Goal: Task Accomplishment & Management: Manage account settings

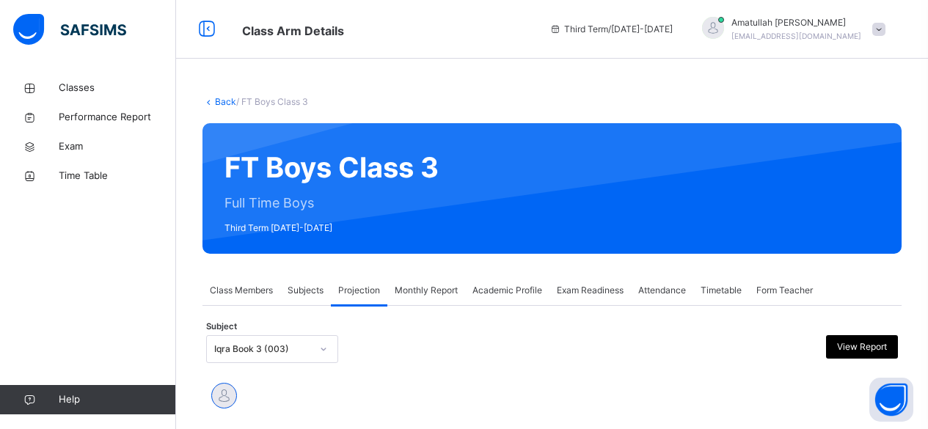
scroll to position [1223, 0]
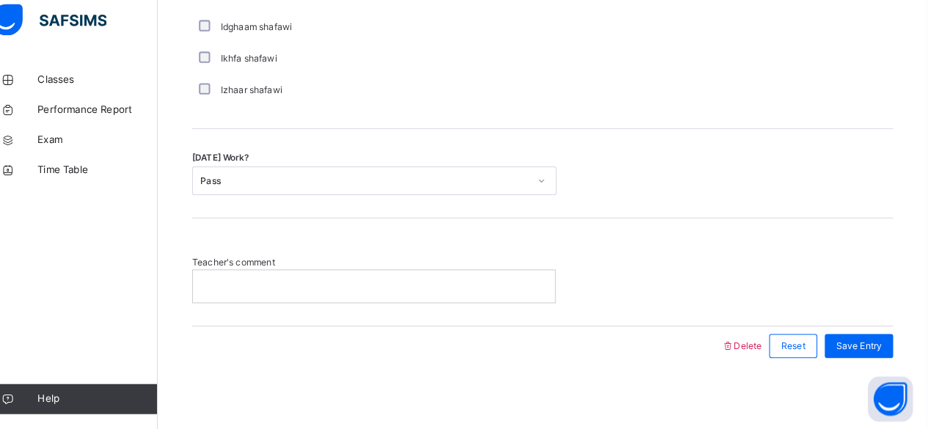
click at [364, 98] on div "Izhaar shafawi" at bounding box center [394, 97] width 360 height 13
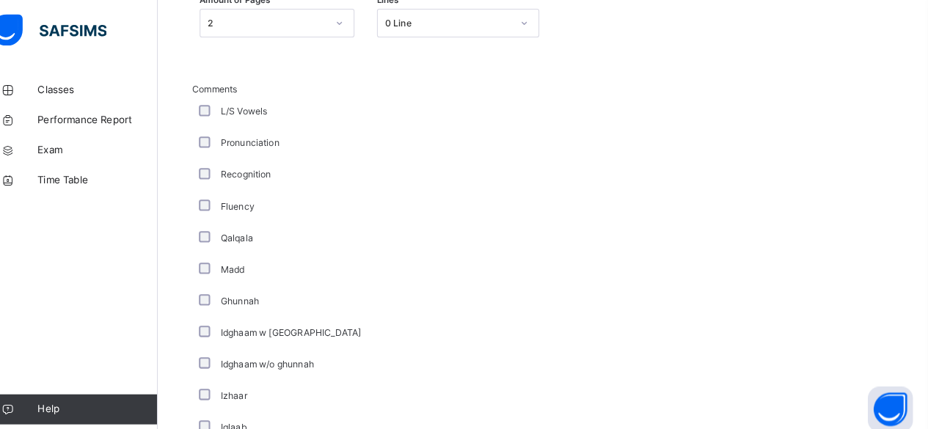
scroll to position [779, 0]
click at [73, 87] on span "Classes" at bounding box center [117, 88] width 117 height 15
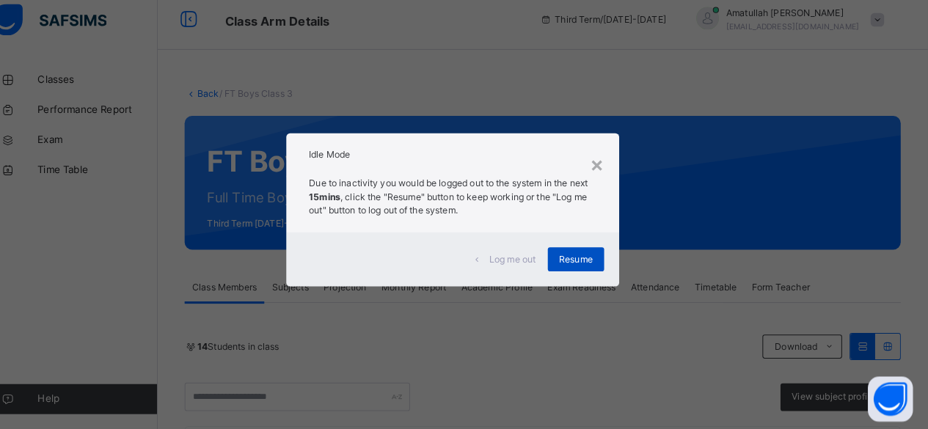
click at [597, 269] on span "Resume" at bounding box center [584, 263] width 33 height 13
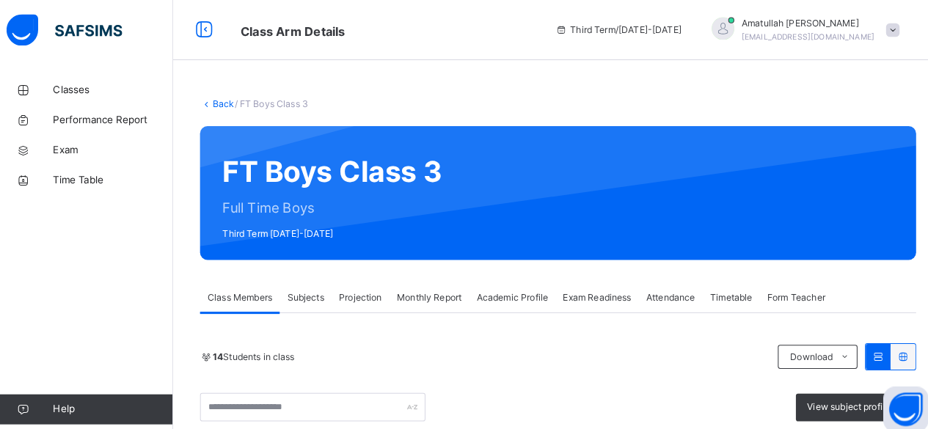
click at [602, 303] on div "Exam Readiness" at bounding box center [590, 290] width 81 height 29
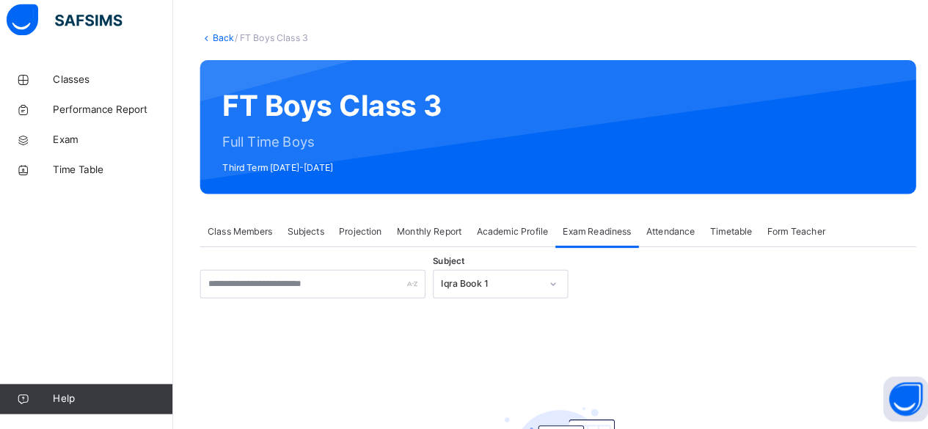
scroll to position [139, 0]
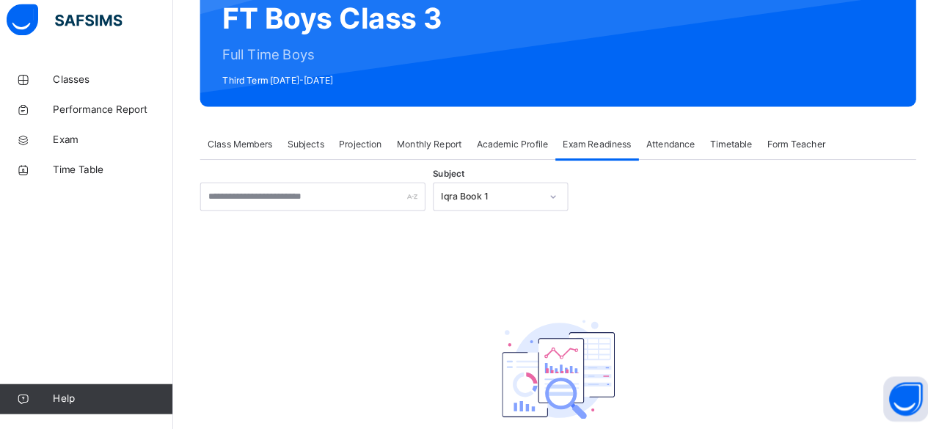
click at [543, 226] on div "Subject Iqra Book 1 There are currently no records. × Mark as ready for exam Ex…" at bounding box center [552, 329] width 699 height 280
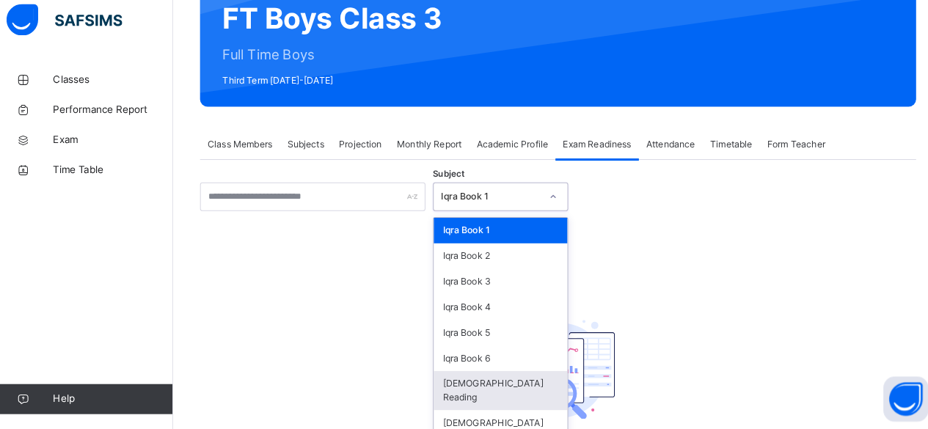
click at [490, 383] on div "[DEMOGRAPHIC_DATA] Reading" at bounding box center [496, 392] width 131 height 38
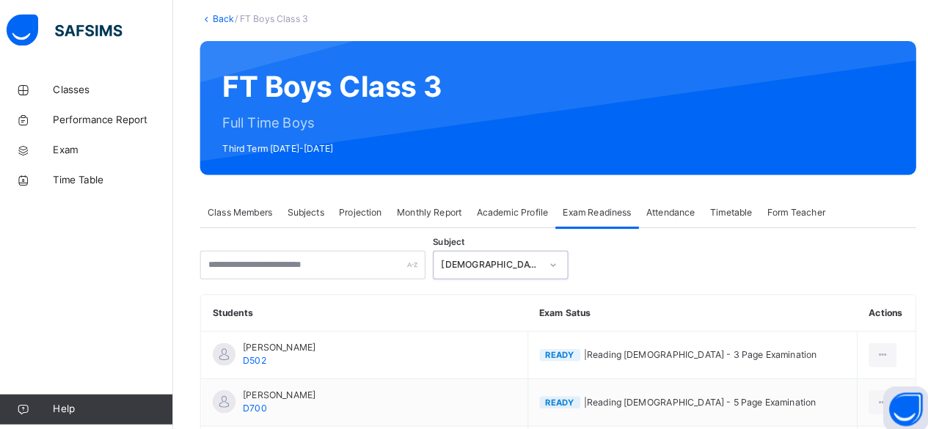
scroll to position [70, 0]
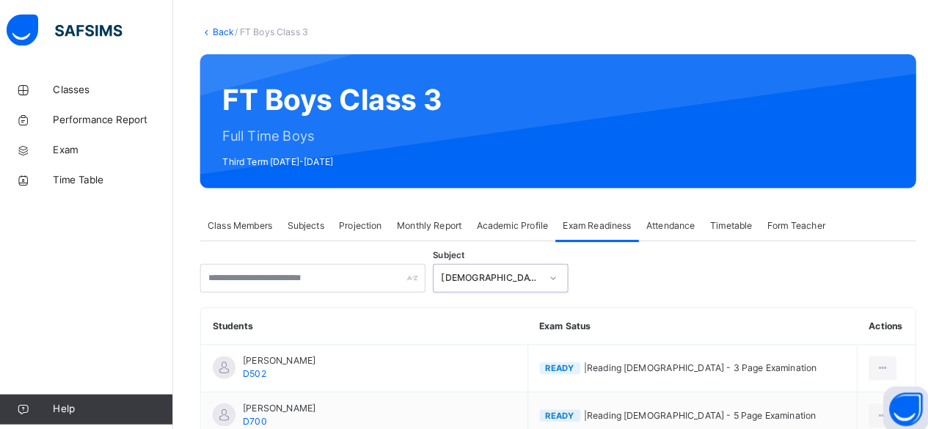
click at [357, 226] on span "Projection" at bounding box center [359, 220] width 42 height 13
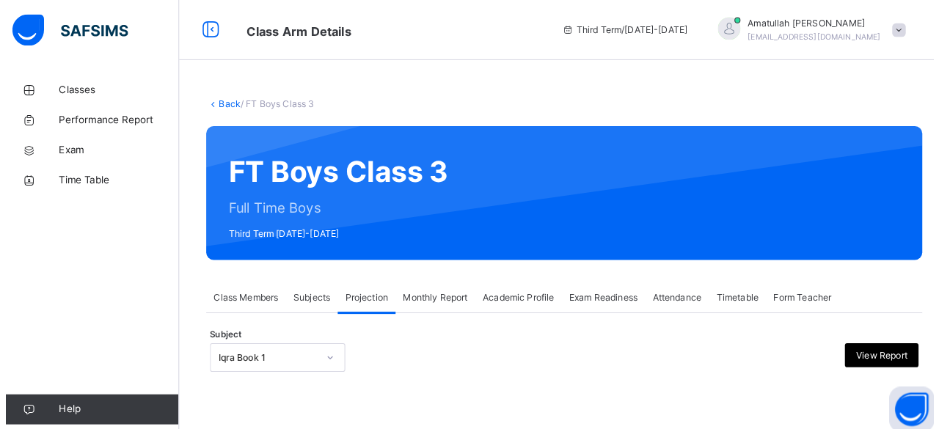
scroll to position [0, 0]
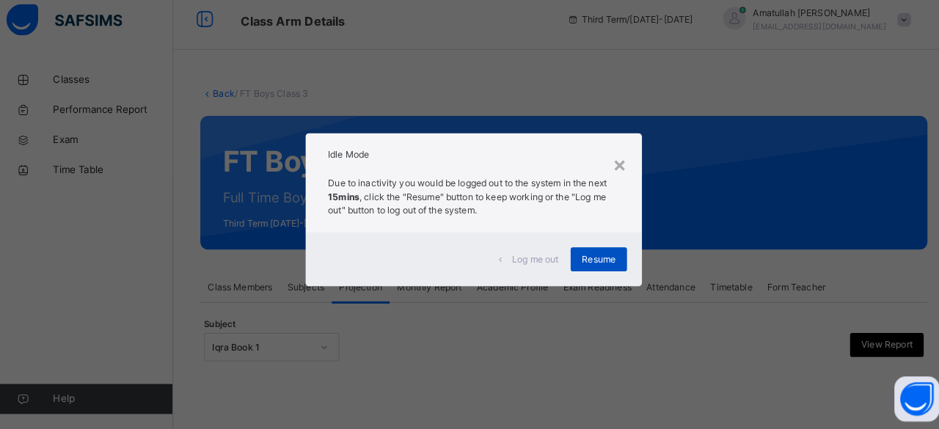
click at [572, 269] on div "Resume" at bounding box center [591, 263] width 55 height 23
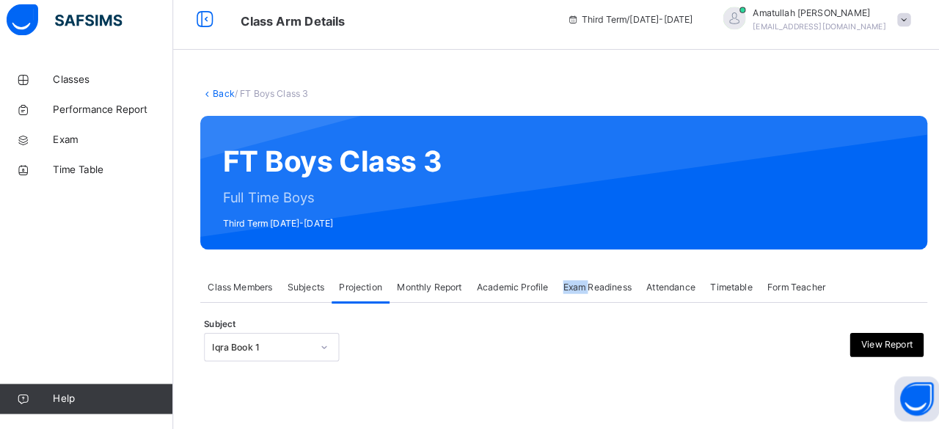
click at [572, 269] on div "Back / FT Boys Class 3 FT Boys Class 3 Full Time Boys Third Term 2024-2025 Clas…" at bounding box center [557, 243] width 763 height 341
click at [619, 234] on div at bounding box center [676, 188] width 430 height 101
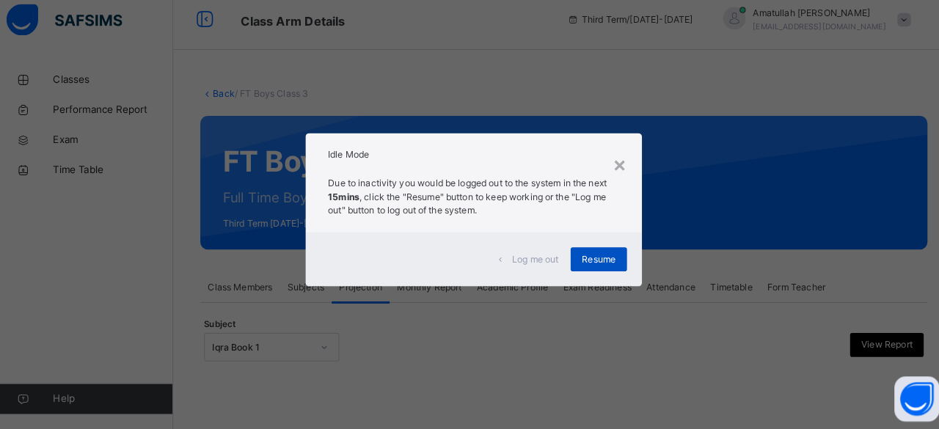
click at [598, 263] on span "Resume" at bounding box center [591, 263] width 33 height 13
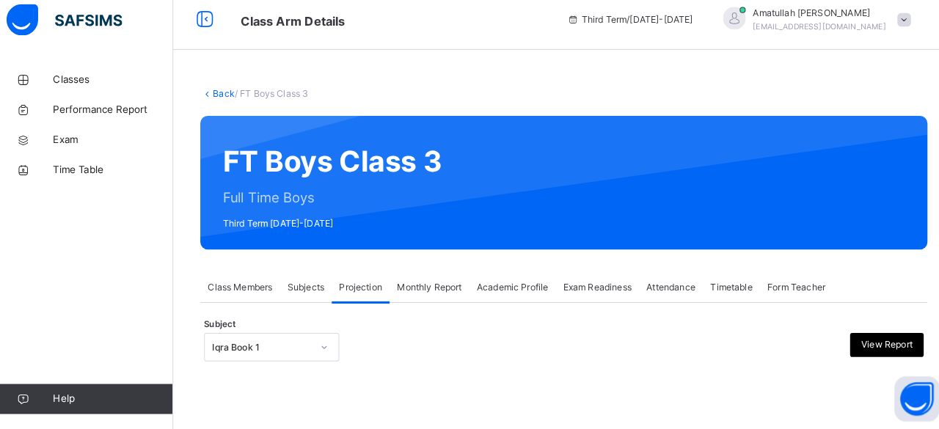
click at [608, 252] on div "FT Boys Class 3 Full Time Boys Third Term 2024-2025" at bounding box center [558, 188] width 710 height 131
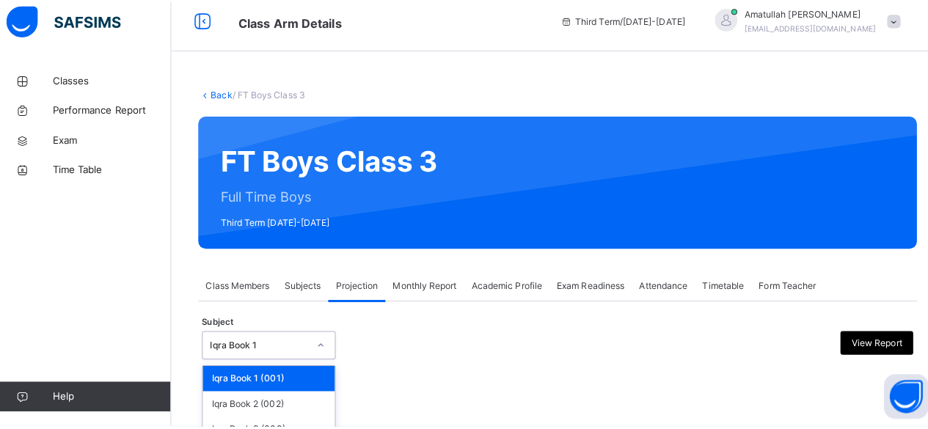
scroll to position [139, 0]
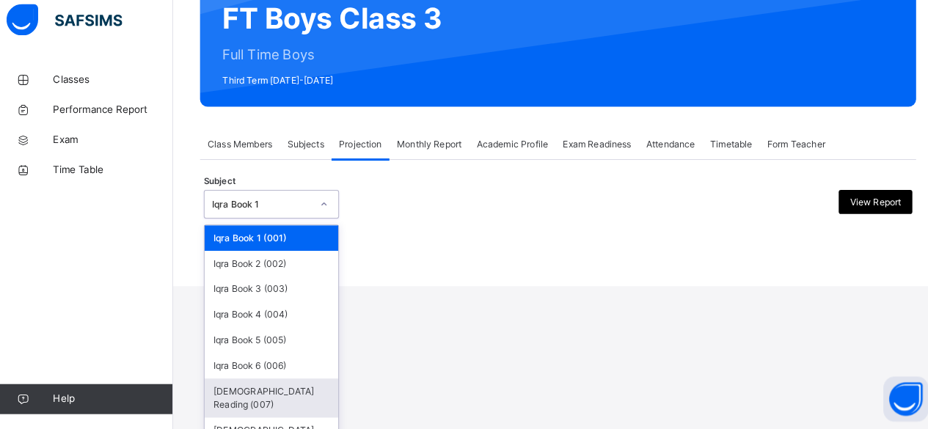
click at [230, 391] on div "[DEMOGRAPHIC_DATA] Reading (007)" at bounding box center [272, 399] width 131 height 38
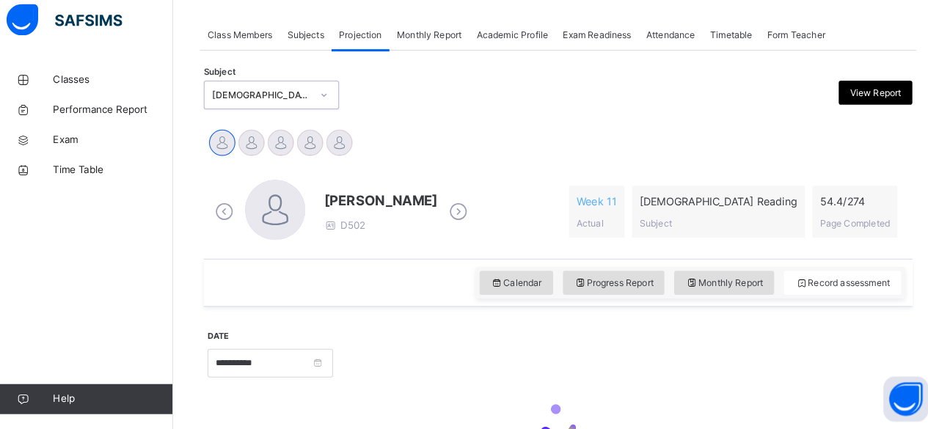
scroll to position [248, 0]
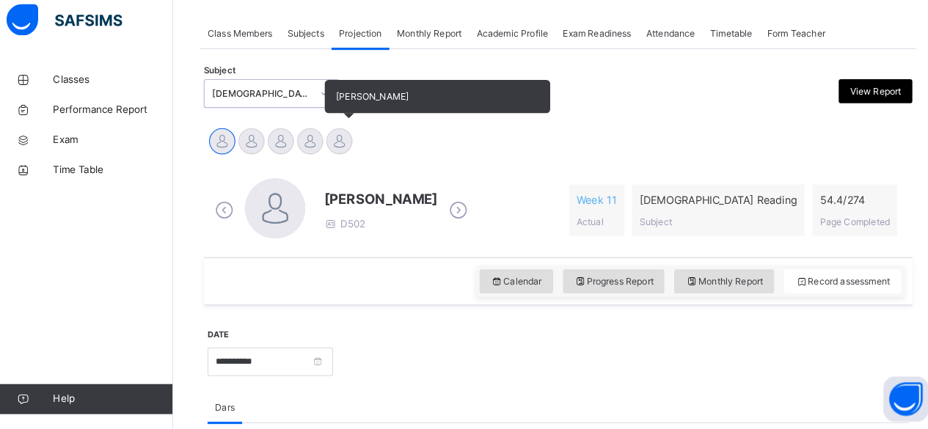
click at [342, 142] on div at bounding box center [339, 148] width 26 height 26
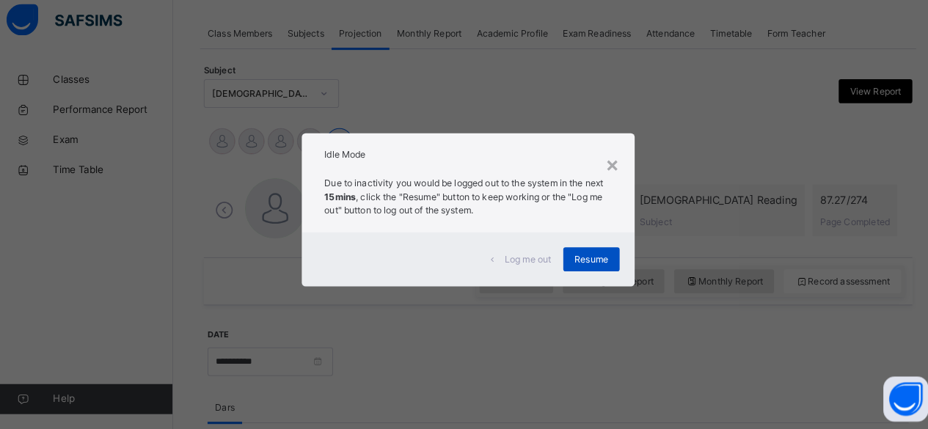
click at [578, 274] on div "Resume" at bounding box center [584, 263] width 55 height 23
click at [575, 244] on div "Log me out Resume" at bounding box center [464, 263] width 325 height 53
click at [601, 268] on span "Resume" at bounding box center [584, 263] width 33 height 13
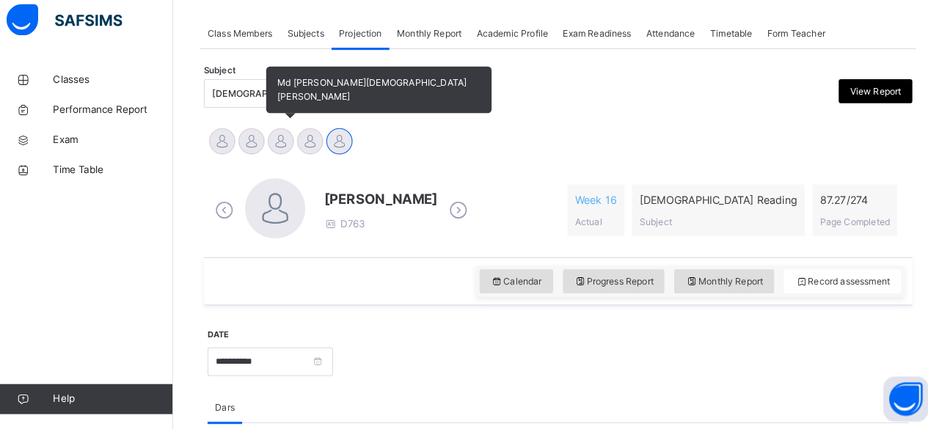
click at [284, 135] on div at bounding box center [282, 148] width 26 height 26
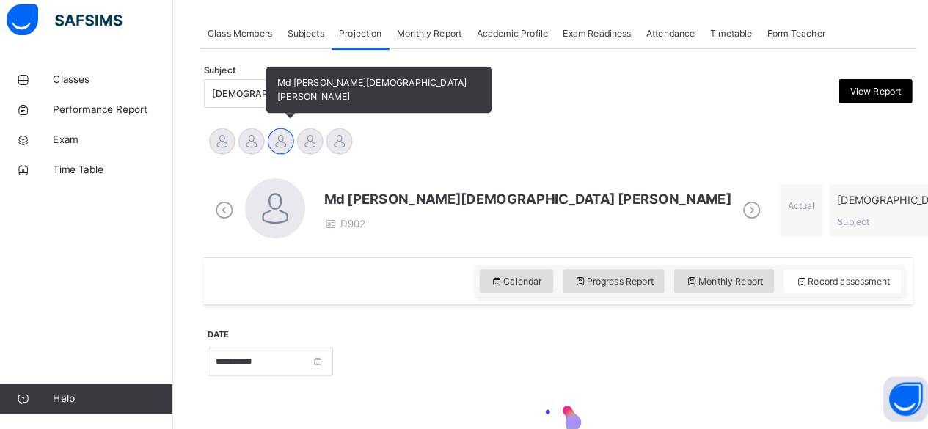
click at [291, 120] on span "Md [PERSON_NAME][DEMOGRAPHIC_DATA] [PERSON_NAME]" at bounding box center [377, 98] width 220 height 46
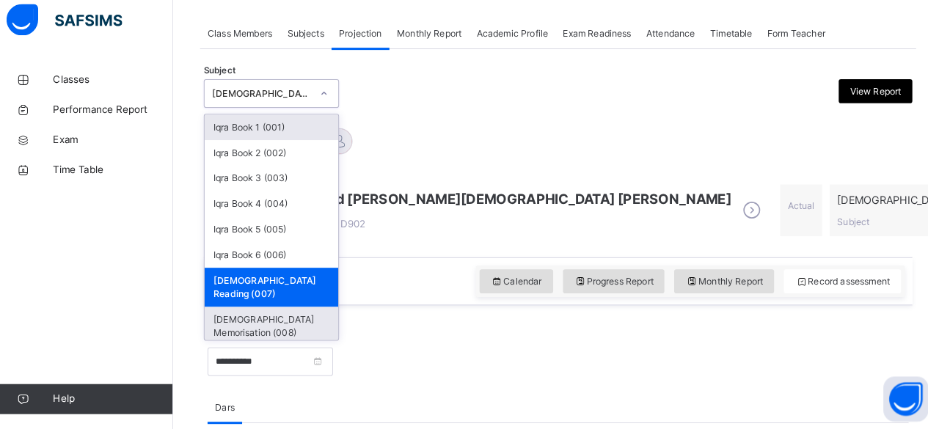
click at [302, 310] on div "[DEMOGRAPHIC_DATA] Memorisation (008)" at bounding box center [272, 329] width 131 height 38
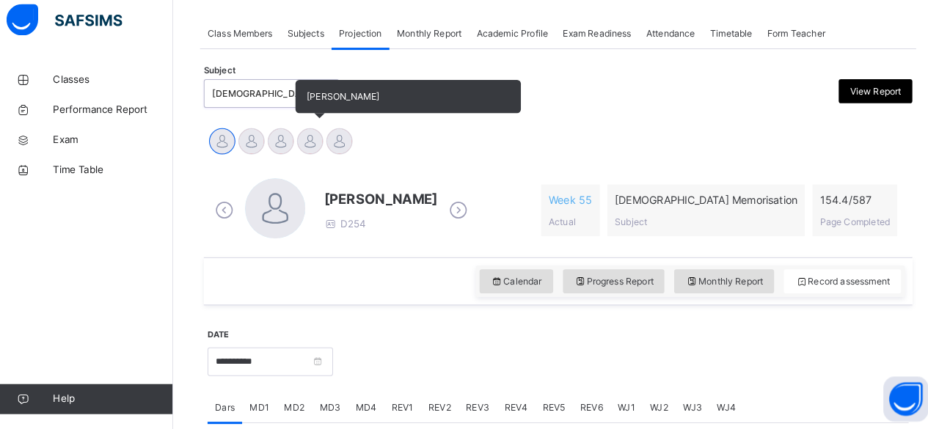
click at [309, 151] on div at bounding box center [310, 148] width 26 height 26
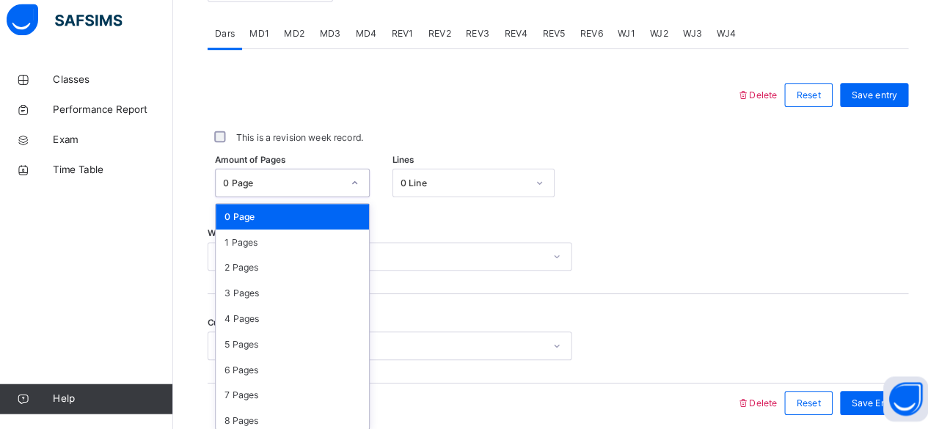
scroll to position [618, 0]
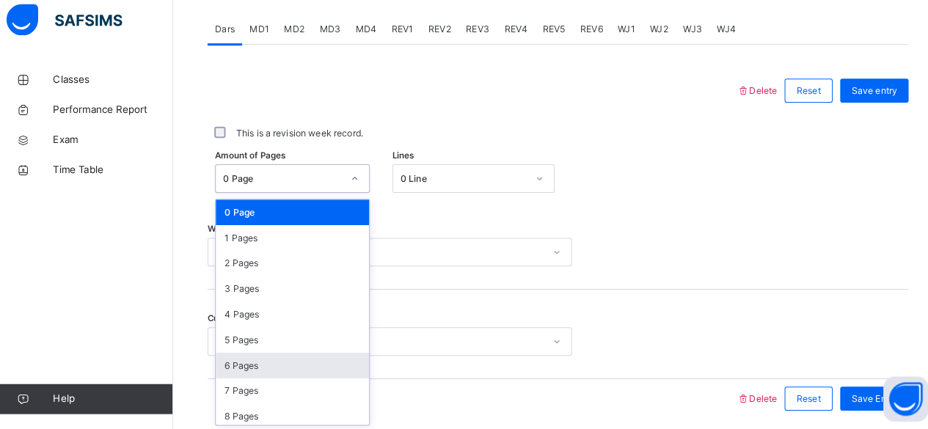
click at [225, 366] on div "6 Pages" at bounding box center [293, 366] width 150 height 25
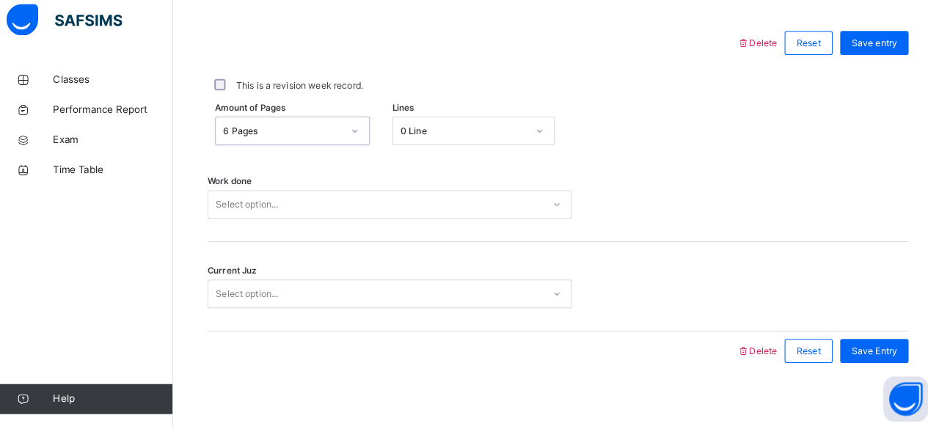
scroll to position [671, 0]
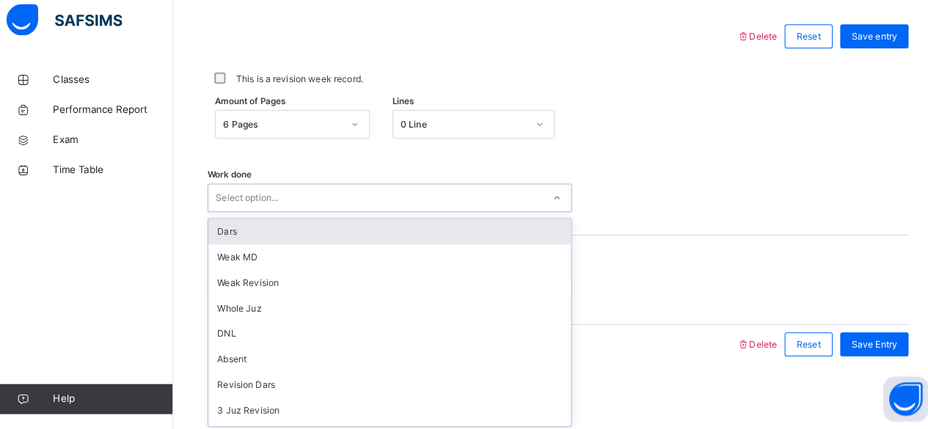
click at [236, 242] on div "Dars" at bounding box center [388, 236] width 354 height 25
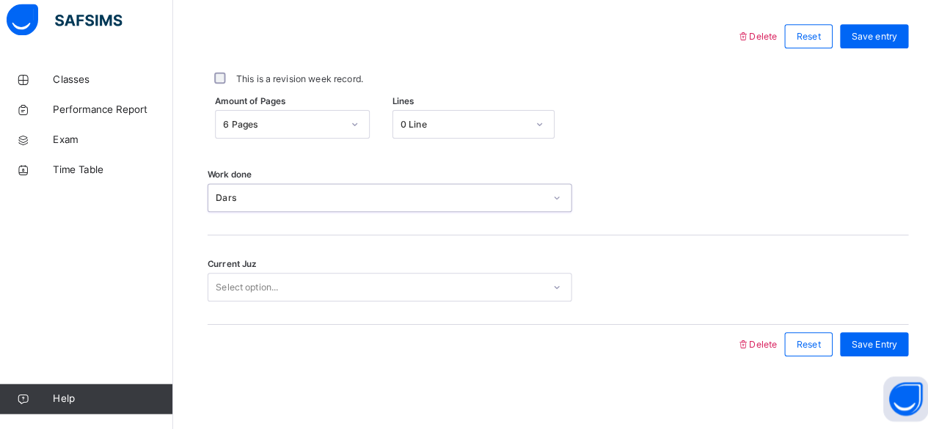
click at [226, 129] on div "6 Pages" at bounding box center [283, 131] width 116 height 13
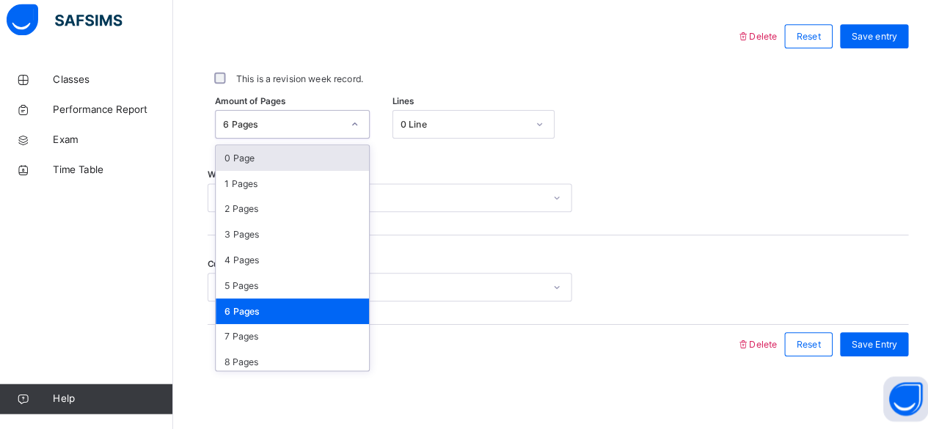
click at [236, 162] on div "0 Page" at bounding box center [293, 164] width 150 height 25
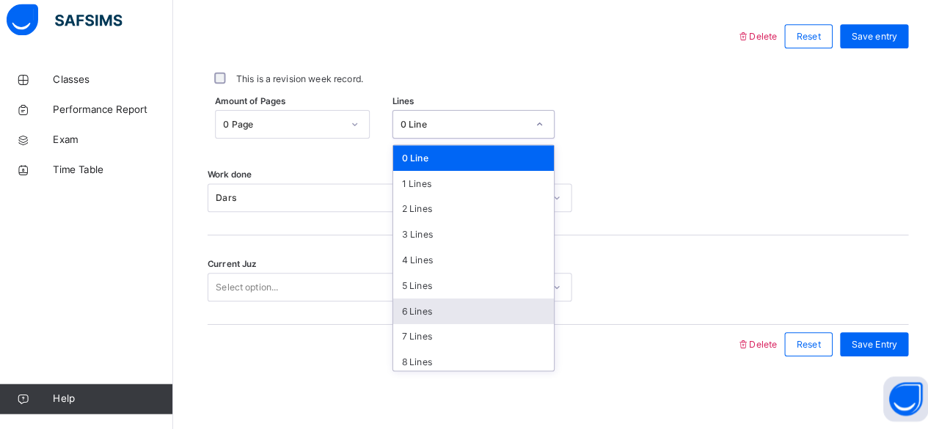
click at [407, 308] on div "6 Lines" at bounding box center [469, 314] width 157 height 25
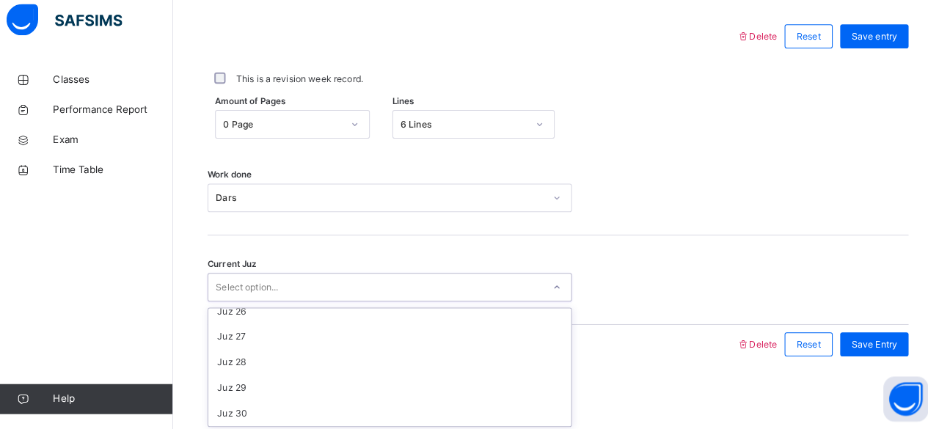
scroll to position [633, 0]
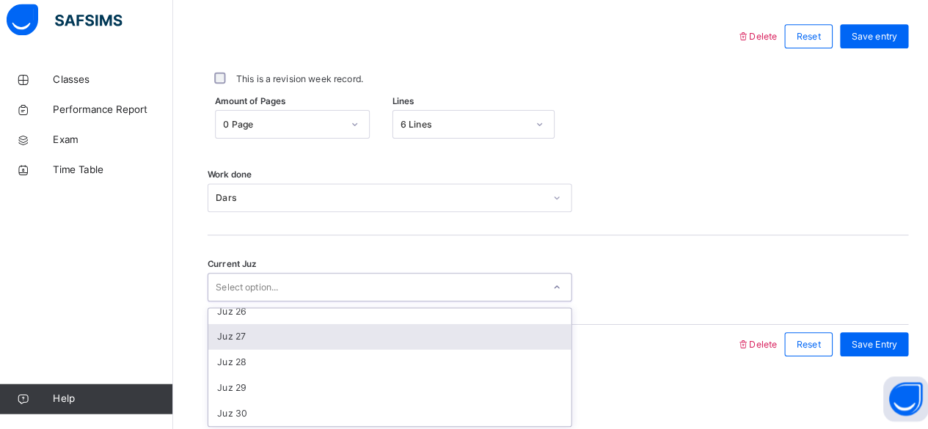
click at [227, 338] on div "Juz 27" at bounding box center [388, 339] width 354 height 25
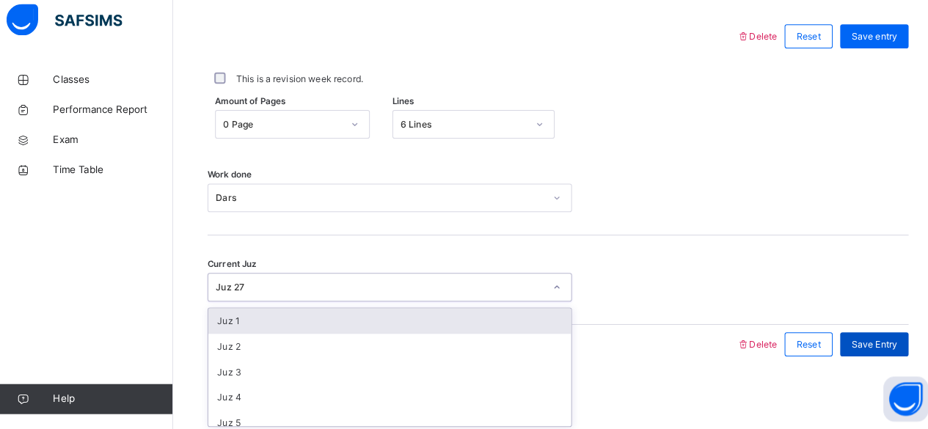
click at [858, 351] on div "Save Entry" at bounding box center [861, 346] width 67 height 23
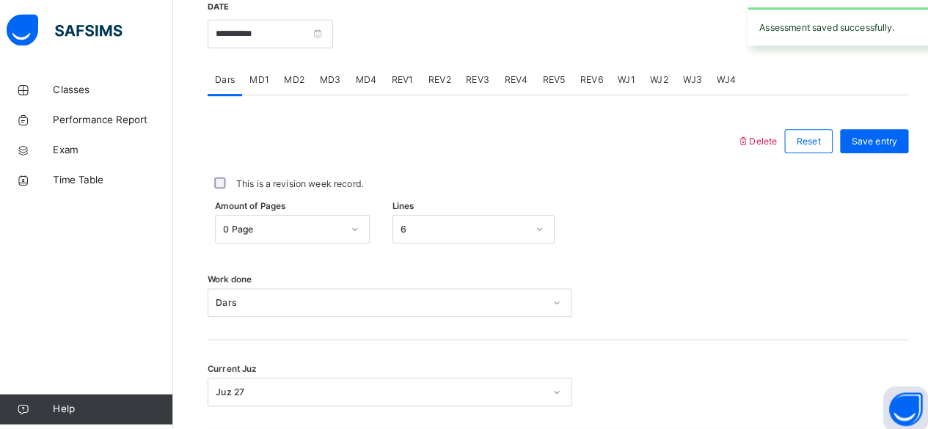
scroll to position [567, 0]
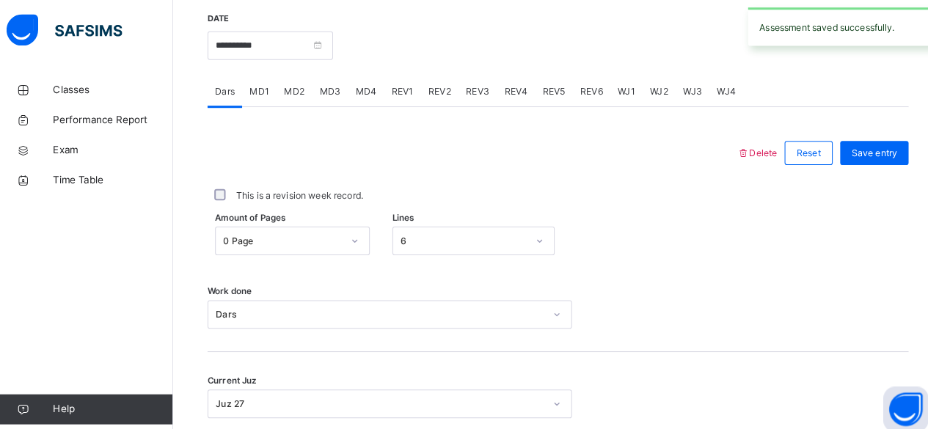
click at [316, 94] on div "MD3" at bounding box center [329, 89] width 35 height 29
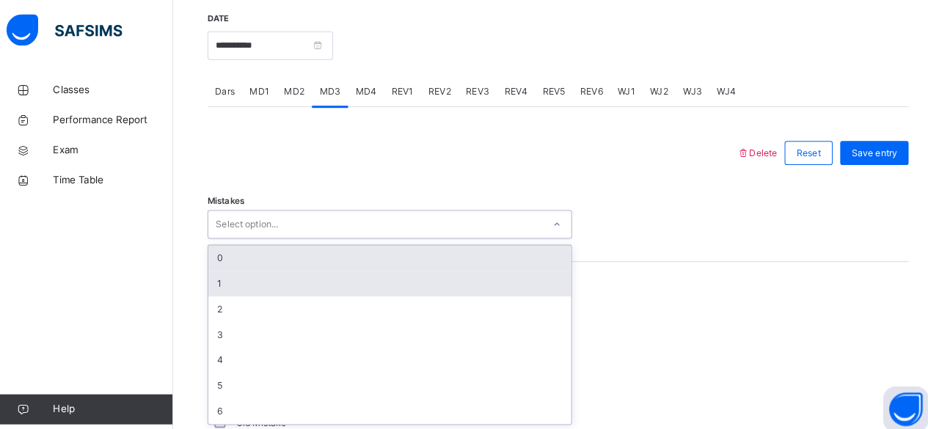
click at [354, 265] on div "1" at bounding box center [388, 277] width 354 height 25
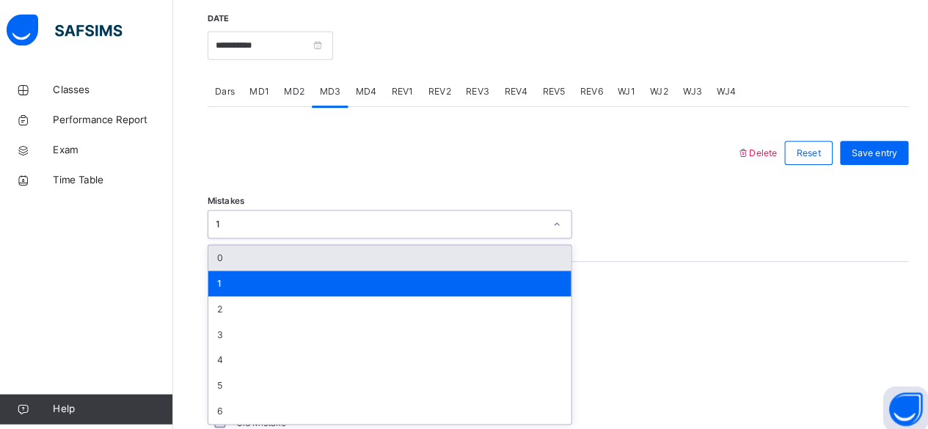
click at [256, 251] on div "0" at bounding box center [388, 252] width 354 height 25
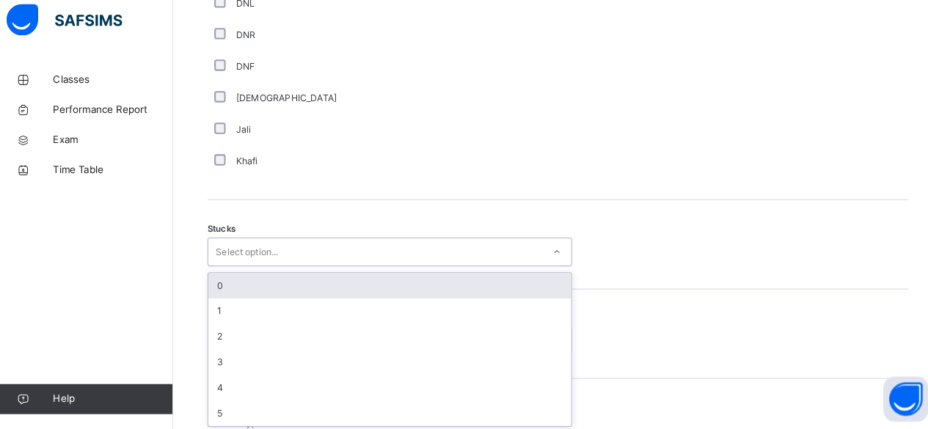
scroll to position [1092, 0]
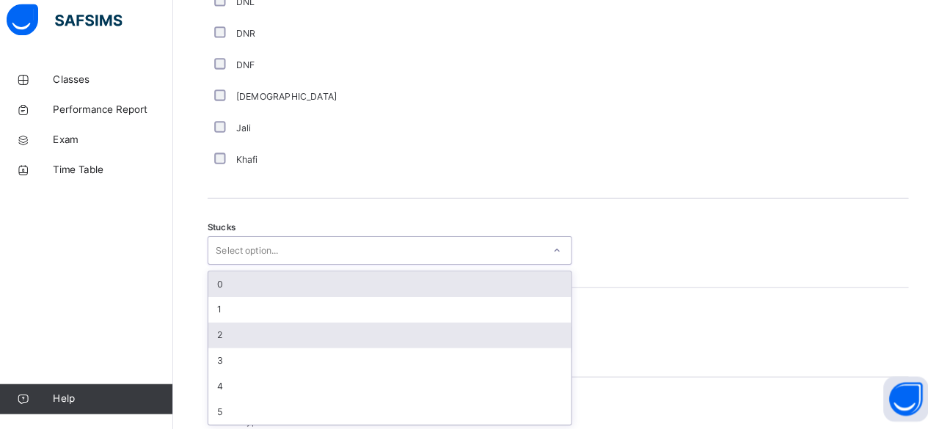
click at [253, 344] on div "2" at bounding box center [388, 337] width 354 height 25
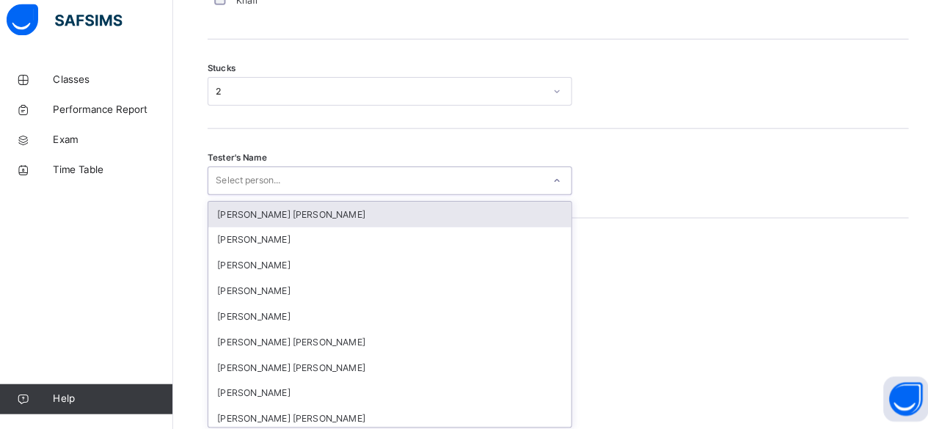
scroll to position [1249, 0]
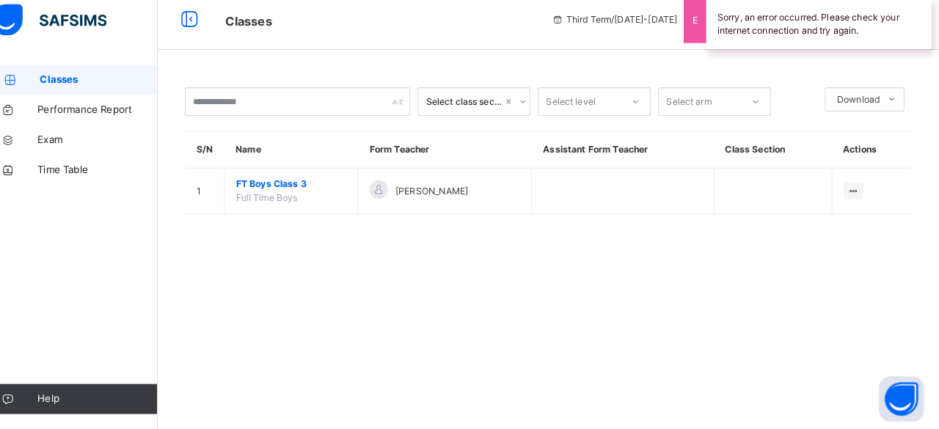
click at [353, 234] on div "Select class section Select level Select arm Download Pdf Report Excel Report S…" at bounding box center [557, 164] width 763 height 183
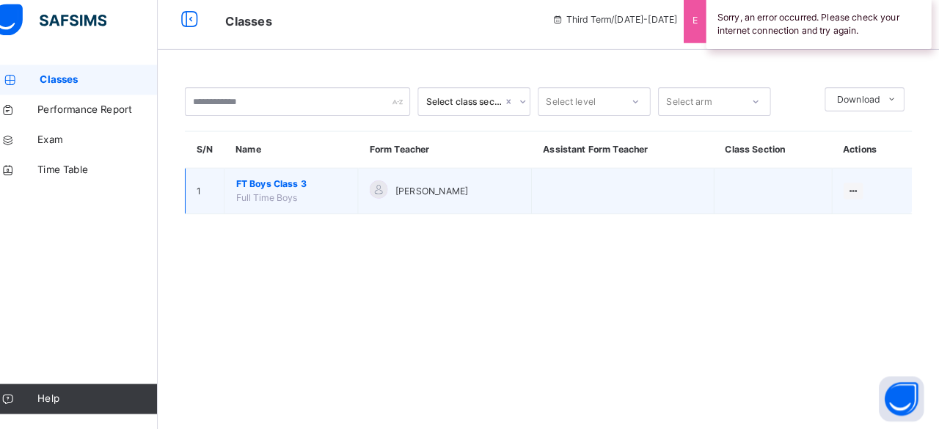
click at [317, 192] on span "FT Boys Class 3" at bounding box center [306, 189] width 108 height 13
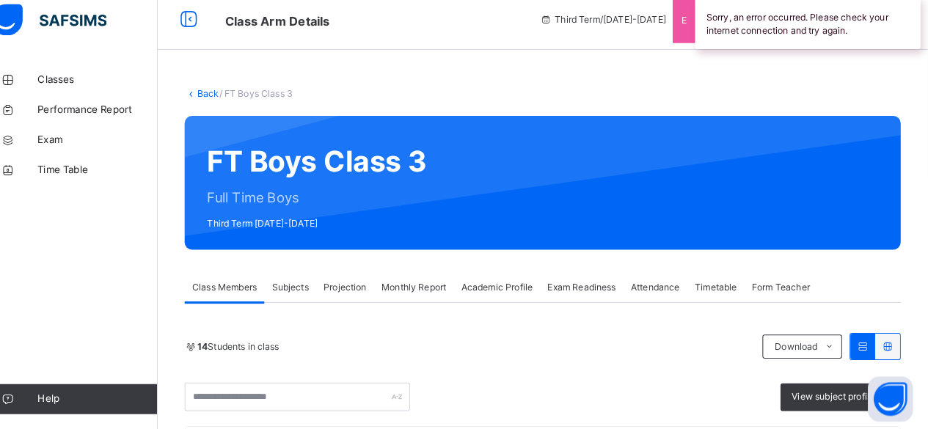
click at [370, 291] on span "Projection" at bounding box center [359, 290] width 42 height 13
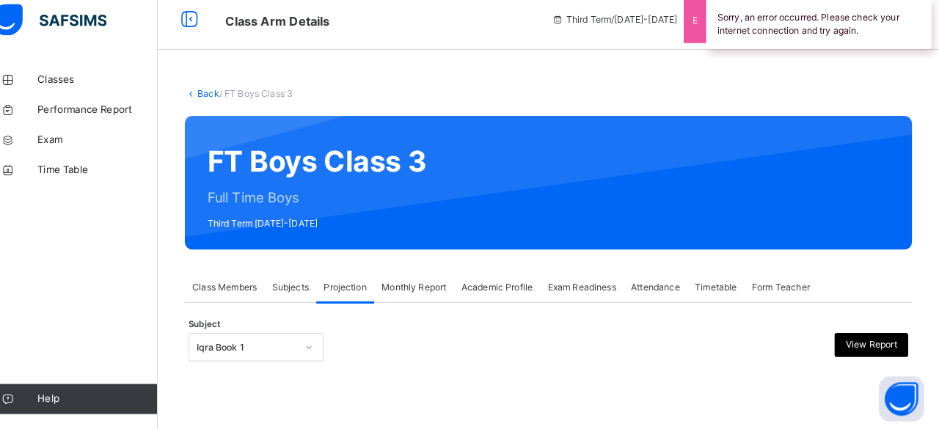
click at [310, 302] on div "Subjects" at bounding box center [305, 290] width 51 height 29
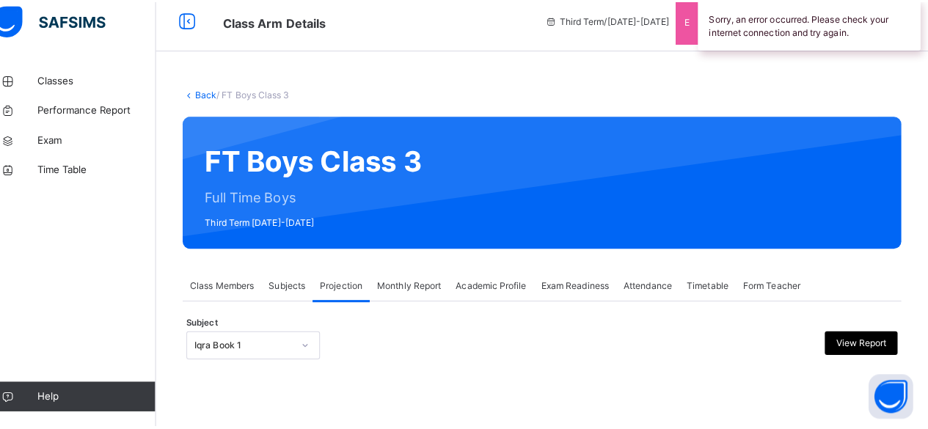
scroll to position [47, 0]
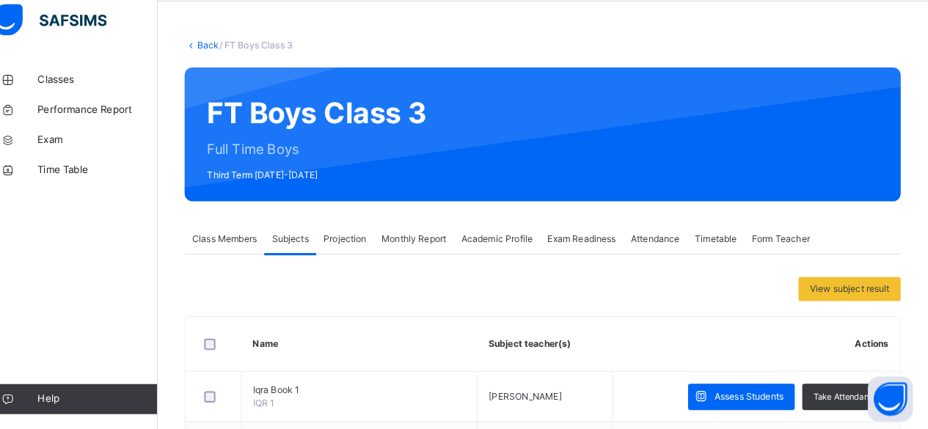
click at [358, 253] on div "Projection" at bounding box center [359, 243] width 57 height 29
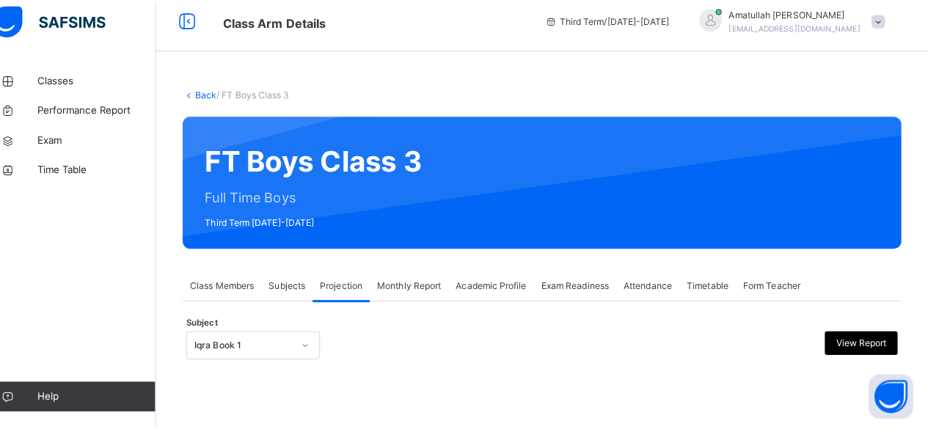
scroll to position [139, 0]
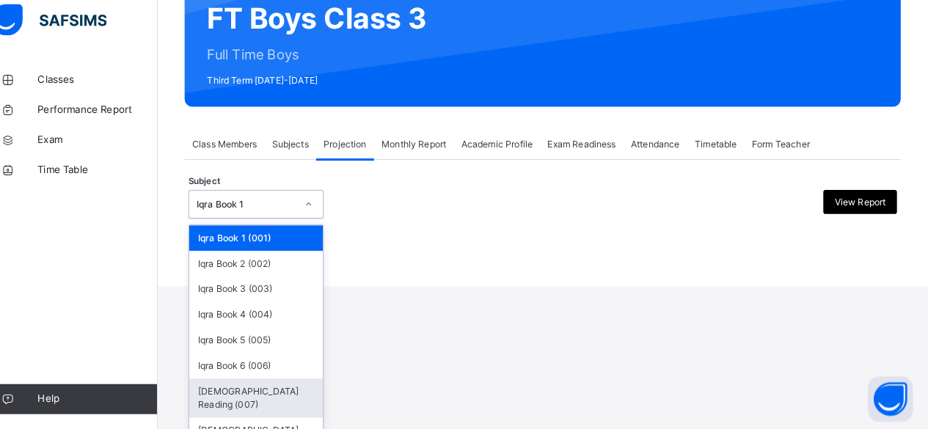
click at [277, 401] on div "[DEMOGRAPHIC_DATA] Reading (007)" at bounding box center [272, 399] width 131 height 38
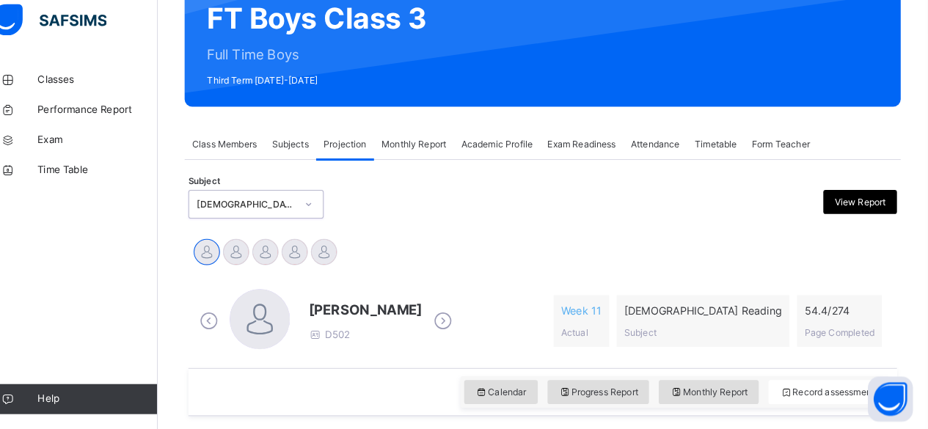
click at [256, 295] on div at bounding box center [276, 324] width 59 height 62
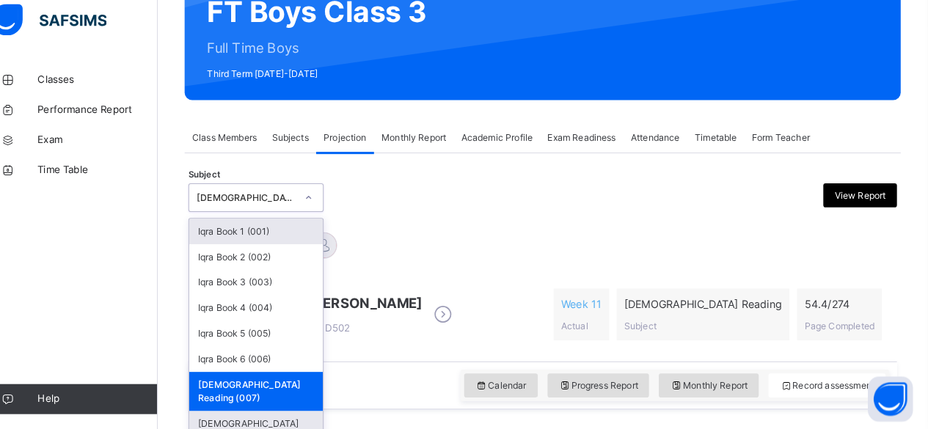
click at [257, 412] on div "[DEMOGRAPHIC_DATA] Memorisation (008)" at bounding box center [272, 431] width 131 height 38
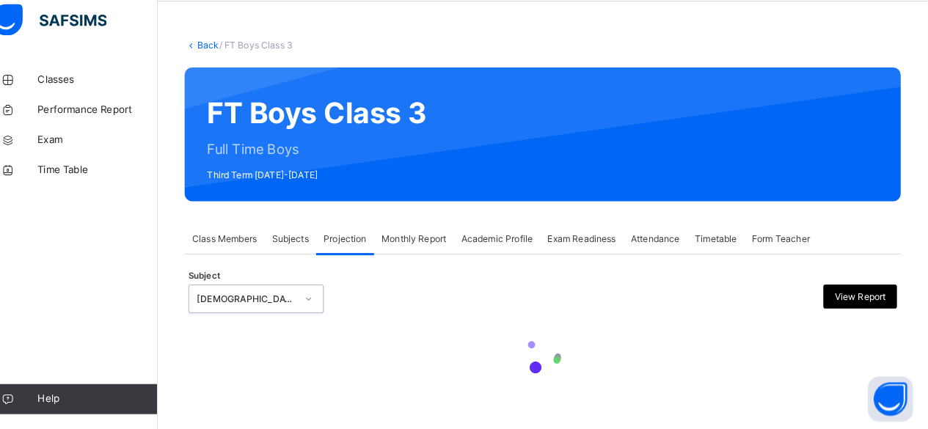
scroll to position [146, 0]
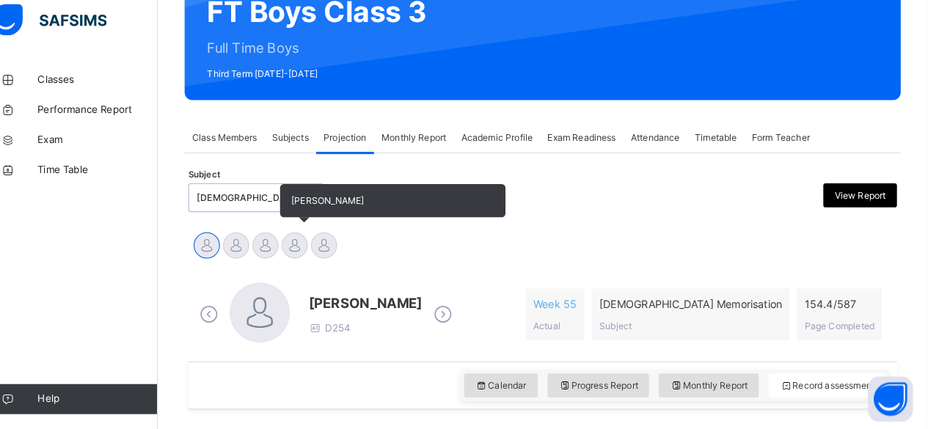
click at [307, 251] on div at bounding box center [310, 250] width 26 height 26
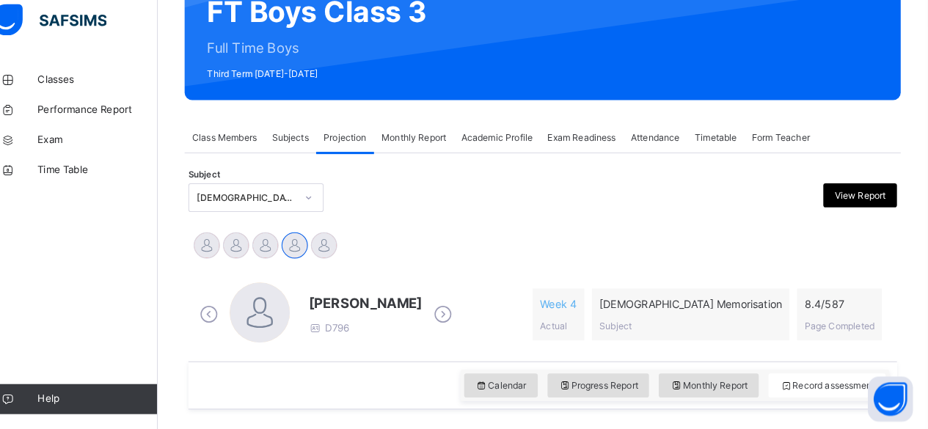
click at [399, 273] on div "Ammar Osman D796 Week 4 Actual Quran Memorisation Subject 8.4 / 587 Page Comple…" at bounding box center [552, 318] width 692 height 92
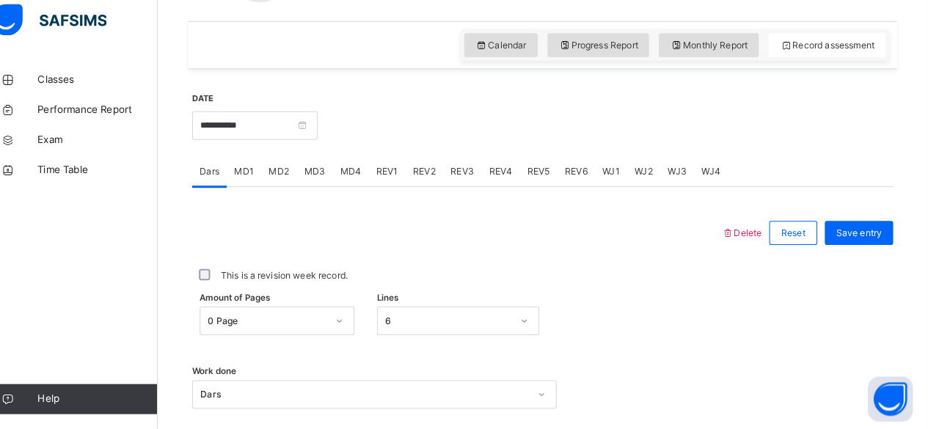
scroll to position [479, 0]
click at [327, 203] on div "Delete Reset Save entry This is a revision week record. Amount of Pages 0 Page …" at bounding box center [552, 374] width 685 height 365
click at [319, 184] on div "MD3" at bounding box center [329, 176] width 35 height 29
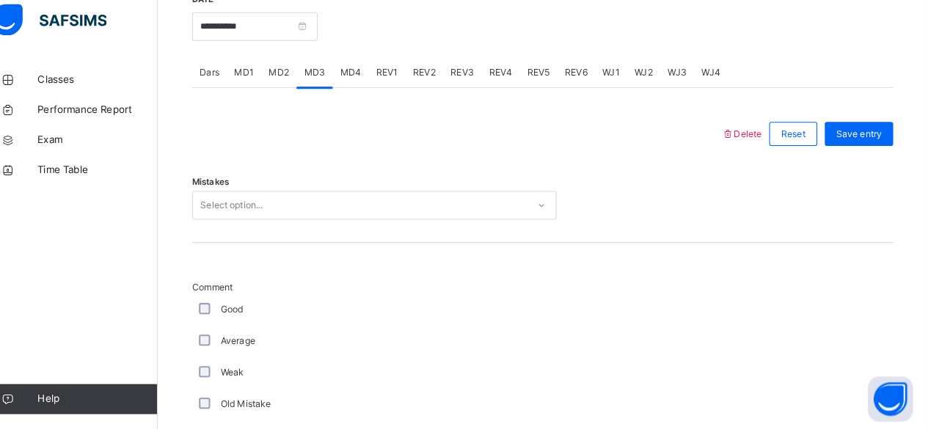
scroll to position [581, 0]
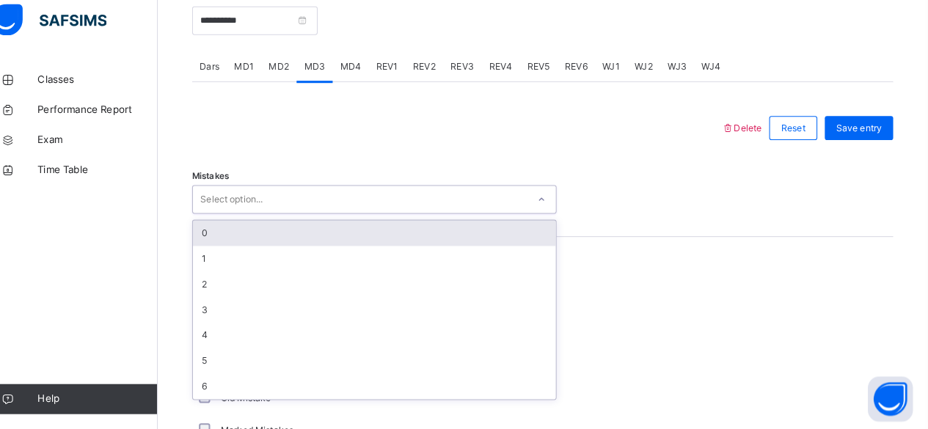
click at [309, 246] on div "0" at bounding box center [388, 237] width 354 height 25
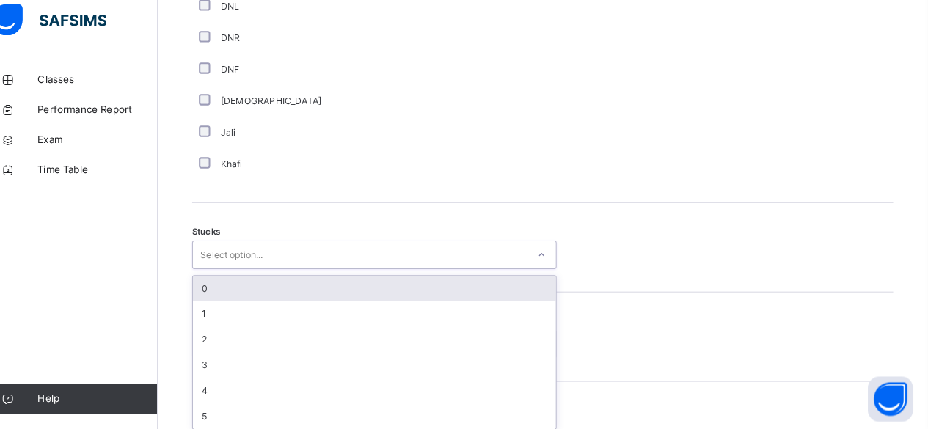
scroll to position [1092, 0]
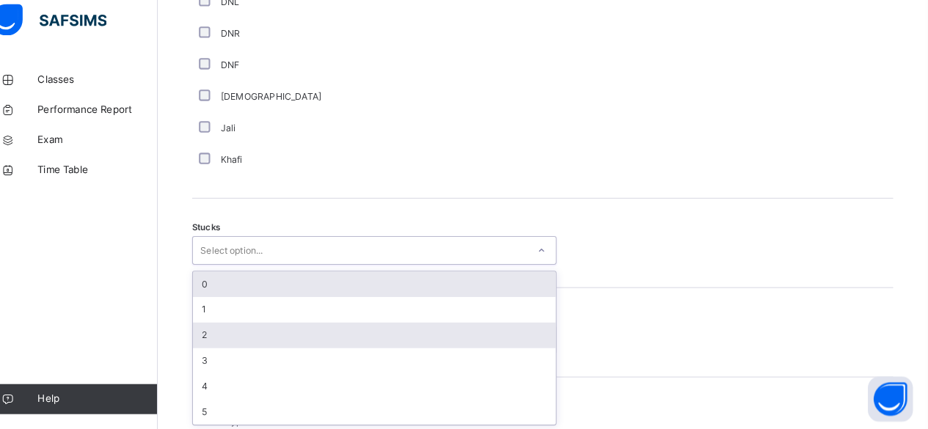
click at [276, 345] on div "2" at bounding box center [388, 337] width 354 height 25
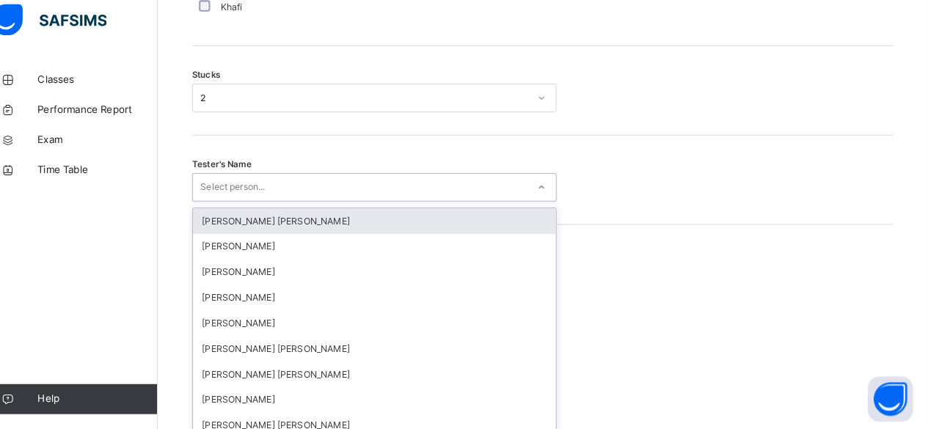
scroll to position [1249, 0]
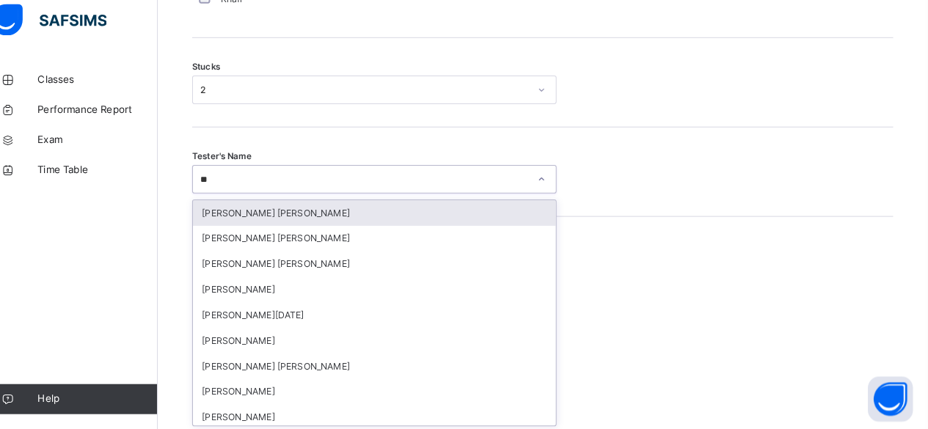
type input "***"
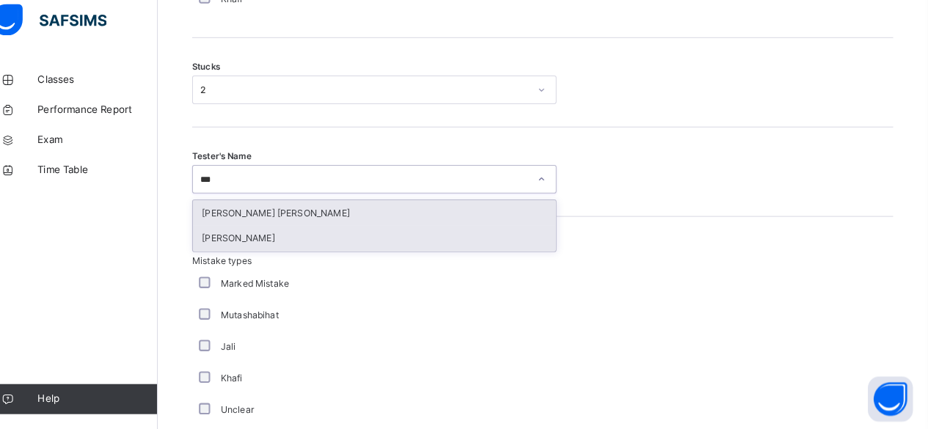
click at [354, 244] on div "[PERSON_NAME]" at bounding box center [388, 242] width 354 height 25
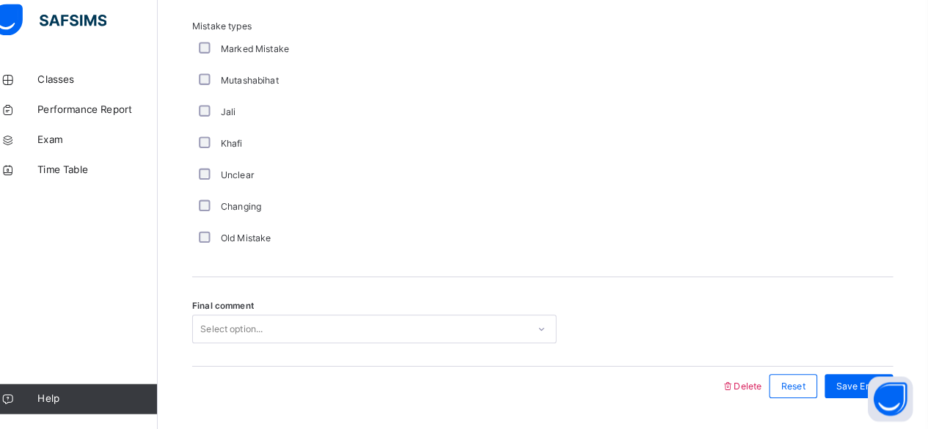
scroll to position [1479, 0]
click at [233, 356] on div "Final comment Select option..." at bounding box center [552, 323] width 685 height 87
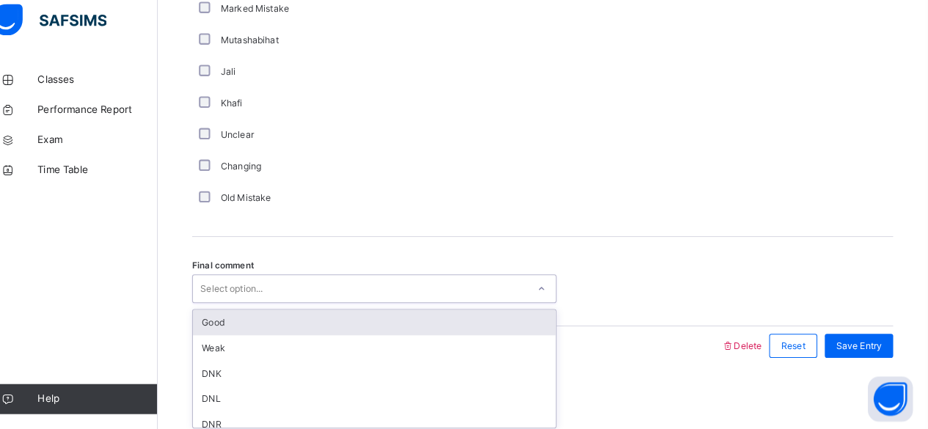
click at [228, 321] on div "Good" at bounding box center [388, 325] width 354 height 25
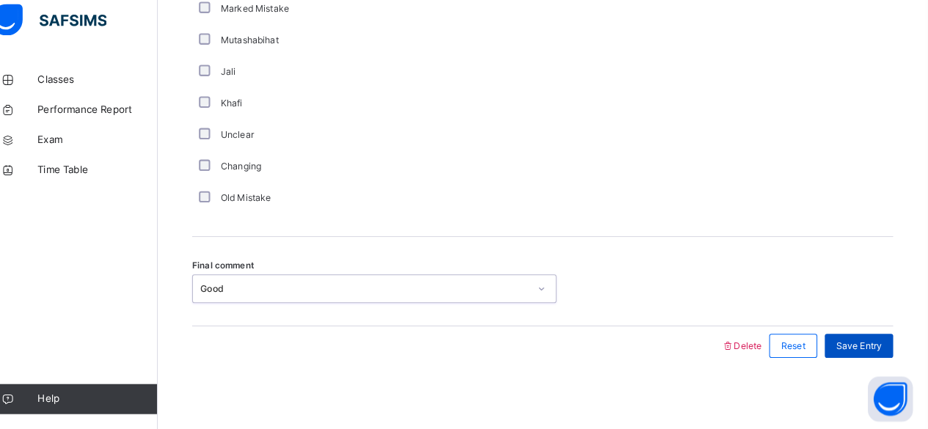
click at [865, 348] on span "Save Entry" at bounding box center [861, 347] width 45 height 13
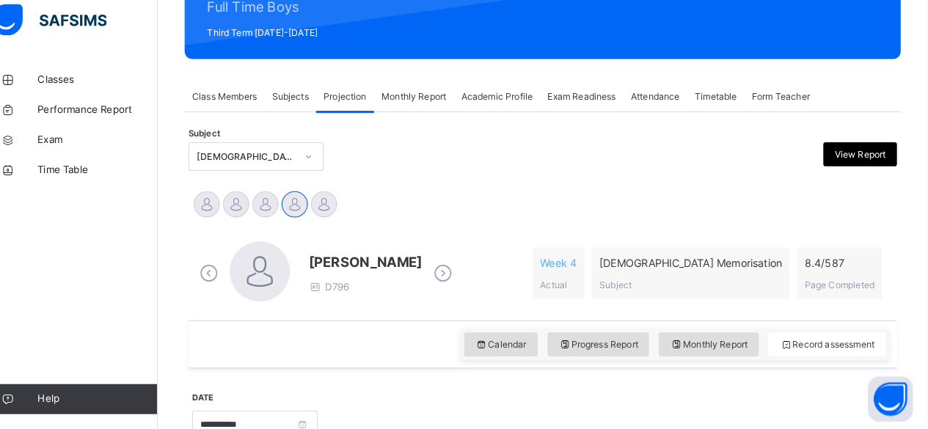
scroll to position [189, 0]
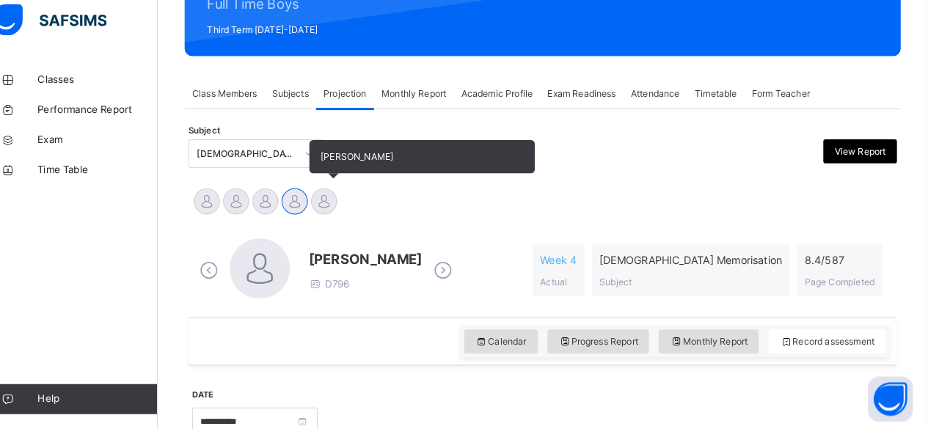
click at [343, 206] on div at bounding box center [339, 207] width 26 height 26
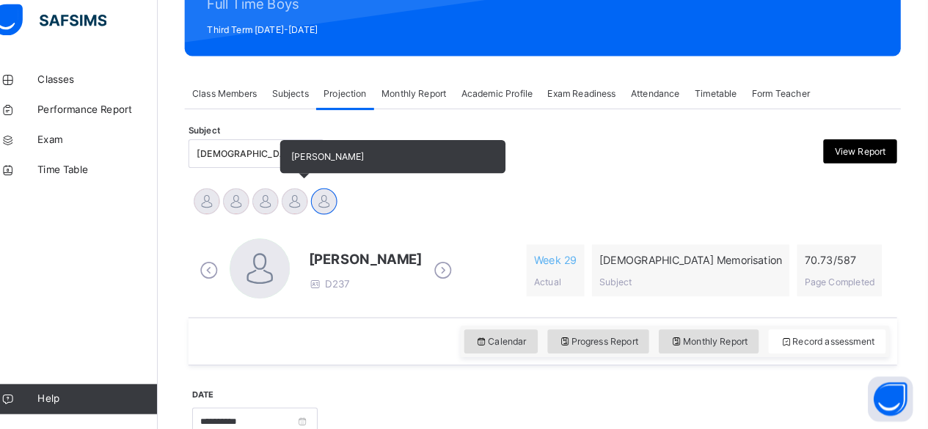
click at [318, 211] on div at bounding box center [310, 207] width 26 height 26
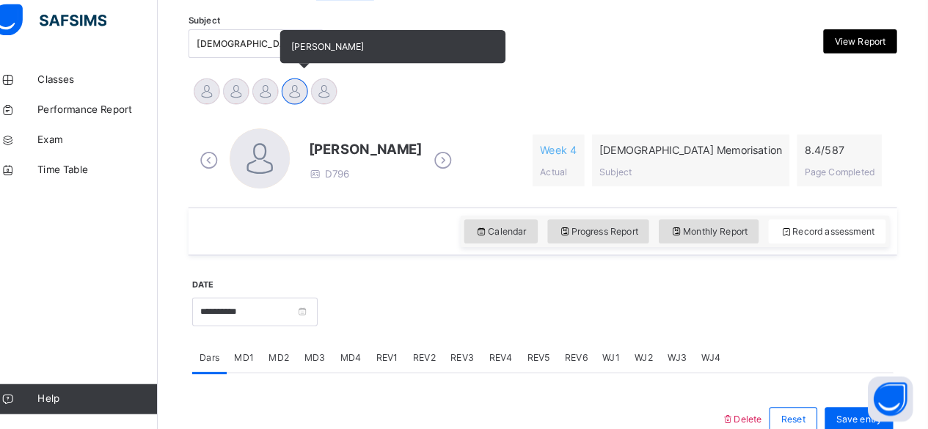
scroll to position [339, 0]
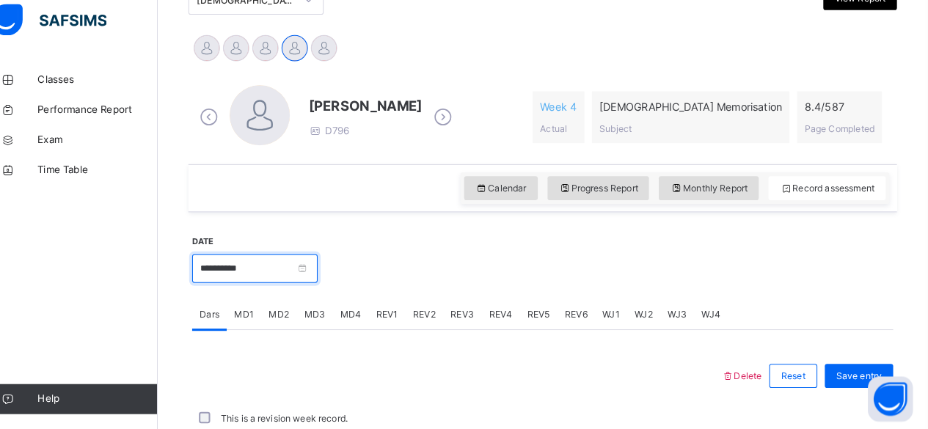
click at [321, 266] on input "**********" at bounding box center [271, 272] width 123 height 28
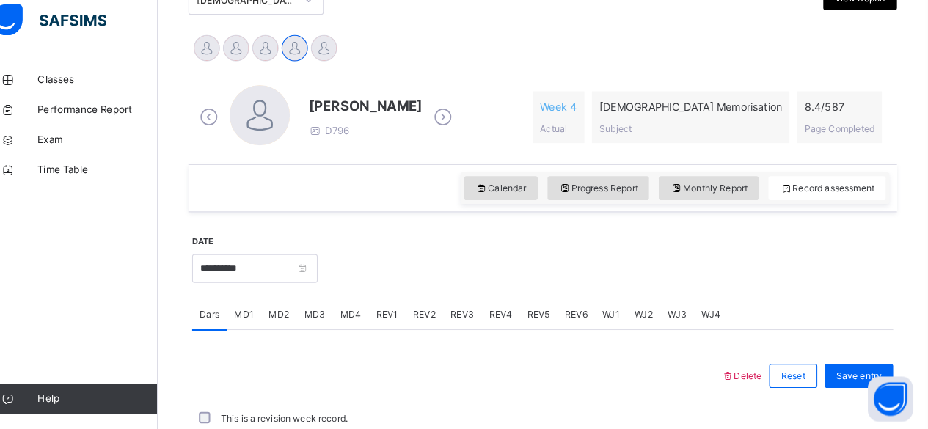
click at [472, 278] on div at bounding box center [613, 270] width 547 height 63
click at [363, 317] on span "MD4" at bounding box center [364, 316] width 21 height 13
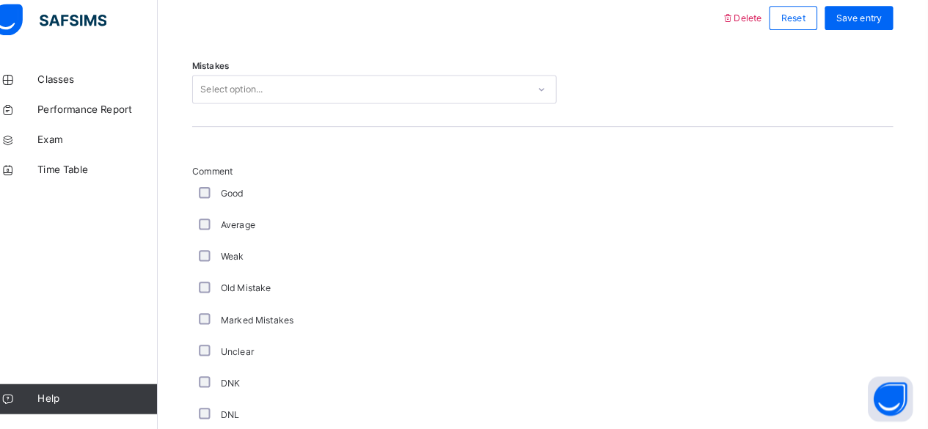
scroll to position [691, 0]
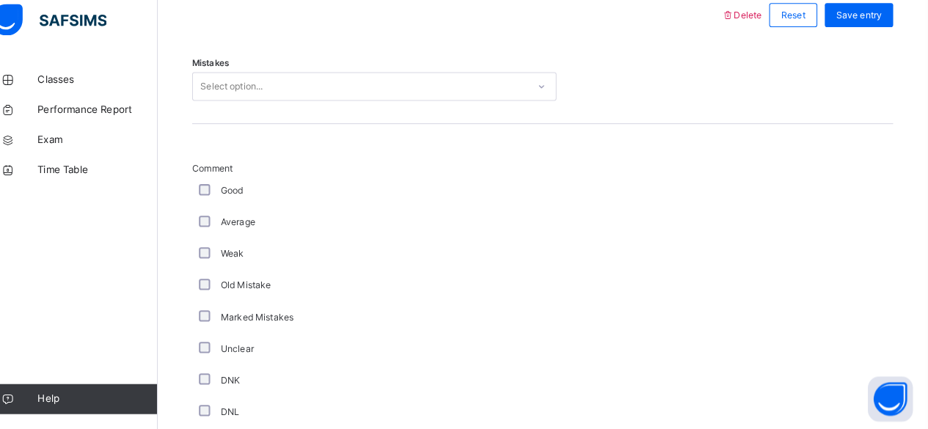
click at [616, 268] on div "Comment Good Average Weak Old Mistake Marked Mistakes Unclear DNK DNL DNR DNF M…" at bounding box center [552, 375] width 685 height 414
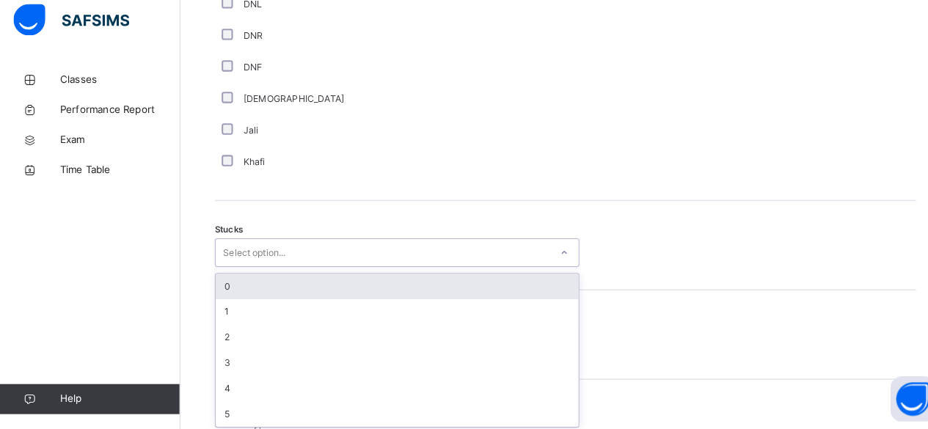
scroll to position [1092, 0]
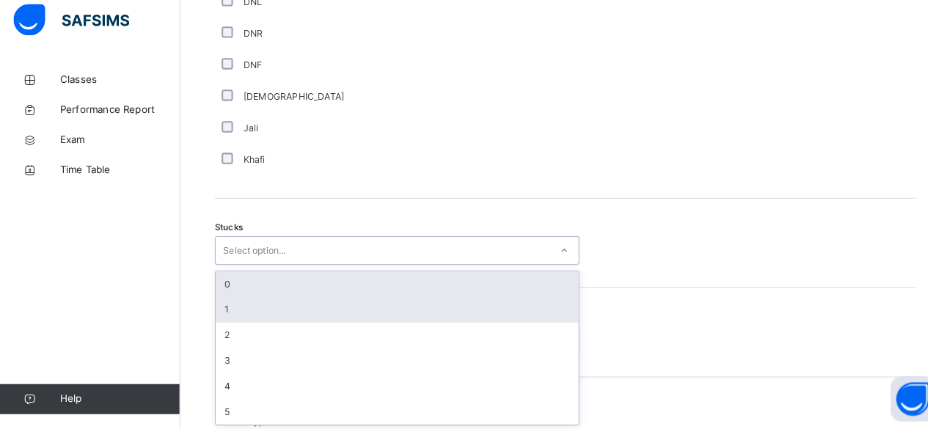
click at [258, 312] on div "1" at bounding box center [388, 312] width 354 height 25
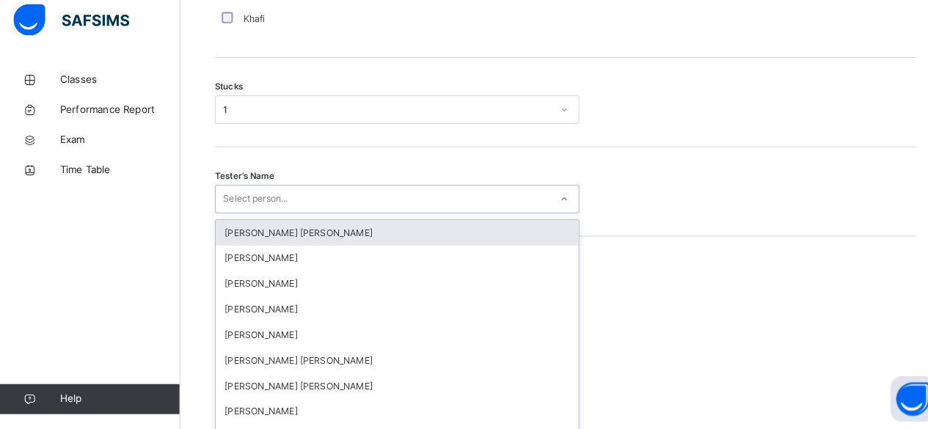
scroll to position [1249, 0]
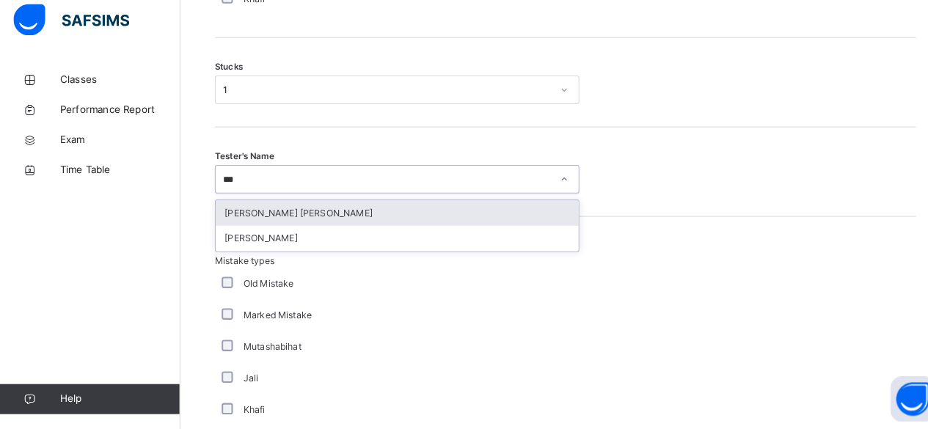
type input "****"
click at [379, 225] on div "[PERSON_NAME]" at bounding box center [388, 217] width 354 height 25
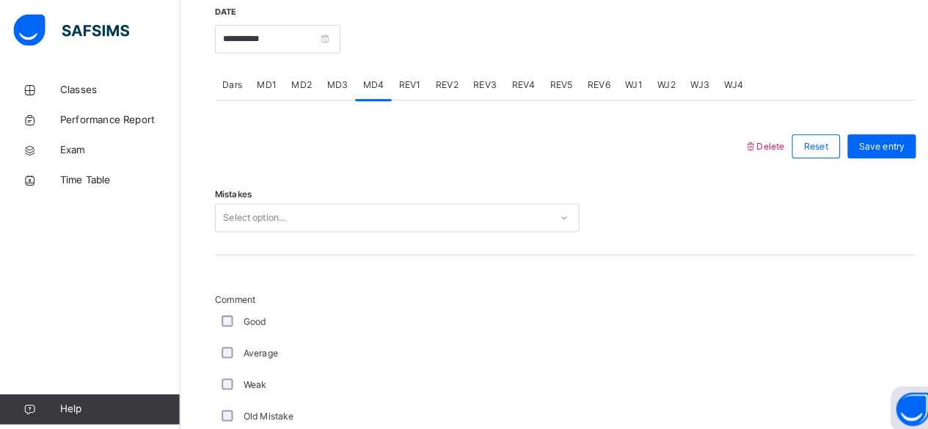
scroll to position [571, 0]
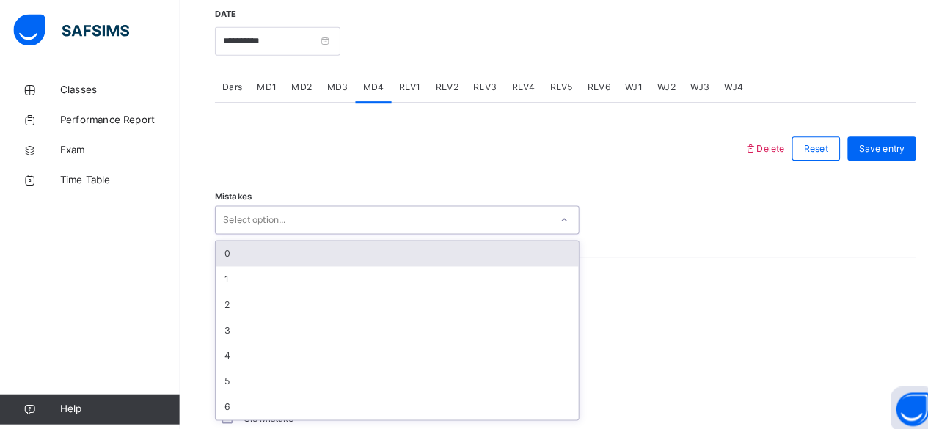
click at [354, 252] on div "0" at bounding box center [388, 248] width 354 height 25
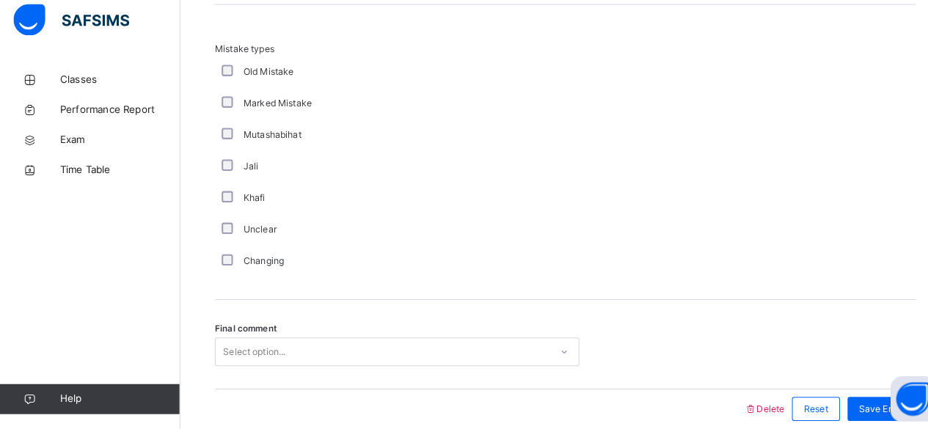
scroll to position [1518, 0]
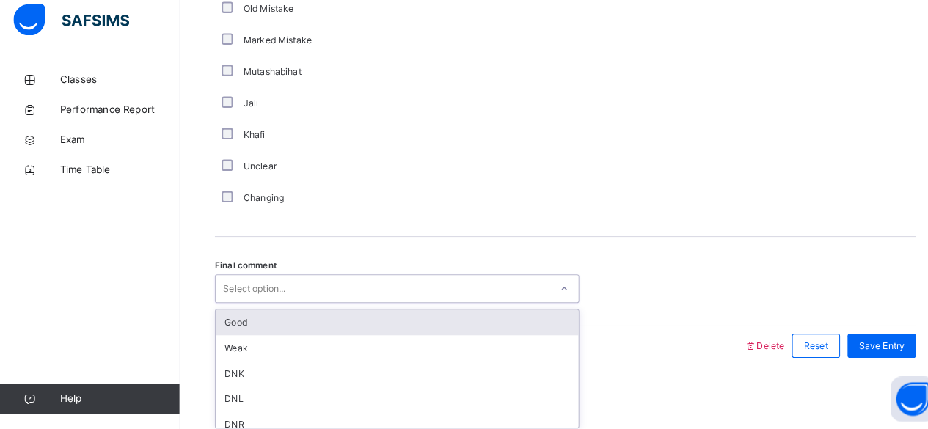
click at [337, 313] on div "Good" at bounding box center [388, 325] width 354 height 25
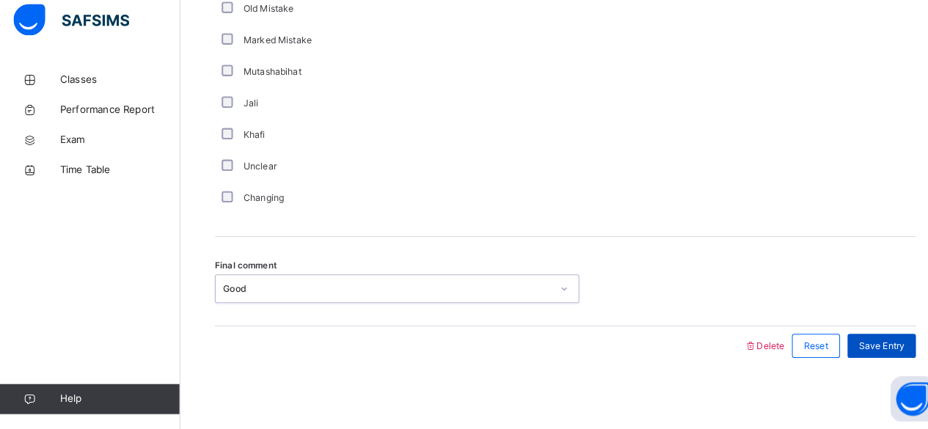
click at [869, 346] on span "Save Entry" at bounding box center [861, 347] width 45 height 13
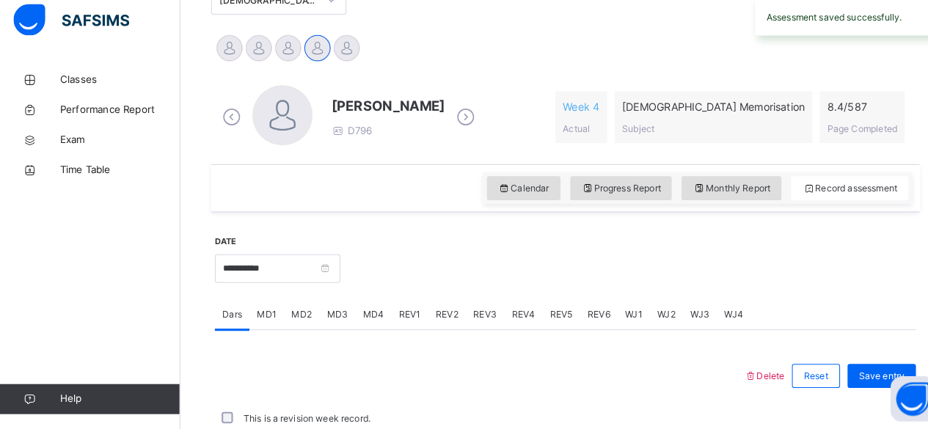
scroll to position [671, 0]
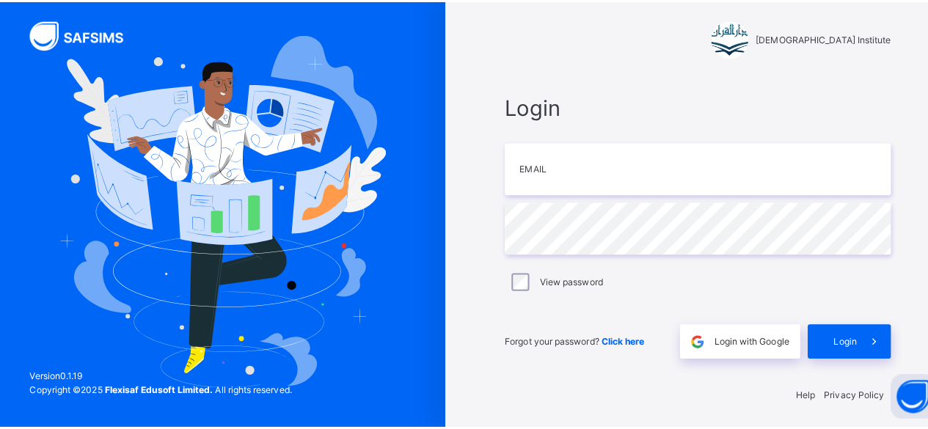
scroll to position [4, 0]
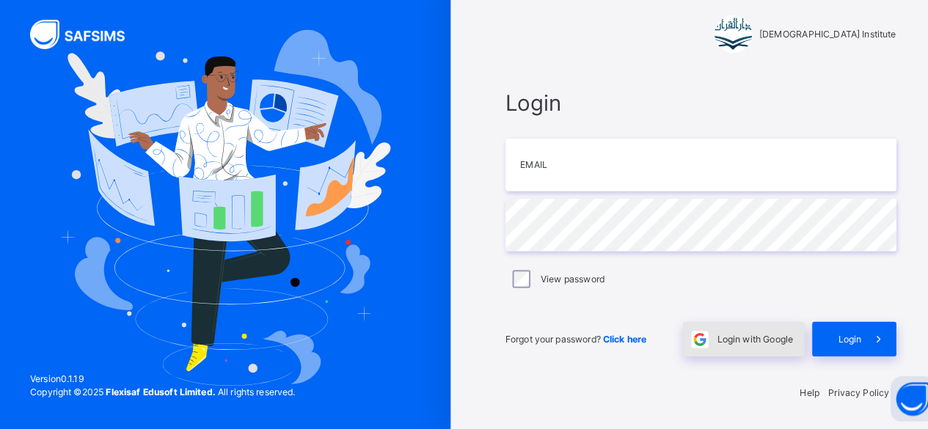
click at [722, 326] on div "Login with Google" at bounding box center [726, 341] width 119 height 34
click at [749, 349] on div "Login with Google" at bounding box center [726, 341] width 119 height 34
click at [752, 350] on div "Login with Google" at bounding box center [726, 341] width 119 height 34
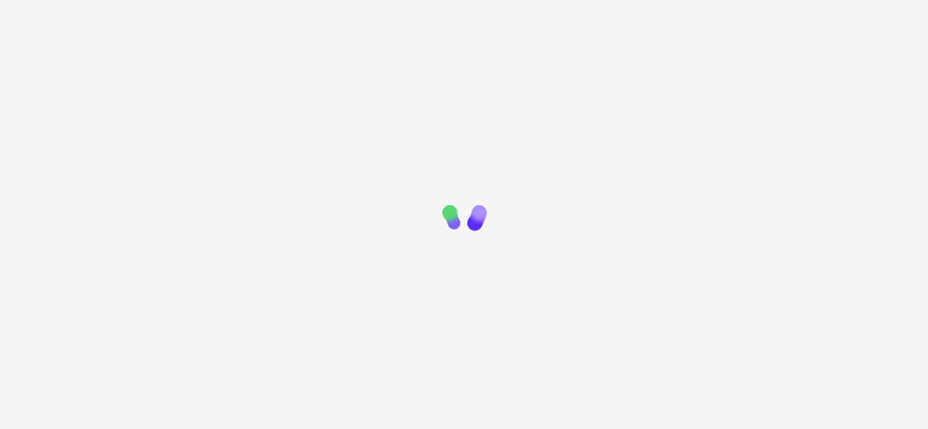
click at [288, 71] on html "New Update Available Hello there, You can install SAFSIMS on your device for ea…" at bounding box center [464, 306] width 928 height 613
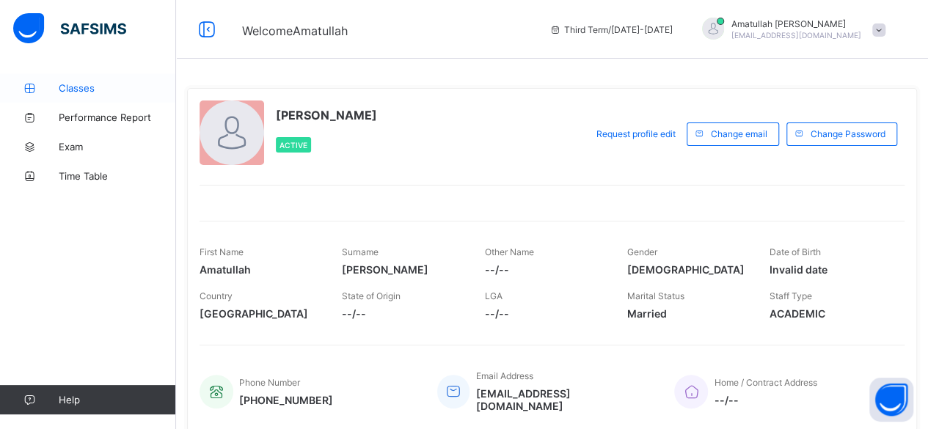
click at [98, 96] on link "Classes" at bounding box center [88, 87] width 176 height 29
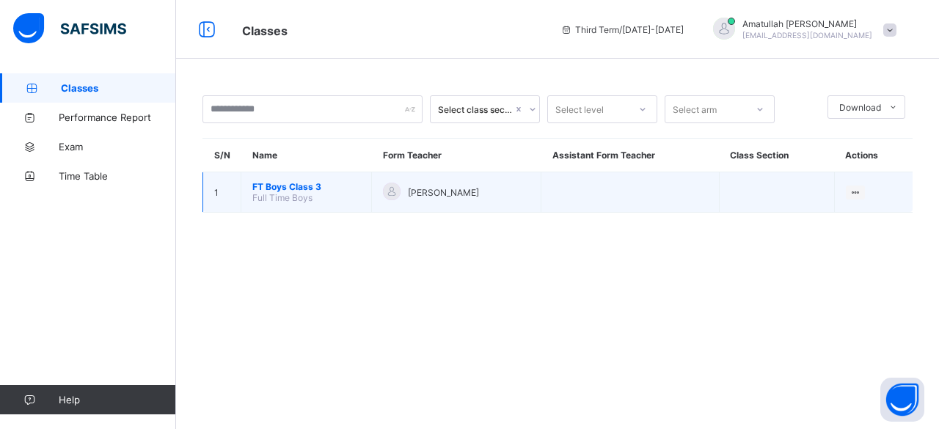
click at [266, 197] on span "Full Time Boys" at bounding box center [282, 197] width 60 height 11
click at [274, 178] on td "FT Boys Class 3 Full Time Boys" at bounding box center [306, 192] width 131 height 40
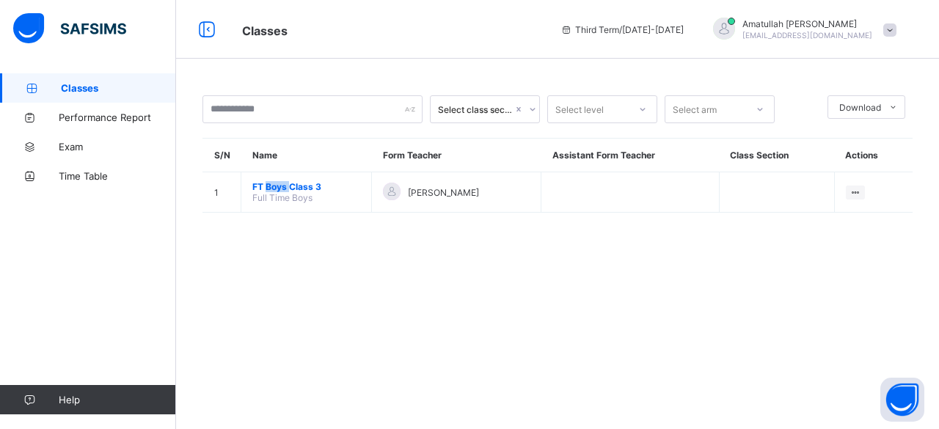
click at [335, 244] on div "Select class section Select level Select arm Download Pdf Report Excel Report S…" at bounding box center [557, 161] width 763 height 176
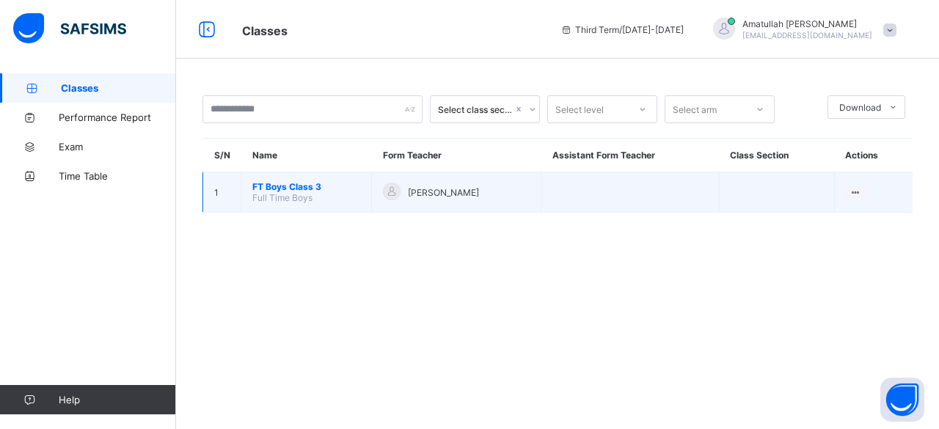
click at [305, 185] on span "FT Boys Class 3" at bounding box center [306, 186] width 108 height 11
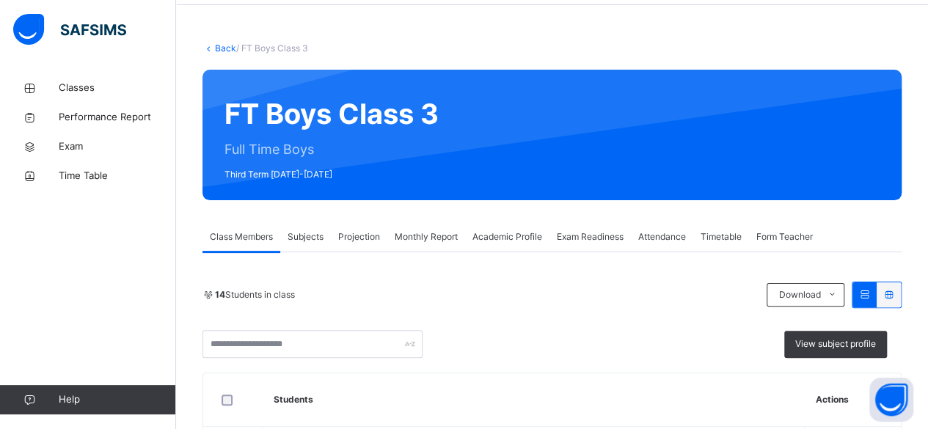
scroll to position [79, 0]
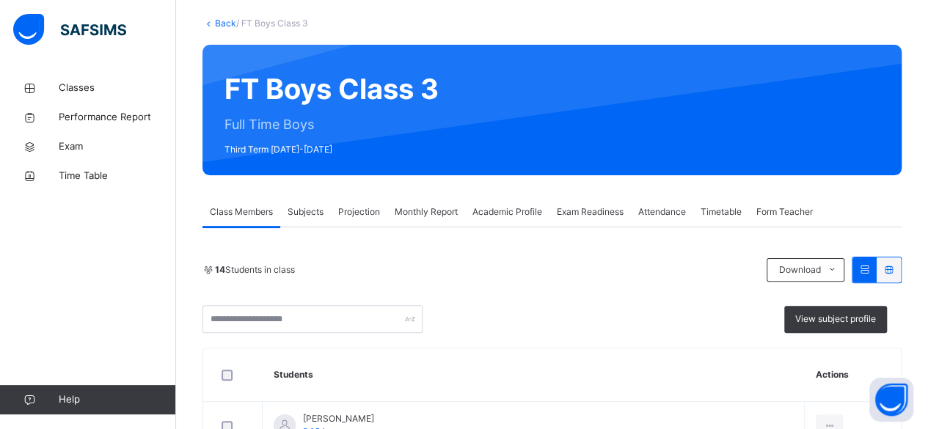
click at [363, 211] on span "Projection" at bounding box center [359, 211] width 42 height 13
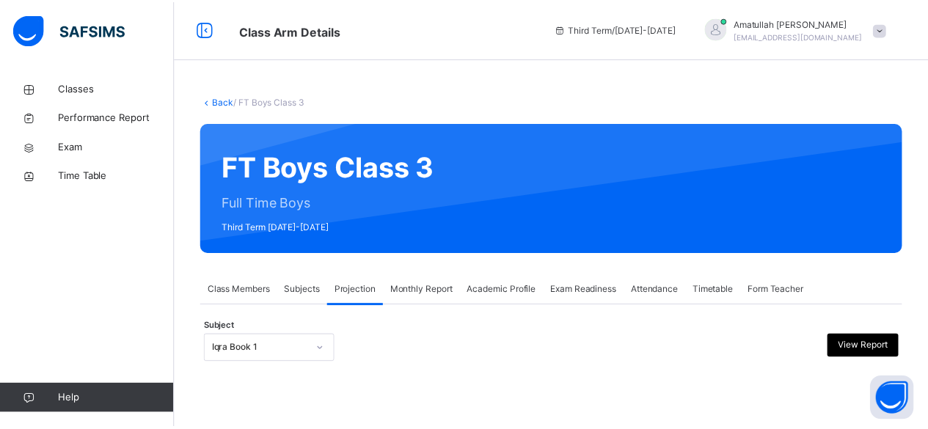
scroll to position [139, 0]
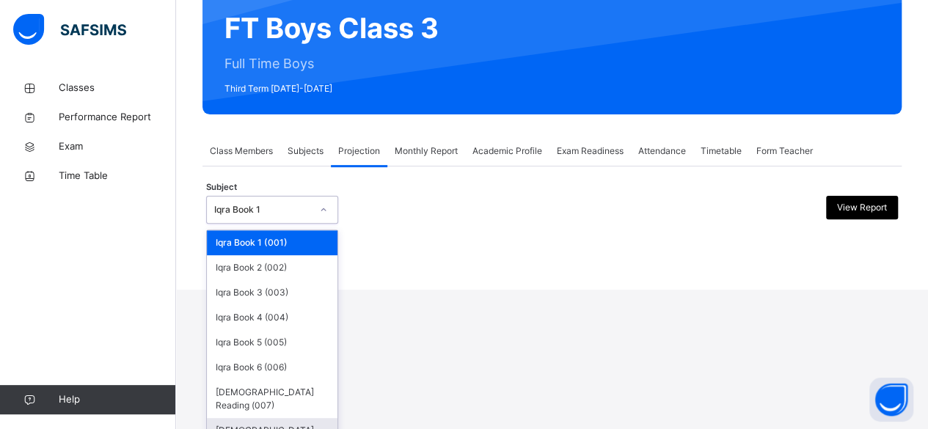
click at [273, 418] on div "[DEMOGRAPHIC_DATA] Memorisation (008)" at bounding box center [272, 437] width 131 height 38
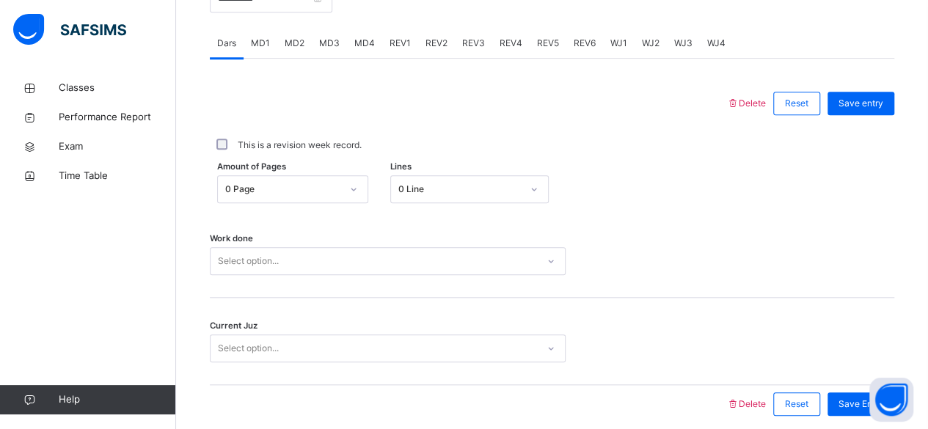
scroll to position [621, 0]
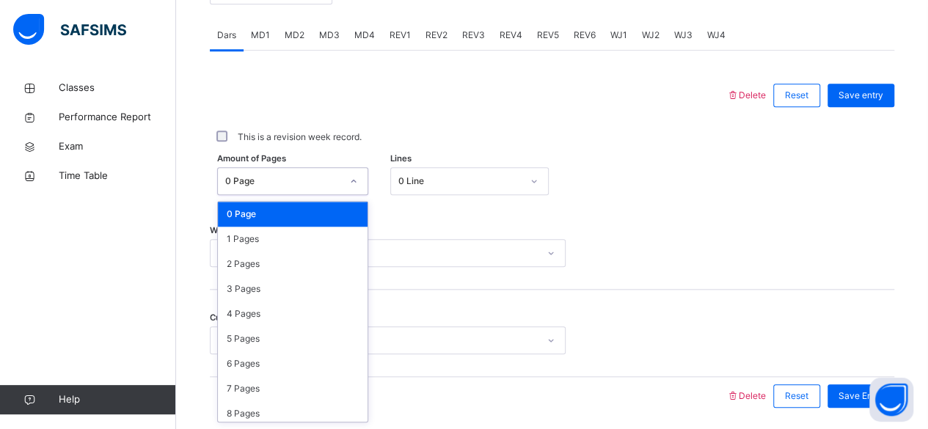
click at [464, 213] on div "Work done Select option..." at bounding box center [552, 246] width 685 height 87
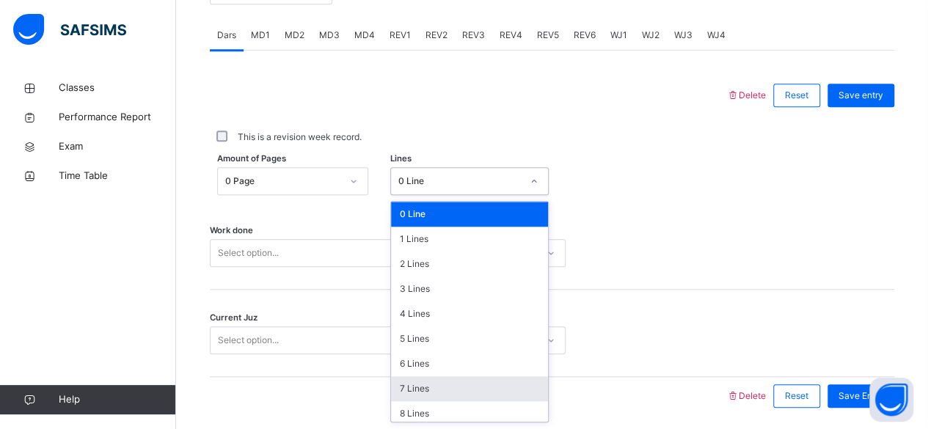
click at [468, 386] on div "7 Lines" at bounding box center [469, 388] width 157 height 25
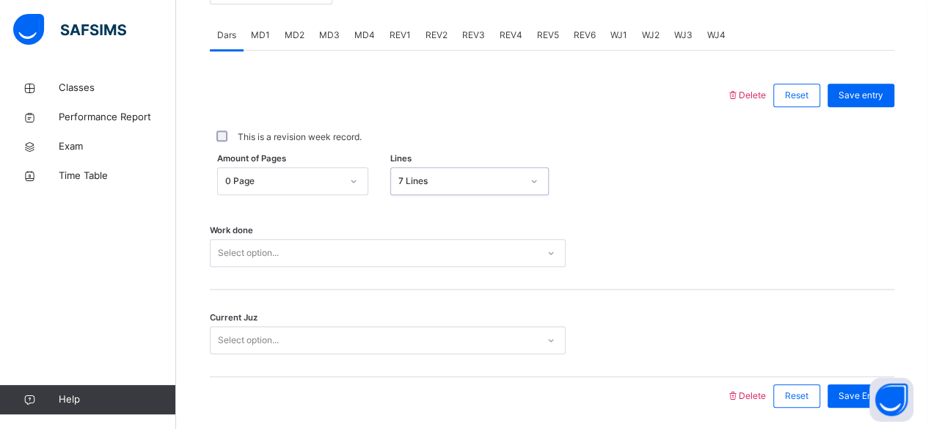
scroll to position [671, 0]
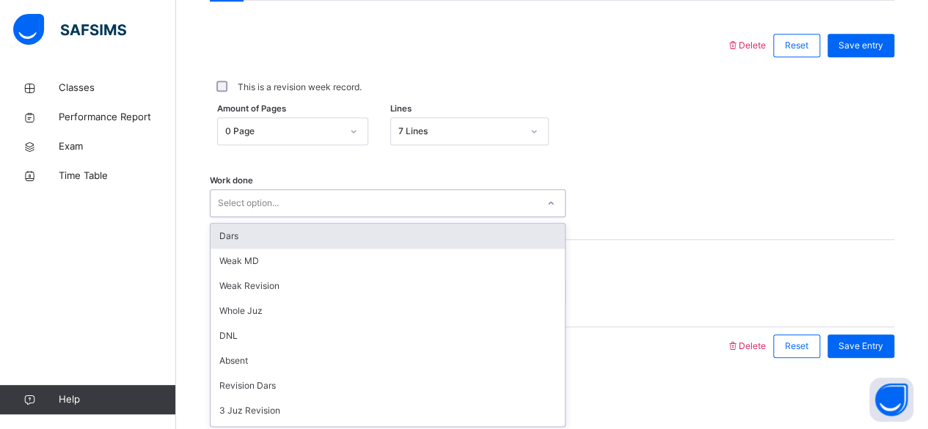
click at [418, 217] on div "option Dars focused, 1 of 16. 16 results available. Use Up and Down to choose o…" at bounding box center [388, 203] width 356 height 28
click at [415, 234] on div "Dars" at bounding box center [388, 236] width 354 height 25
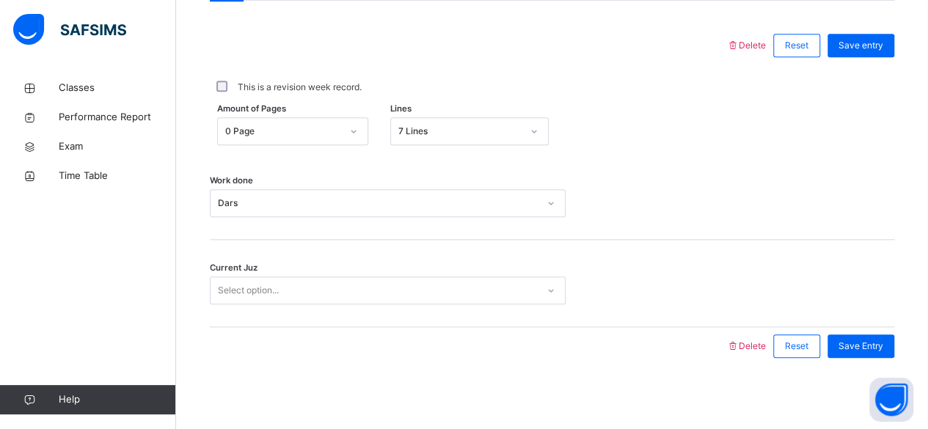
click at [415, 307] on div "Current Juz Select option..." at bounding box center [552, 283] width 685 height 87
click at [401, 288] on div "Select option..." at bounding box center [374, 291] width 327 height 23
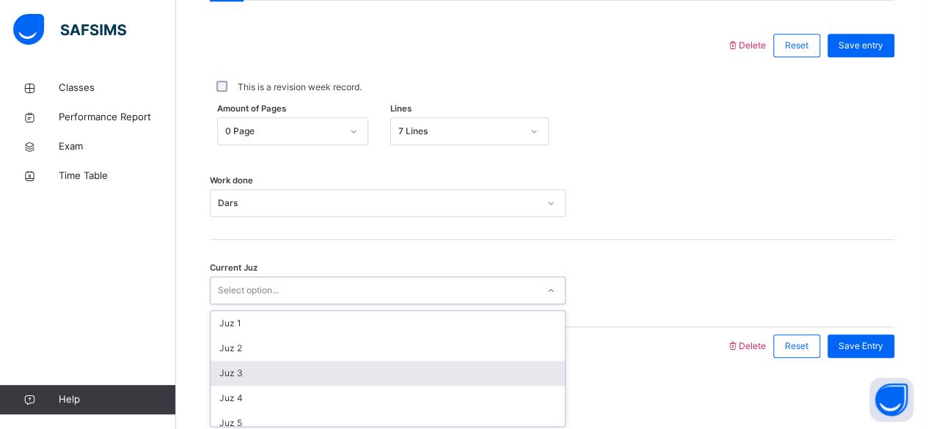
click at [387, 376] on div "Juz 3" at bounding box center [388, 373] width 354 height 25
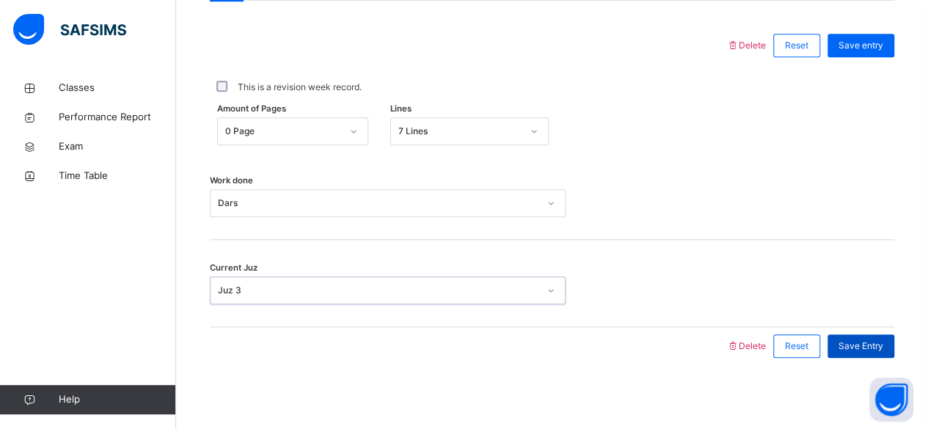
click at [895, 352] on div "Save Entry" at bounding box center [861, 346] width 67 height 23
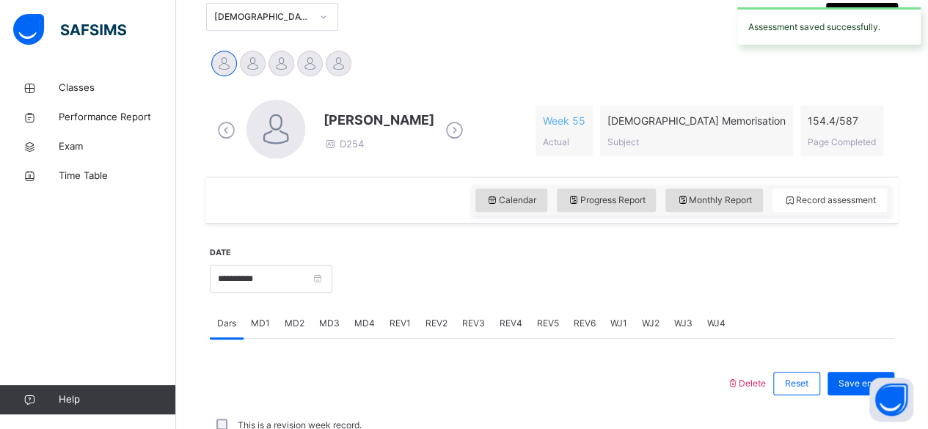
scroll to position [332, 0]
click at [569, 146] on span "Actual" at bounding box center [556, 142] width 26 height 11
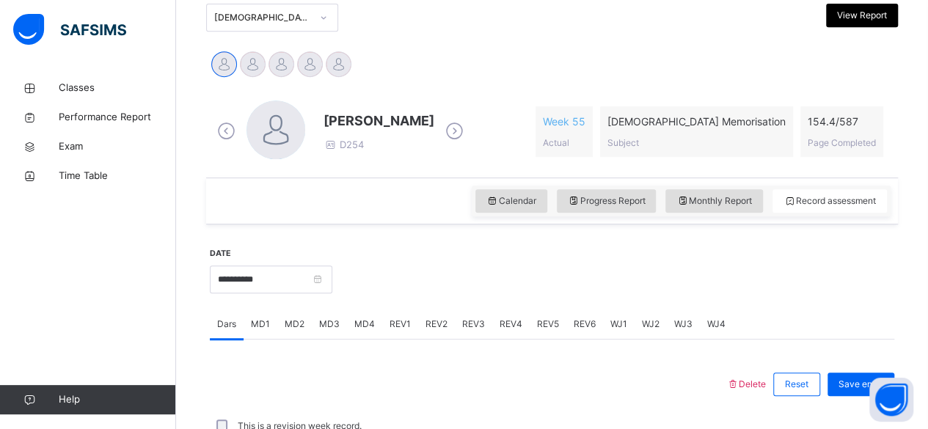
click at [363, 331] on div "MD4" at bounding box center [364, 324] width 35 height 29
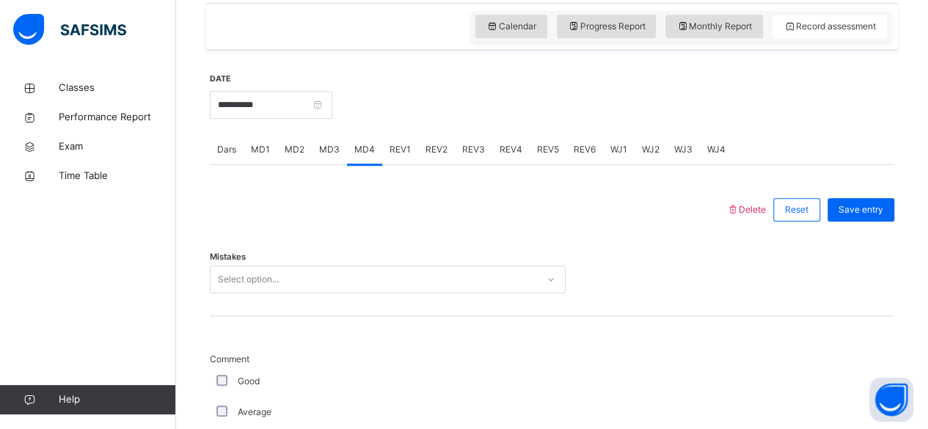
scroll to position [502, 0]
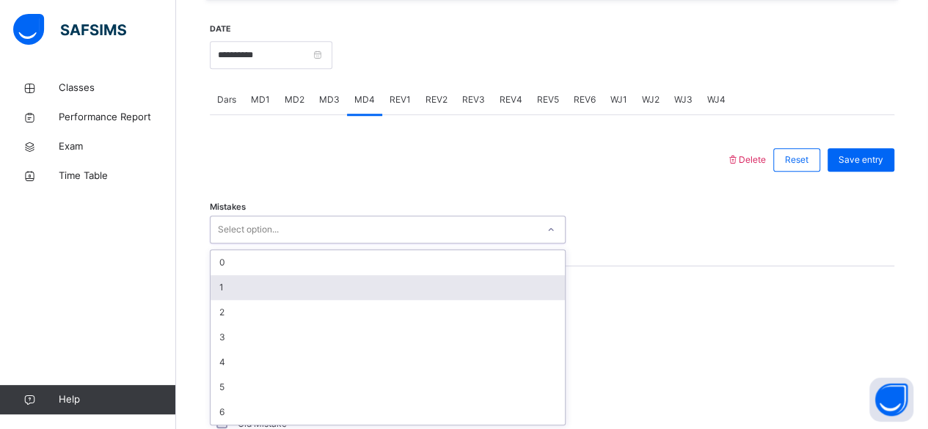
click at [371, 244] on div "option 1 focused, 2 of 7. 7 results available. Use Up and Down to choose option…" at bounding box center [388, 230] width 356 height 28
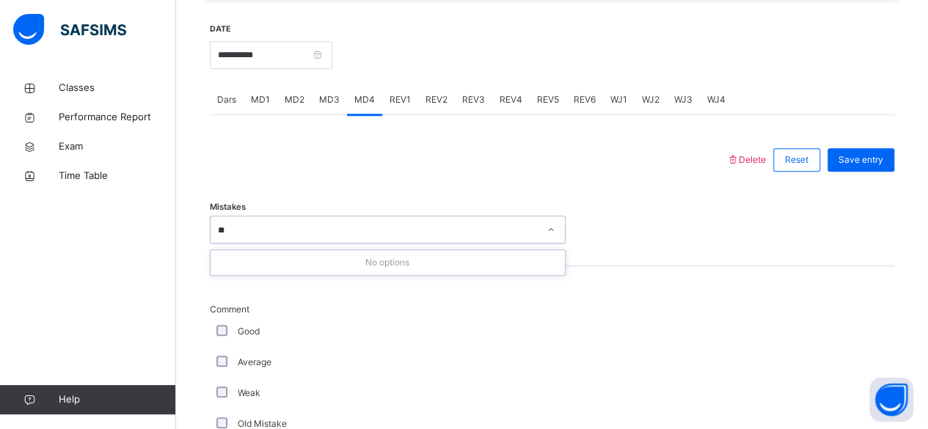
type input "*"
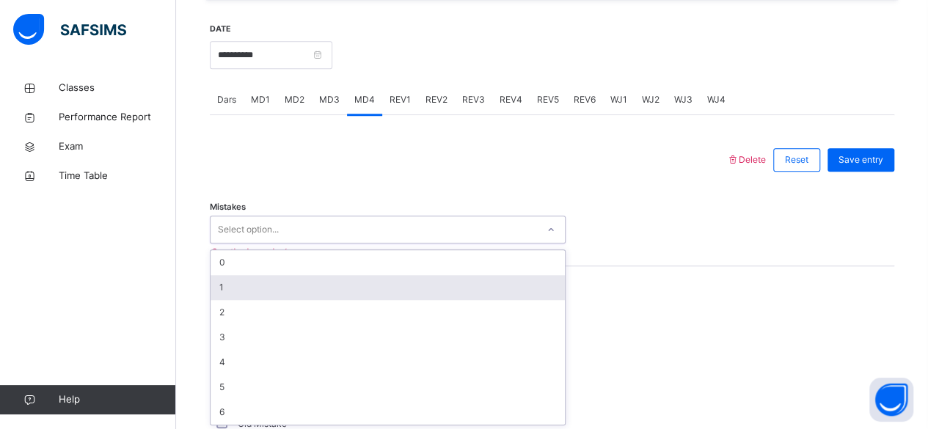
click at [302, 280] on div "1" at bounding box center [388, 287] width 354 height 25
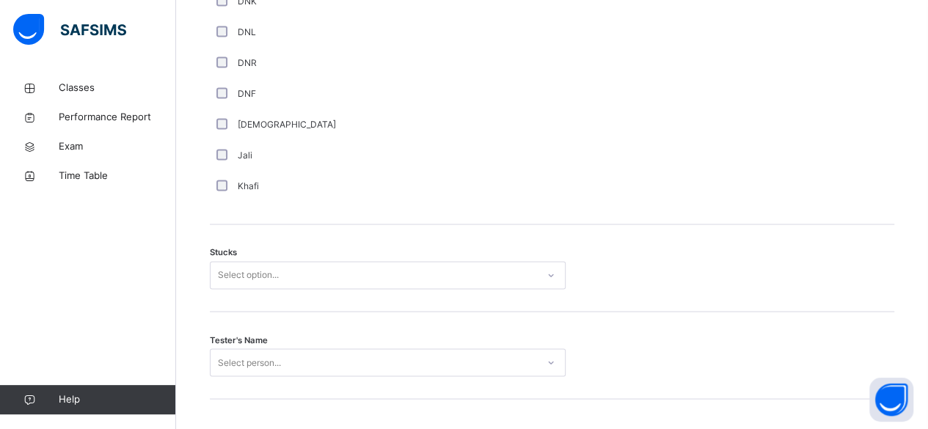
scroll to position [1071, 0]
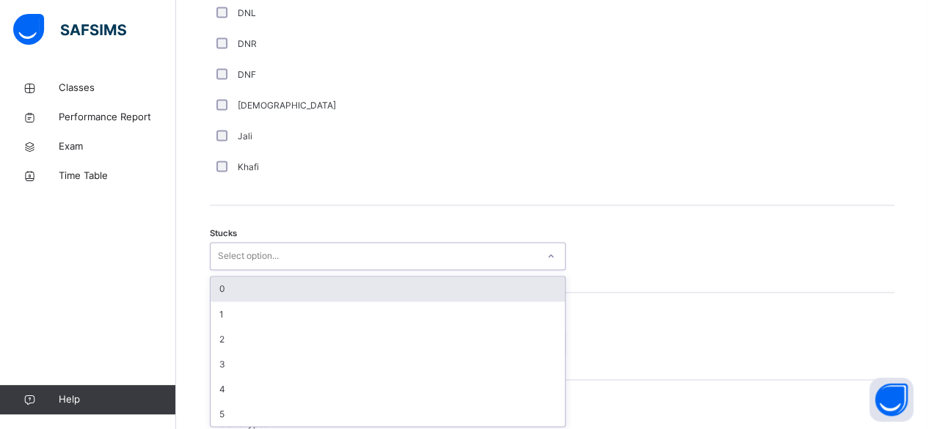
click at [277, 270] on div "Stucks option 0 focused, 1 of 6. 6 results available. Use Up and Down to choose…" at bounding box center [552, 248] width 685 height 87
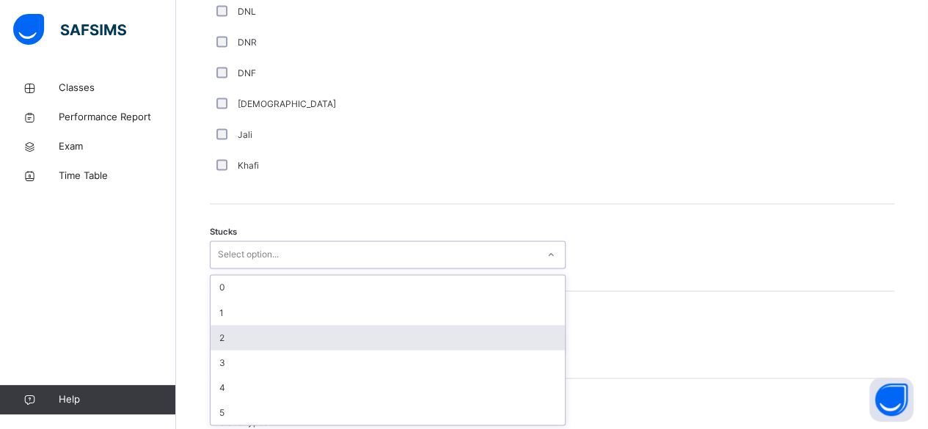
click at [252, 346] on div "2" at bounding box center [388, 337] width 354 height 25
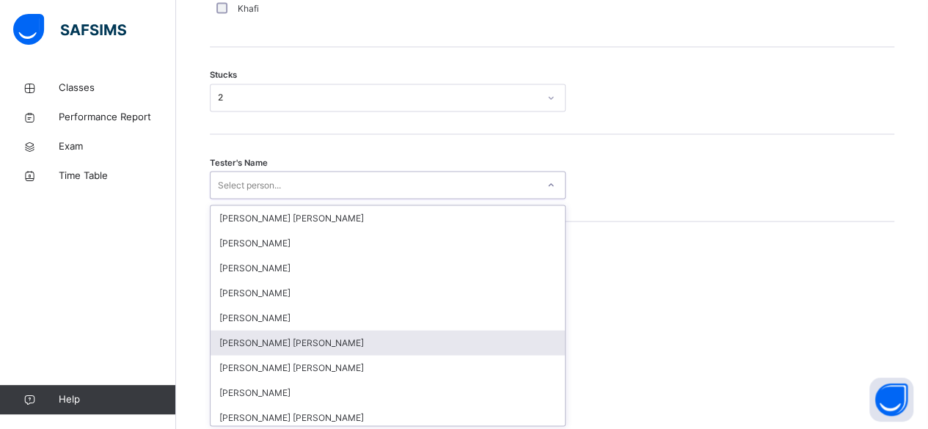
click at [252, 199] on div "option Mohammad Hanzalah Siddiqui focused, 6 of 90. 90 results available. Use U…" at bounding box center [388, 185] width 356 height 28
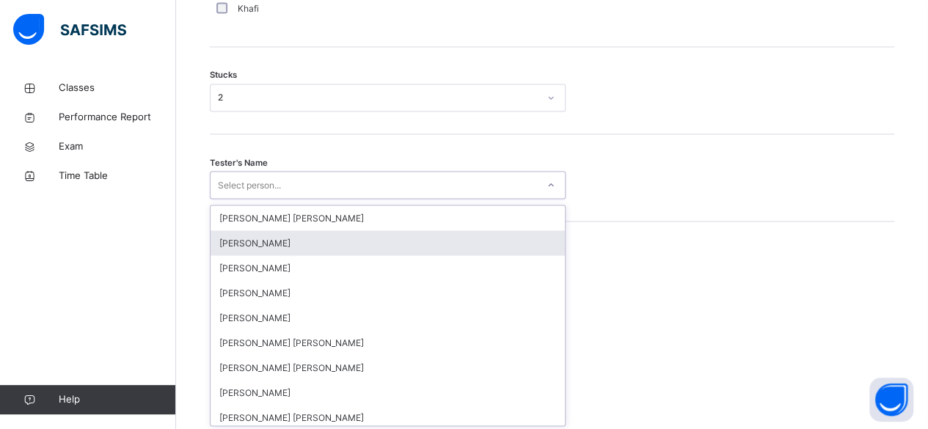
click at [279, 243] on div "[PERSON_NAME]" at bounding box center [388, 242] width 354 height 25
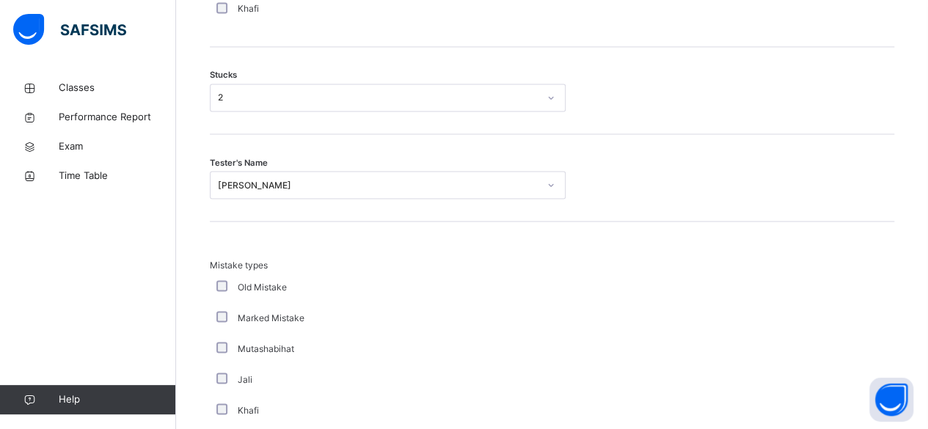
click at [760, 231] on div "Mistake types Old Mistake Marked Mistake Mutashabihat Jali Khafi Unclear Changi…" at bounding box center [552, 366] width 685 height 288
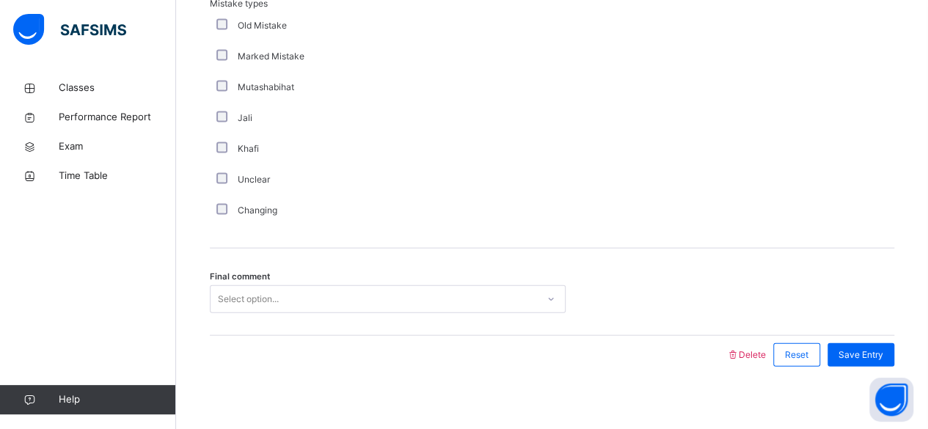
scroll to position [1518, 0]
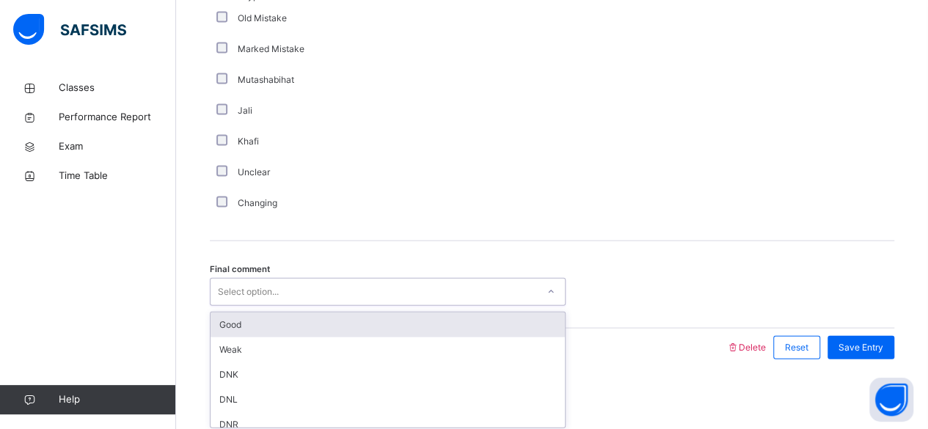
click at [471, 299] on div "Select option..." at bounding box center [374, 292] width 327 height 23
click at [478, 313] on div "Good" at bounding box center [388, 325] width 354 height 25
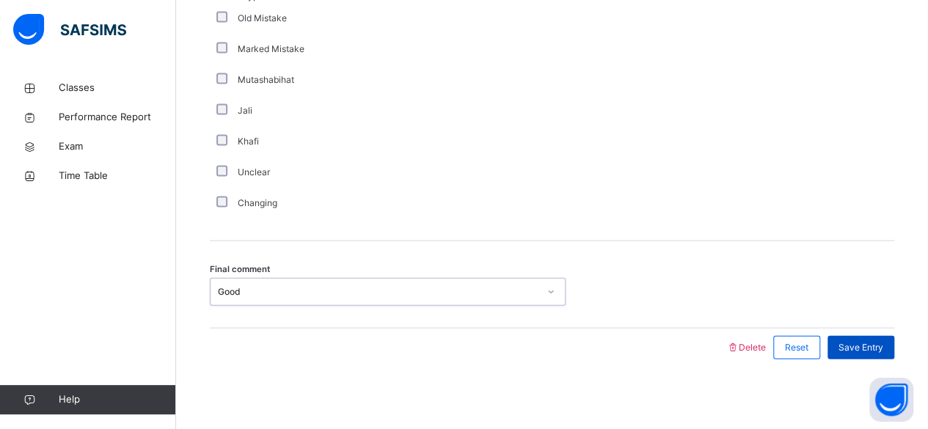
click at [863, 341] on span "Save Entry" at bounding box center [861, 347] width 45 height 13
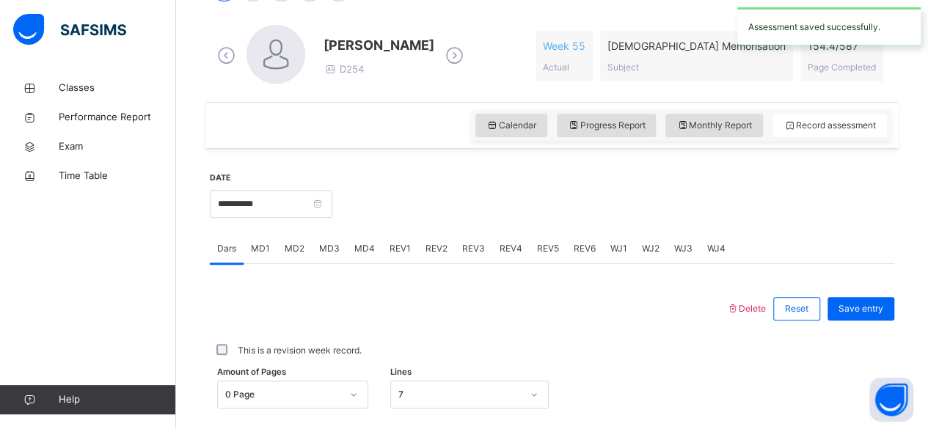
scroll to position [404, 0]
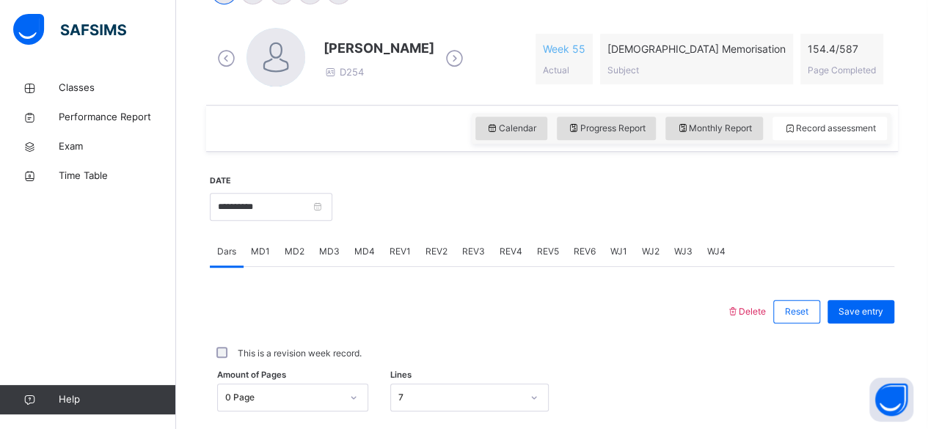
click at [326, 247] on span "MD3" at bounding box center [329, 251] width 21 height 13
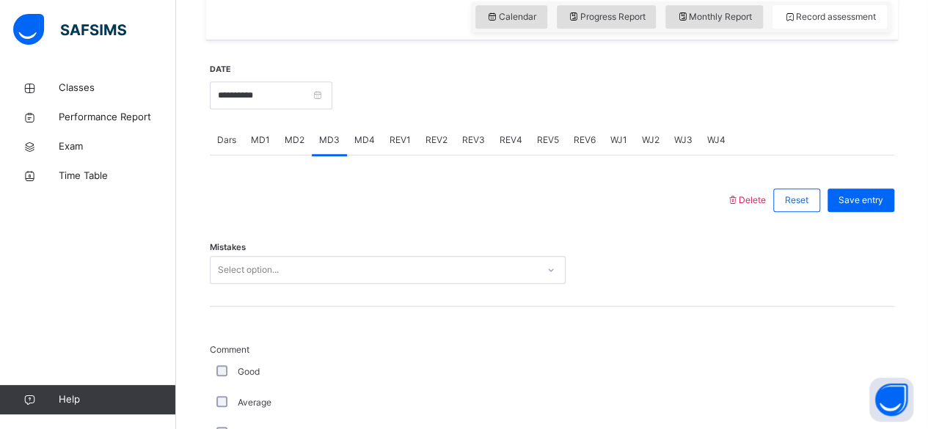
scroll to position [562, 0]
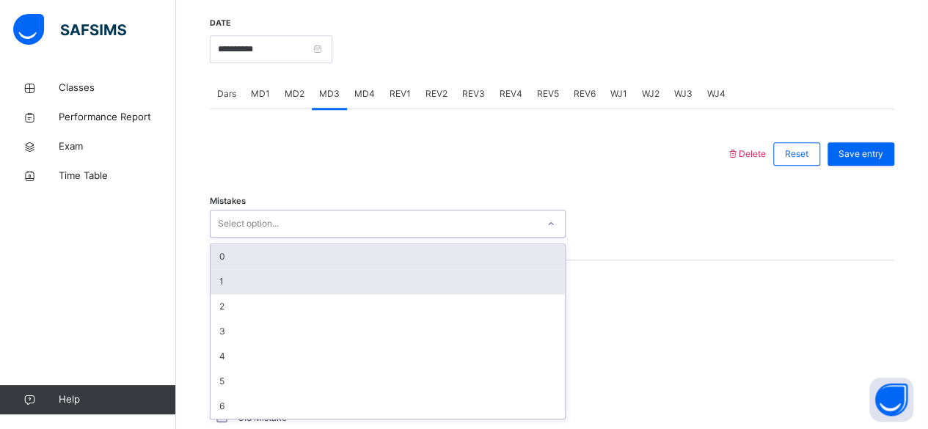
click at [241, 280] on div "1" at bounding box center [388, 281] width 354 height 25
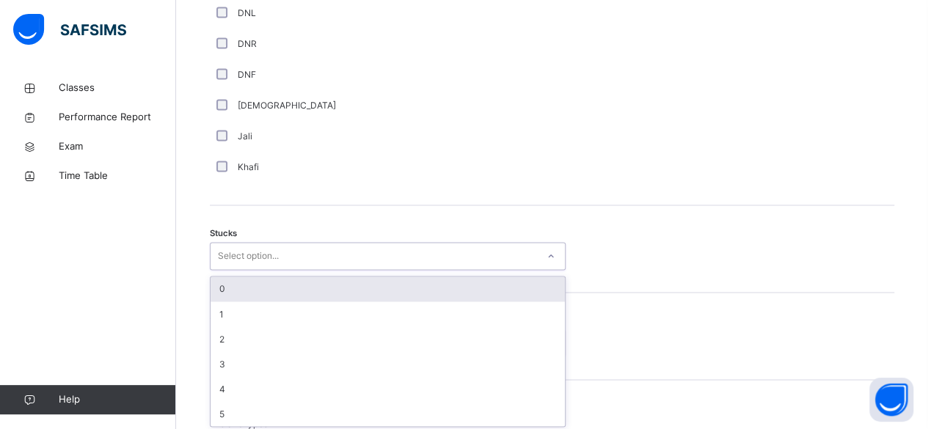
scroll to position [1092, 0]
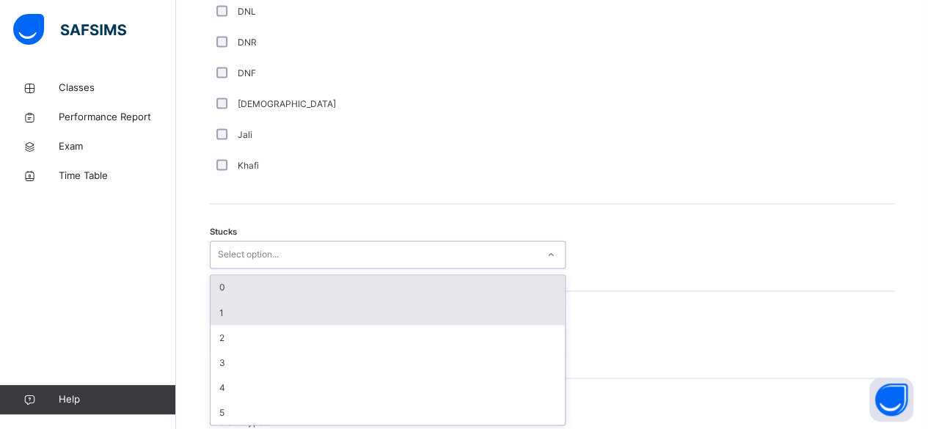
click at [262, 315] on div "1" at bounding box center [388, 312] width 354 height 25
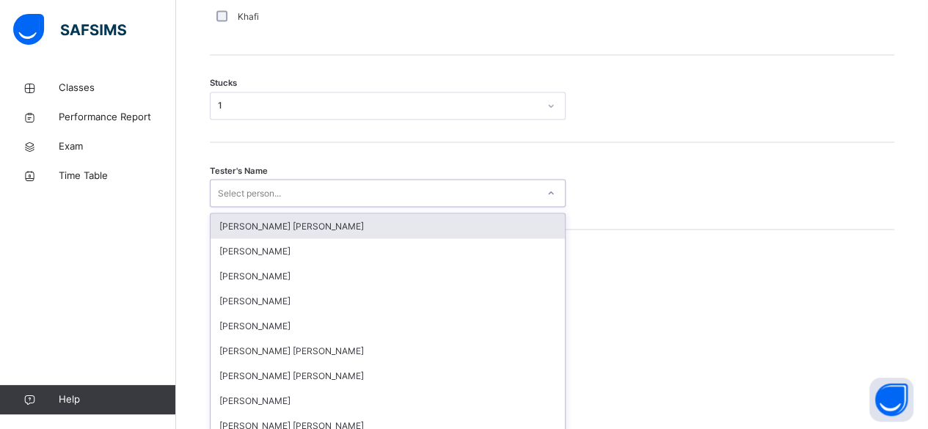
scroll to position [1249, 0]
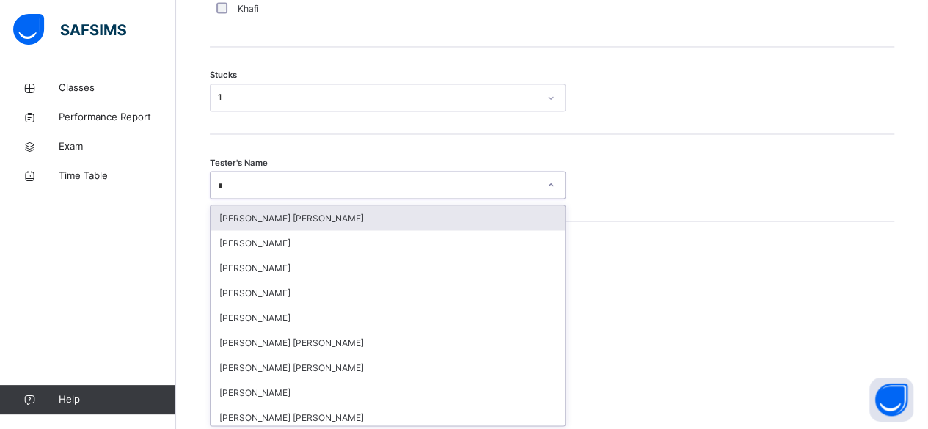
type input "**"
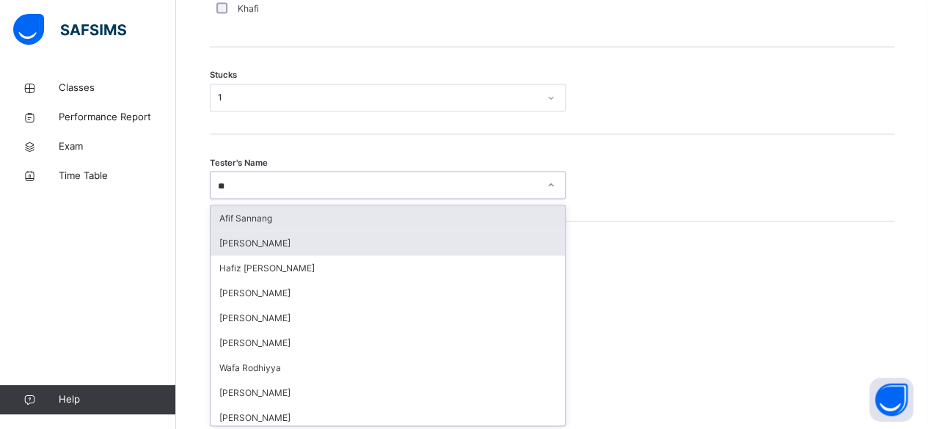
click at [299, 234] on div "[PERSON_NAME]" at bounding box center [388, 242] width 354 height 25
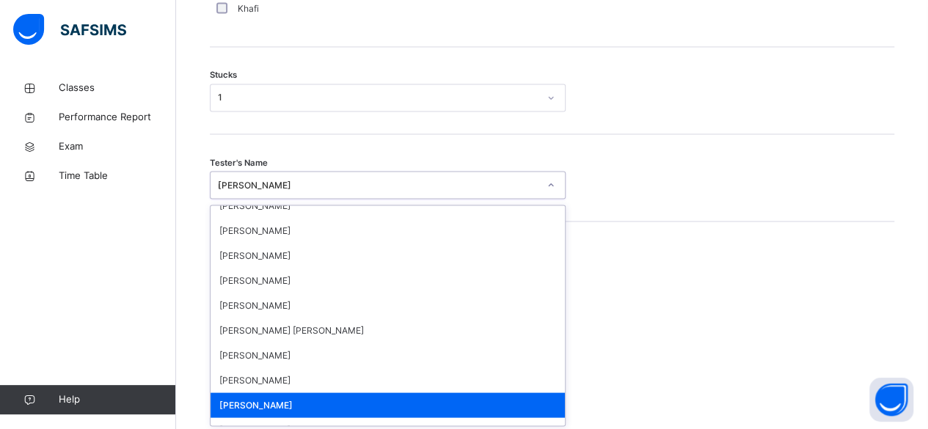
scroll to position [0, 0]
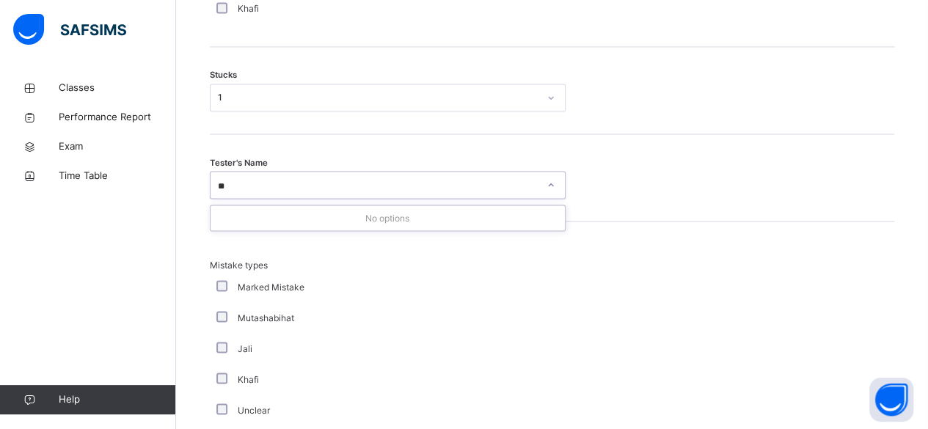
type input "*"
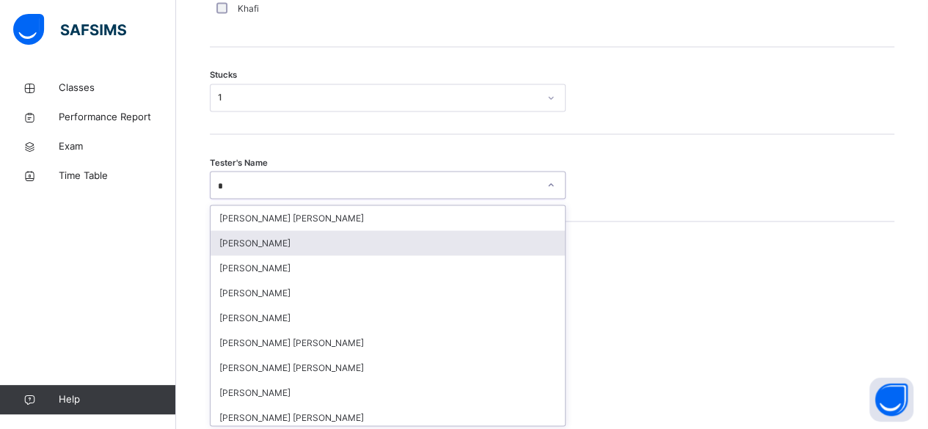
type input "**"
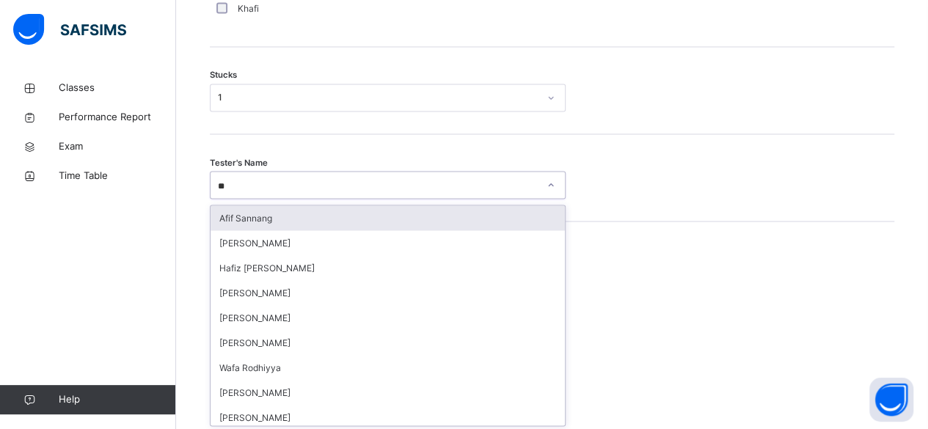
click at [275, 219] on div "Afif Sannang" at bounding box center [388, 217] width 354 height 25
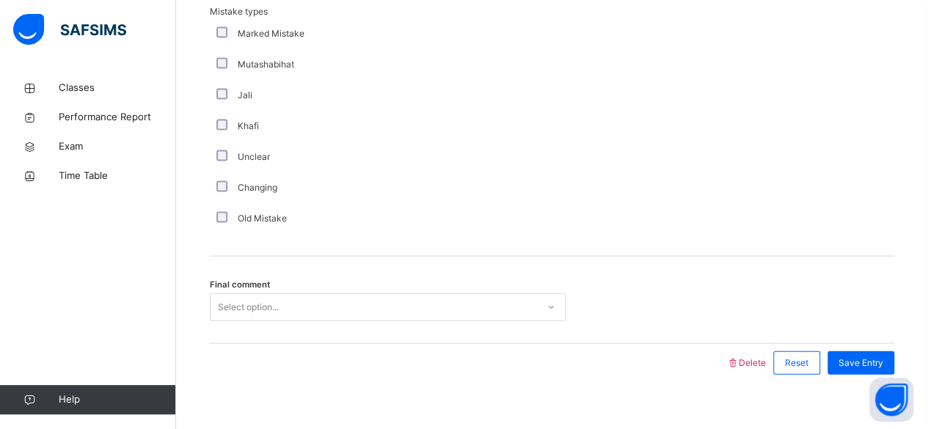
scroll to position [1518, 0]
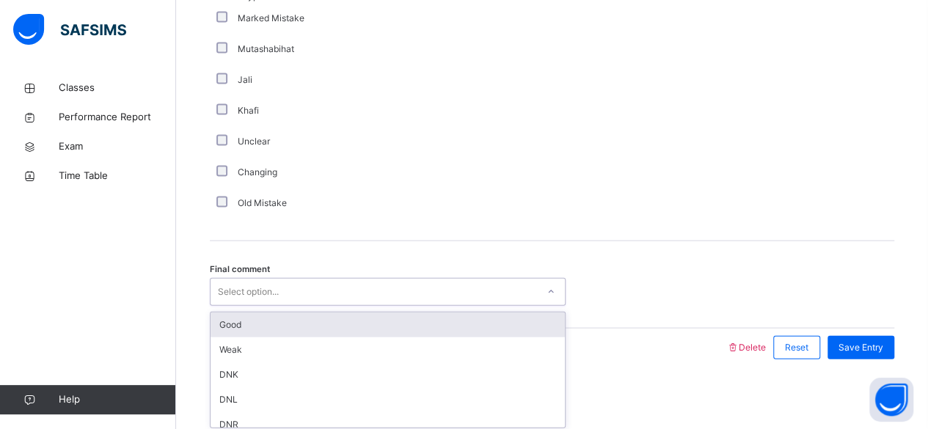
click at [313, 326] on div "Good" at bounding box center [388, 325] width 354 height 25
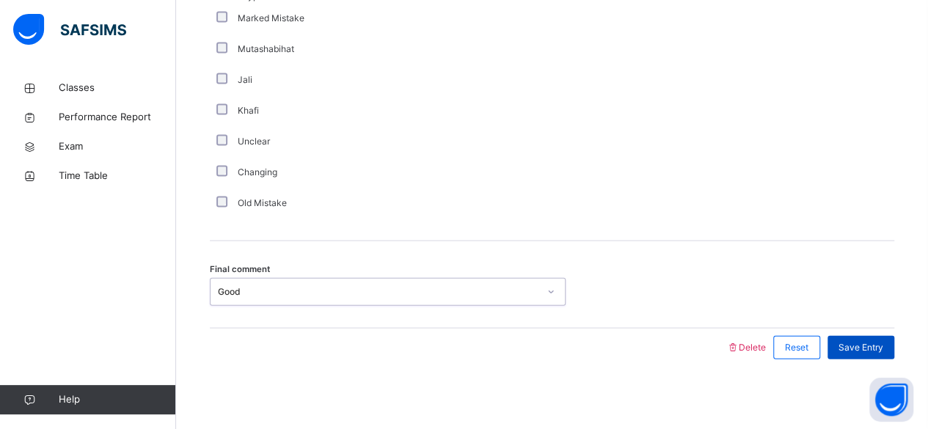
click at [884, 348] on span "Save Entry" at bounding box center [861, 347] width 45 height 13
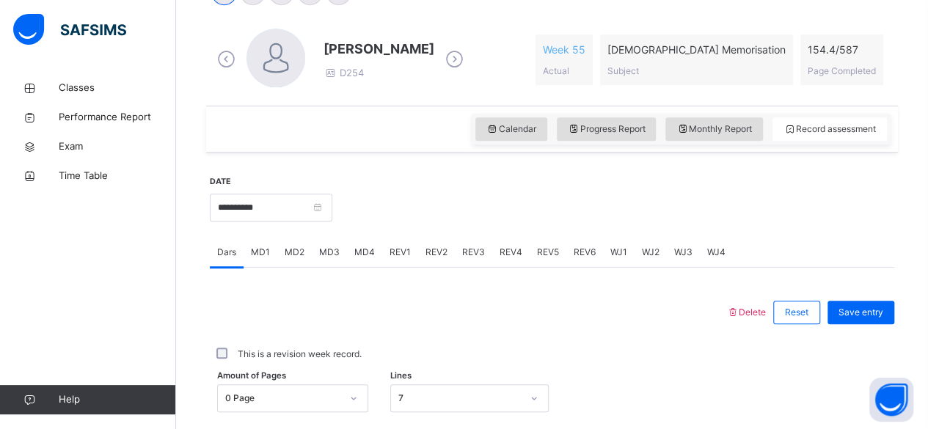
scroll to position [404, 0]
click at [426, 245] on span "REV2" at bounding box center [437, 251] width 22 height 13
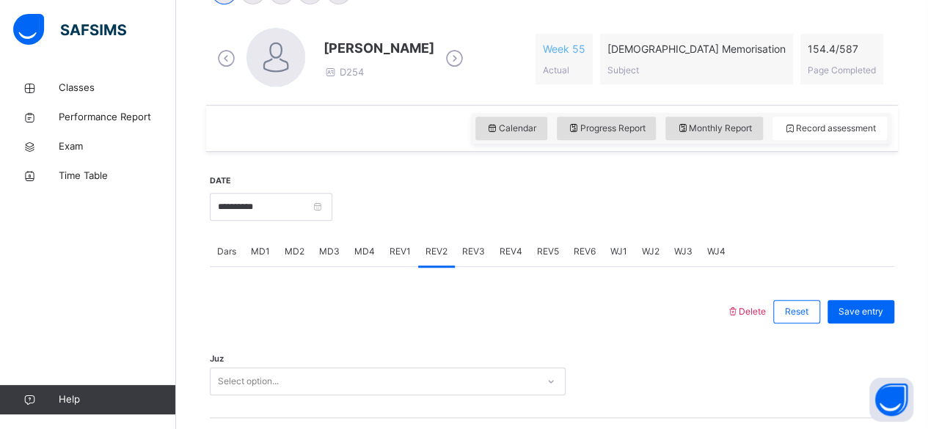
click at [393, 259] on div "REV1" at bounding box center [400, 251] width 36 height 29
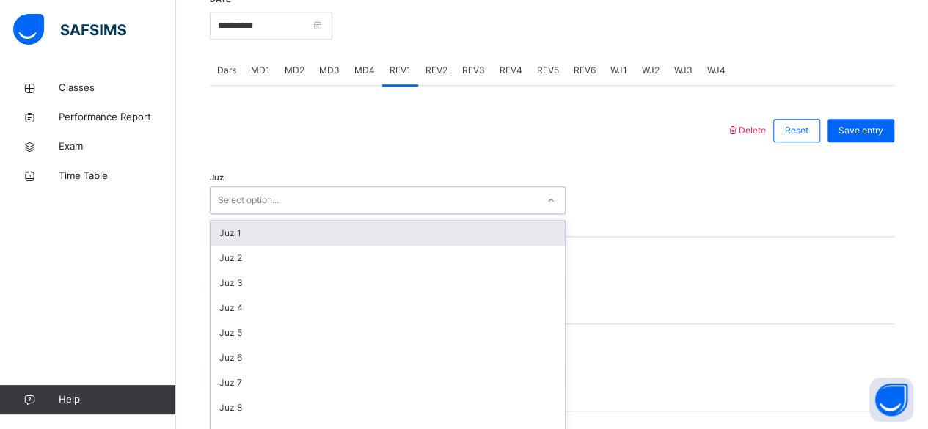
scroll to position [602, 0]
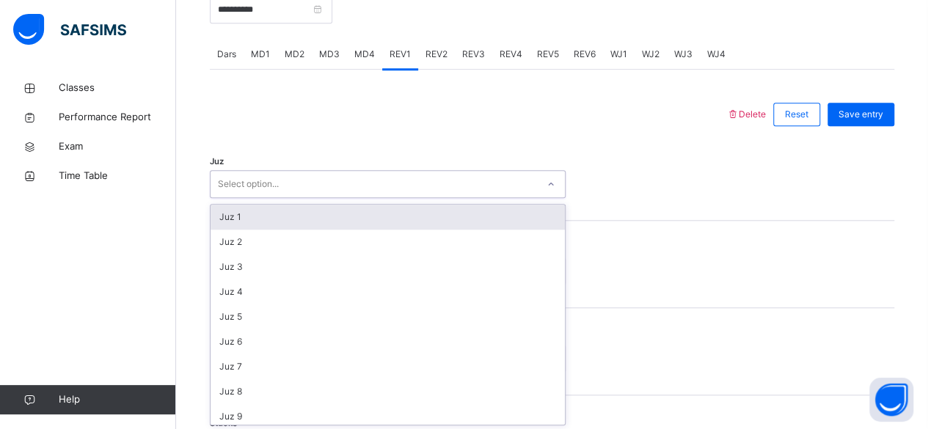
type input "*"
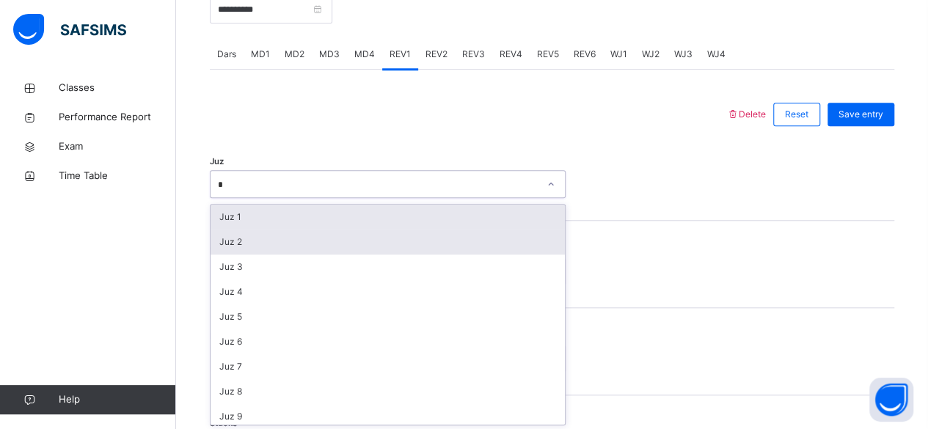
click at [294, 246] on div "Juz 2" at bounding box center [388, 242] width 354 height 25
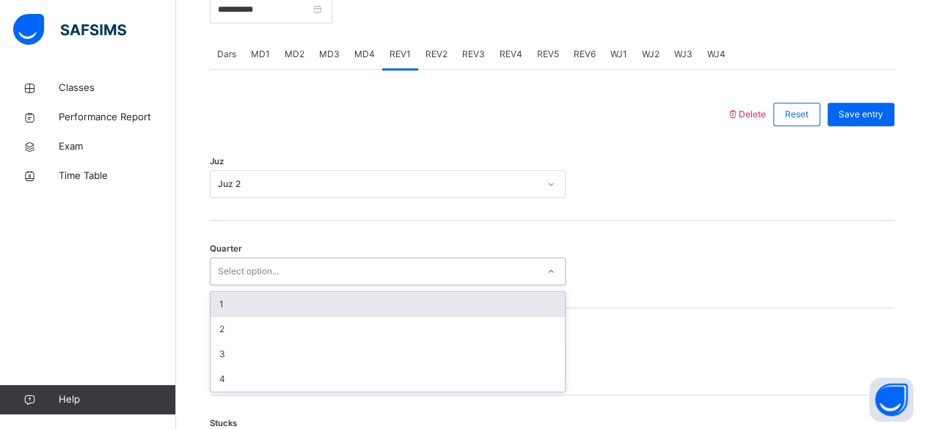
click at [283, 313] on div "1" at bounding box center [388, 304] width 354 height 25
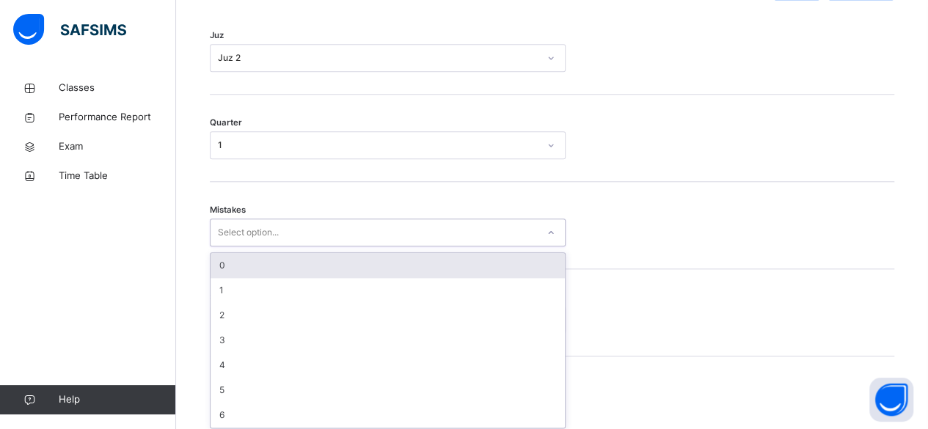
scroll to position [731, 0]
click at [301, 271] on div "0" at bounding box center [388, 262] width 354 height 25
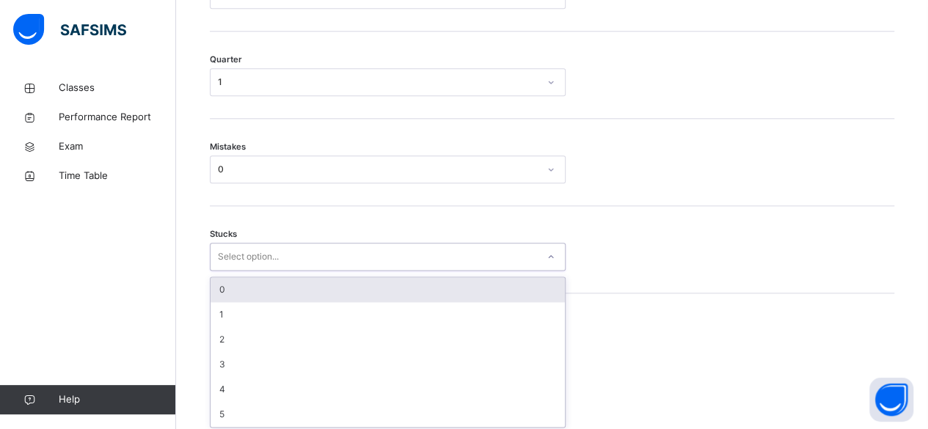
scroll to position [793, 0]
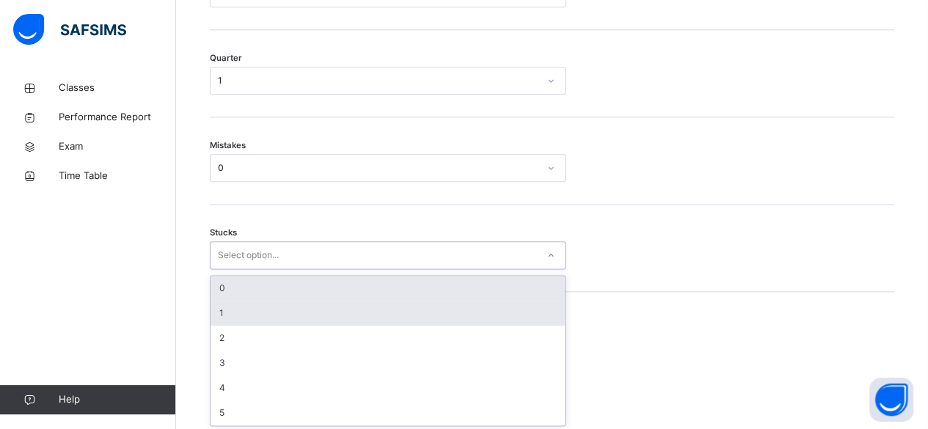
click at [263, 320] on div "1" at bounding box center [388, 313] width 354 height 25
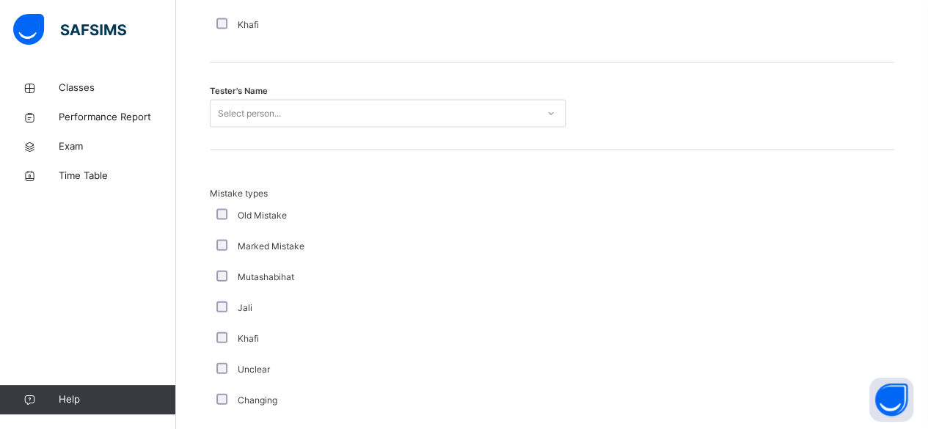
scroll to position [1496, 0]
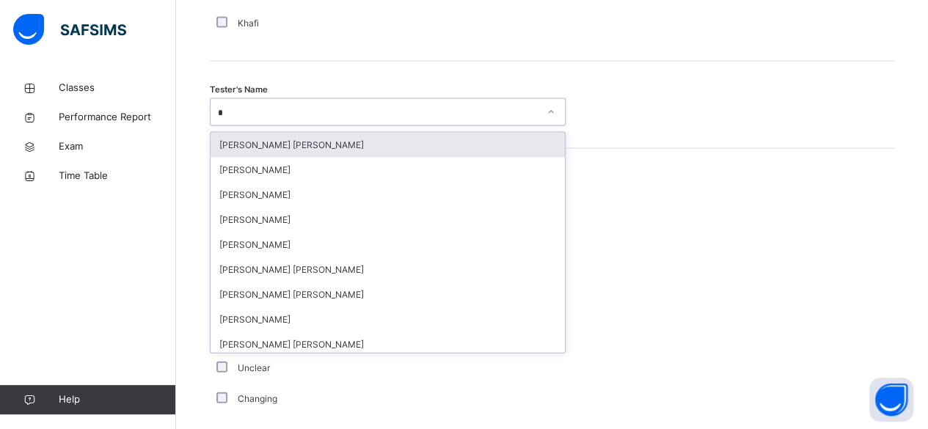
type input "**"
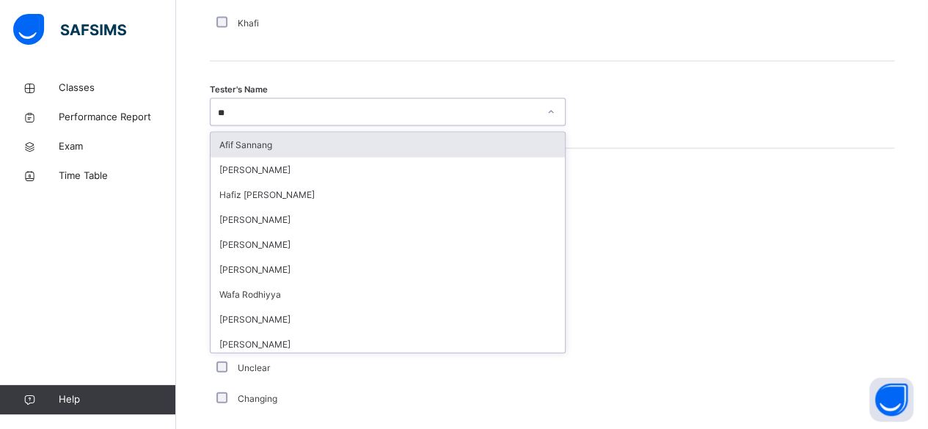
click at [327, 135] on div "Afif Sannang" at bounding box center [388, 145] width 354 height 25
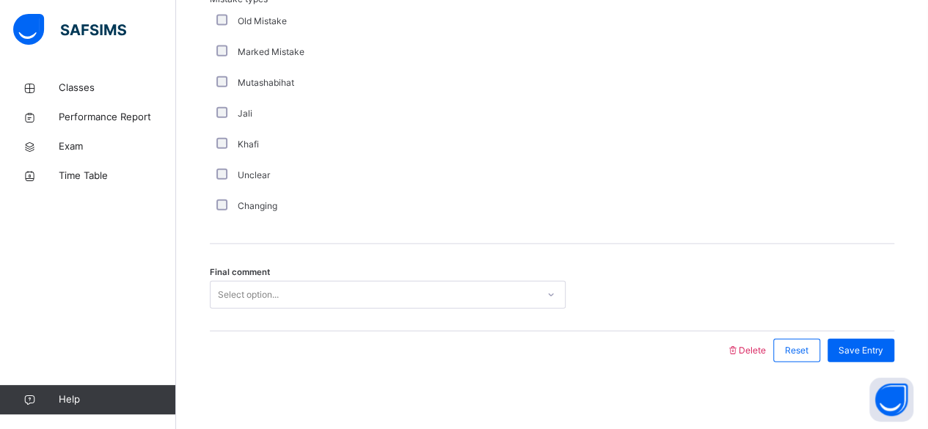
scroll to position [1692, 0]
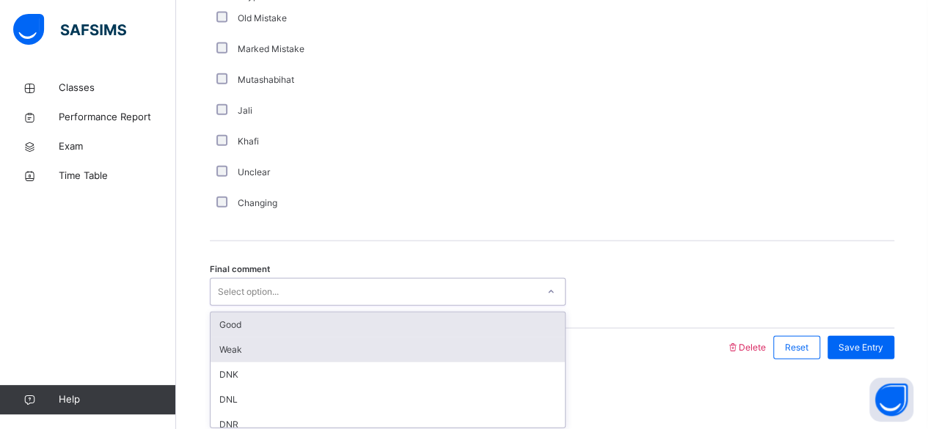
click at [342, 338] on div "Weak" at bounding box center [388, 350] width 354 height 25
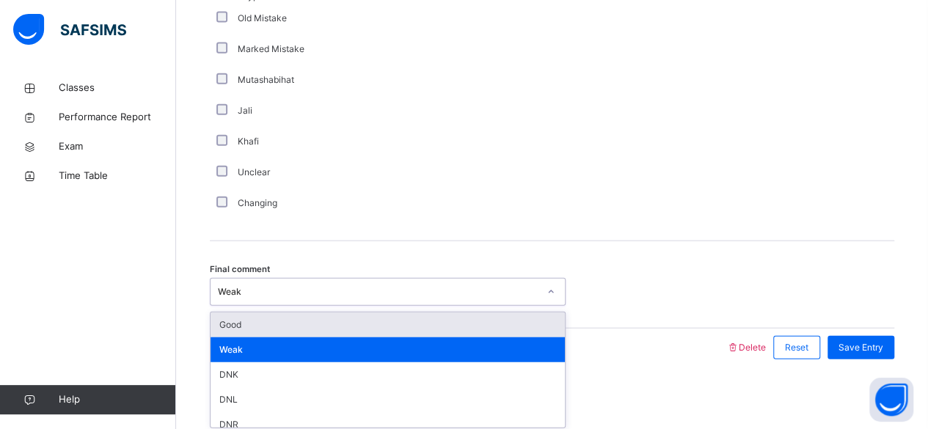
click at [418, 338] on div "Weak" at bounding box center [388, 350] width 354 height 25
click at [380, 344] on div "Weak" at bounding box center [388, 350] width 354 height 25
click at [352, 338] on div "Weak" at bounding box center [388, 350] width 354 height 25
click at [228, 324] on div "Good" at bounding box center [388, 325] width 354 height 25
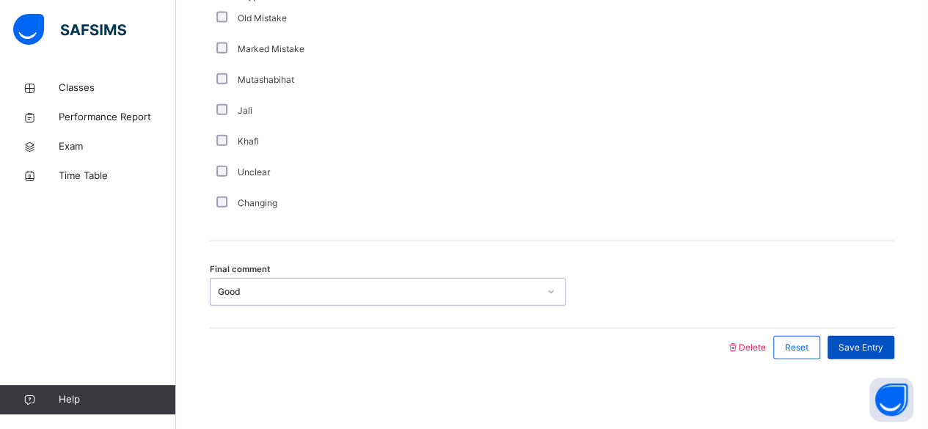
click at [876, 348] on span "Save Entry" at bounding box center [861, 347] width 45 height 13
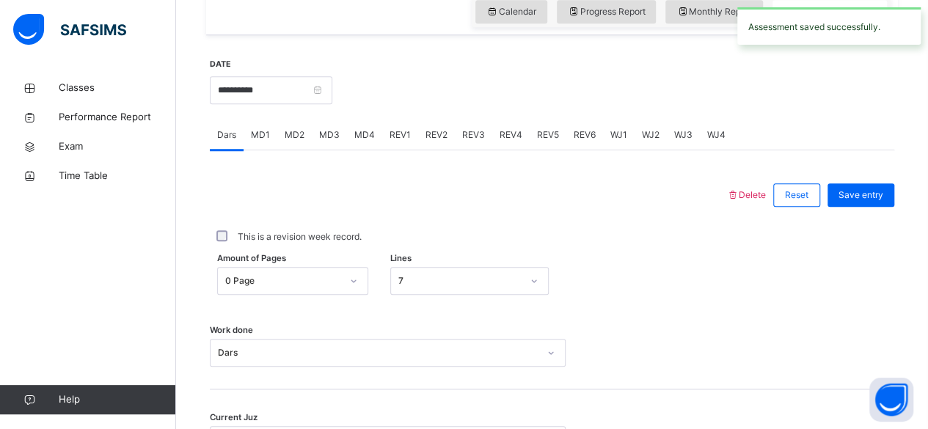
scroll to position [536, 0]
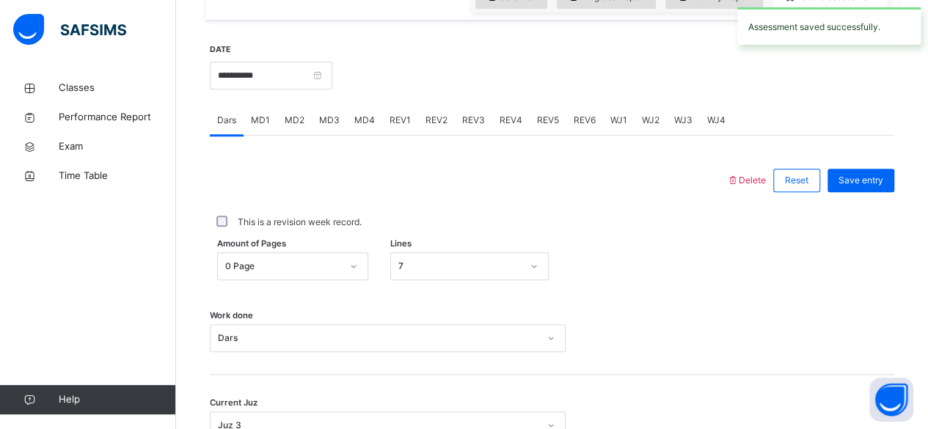
click at [440, 129] on div "REV2" at bounding box center [436, 120] width 37 height 29
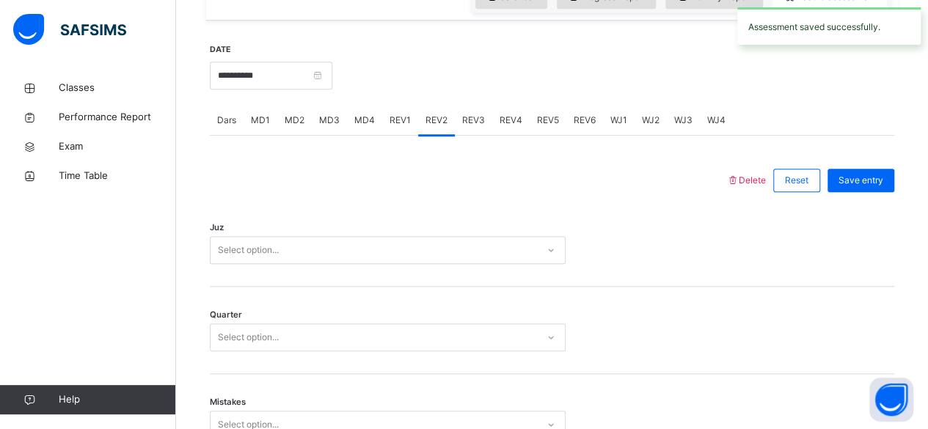
click at [389, 126] on div "REV1" at bounding box center [400, 120] width 36 height 29
click at [475, 131] on div "REV3" at bounding box center [473, 120] width 37 height 29
click at [440, 128] on div "REV2" at bounding box center [436, 120] width 37 height 29
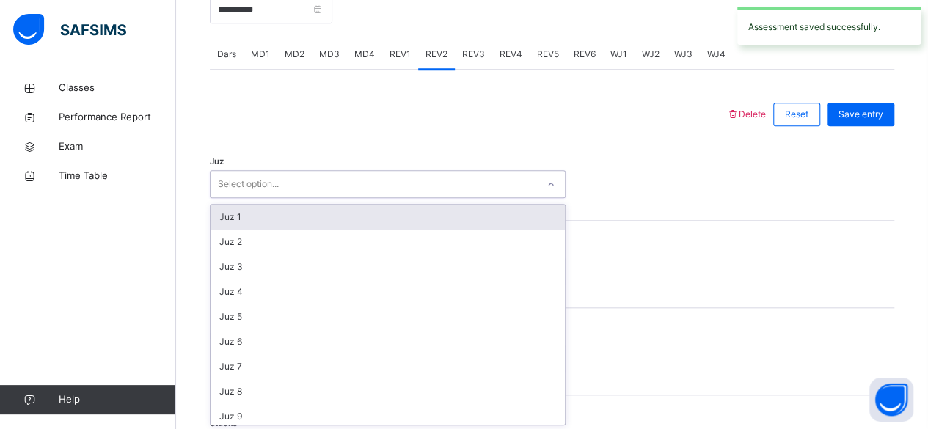
scroll to position [602, 0]
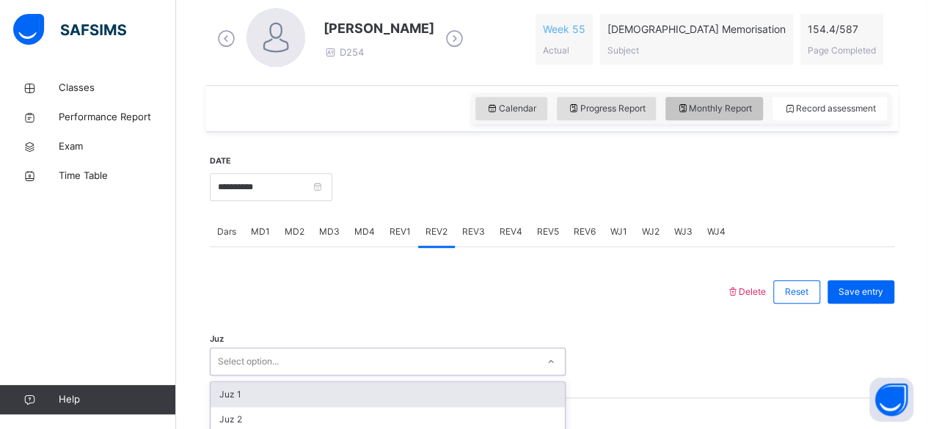
click at [739, 117] on div "Monthly Report" at bounding box center [715, 108] width 98 height 23
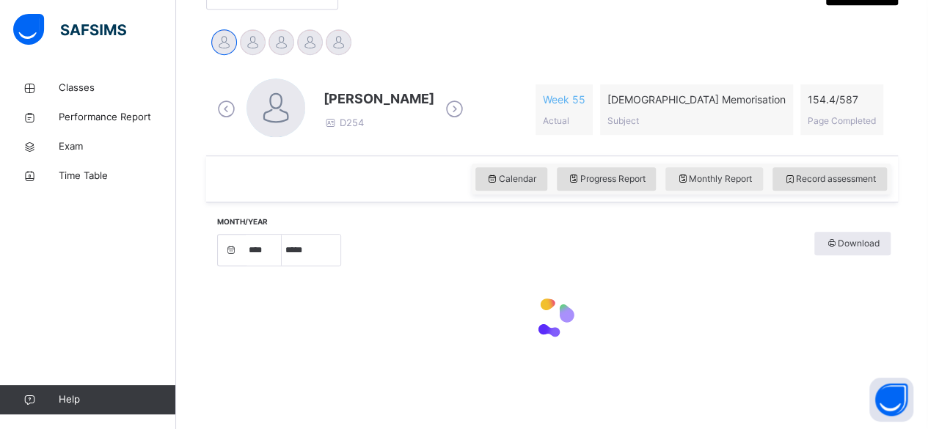
select select "****"
select select "*"
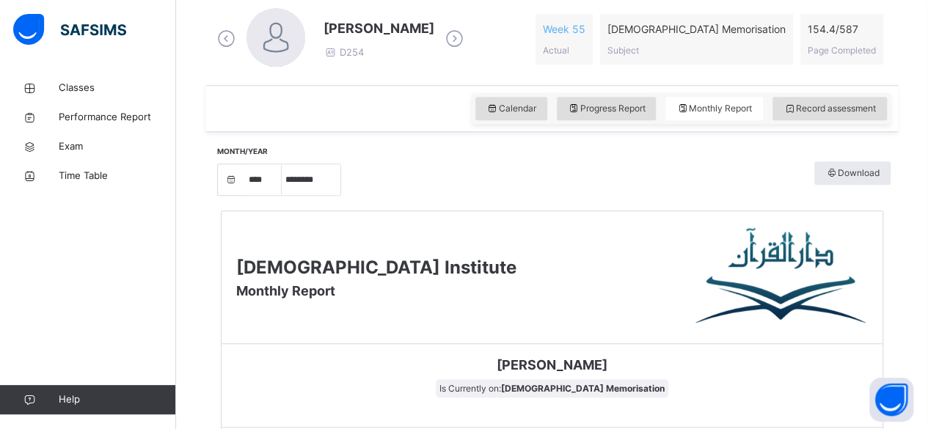
click at [414, 381] on div "Abubakr Adem Ali Is Currently on: Quran Memorisation" at bounding box center [552, 386] width 661 height 84
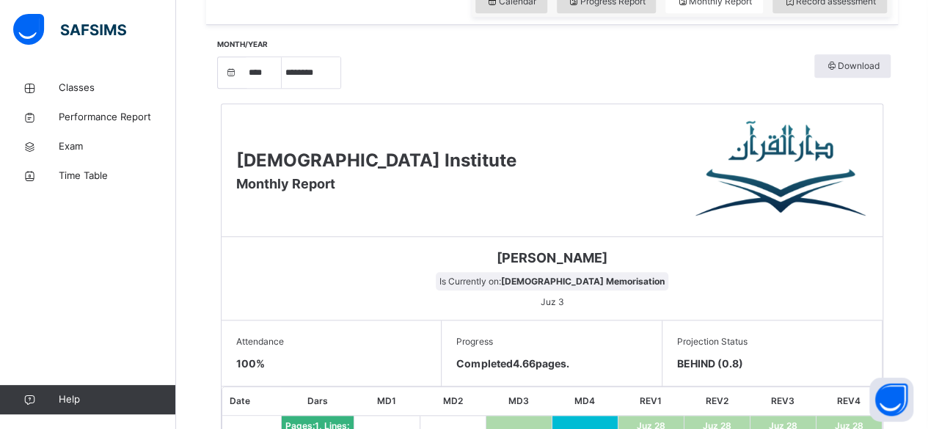
scroll to position [343, 0]
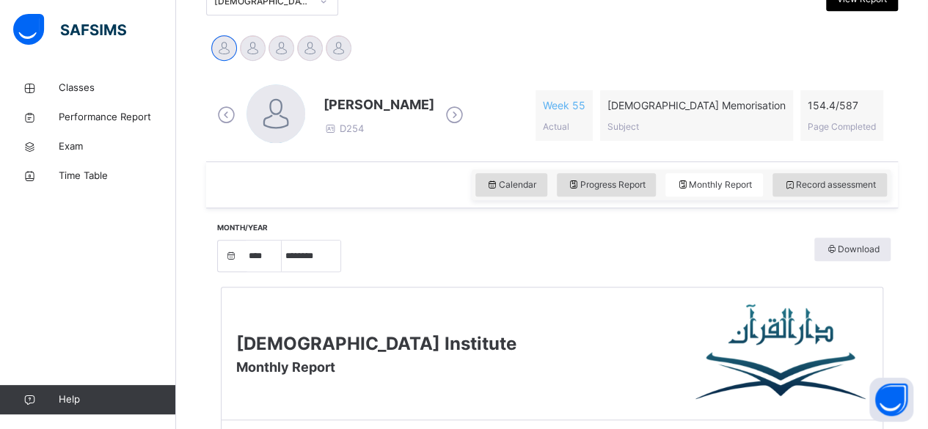
click at [495, 357] on div "Darul Quran Institute Monthly Report" at bounding box center [552, 354] width 661 height 133
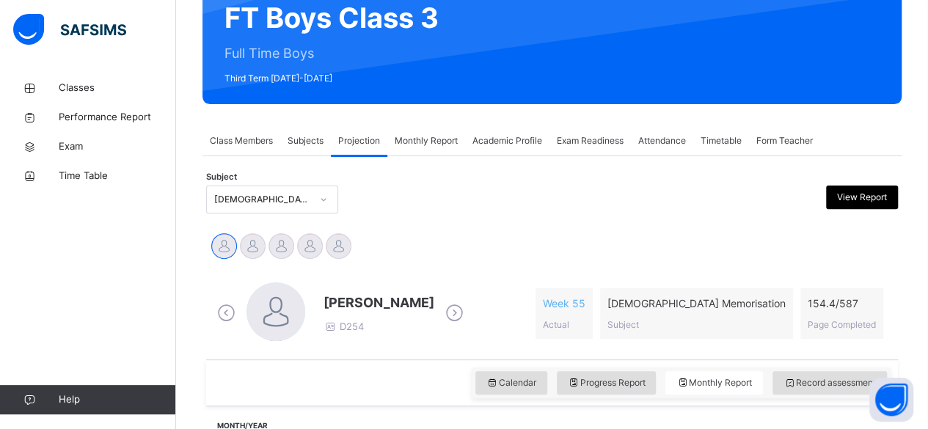
scroll to position [149, 0]
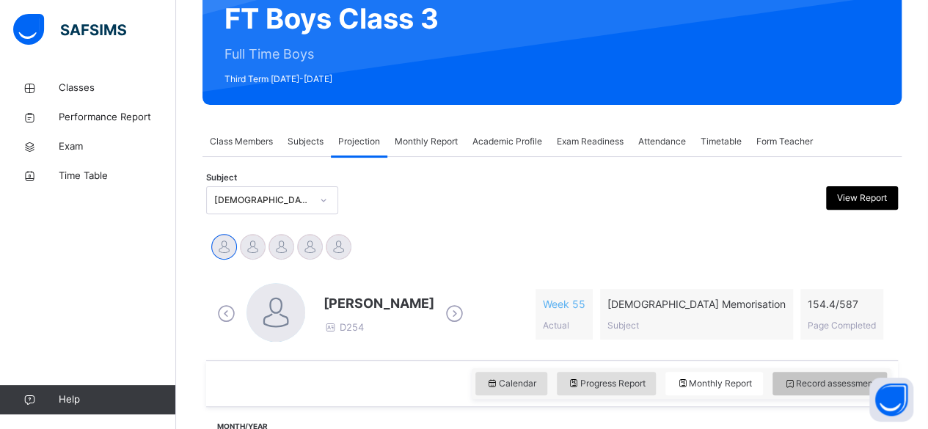
click at [826, 392] on div "Record assessment" at bounding box center [830, 383] width 114 height 23
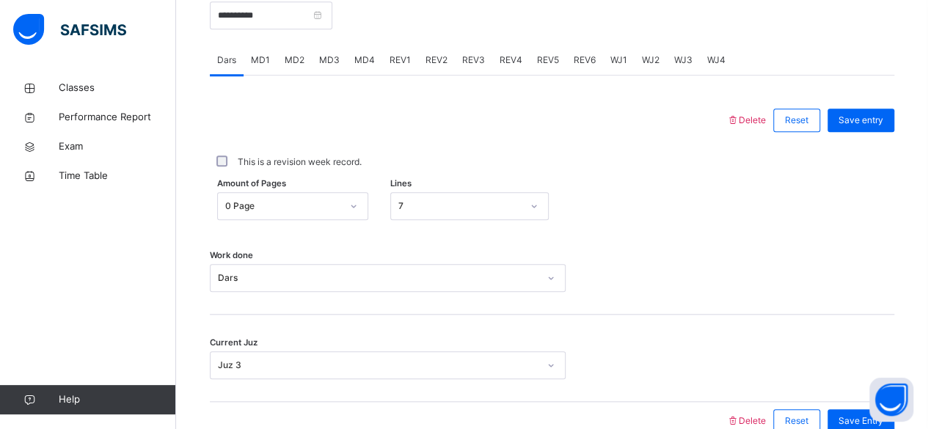
scroll to position [597, 0]
click at [445, 62] on span "REV2" at bounding box center [437, 58] width 22 height 13
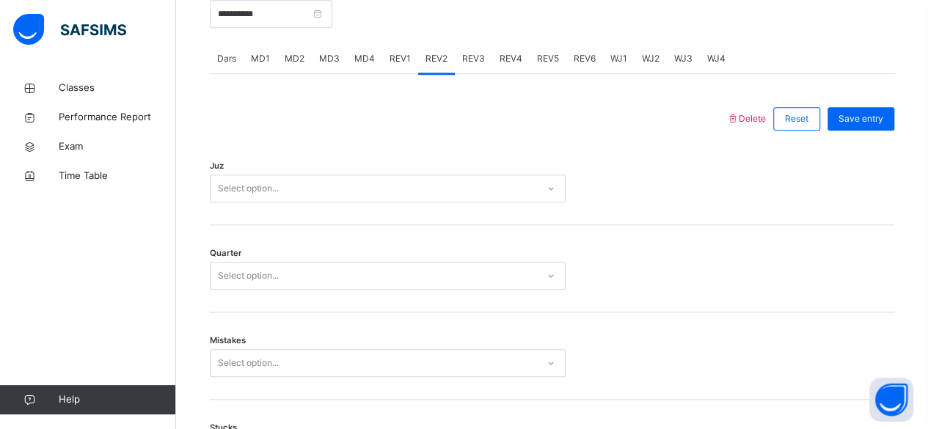
click at [399, 70] on div "REV1" at bounding box center [400, 58] width 36 height 29
click at [449, 63] on div "REV2" at bounding box center [436, 58] width 37 height 29
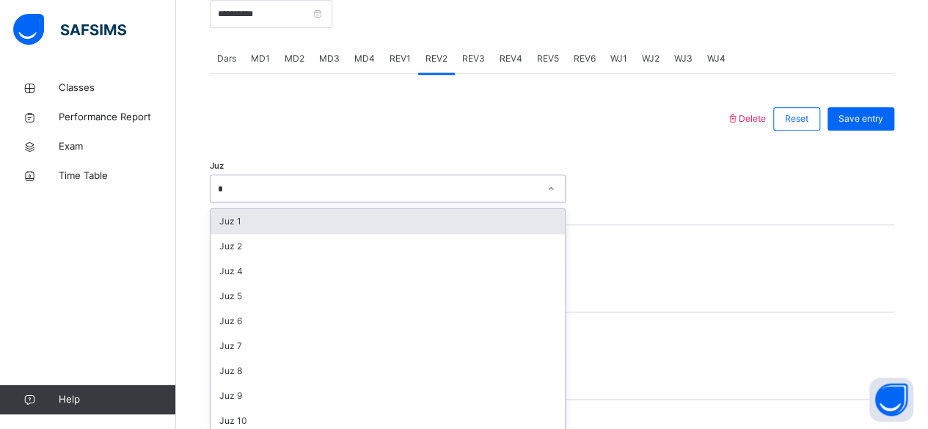
type input "**"
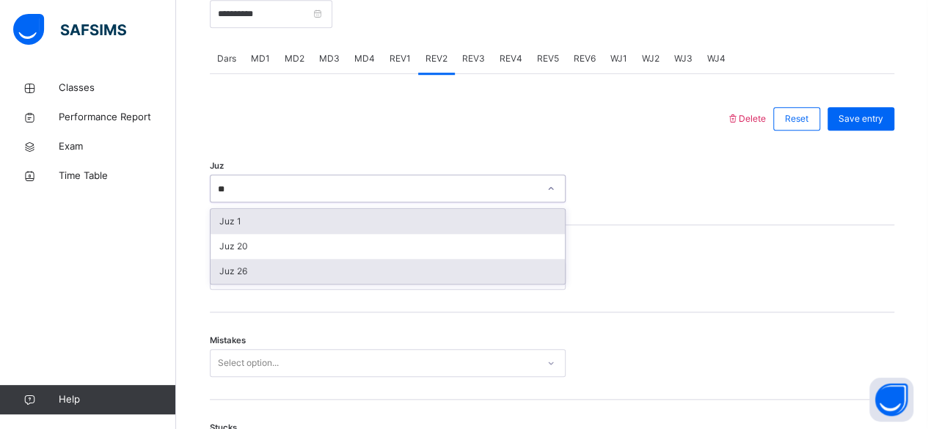
click at [280, 280] on div "Juz 26" at bounding box center [388, 271] width 354 height 25
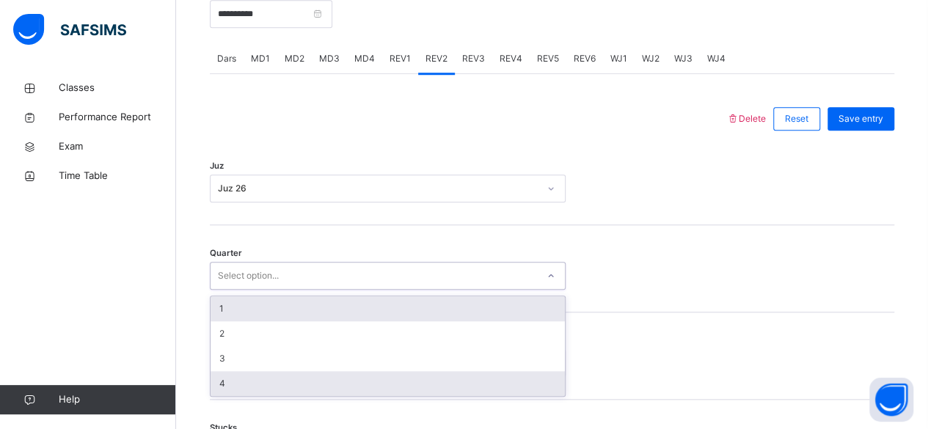
click at [250, 392] on div "4" at bounding box center [388, 383] width 354 height 25
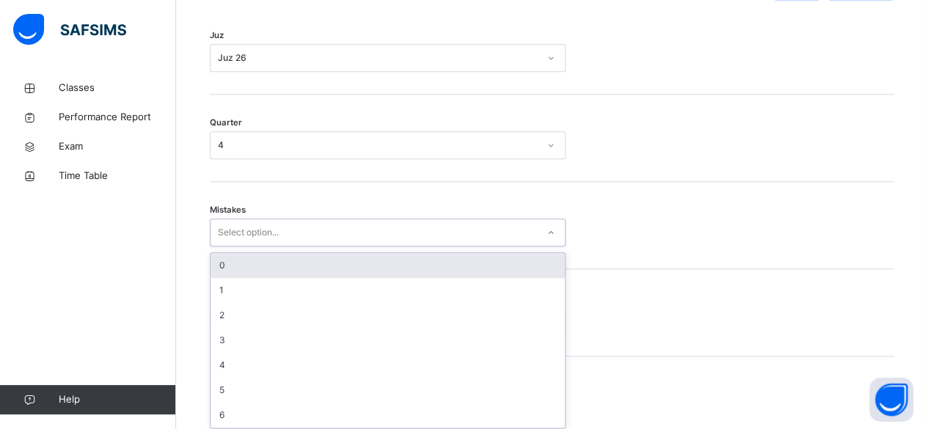
scroll to position [731, 0]
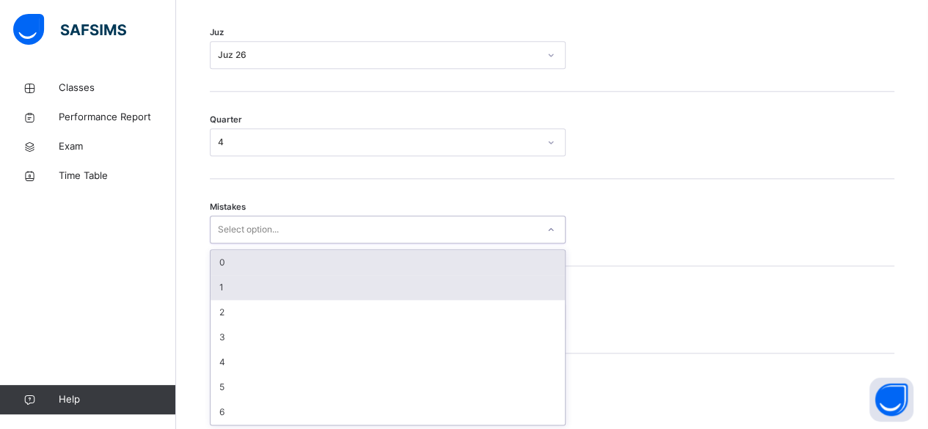
click at [305, 286] on div "1" at bounding box center [388, 287] width 354 height 25
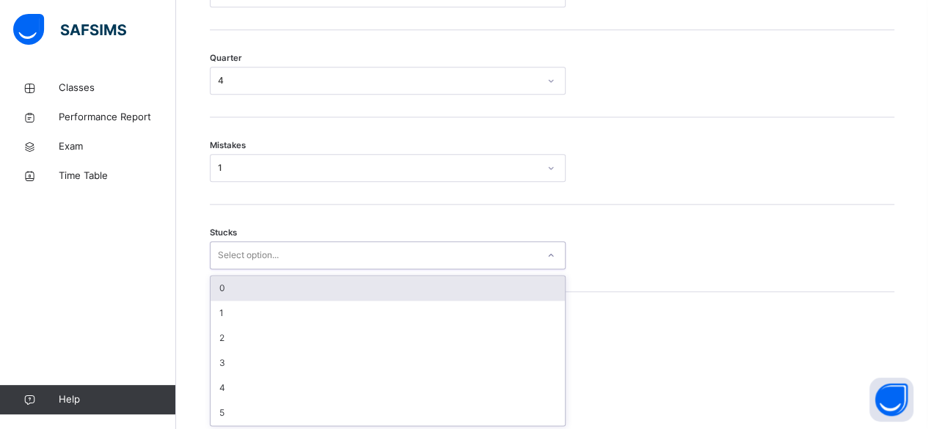
scroll to position [793, 0]
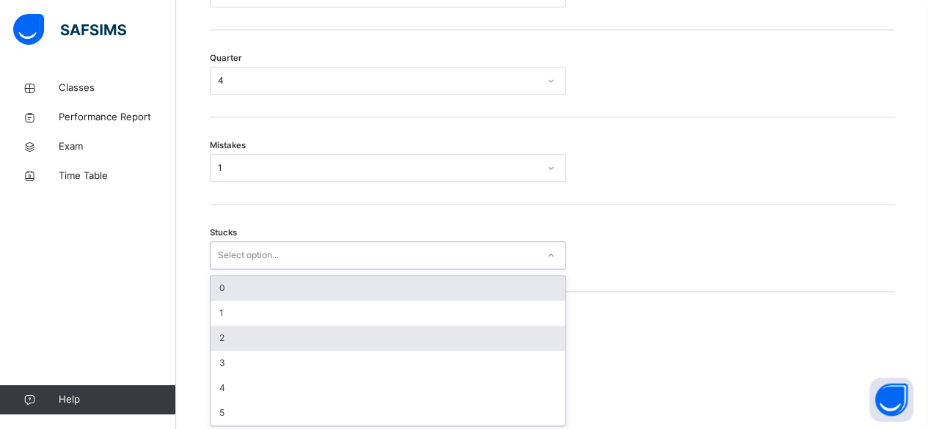
click at [277, 344] on div "2" at bounding box center [388, 338] width 354 height 25
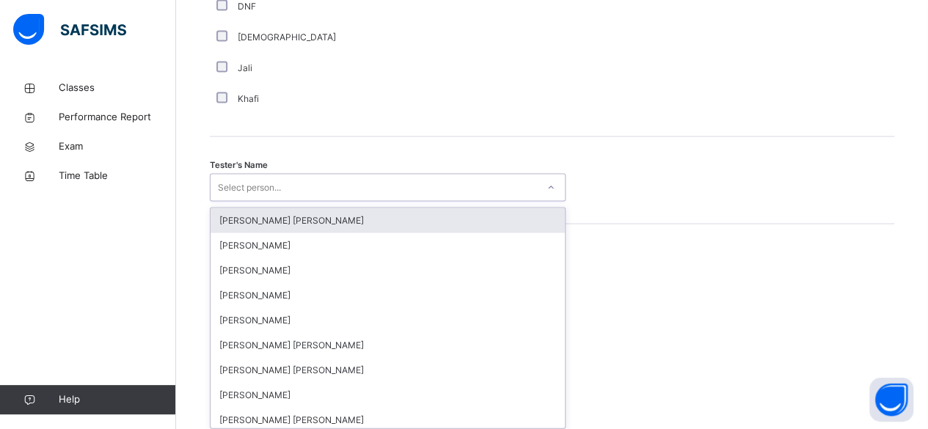
scroll to position [1424, 0]
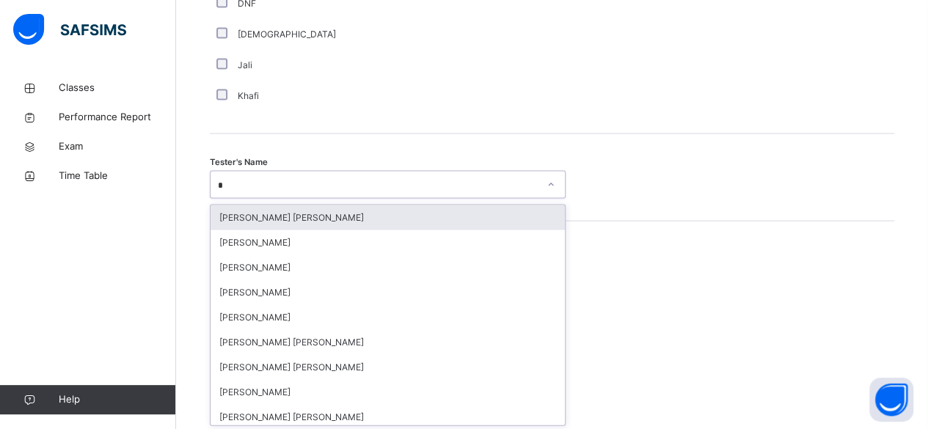
type input "**"
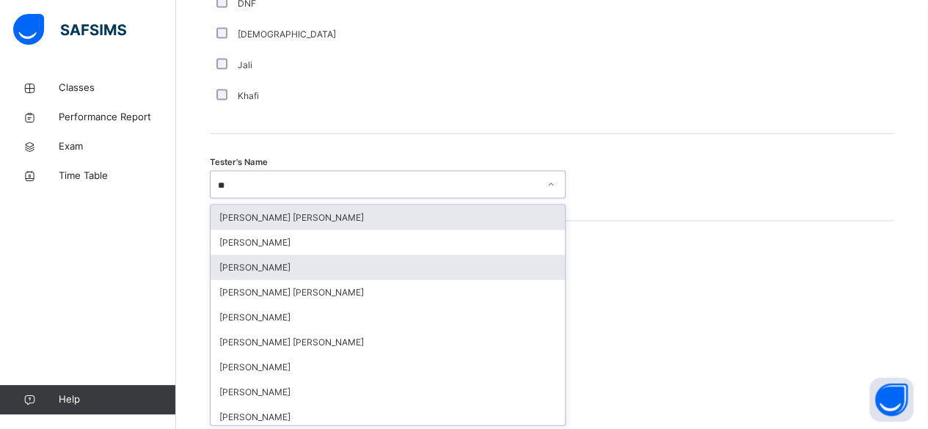
click at [250, 264] on div "[PERSON_NAME]" at bounding box center [388, 267] width 354 height 25
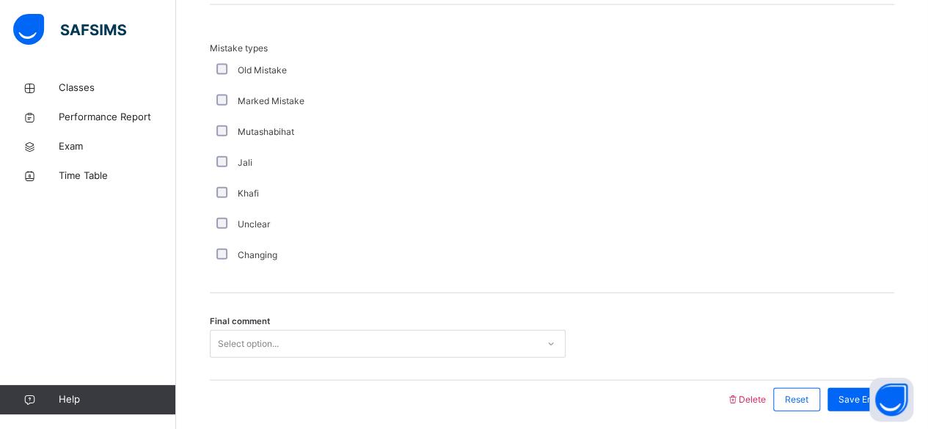
scroll to position [1692, 0]
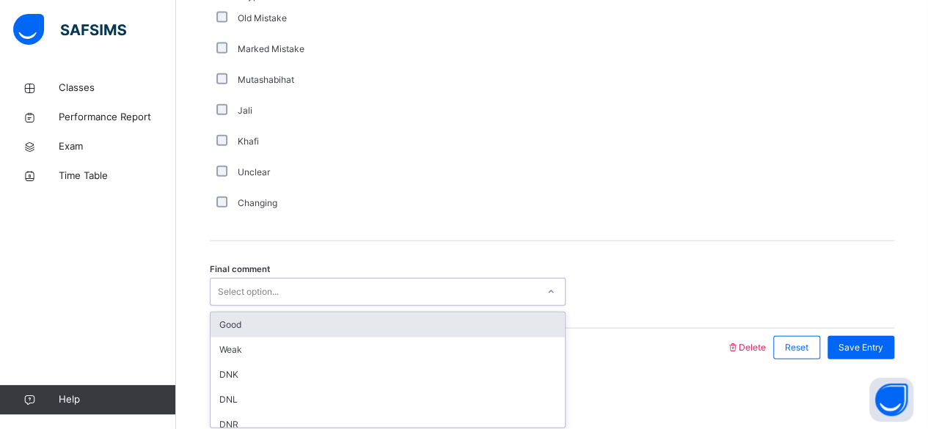
click at [269, 333] on div "Good" at bounding box center [388, 325] width 354 height 25
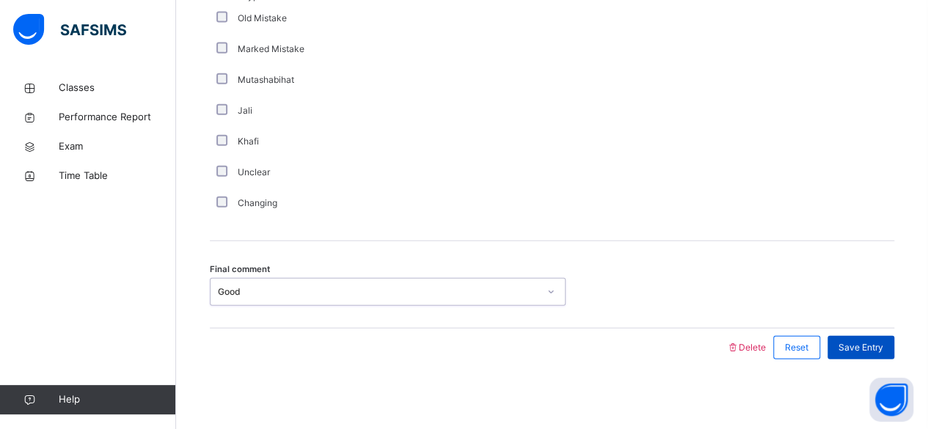
click at [882, 349] on span "Save Entry" at bounding box center [861, 347] width 45 height 13
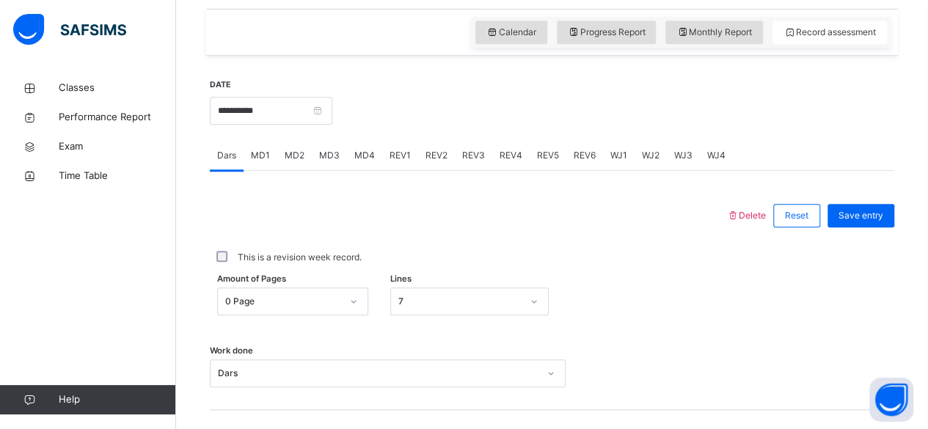
scroll to position [512, 0]
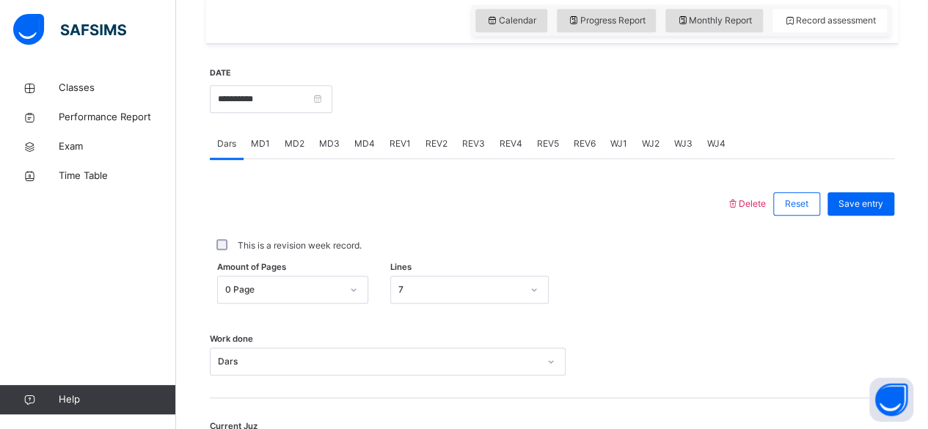
click at [413, 153] on div "REV1" at bounding box center [400, 143] width 36 height 29
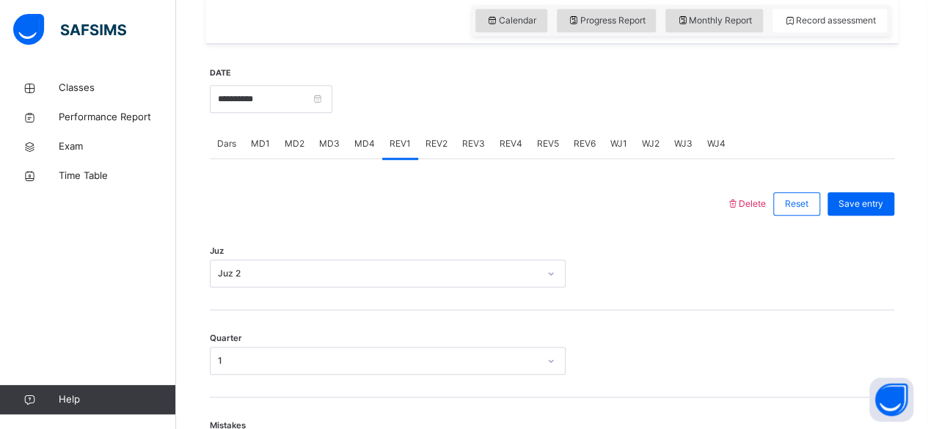
click at [446, 145] on div "REV2" at bounding box center [436, 143] width 37 height 29
click at [480, 145] on span "REV3" at bounding box center [473, 143] width 23 height 13
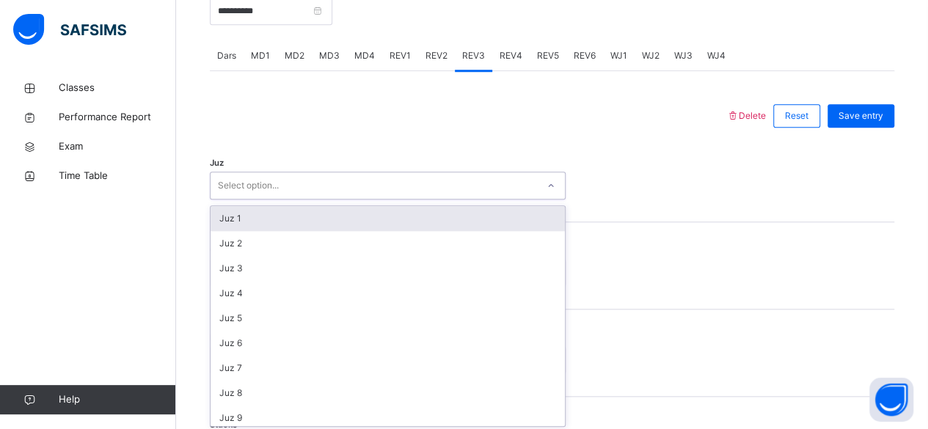
scroll to position [602, 0]
type input "**"
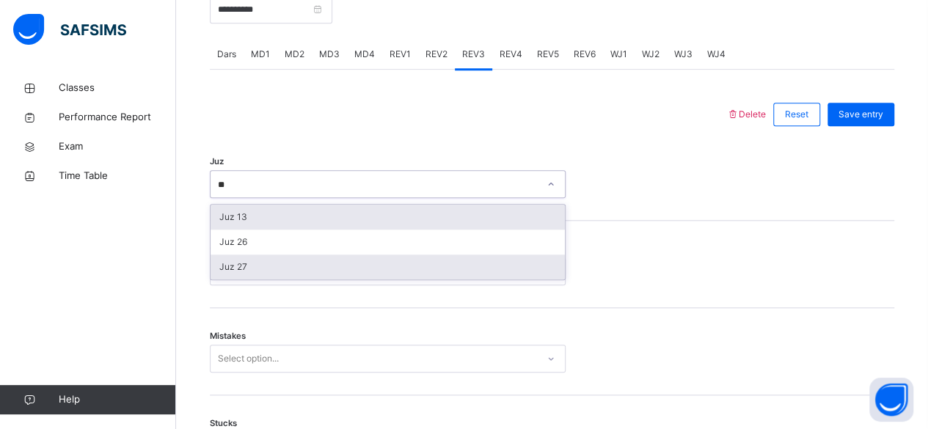
click at [523, 270] on div "Juz 27" at bounding box center [388, 267] width 354 height 25
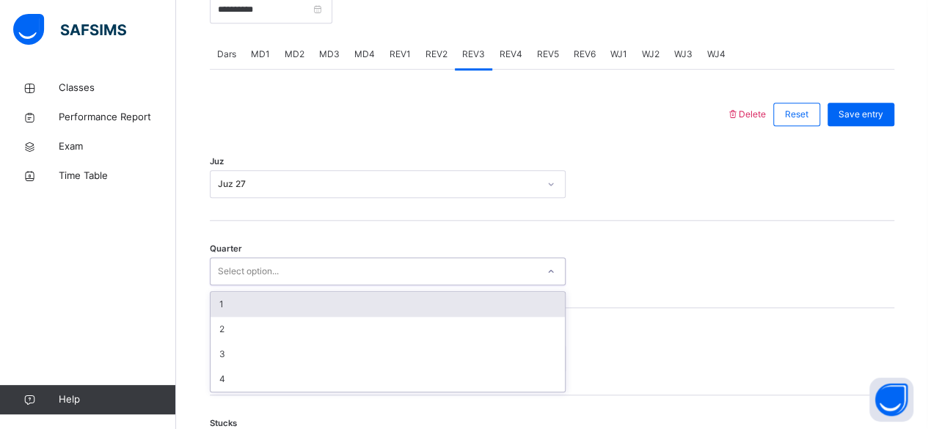
click at [330, 310] on div "1" at bounding box center [388, 304] width 354 height 25
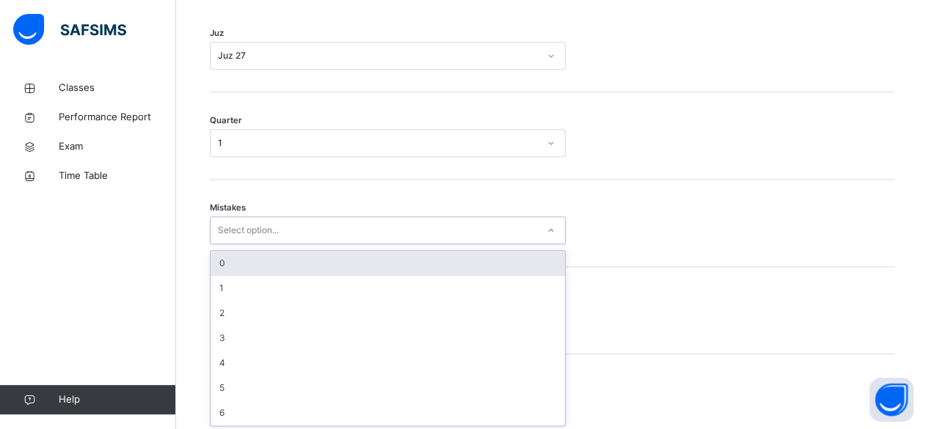
scroll to position [731, 0]
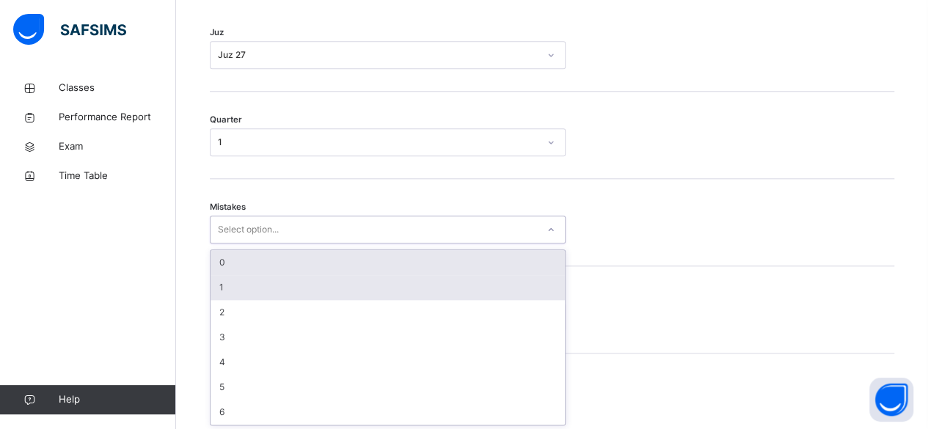
click at [471, 288] on div "1" at bounding box center [388, 287] width 354 height 25
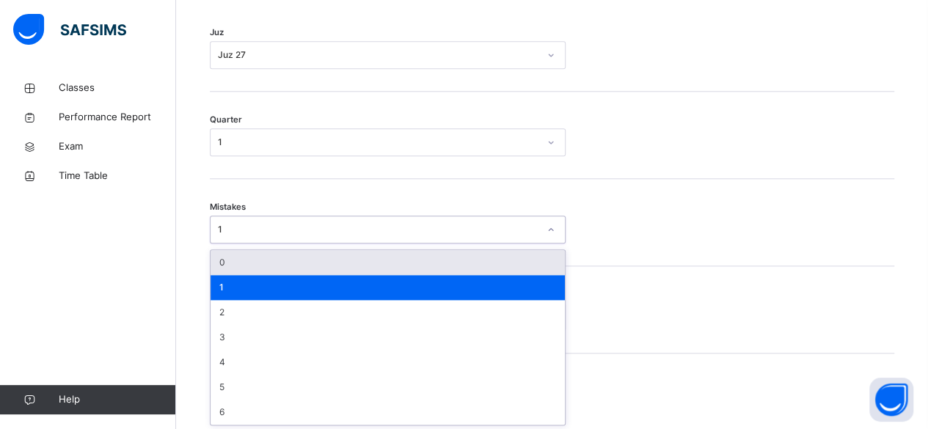
click at [453, 263] on div "0" at bounding box center [388, 262] width 354 height 25
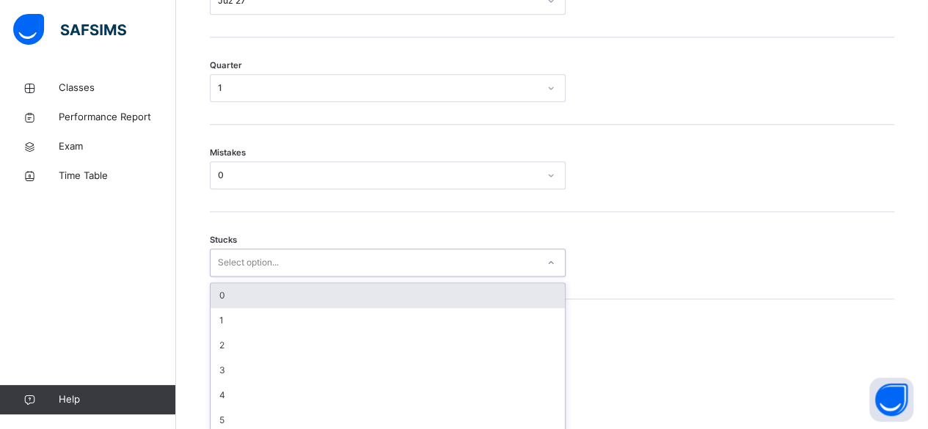
scroll to position [793, 0]
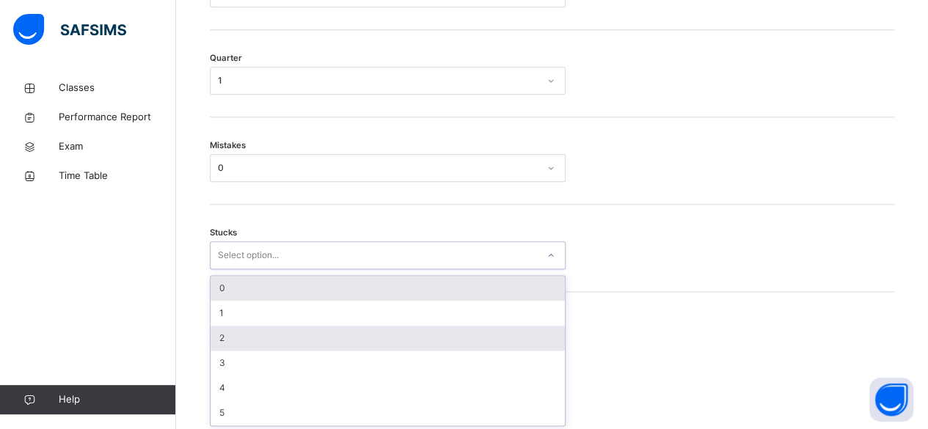
click at [400, 336] on div "2" at bounding box center [388, 338] width 354 height 25
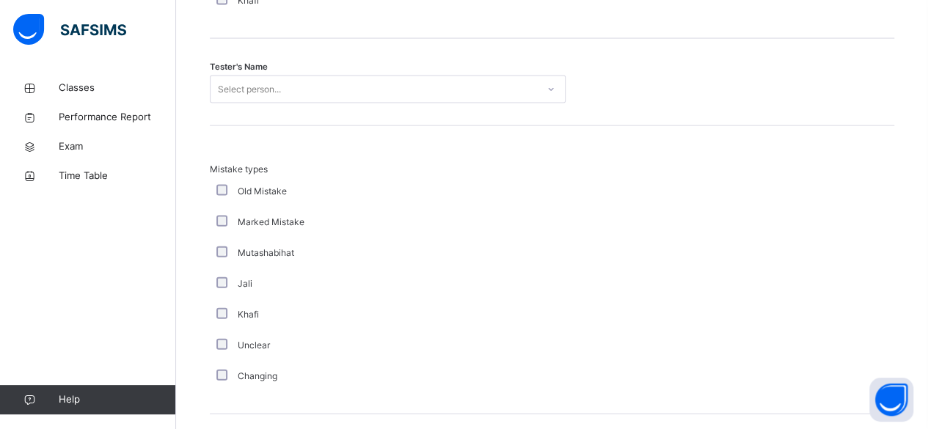
scroll to position [1551, 0]
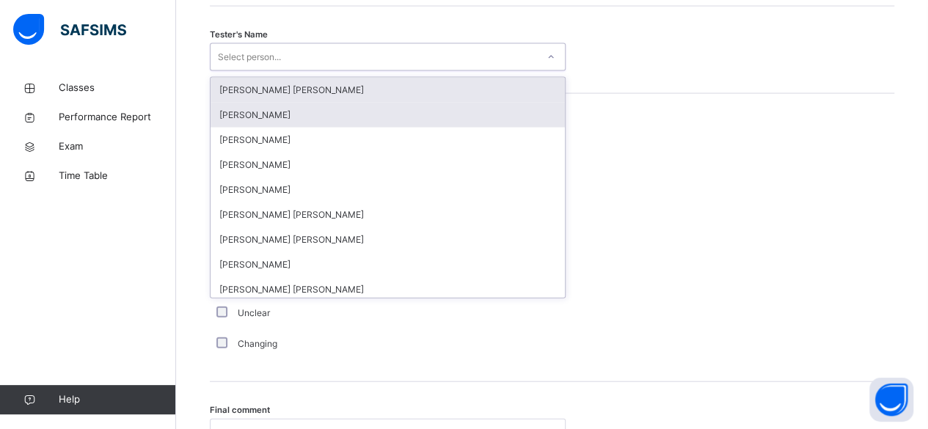
click at [323, 116] on div "[PERSON_NAME]" at bounding box center [388, 115] width 354 height 25
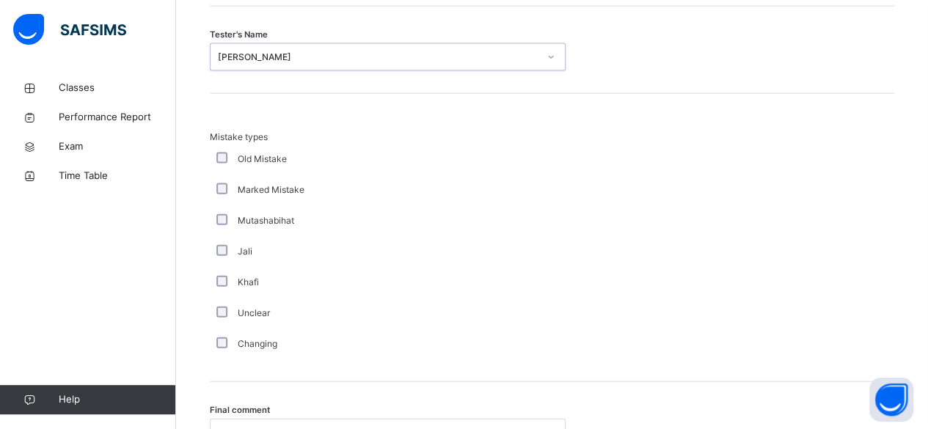
scroll to position [1692, 0]
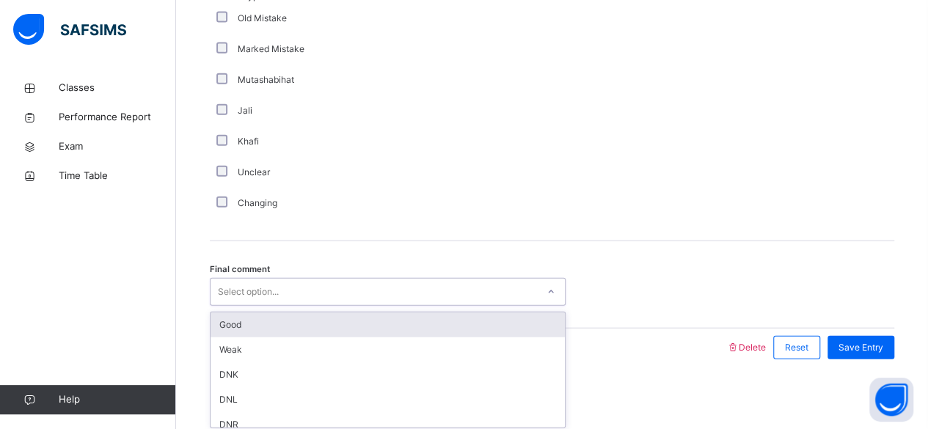
click at [324, 327] on div "Good" at bounding box center [388, 325] width 354 height 25
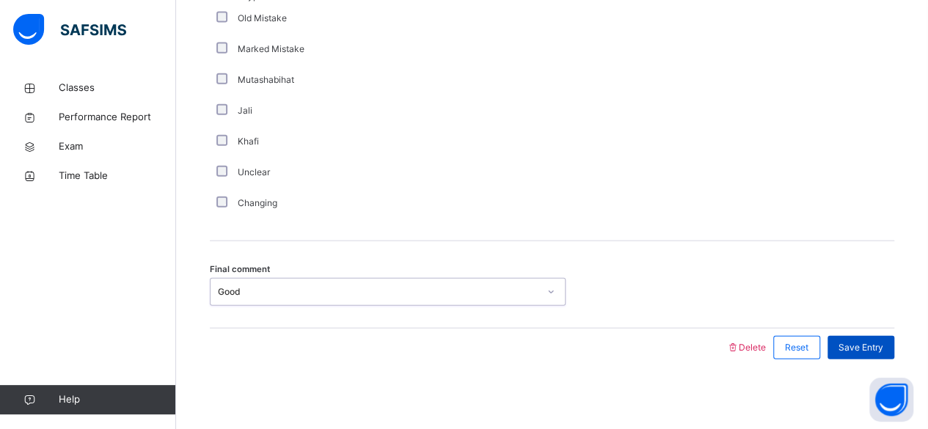
click at [884, 350] on span "Save Entry" at bounding box center [861, 347] width 45 height 13
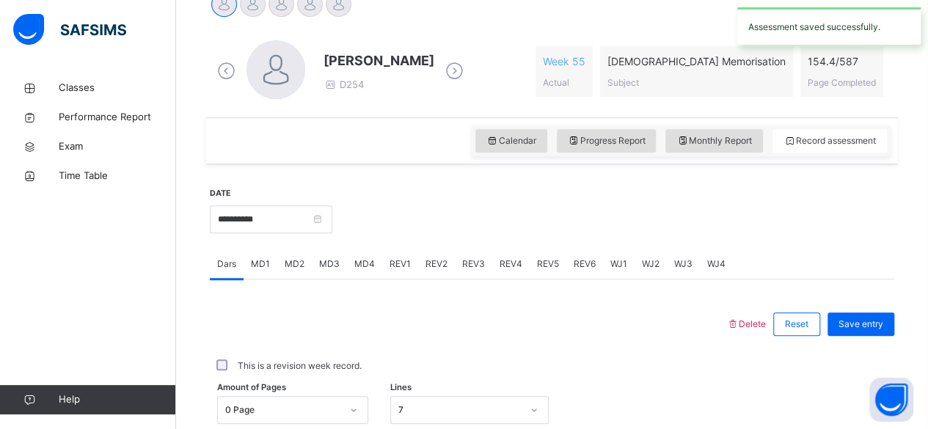
scroll to position [429, 0]
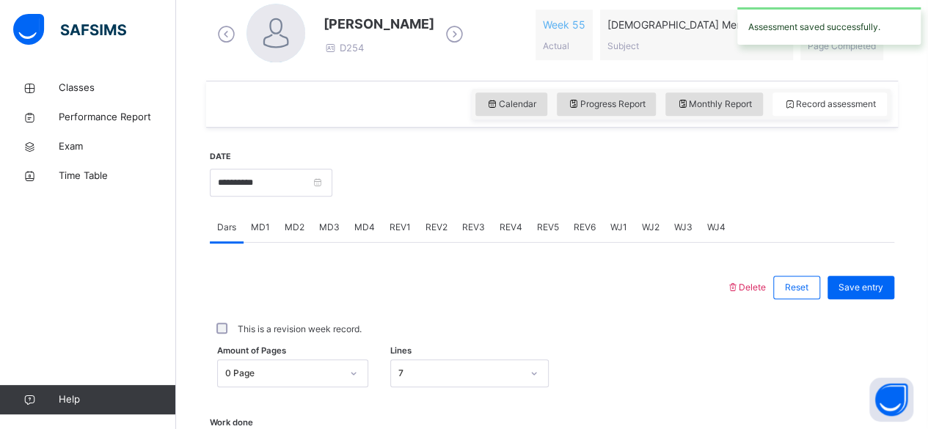
click at [514, 224] on span "REV4" at bounding box center [511, 227] width 23 height 13
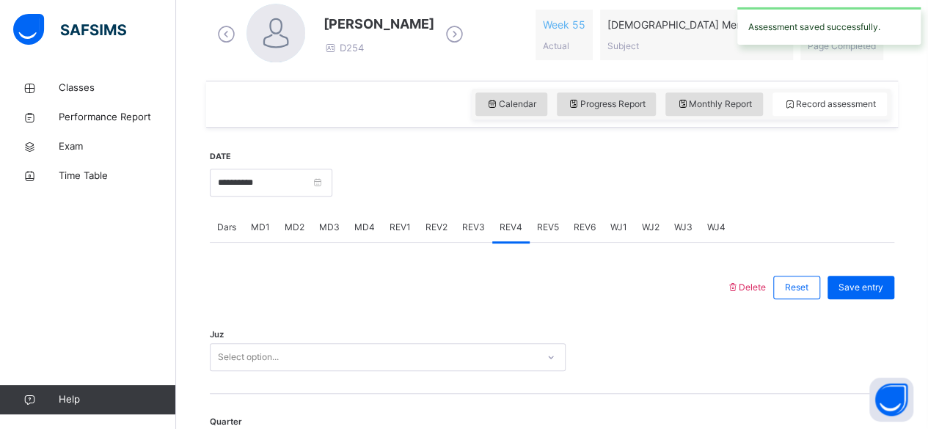
click at [476, 237] on div "REV3" at bounding box center [473, 227] width 37 height 29
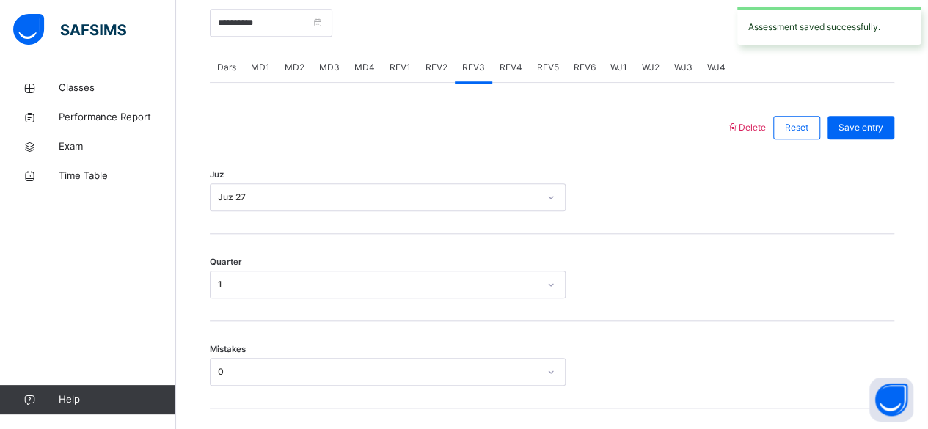
click at [498, 77] on div "REV4" at bounding box center [510, 67] width 37 height 29
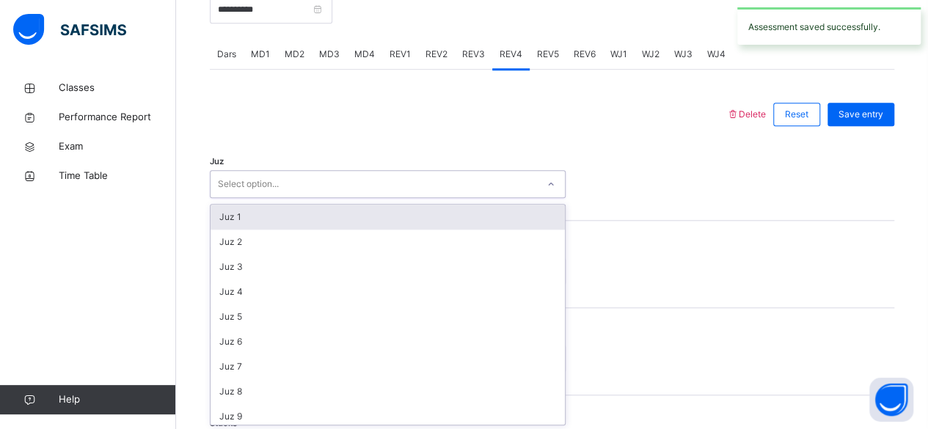
click at [440, 205] on div "Juz 1" at bounding box center [388, 217] width 354 height 25
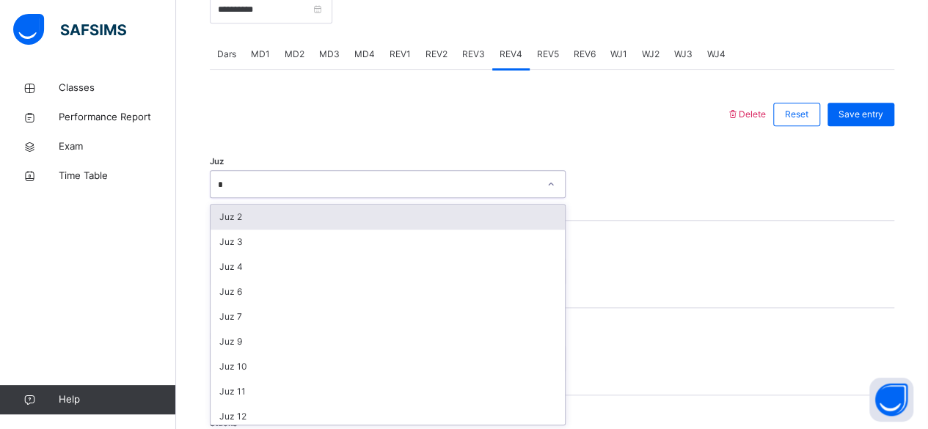
type input "**"
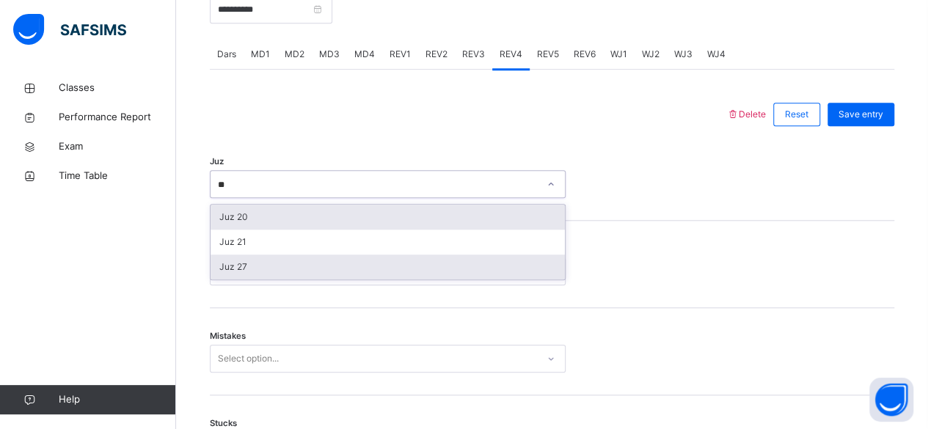
click at [286, 271] on div "Juz 27" at bounding box center [388, 267] width 354 height 25
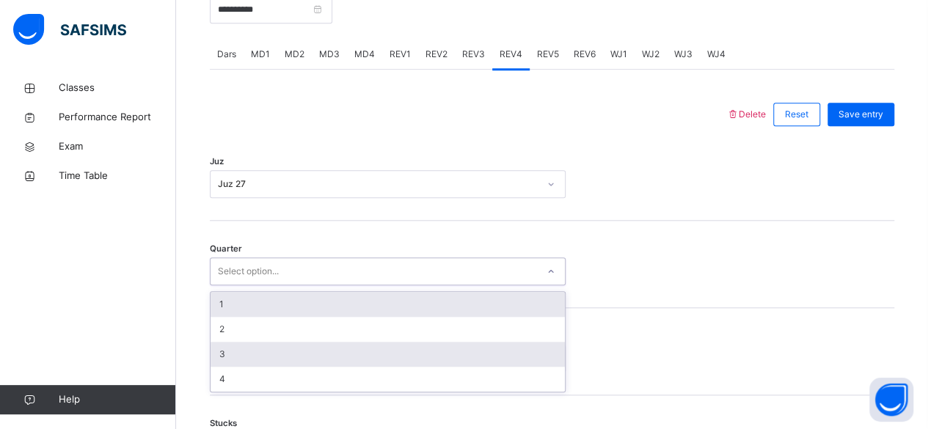
click at [269, 352] on div "3" at bounding box center [388, 354] width 354 height 25
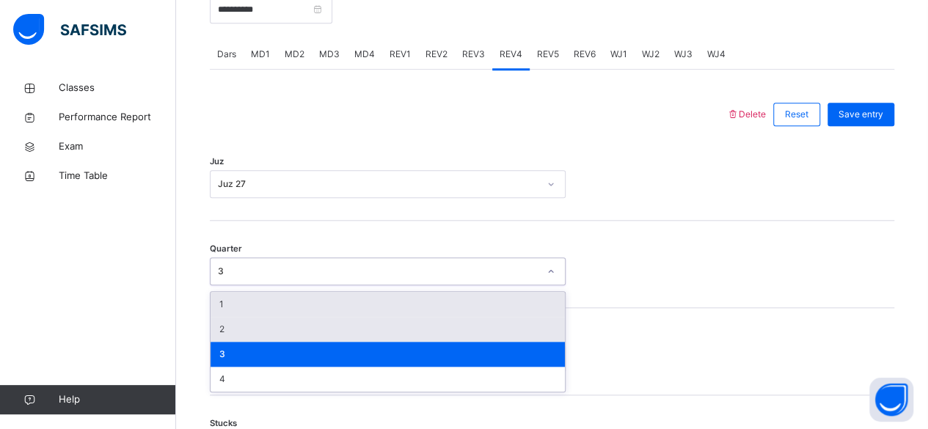
click at [285, 327] on div "2" at bounding box center [388, 329] width 354 height 25
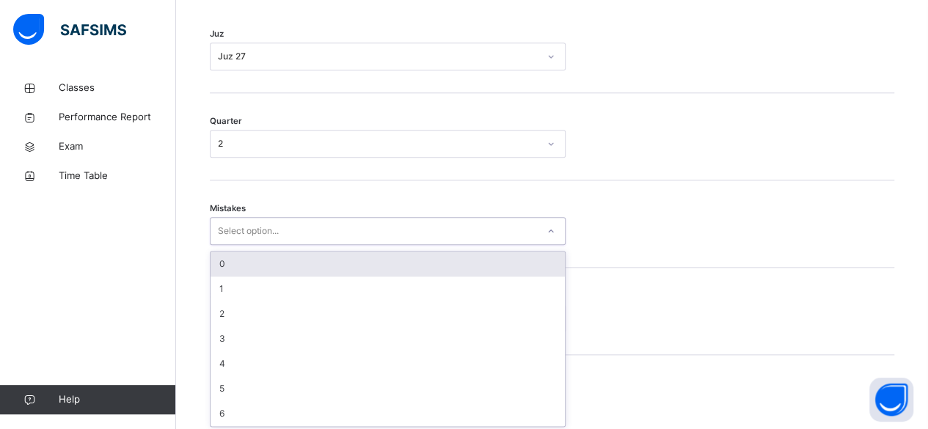
scroll to position [731, 0]
click at [214, 272] on div "0" at bounding box center [388, 262] width 354 height 25
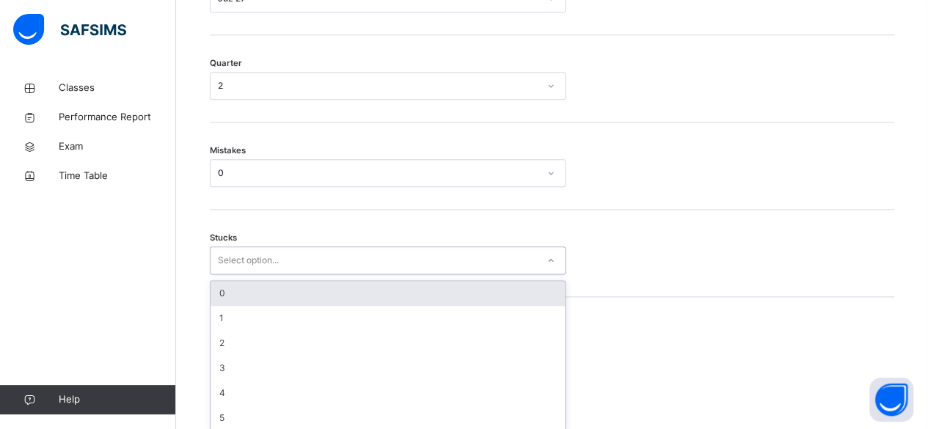
scroll to position [793, 0]
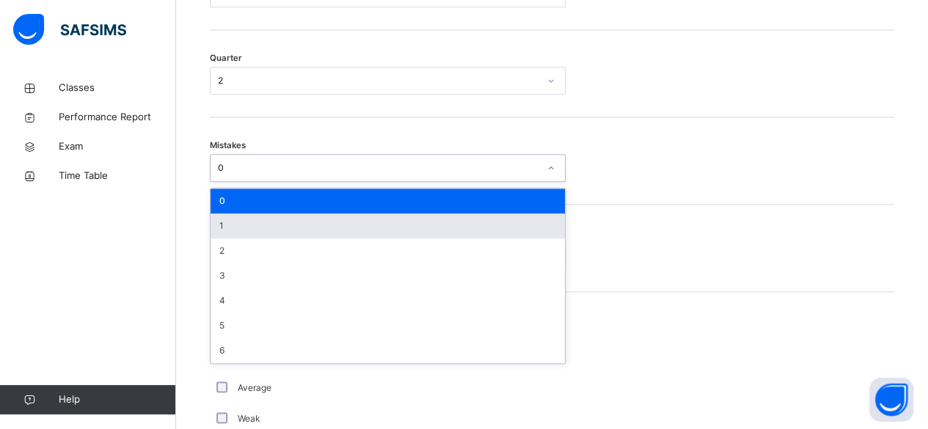
click at [239, 232] on div "1" at bounding box center [388, 226] width 354 height 25
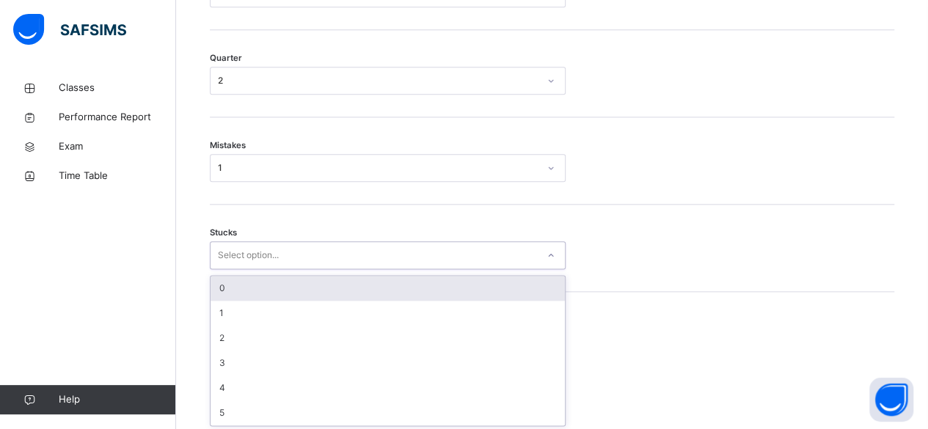
click at [280, 292] on div "0" at bounding box center [388, 288] width 354 height 25
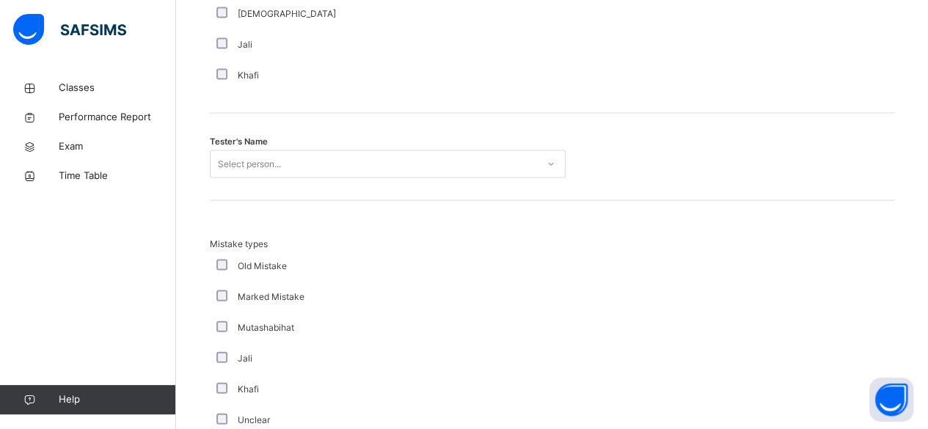
scroll to position [1452, 0]
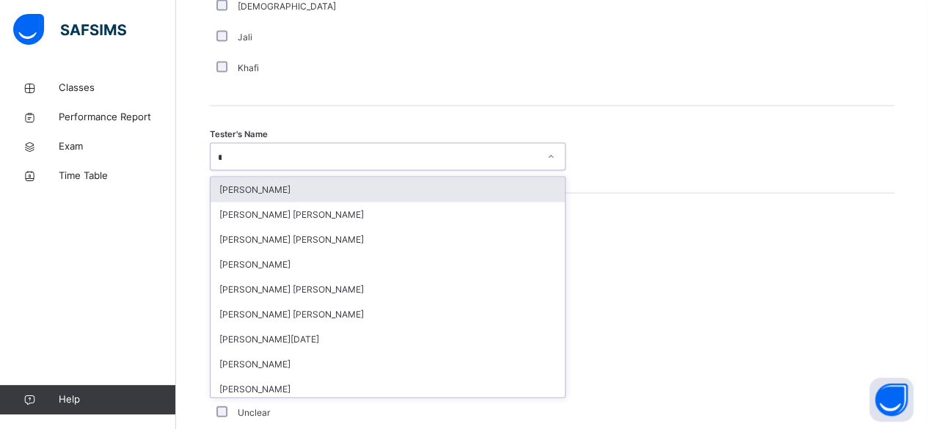
type input "**"
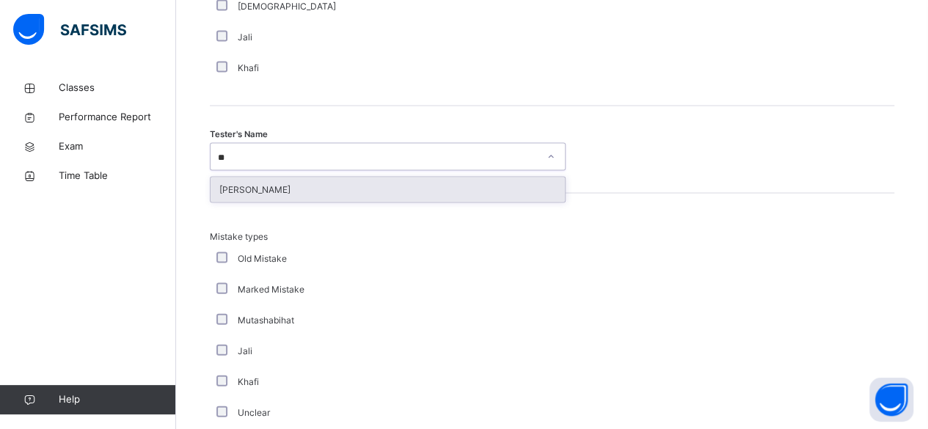
click at [333, 186] on div "[PERSON_NAME]" at bounding box center [388, 190] width 354 height 25
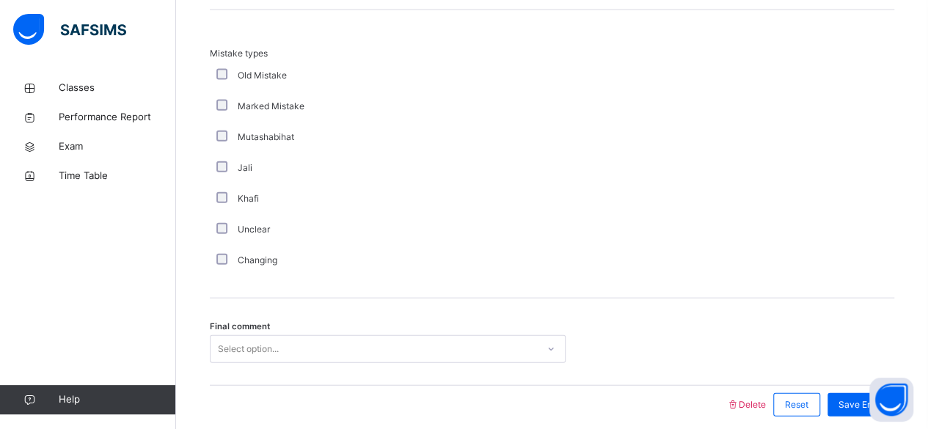
scroll to position [1692, 0]
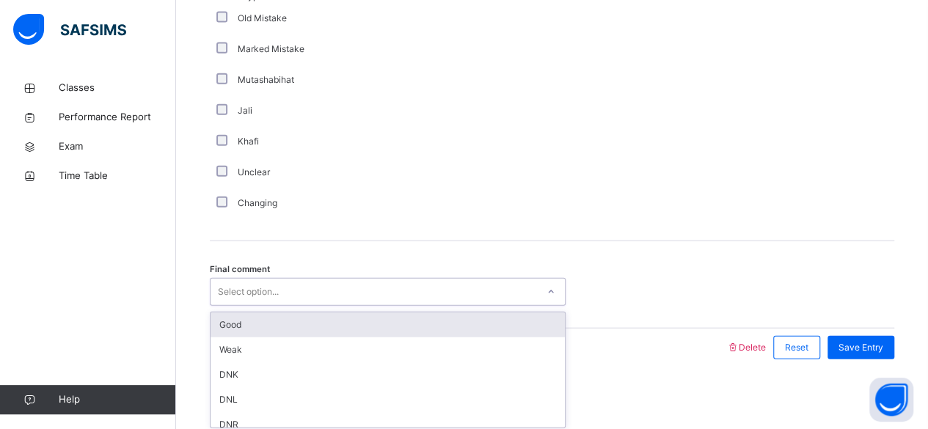
click at [293, 330] on div "Good" at bounding box center [388, 325] width 354 height 25
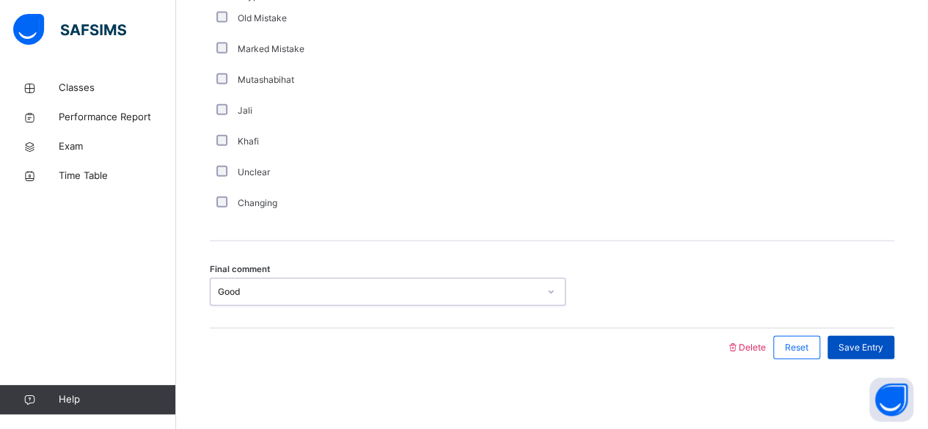
click at [862, 336] on div "Save Entry" at bounding box center [861, 347] width 67 height 23
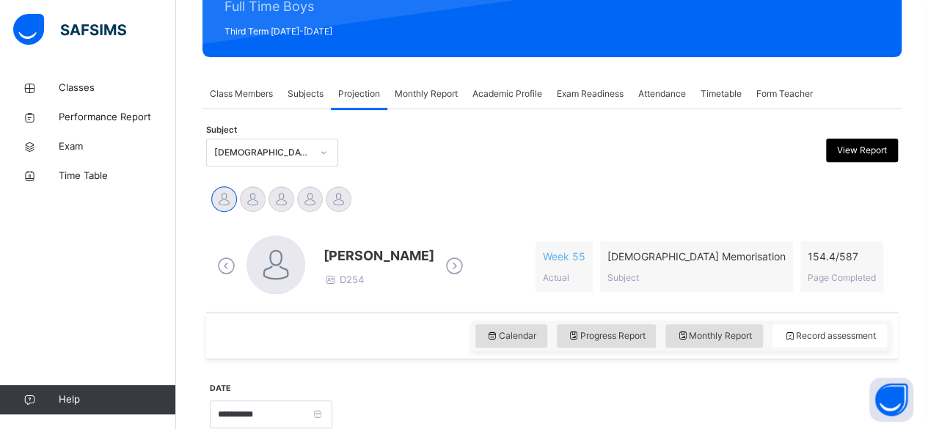
scroll to position [196, 0]
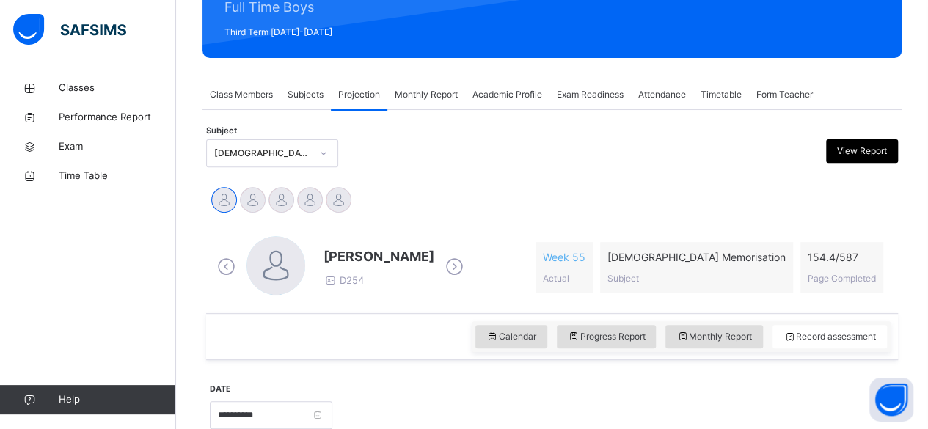
click at [527, 98] on span "Academic Profile" at bounding box center [508, 94] width 70 height 13
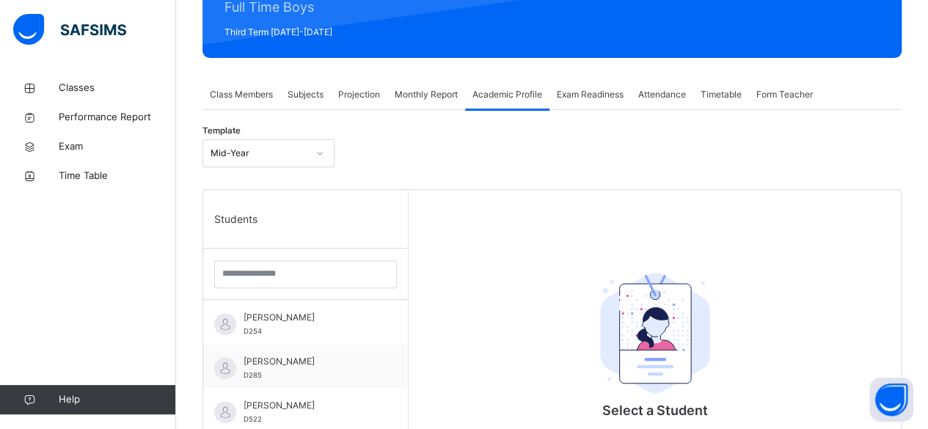
click at [676, 92] on span "Attendance" at bounding box center [662, 94] width 48 height 13
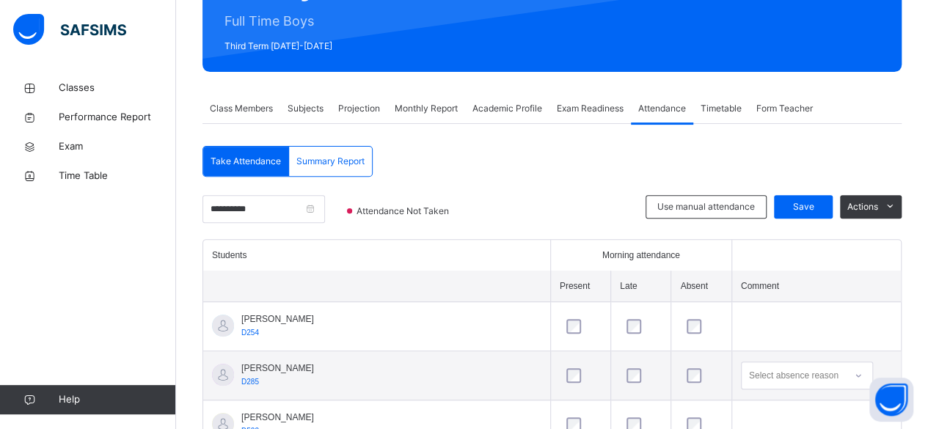
scroll to position [178, 0]
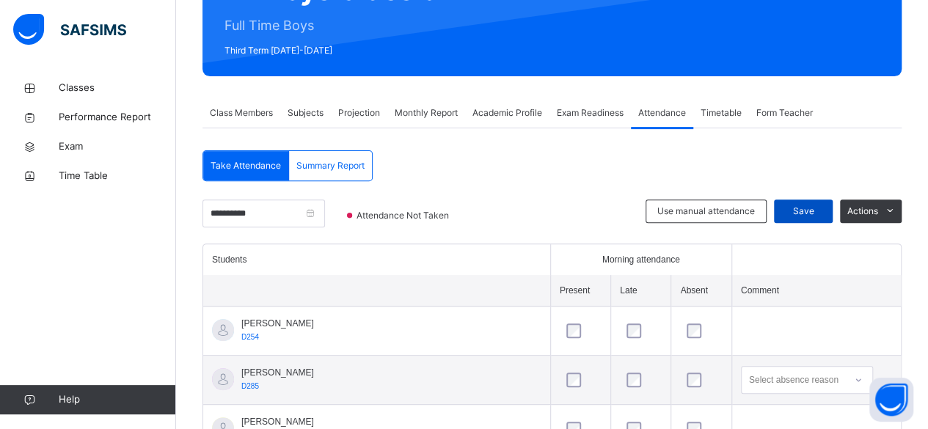
click at [807, 216] on span "Save" at bounding box center [803, 211] width 37 height 13
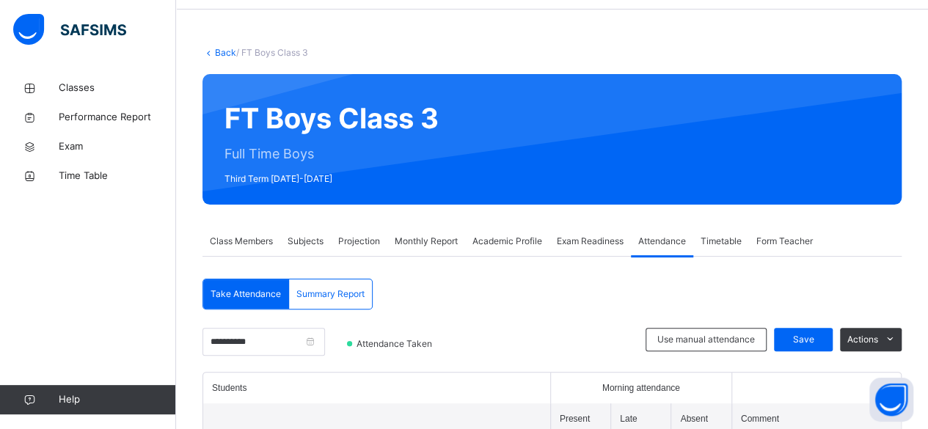
scroll to position [0, 0]
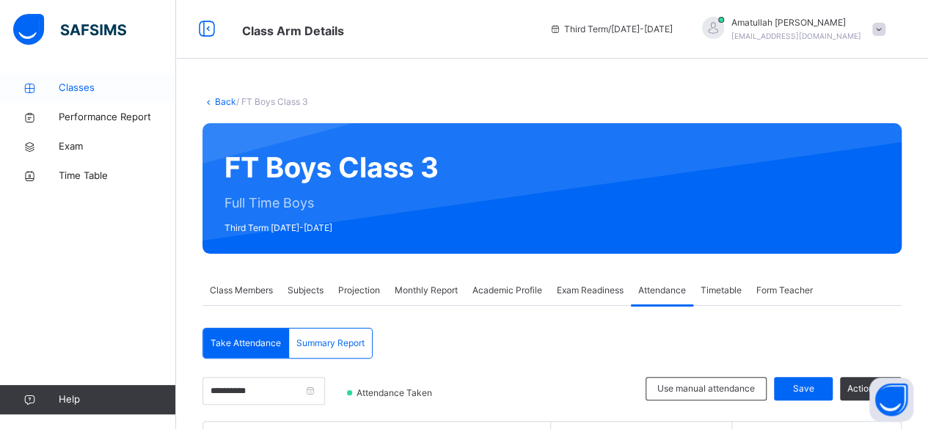
click at [125, 76] on link "Classes" at bounding box center [88, 87] width 176 height 29
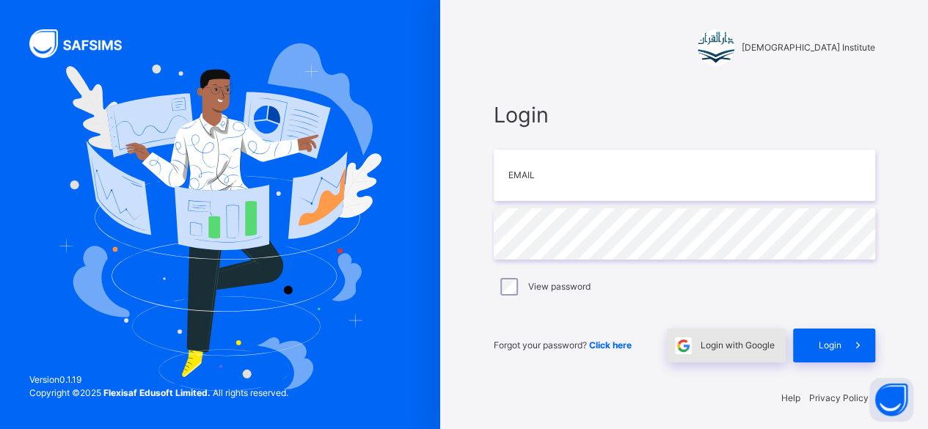
click at [753, 349] on span "Login with Google" at bounding box center [738, 345] width 74 height 13
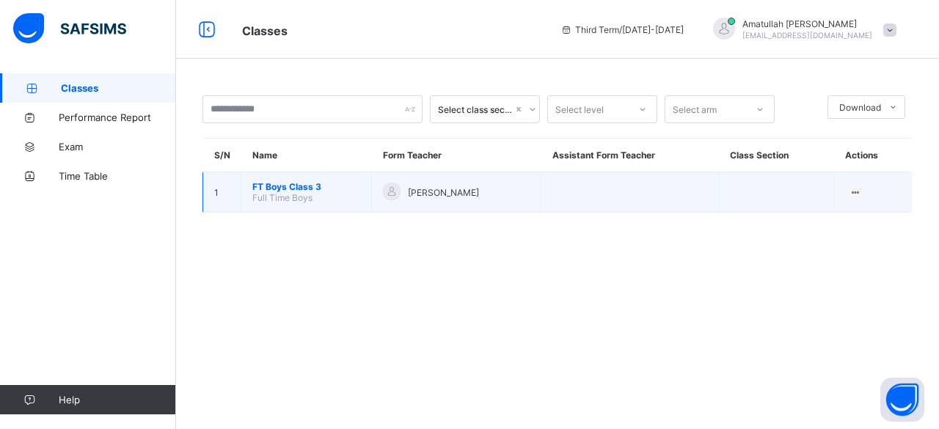
click at [352, 188] on span "FT Boys Class 3" at bounding box center [306, 186] width 108 height 11
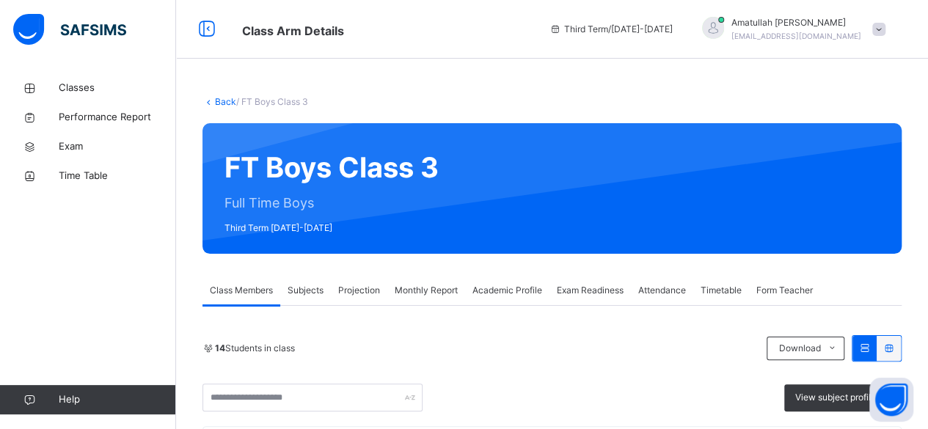
click at [354, 287] on span "Projection" at bounding box center [359, 290] width 42 height 13
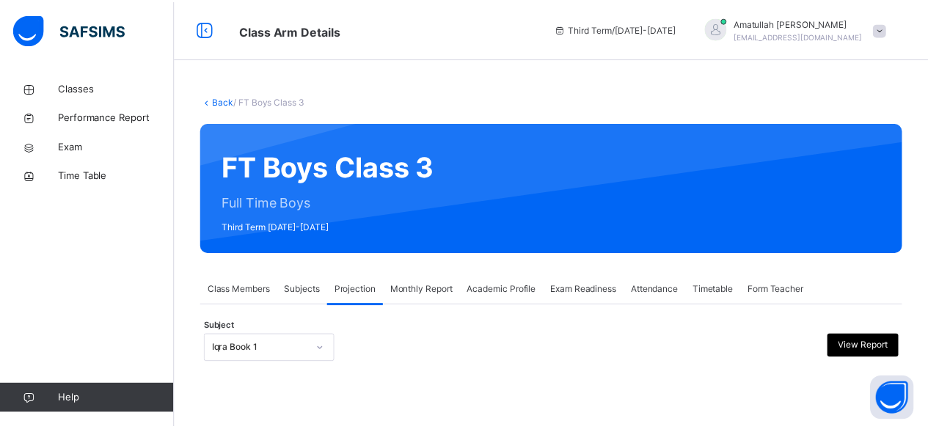
scroll to position [139, 0]
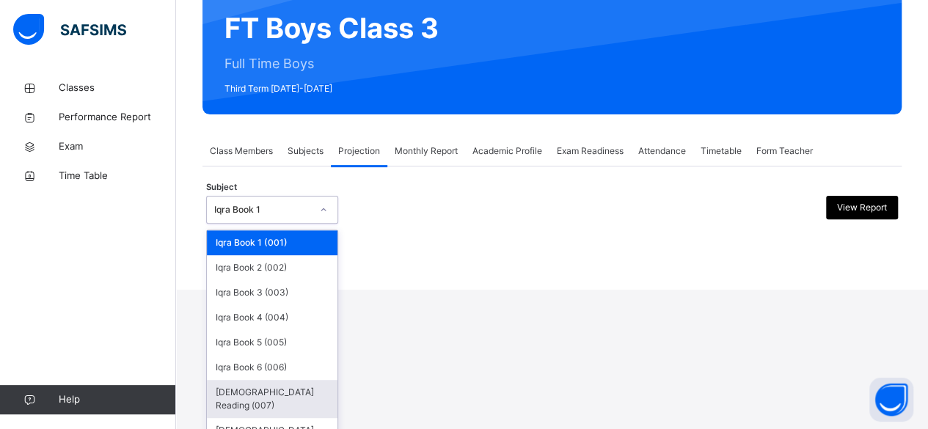
click at [281, 393] on div "[DEMOGRAPHIC_DATA] Reading (007)" at bounding box center [272, 399] width 131 height 38
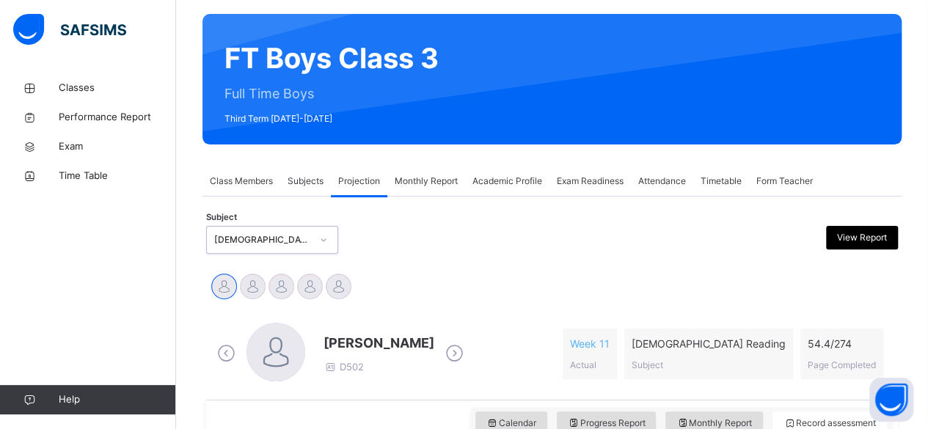
scroll to position [156, 0]
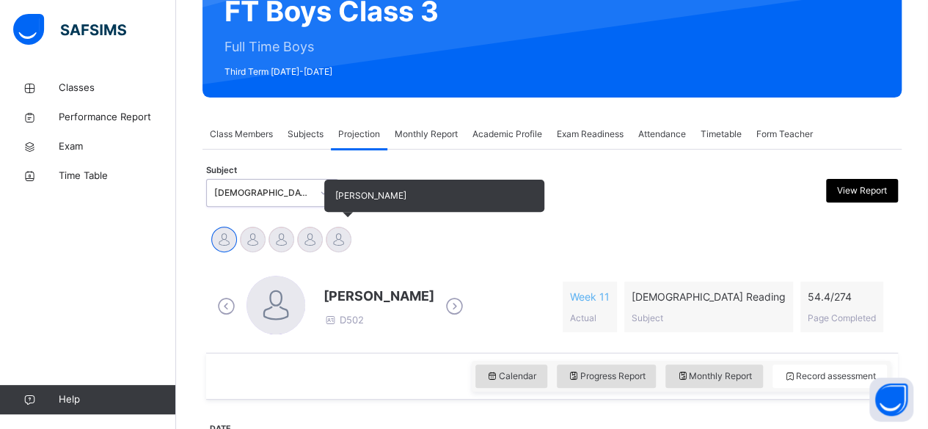
click at [343, 251] on div at bounding box center [339, 240] width 26 height 26
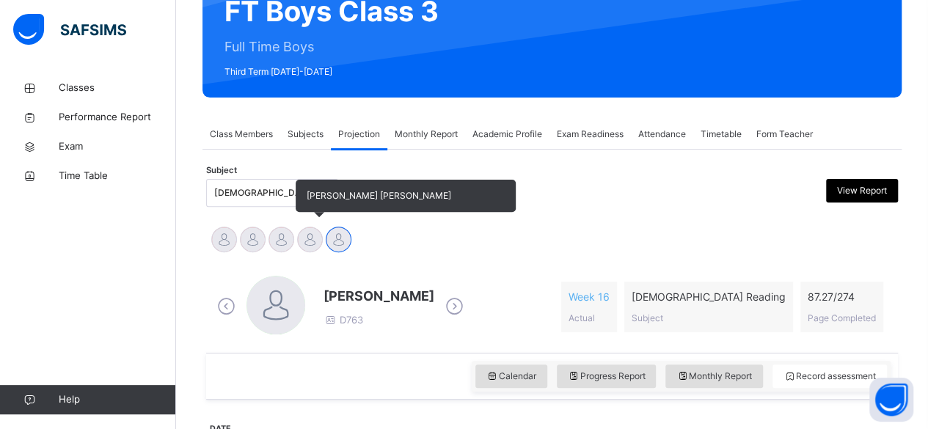
click at [307, 241] on div at bounding box center [310, 240] width 26 height 26
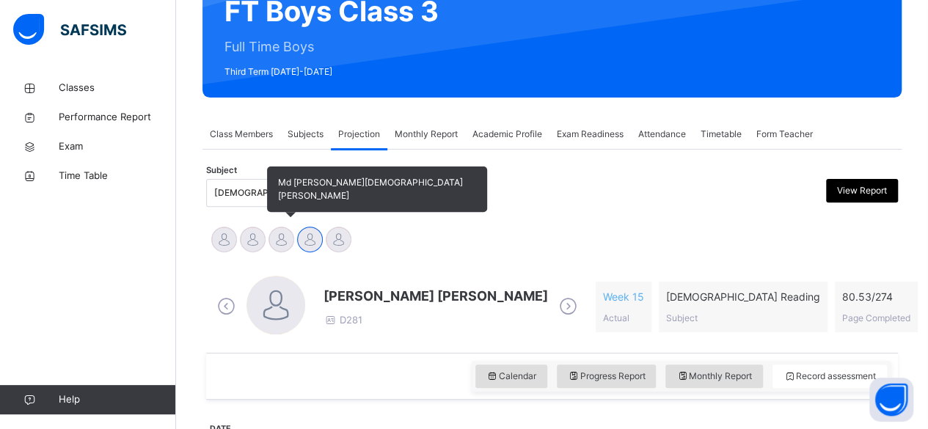
click at [286, 250] on div at bounding box center [282, 240] width 26 height 26
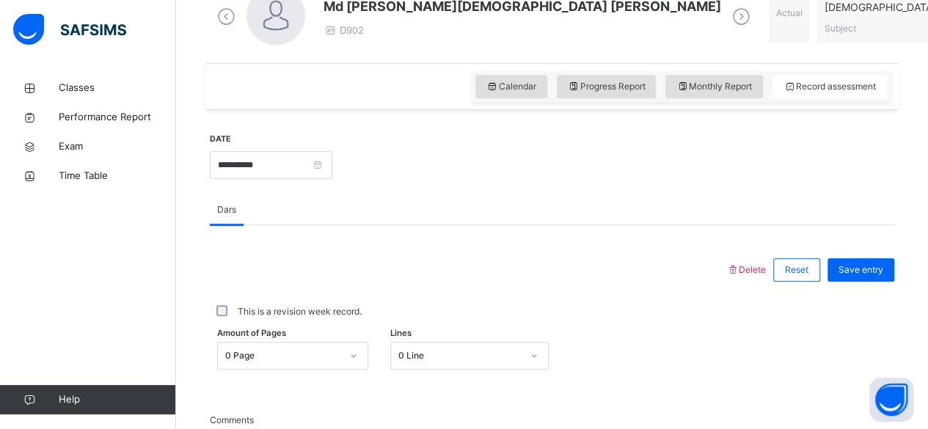
scroll to position [464, 0]
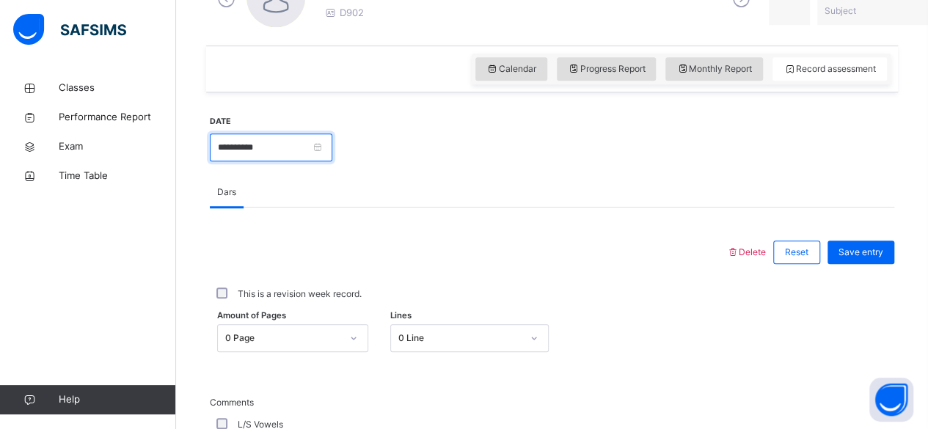
click at [330, 145] on input "**********" at bounding box center [271, 148] width 123 height 28
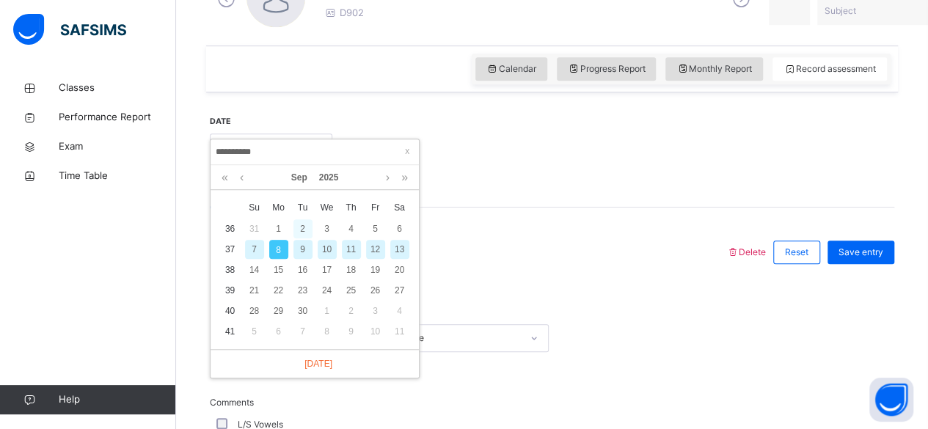
click at [302, 228] on div "2" at bounding box center [303, 228] width 19 height 19
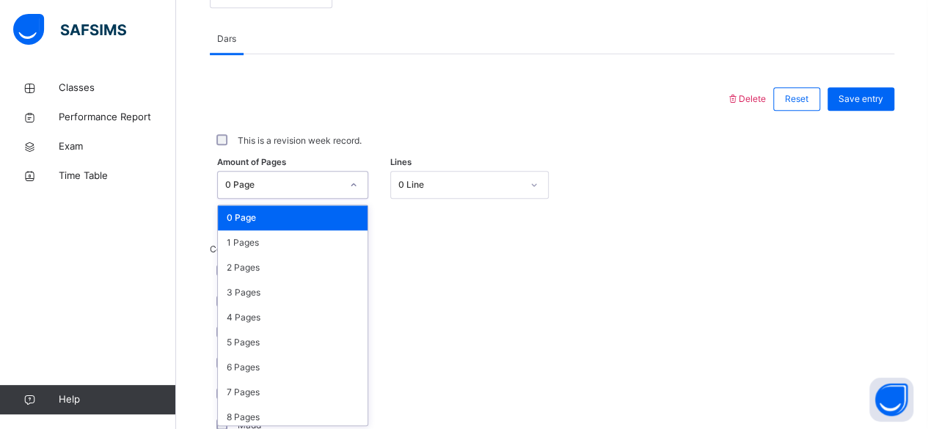
scroll to position [618, 0]
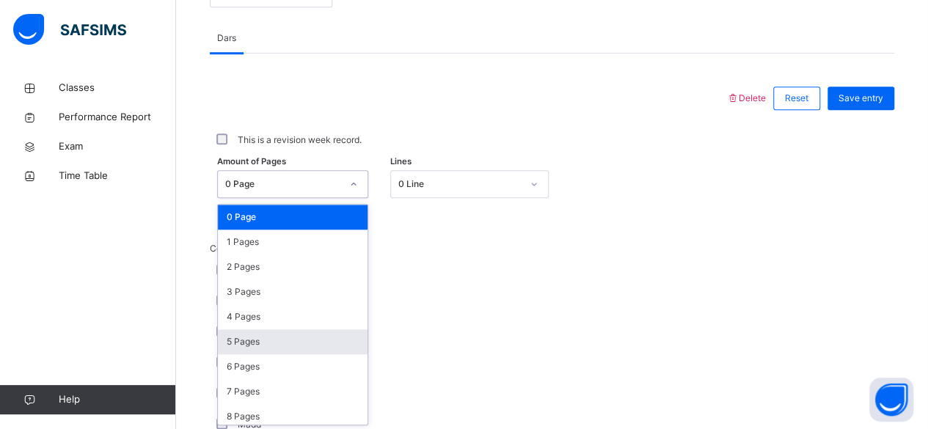
click at [240, 339] on div "5 Pages" at bounding box center [293, 342] width 150 height 25
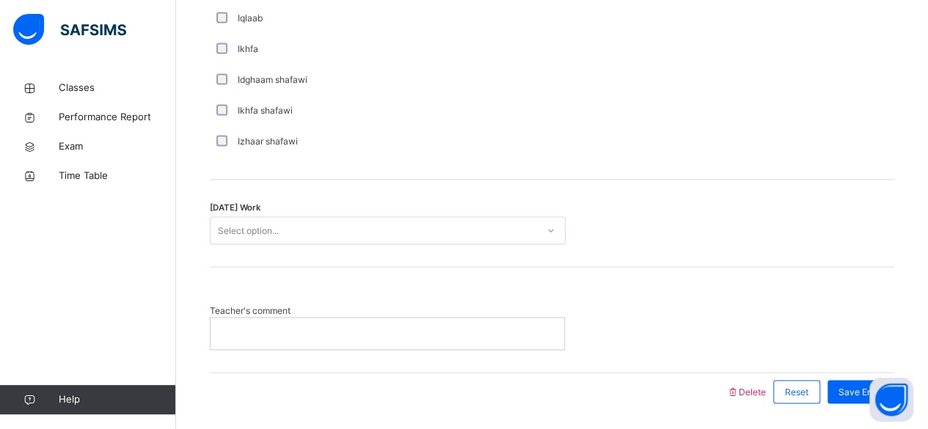
scroll to position [1223, 0]
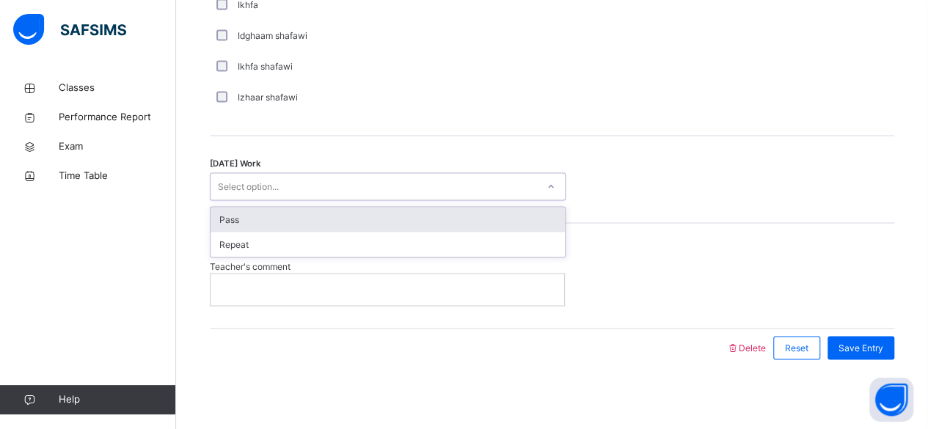
click at [273, 217] on div "Pass" at bounding box center [388, 219] width 354 height 25
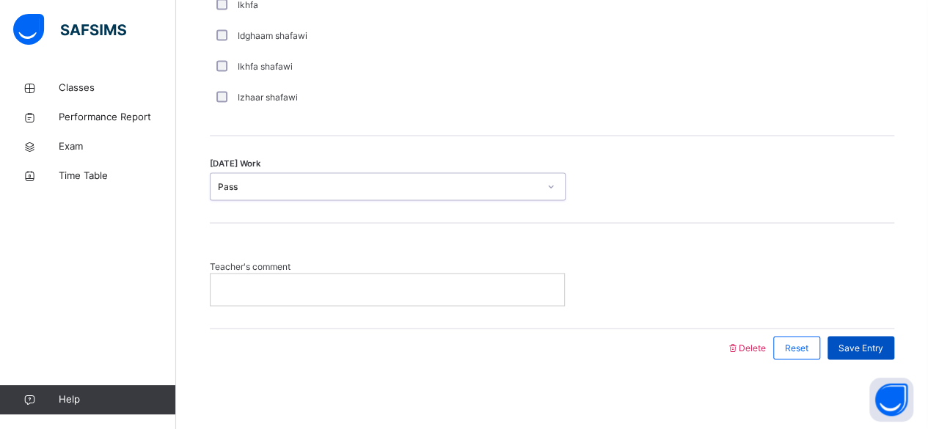
click at [878, 344] on span "Save Entry" at bounding box center [861, 347] width 45 height 13
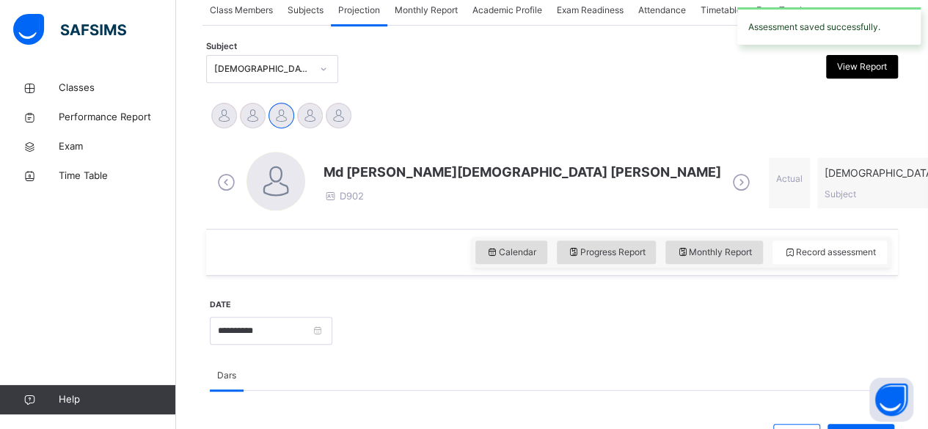
scroll to position [323, 0]
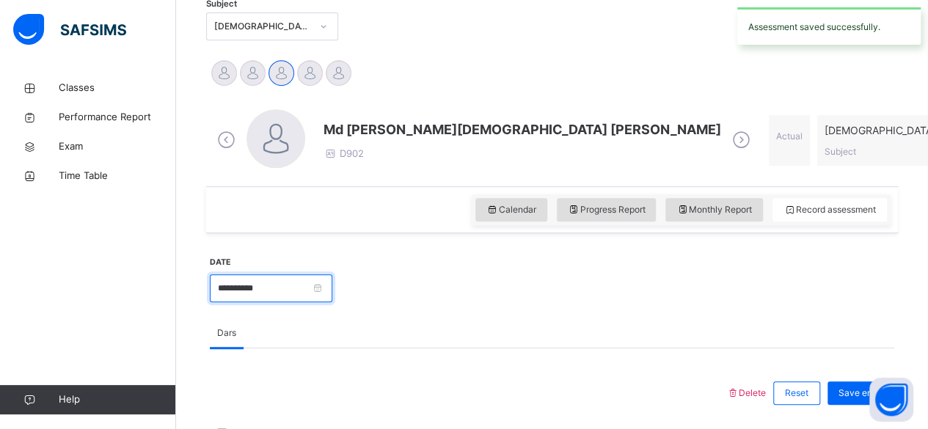
click at [307, 298] on input "**********" at bounding box center [271, 288] width 123 height 28
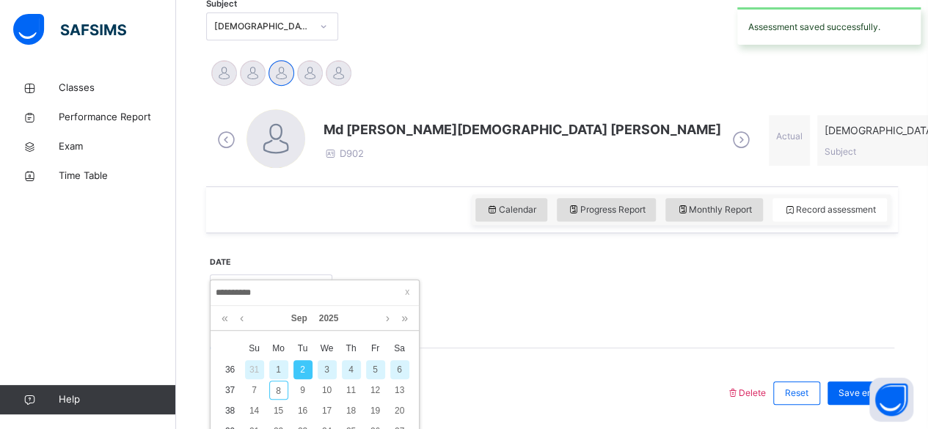
click at [327, 369] on div "3" at bounding box center [327, 369] width 19 height 19
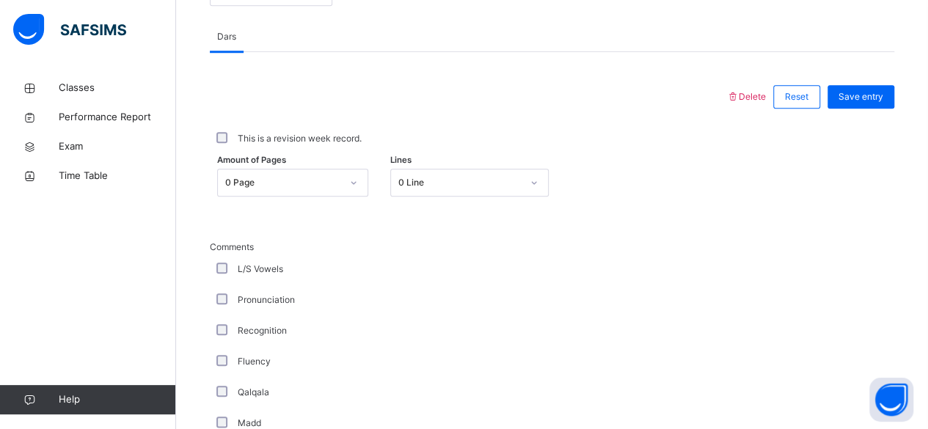
scroll to position [622, 0]
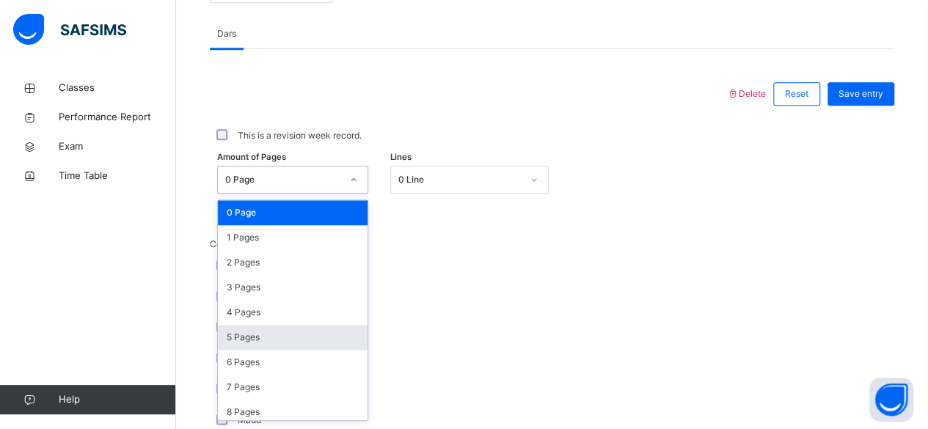
click at [258, 332] on div "5 Pages" at bounding box center [293, 337] width 150 height 25
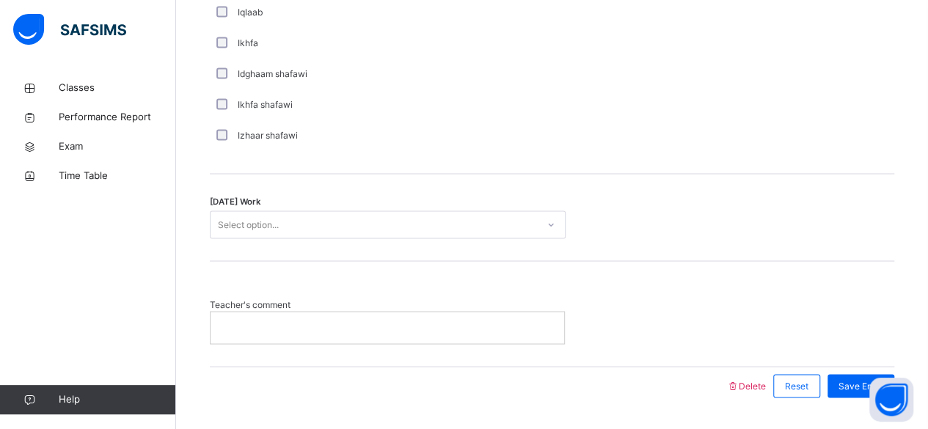
scroll to position [1223, 0]
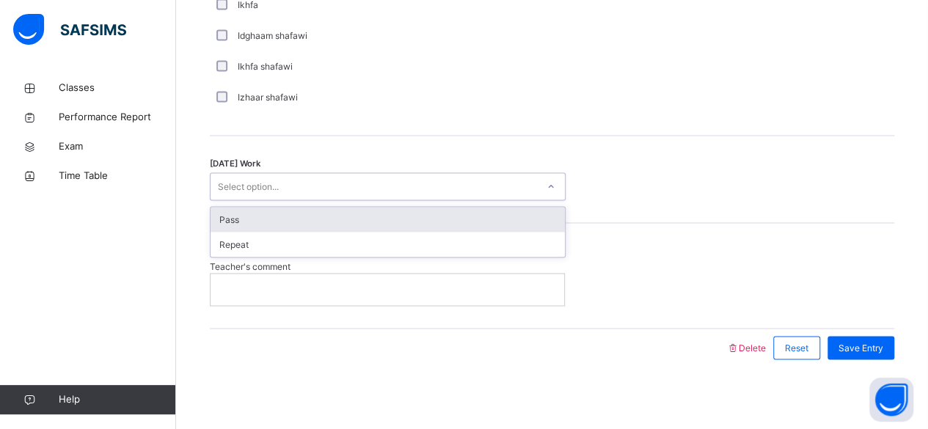
click at [279, 214] on div "Pass" at bounding box center [388, 219] width 354 height 25
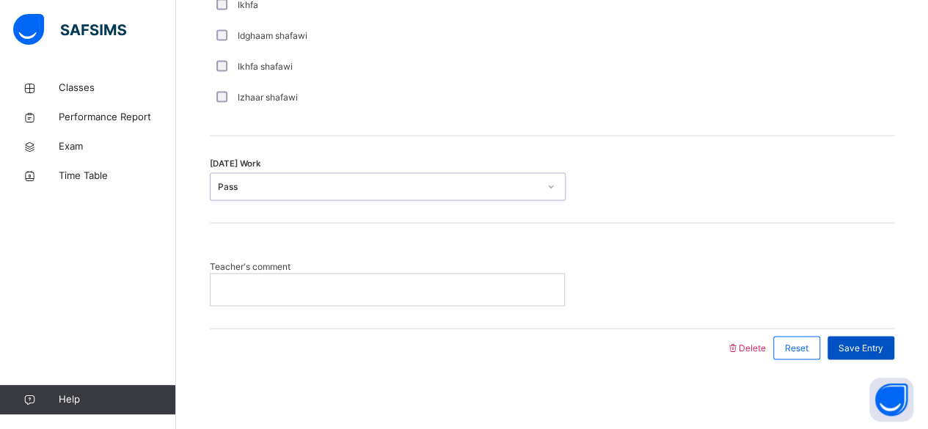
click at [870, 344] on span "Save Entry" at bounding box center [861, 347] width 45 height 13
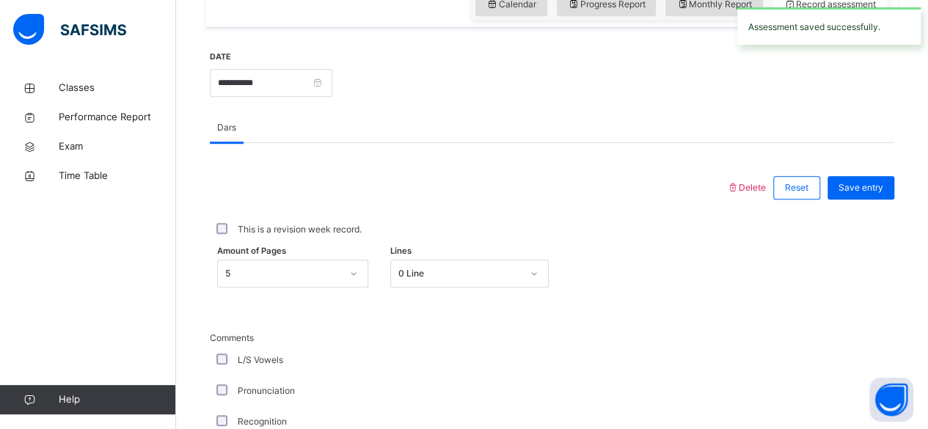
scroll to position [509, 0]
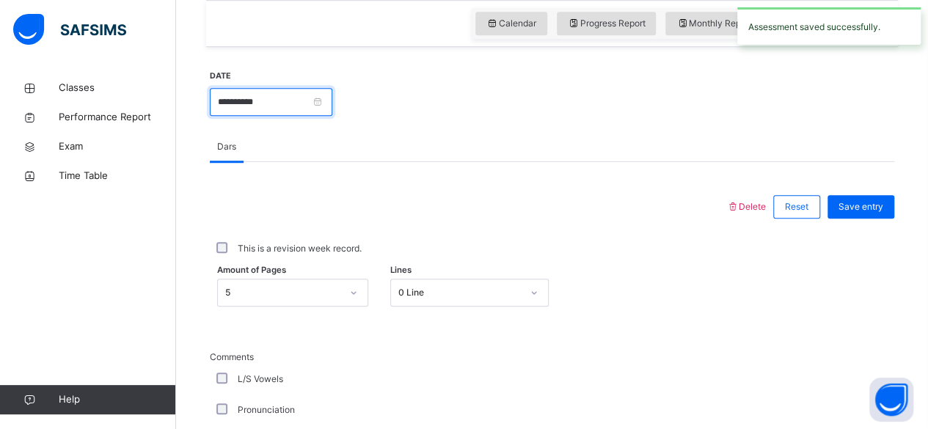
click at [324, 103] on input "**********" at bounding box center [271, 102] width 123 height 28
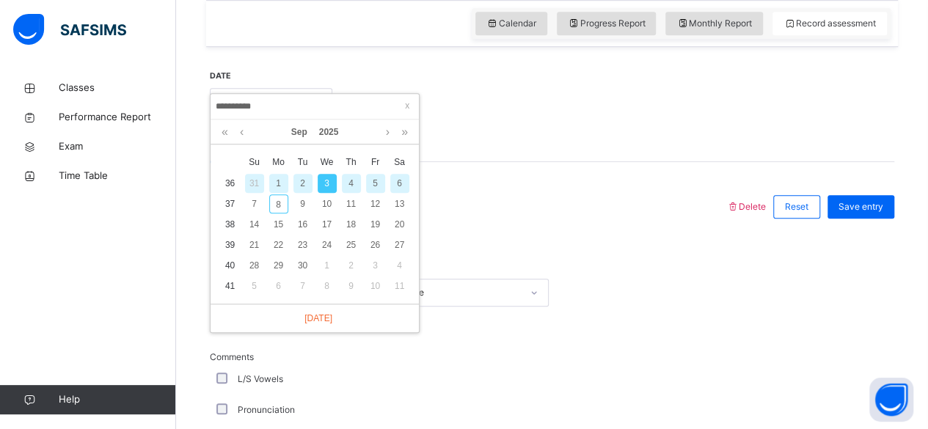
click at [351, 183] on div "4" at bounding box center [351, 183] width 19 height 19
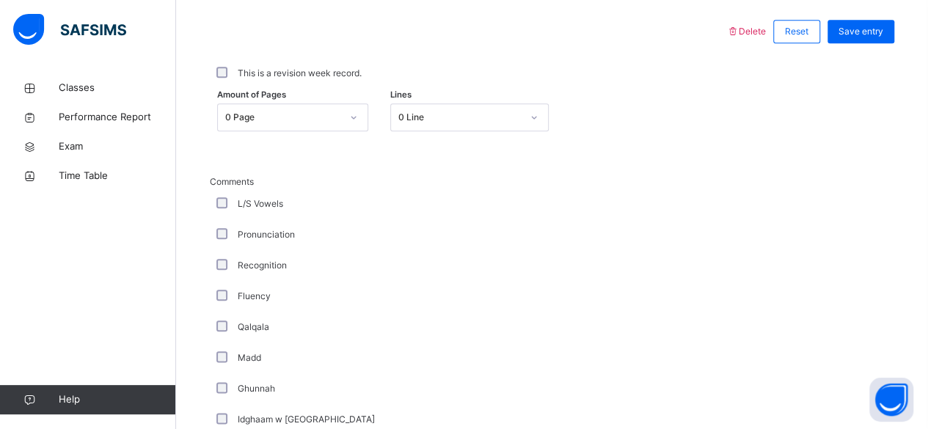
scroll to position [707, 0]
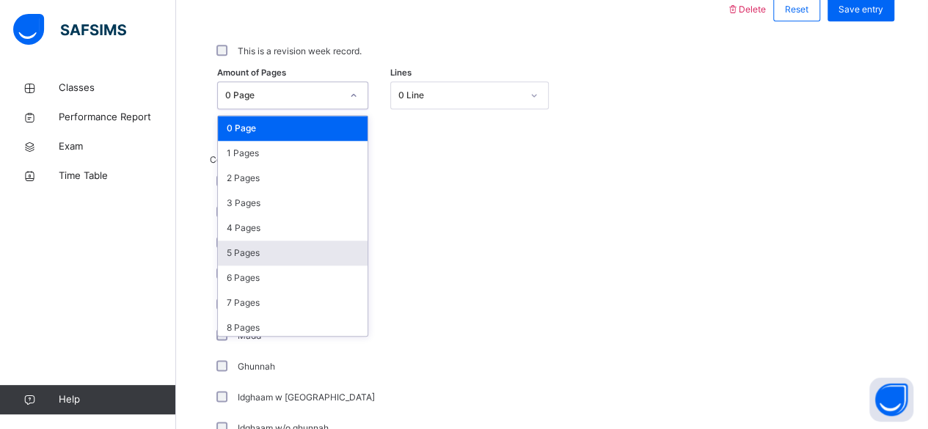
click at [260, 249] on div "5 Pages" at bounding box center [293, 253] width 150 height 25
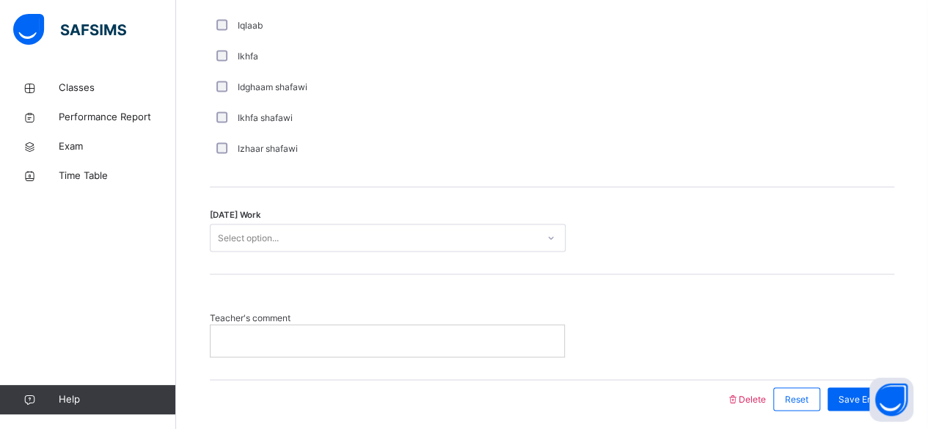
scroll to position [1174, 0]
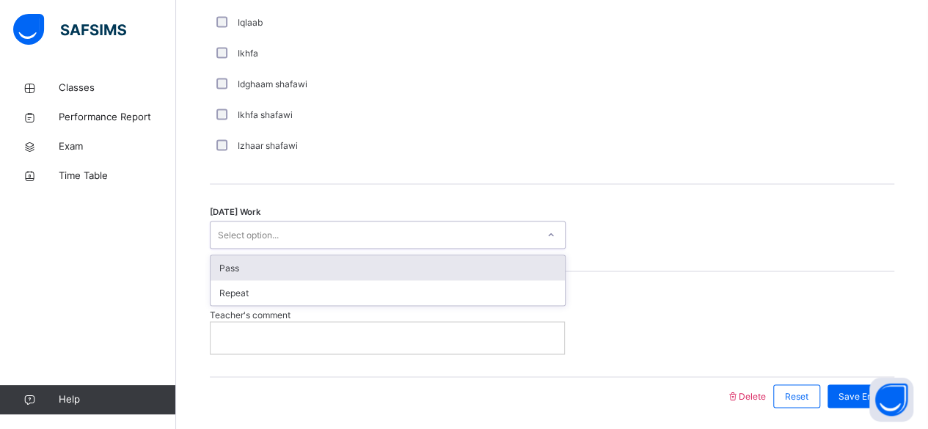
click at [287, 265] on div "Pass" at bounding box center [388, 267] width 354 height 25
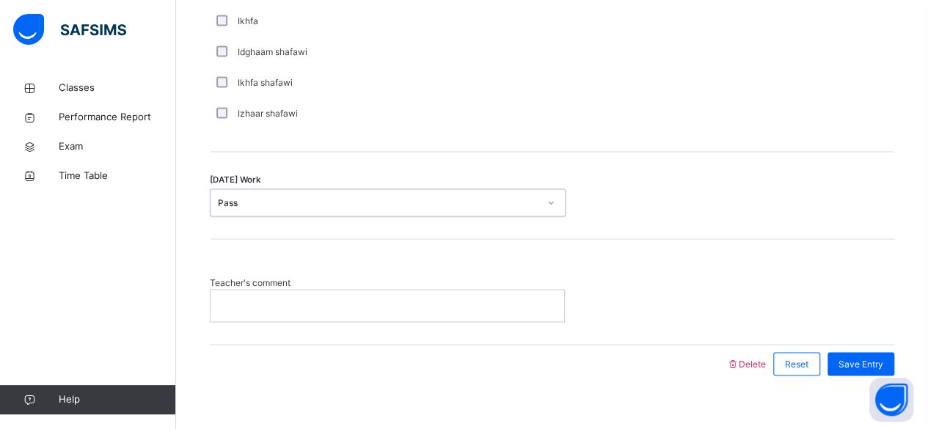
scroll to position [1223, 0]
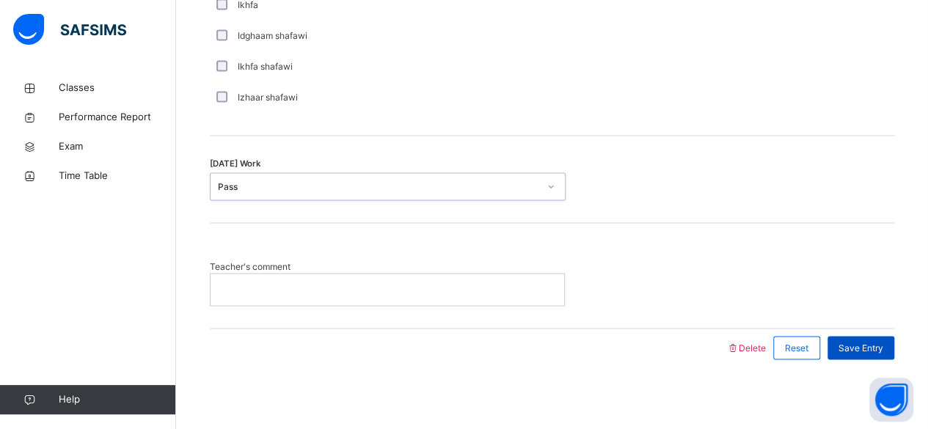
click at [877, 346] on span "Save Entry" at bounding box center [861, 347] width 45 height 13
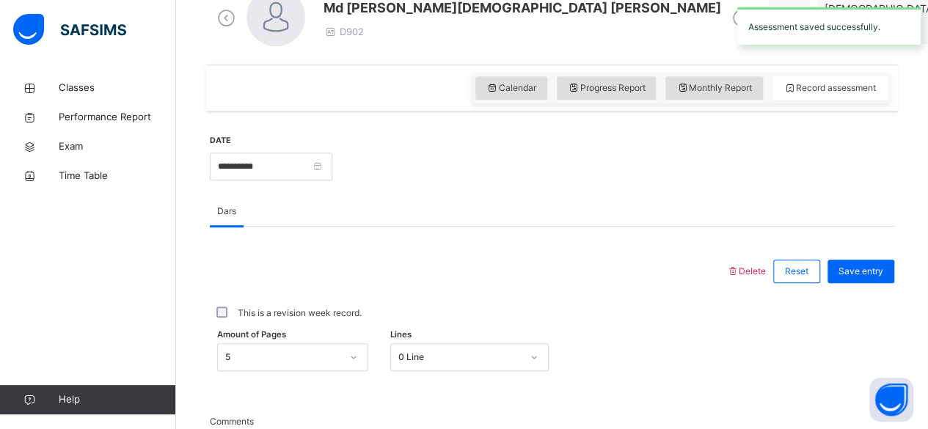
scroll to position [470, 0]
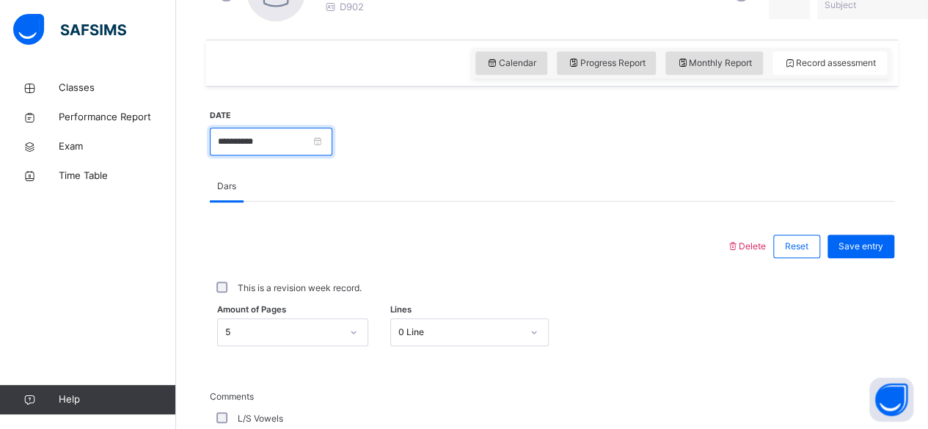
click at [332, 139] on input "**********" at bounding box center [271, 142] width 123 height 28
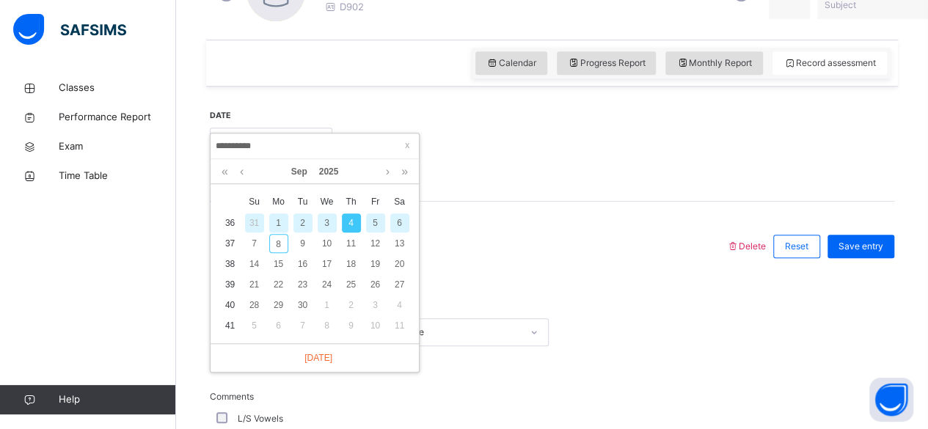
click at [375, 222] on div "5" at bounding box center [375, 223] width 19 height 19
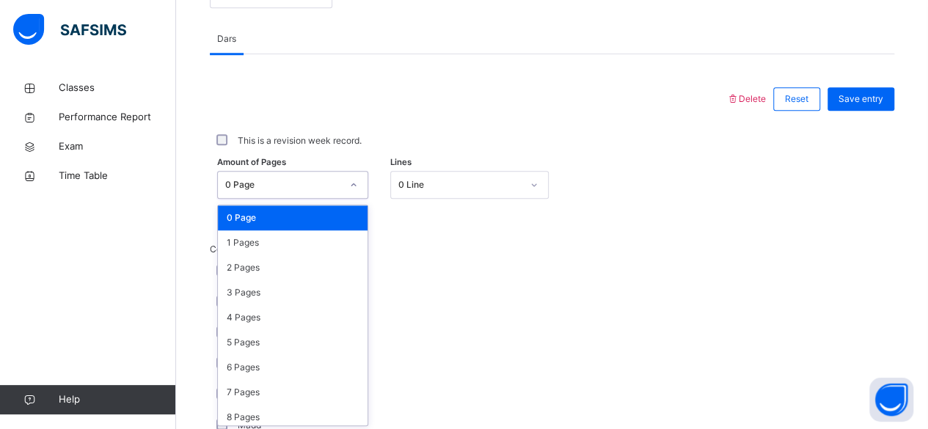
scroll to position [618, 0]
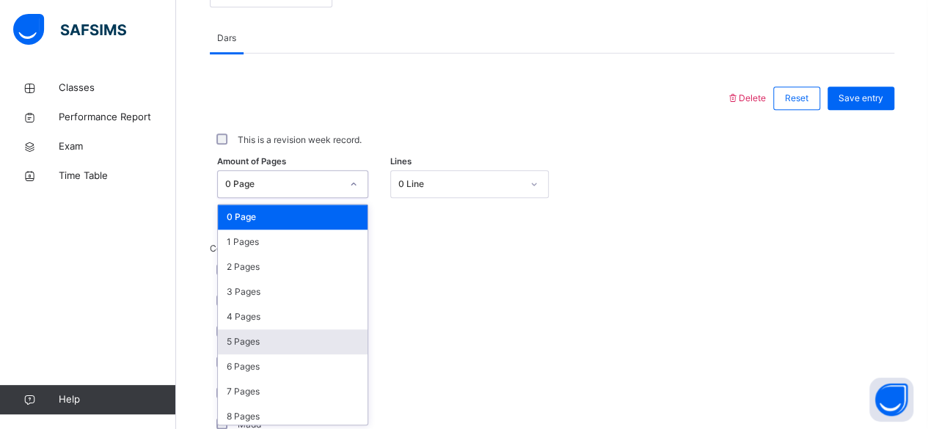
click at [267, 351] on div "5 Pages" at bounding box center [293, 342] width 150 height 25
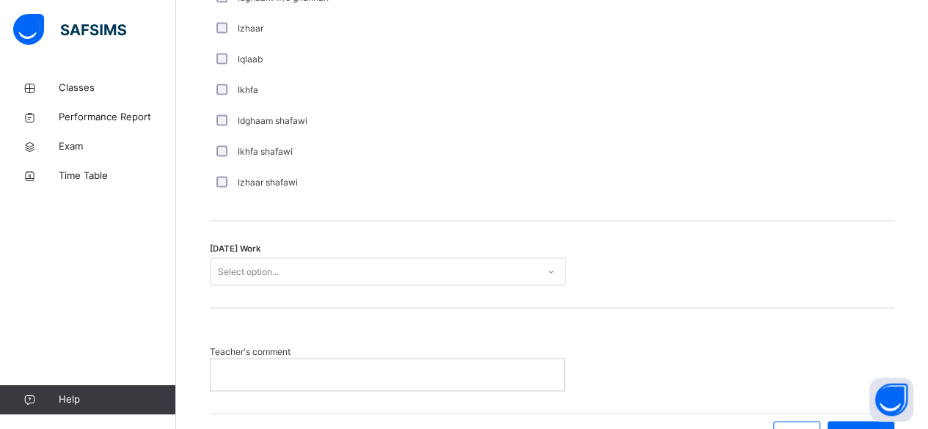
scroll to position [1138, 0]
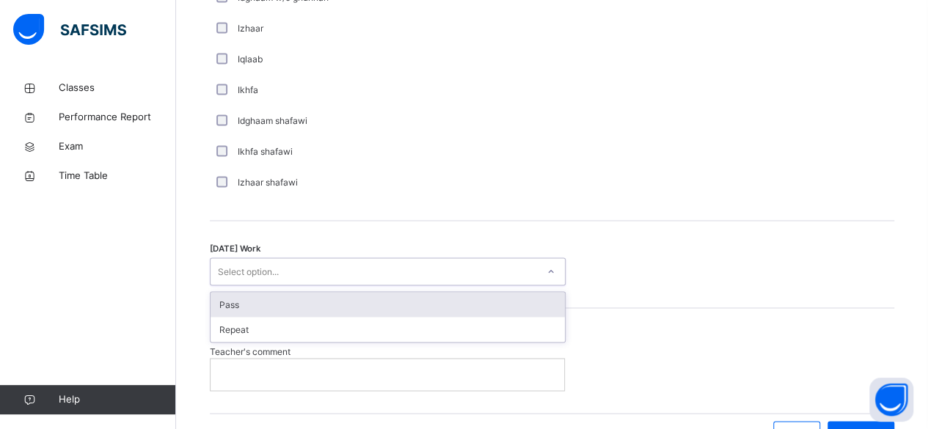
click at [272, 307] on div "Pass" at bounding box center [388, 304] width 354 height 25
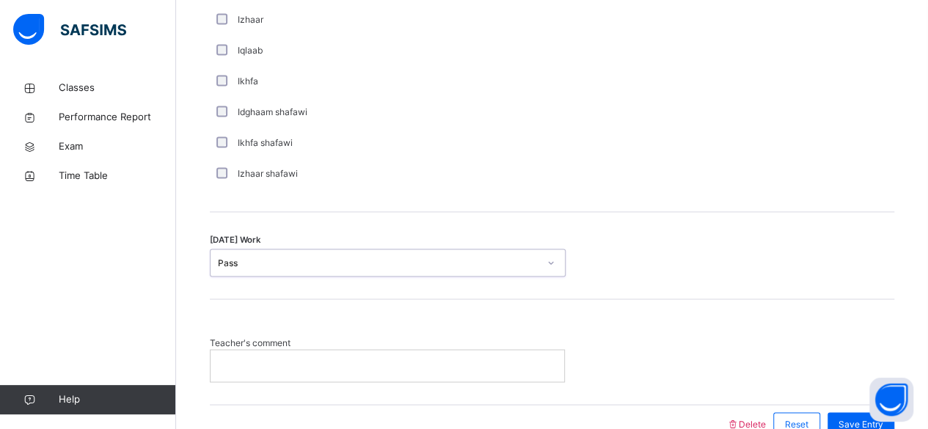
scroll to position [1223, 0]
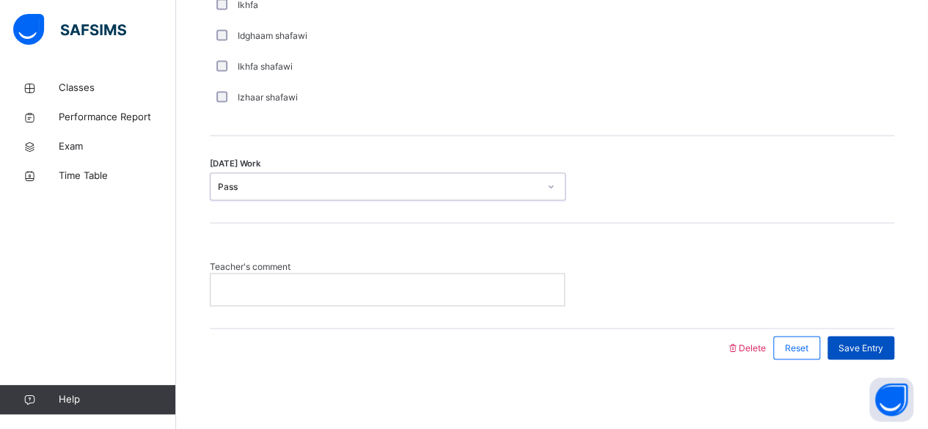
click at [878, 346] on span "Save Entry" at bounding box center [861, 347] width 45 height 13
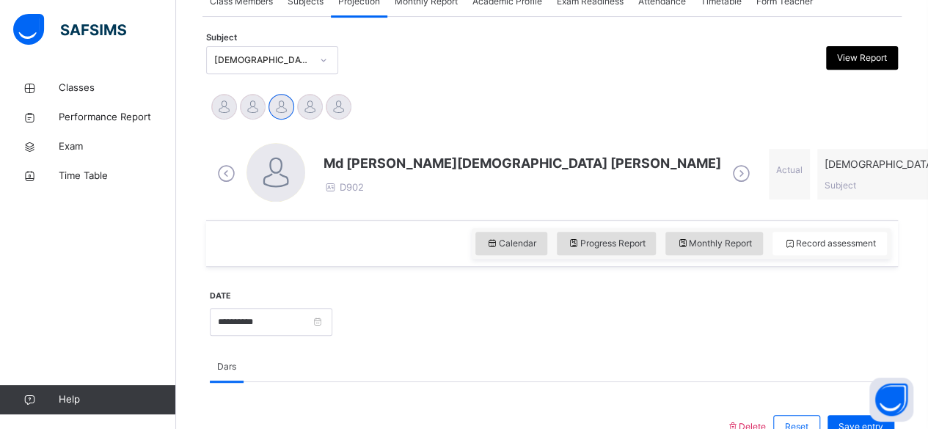
scroll to position [291, 0]
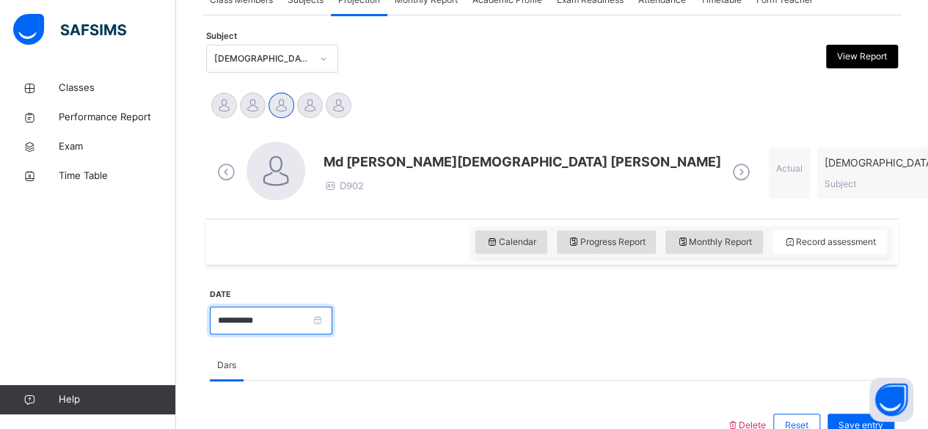
click at [332, 322] on input "**********" at bounding box center [271, 321] width 123 height 28
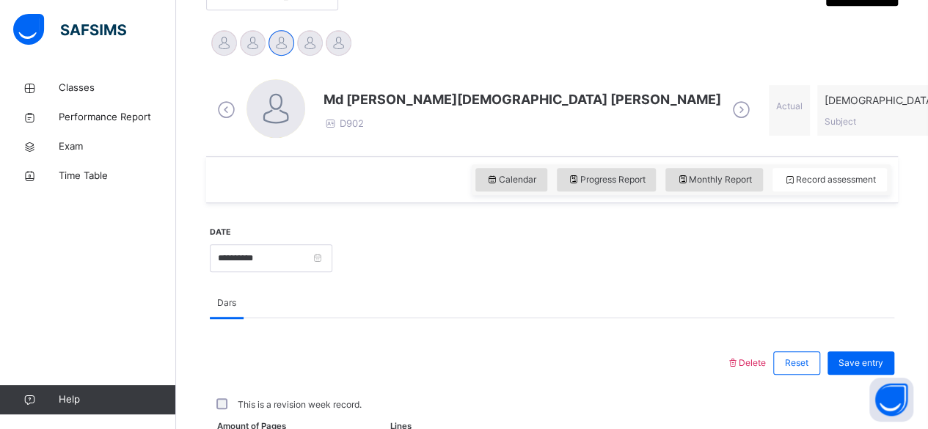
scroll to position [395, 0]
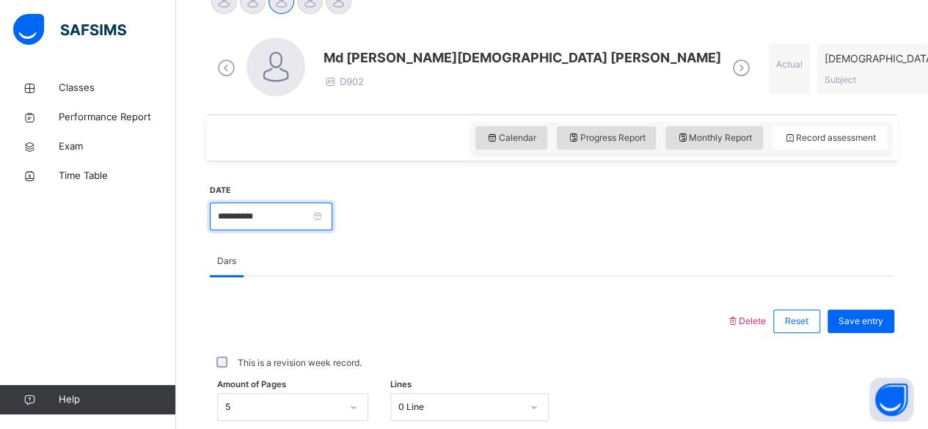
click at [332, 222] on input "**********" at bounding box center [271, 217] width 123 height 28
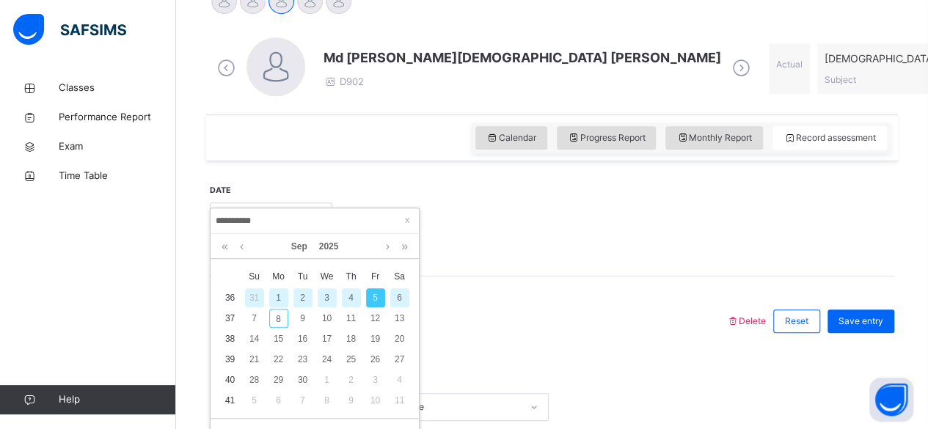
click at [399, 297] on div "6" at bounding box center [399, 297] width 19 height 19
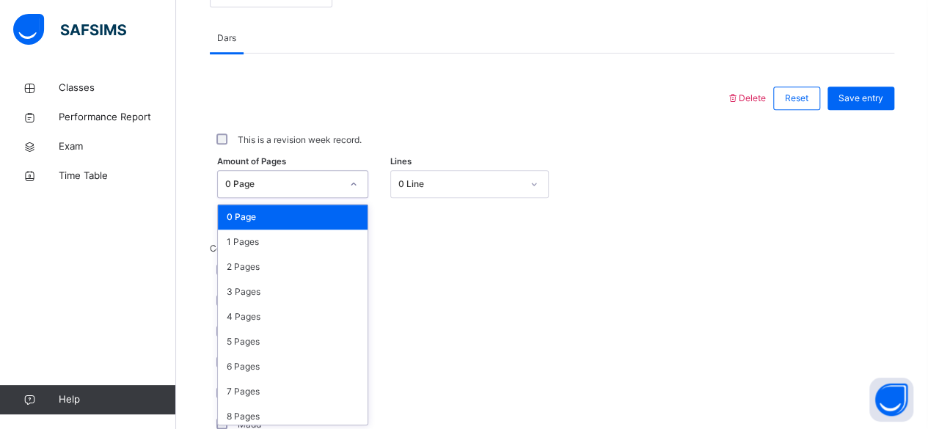
scroll to position [618, 0]
click at [244, 339] on div "5 Pages" at bounding box center [293, 342] width 150 height 25
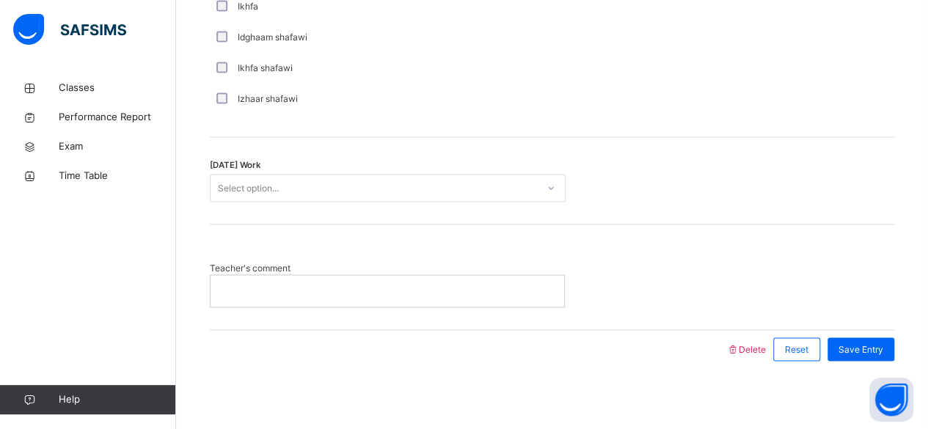
scroll to position [1223, 0]
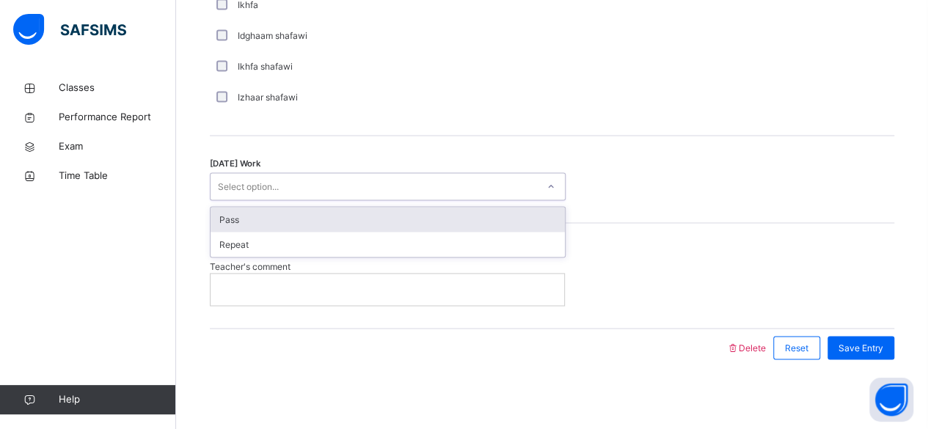
click at [292, 212] on div "Pass" at bounding box center [388, 219] width 354 height 25
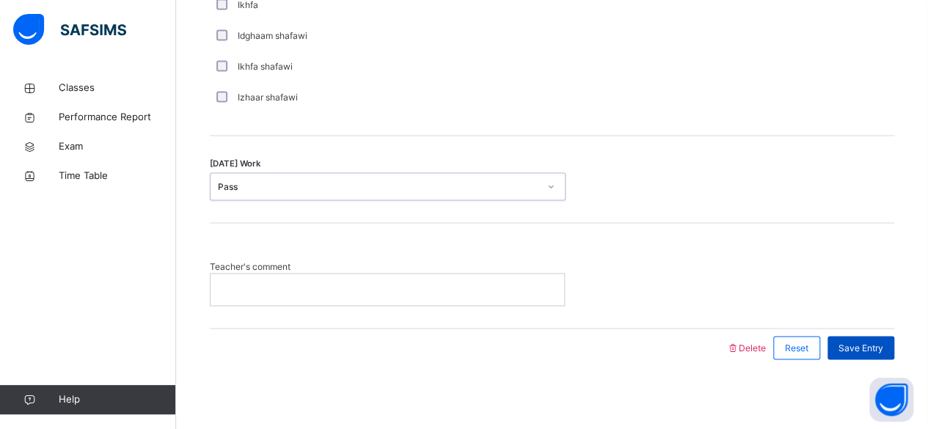
click at [867, 345] on span "Save Entry" at bounding box center [861, 347] width 45 height 13
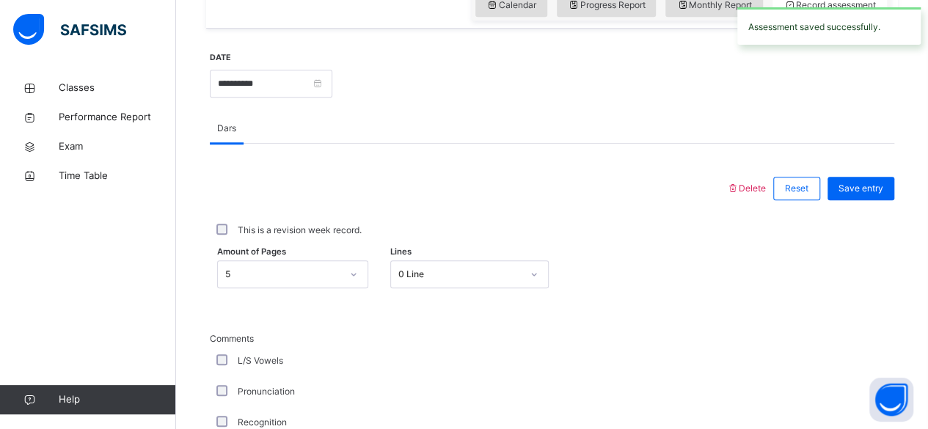
scroll to position [465, 0]
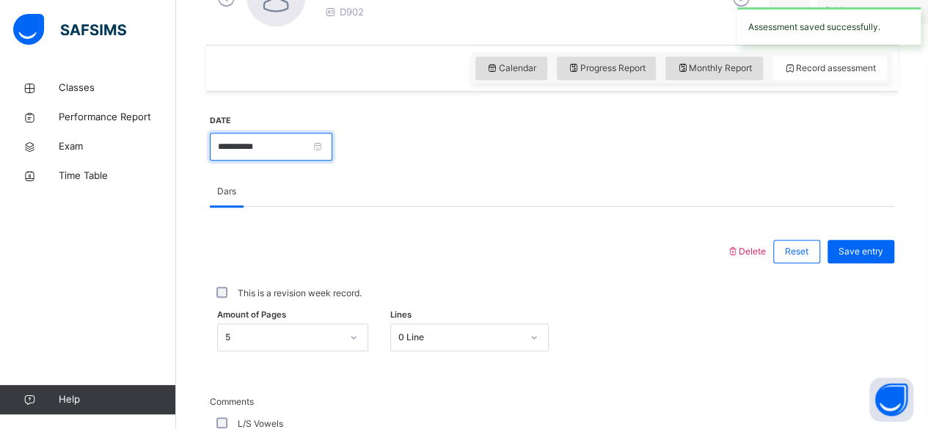
click at [332, 153] on input "**********" at bounding box center [271, 147] width 123 height 28
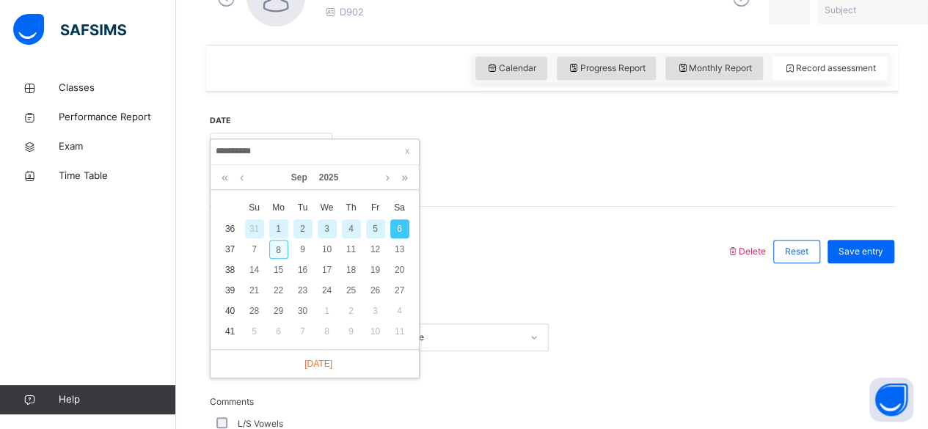
click at [279, 250] on div "8" at bounding box center [278, 249] width 19 height 19
type input "**********"
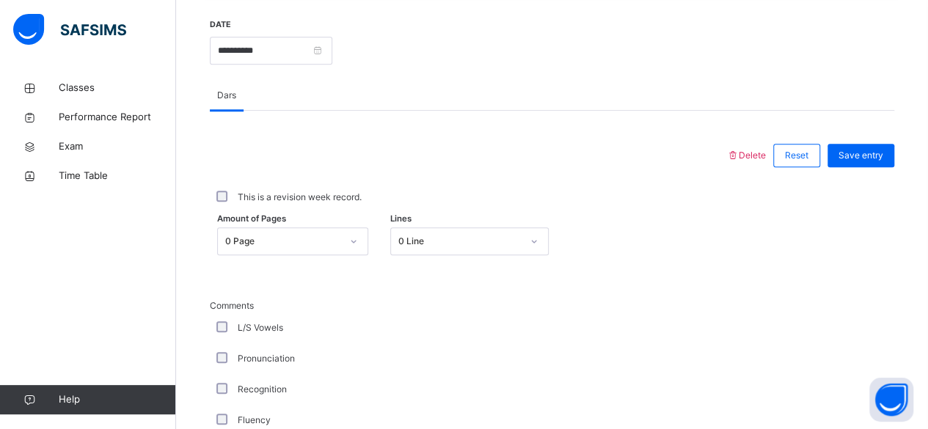
scroll to position [638, 0]
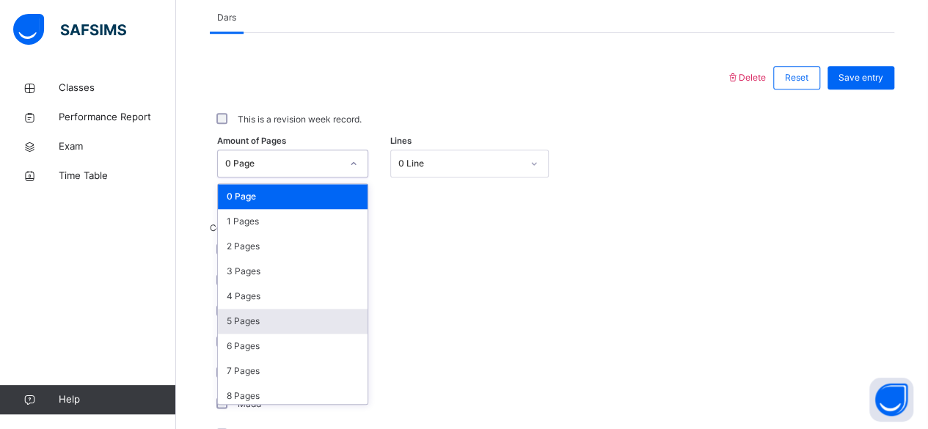
click at [254, 322] on div "5 Pages" at bounding box center [293, 321] width 150 height 25
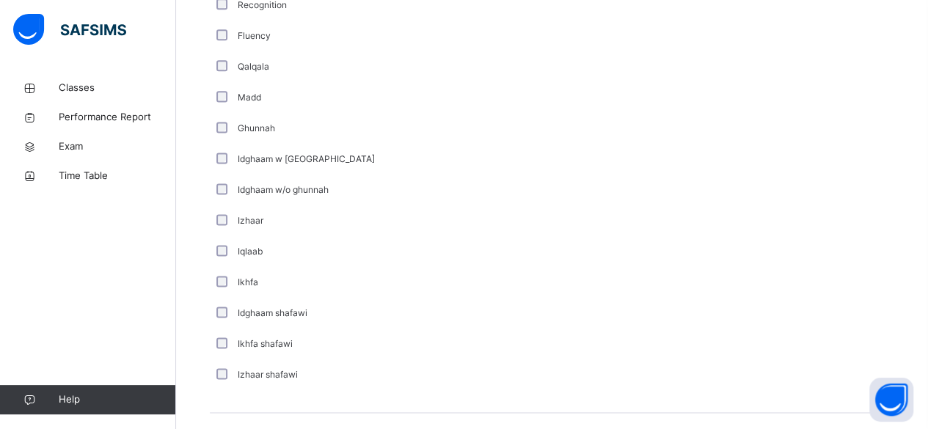
scroll to position [1223, 0]
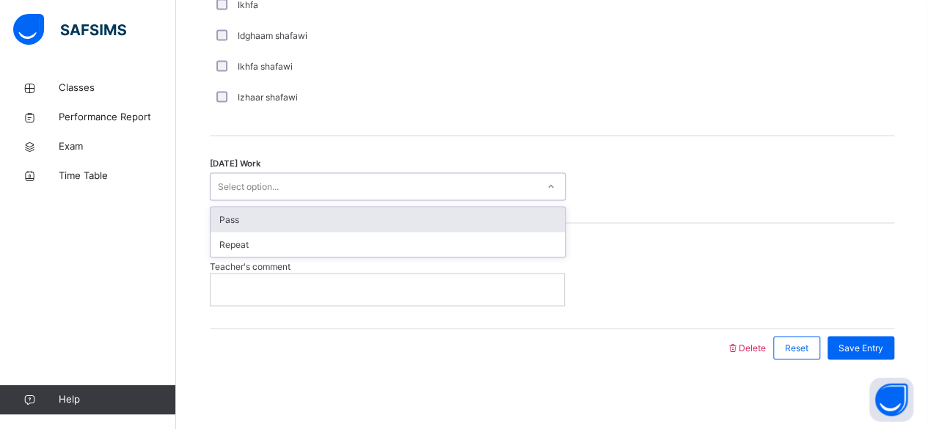
click at [277, 216] on div "Pass" at bounding box center [388, 219] width 354 height 25
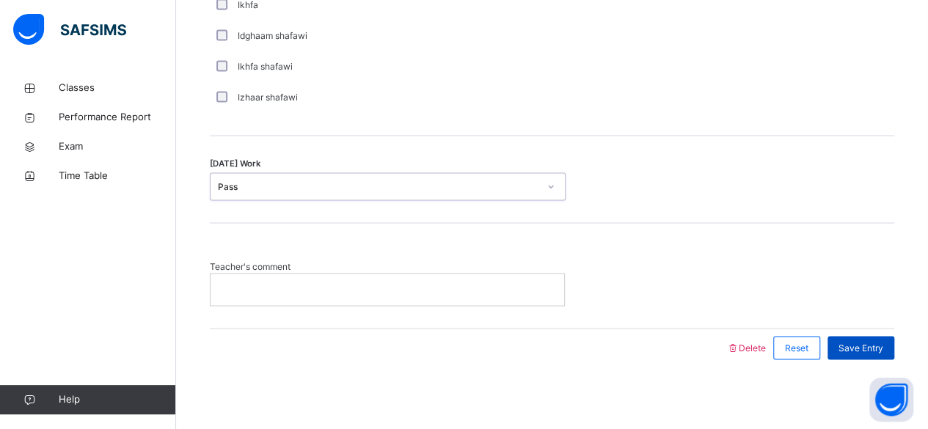
click at [874, 346] on span "Save Entry" at bounding box center [861, 347] width 45 height 13
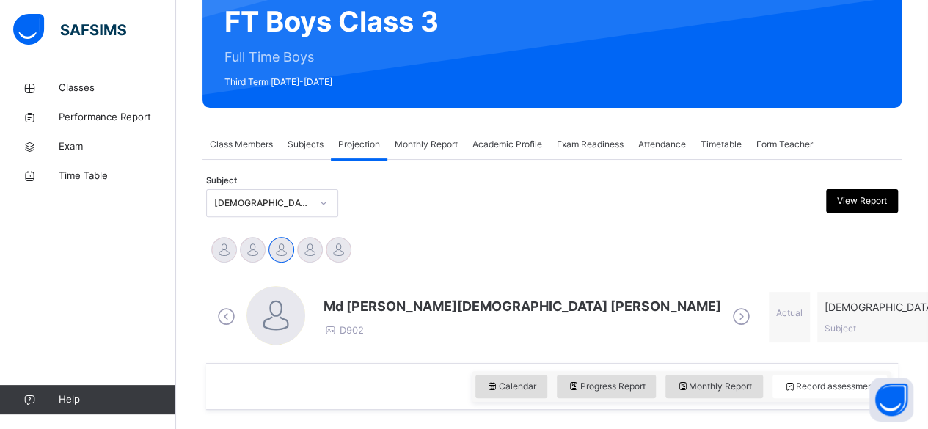
scroll to position [145, 0]
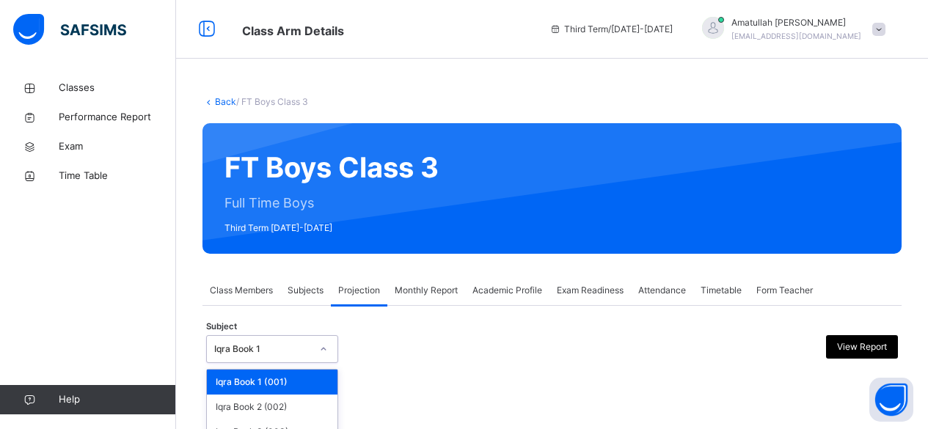
scroll to position [139, 0]
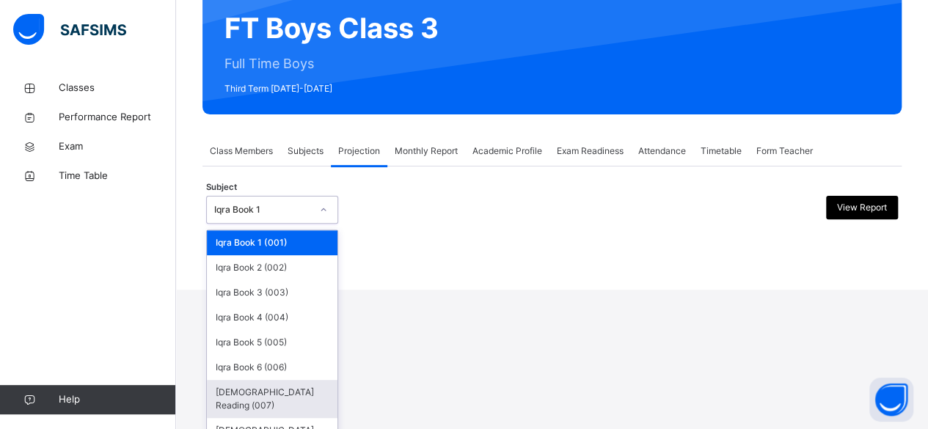
click at [295, 390] on div "[DEMOGRAPHIC_DATA] Reading (007)" at bounding box center [272, 399] width 131 height 38
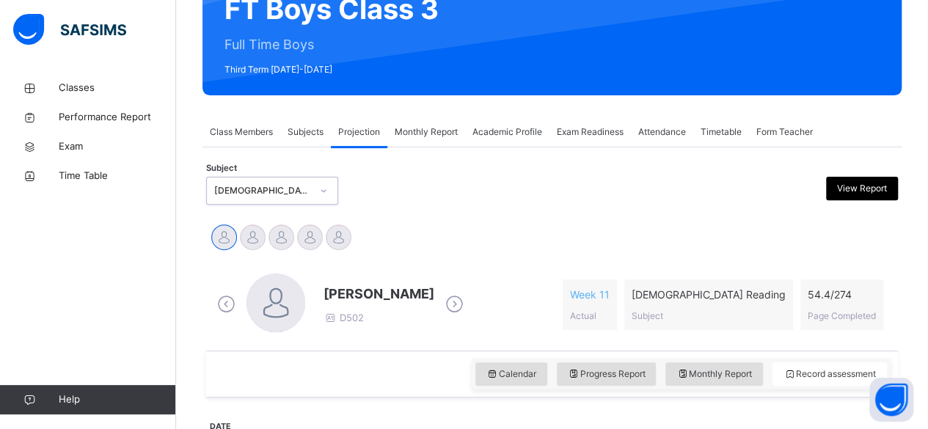
scroll to position [191, 0]
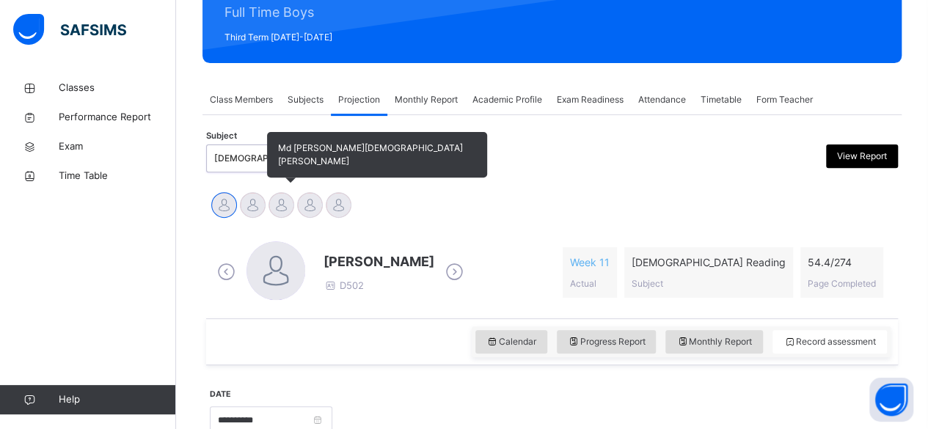
click at [276, 205] on div at bounding box center [282, 205] width 26 height 26
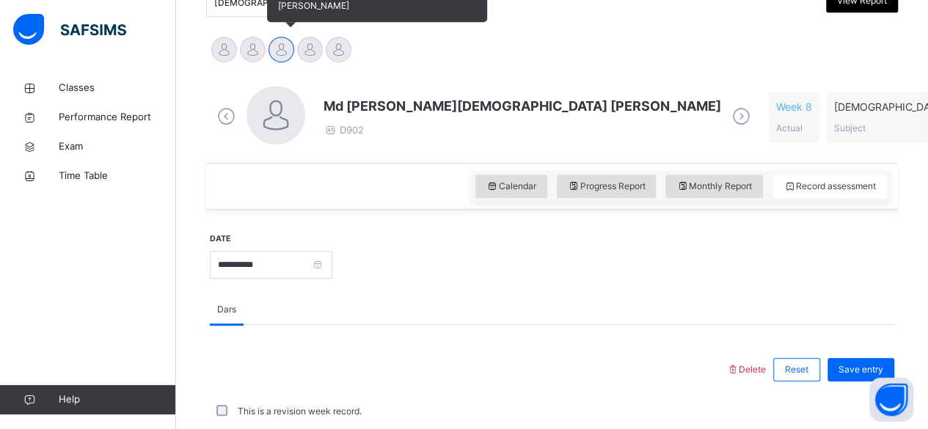
scroll to position [341, 0]
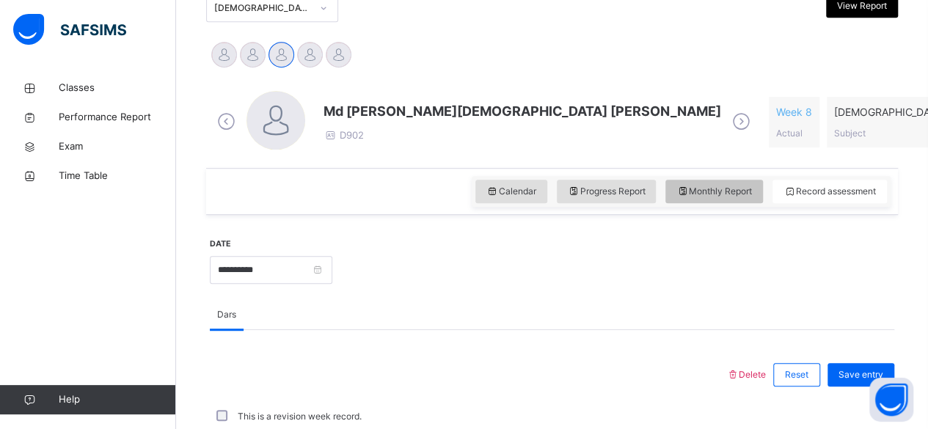
click at [731, 186] on span "Monthly Report" at bounding box center [715, 191] width 76 height 13
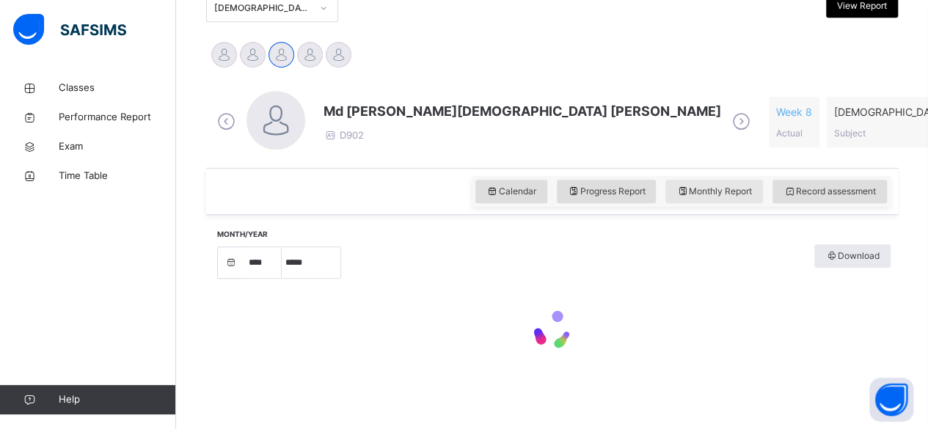
select select "****"
select select "*"
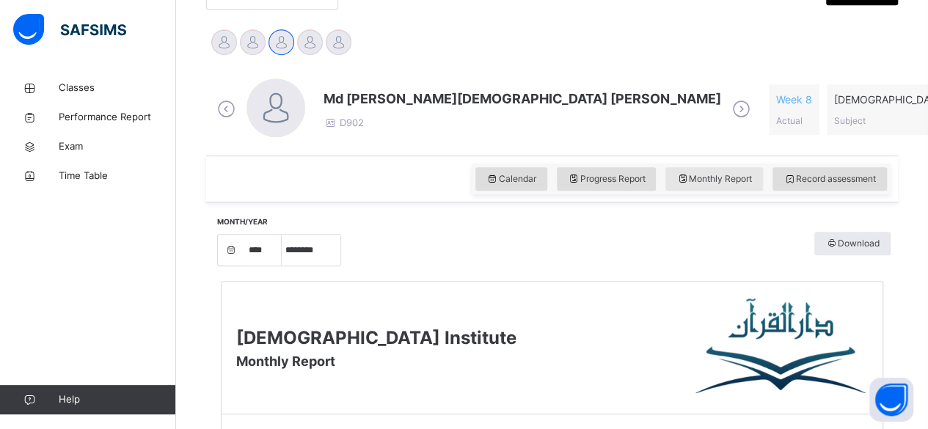
scroll to position [354, 0]
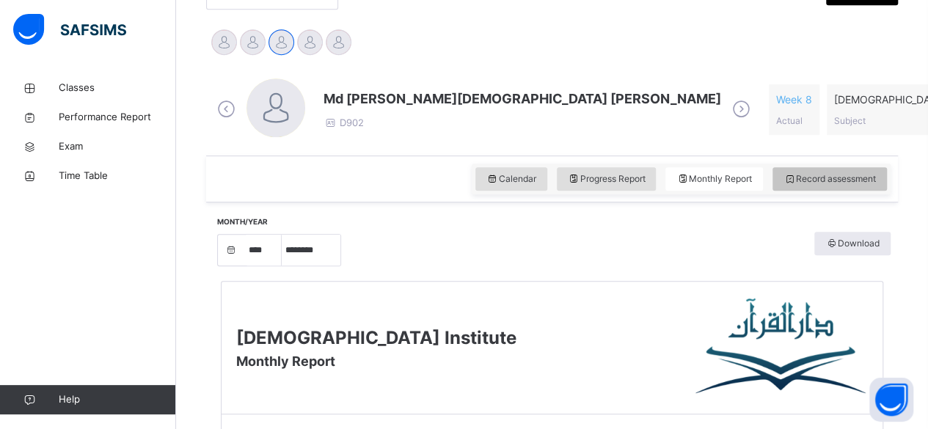
click at [822, 185] on div "Record assessment" at bounding box center [830, 178] width 114 height 23
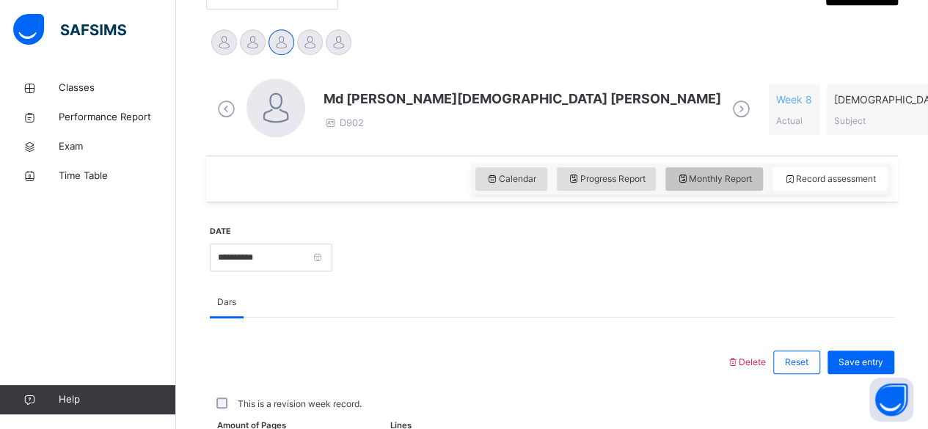
click at [732, 182] on span "Monthly Report" at bounding box center [715, 178] width 76 height 13
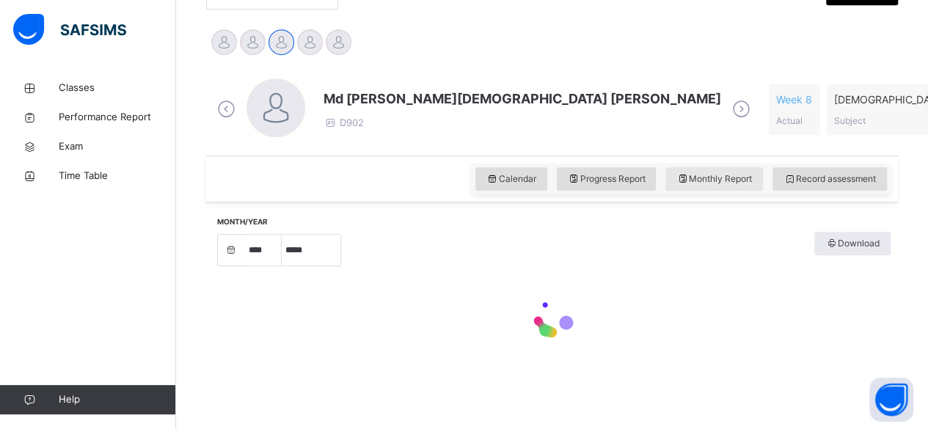
select select "****"
select select "*"
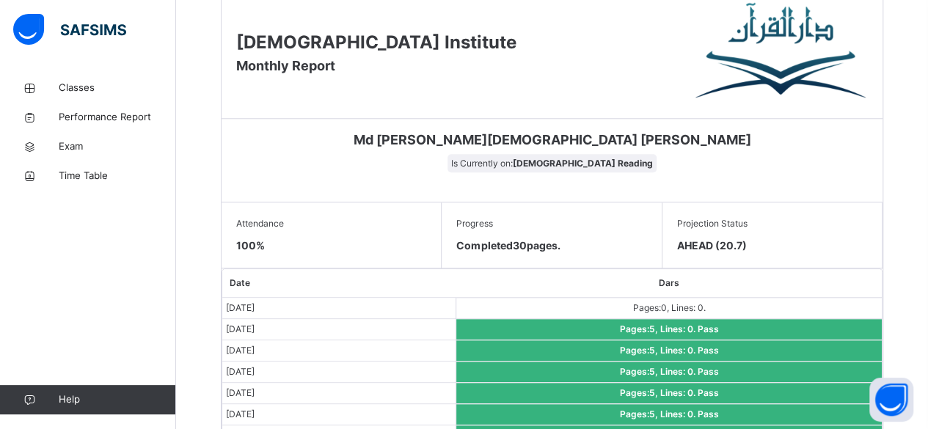
scroll to position [869, 0]
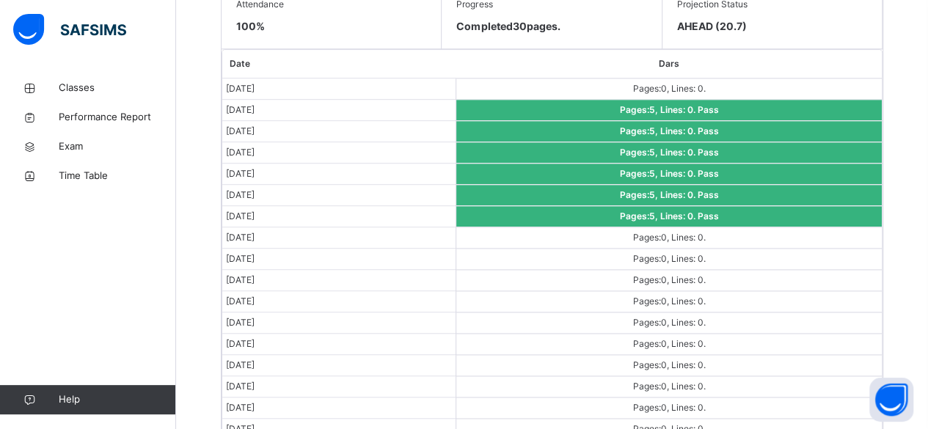
click at [454, 217] on td "[DATE]" at bounding box center [339, 216] width 234 height 21
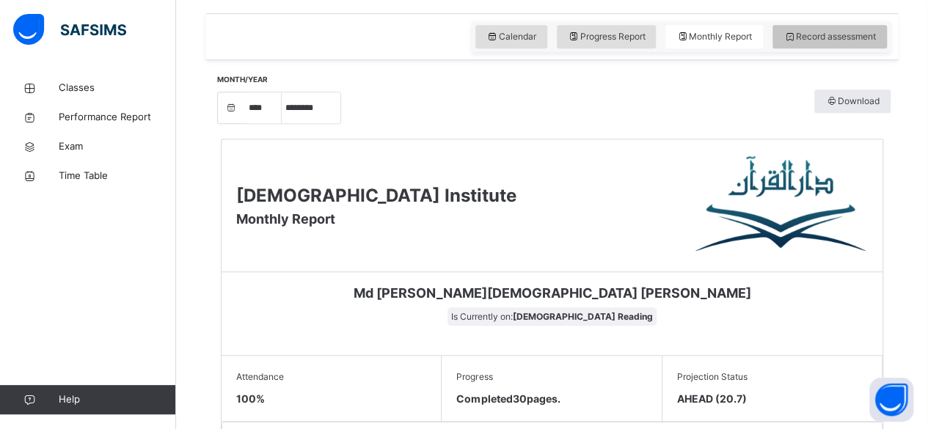
click at [840, 46] on div "Record assessment" at bounding box center [830, 36] width 114 height 23
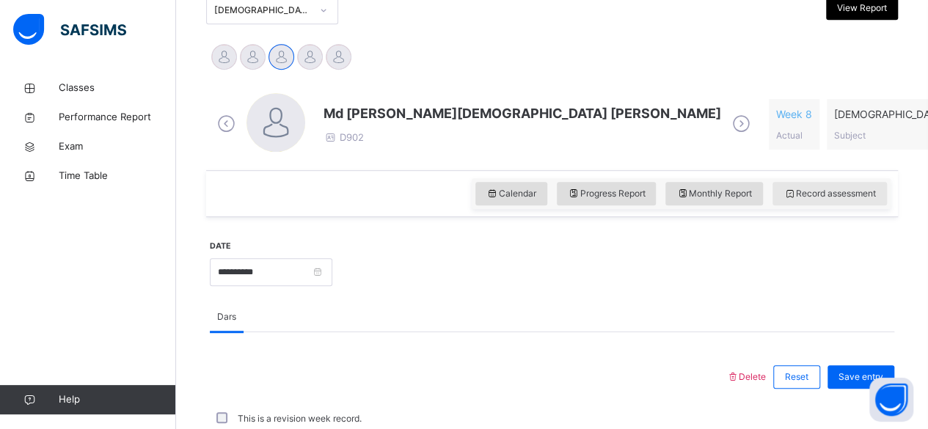
scroll to position [496, 0]
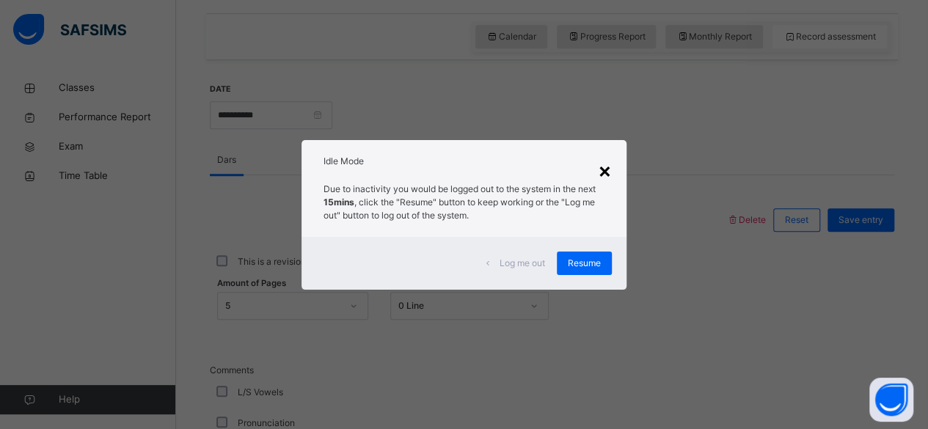
click at [608, 176] on div "×" at bounding box center [605, 170] width 14 height 31
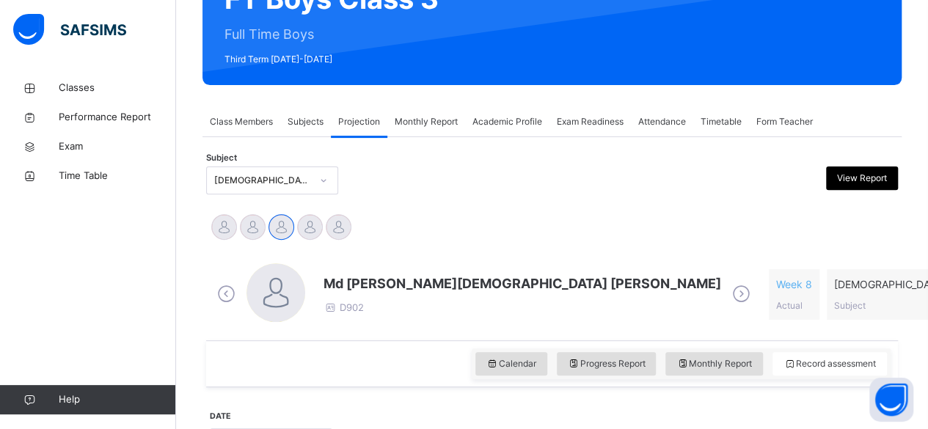
scroll to position [166, 0]
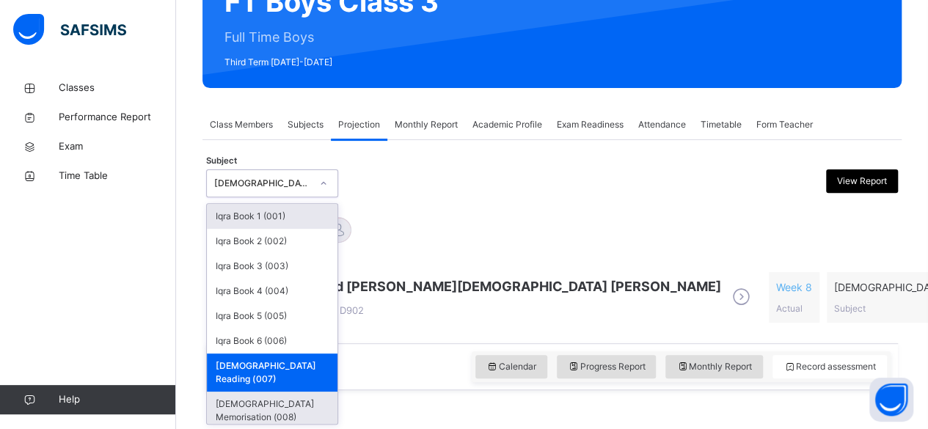
click at [220, 392] on div "[DEMOGRAPHIC_DATA] Memorisation (008)" at bounding box center [272, 411] width 131 height 38
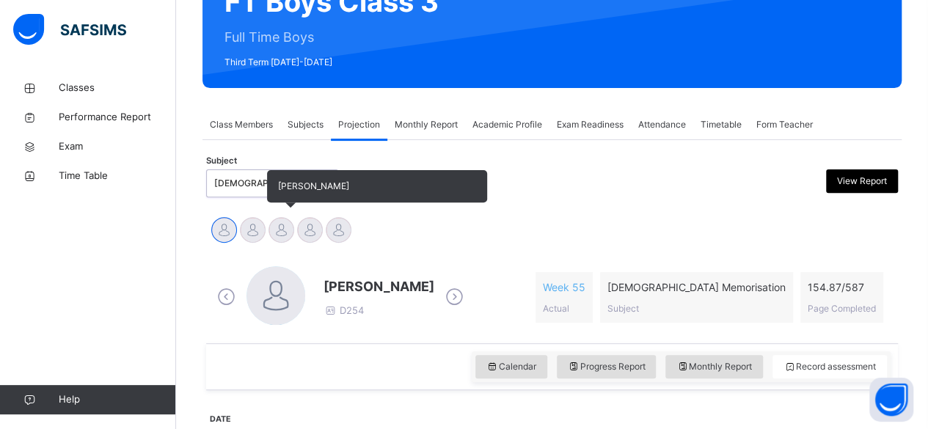
click at [284, 225] on div at bounding box center [282, 230] width 26 height 26
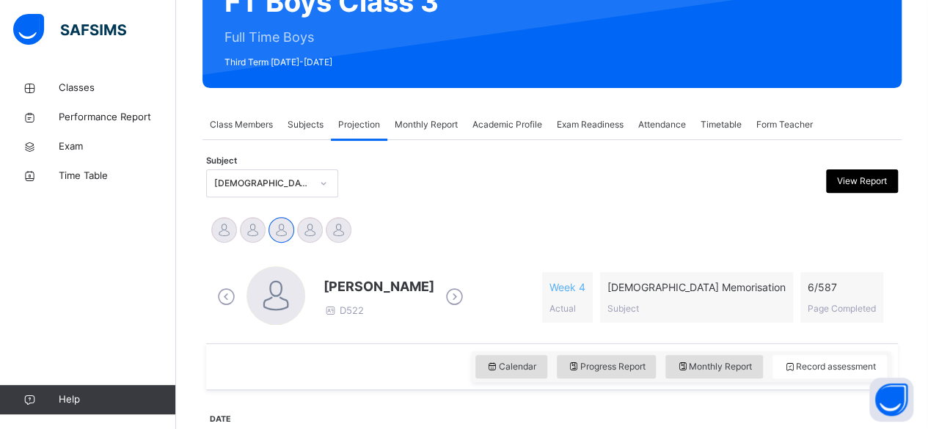
click at [256, 302] on div at bounding box center [276, 295] width 59 height 59
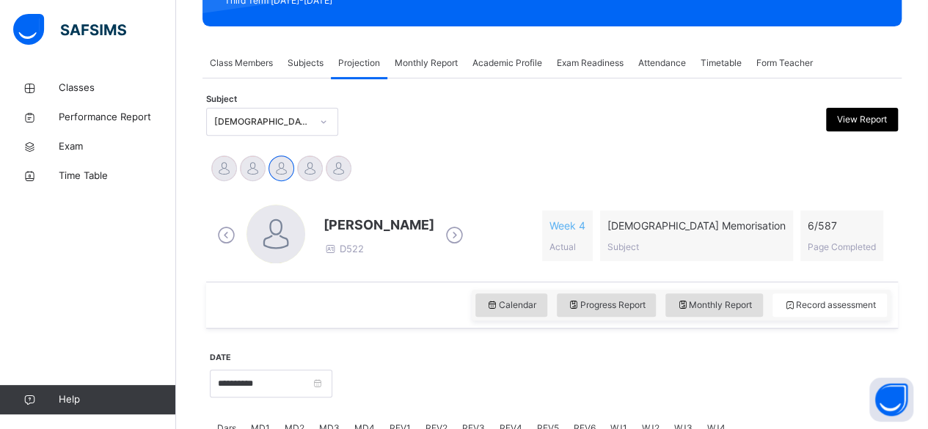
scroll to position [233, 0]
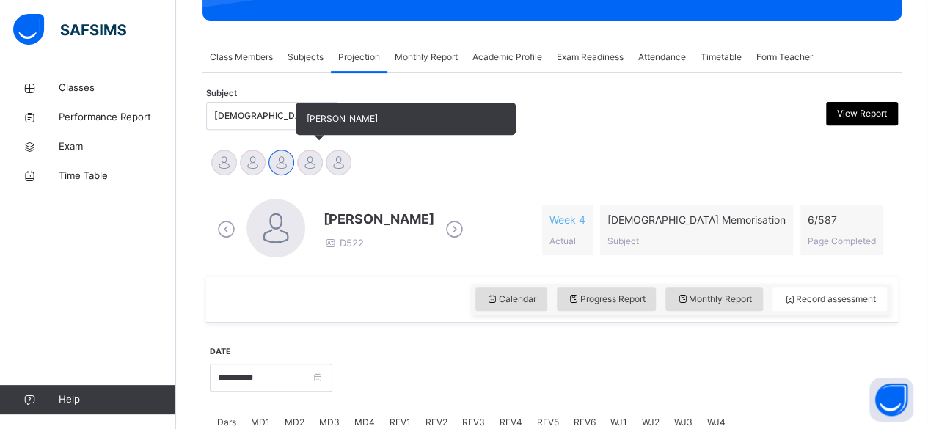
click at [302, 158] on div at bounding box center [310, 163] width 26 height 26
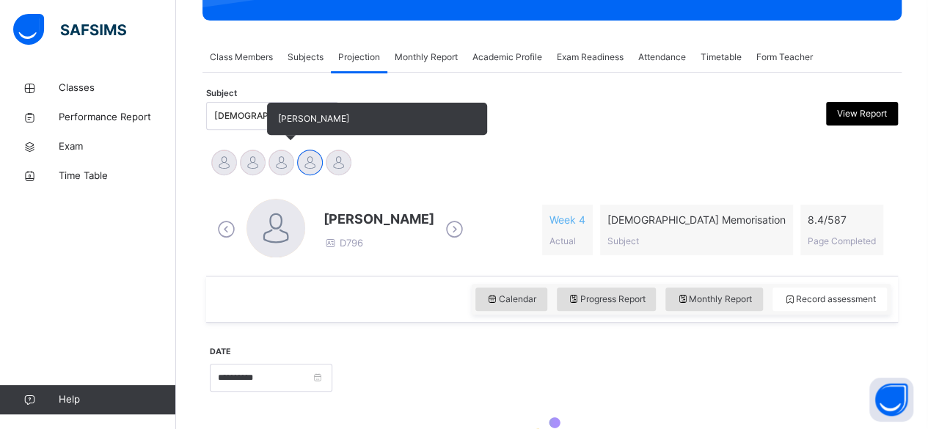
click at [281, 170] on div at bounding box center [282, 163] width 26 height 26
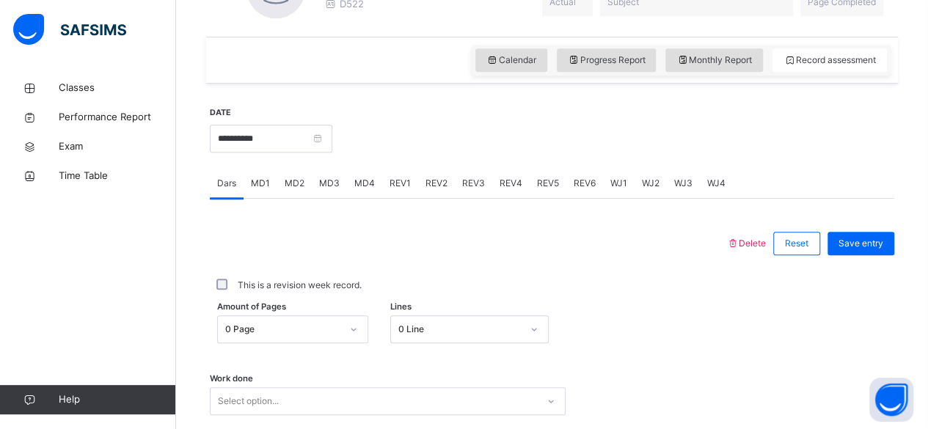
scroll to position [475, 0]
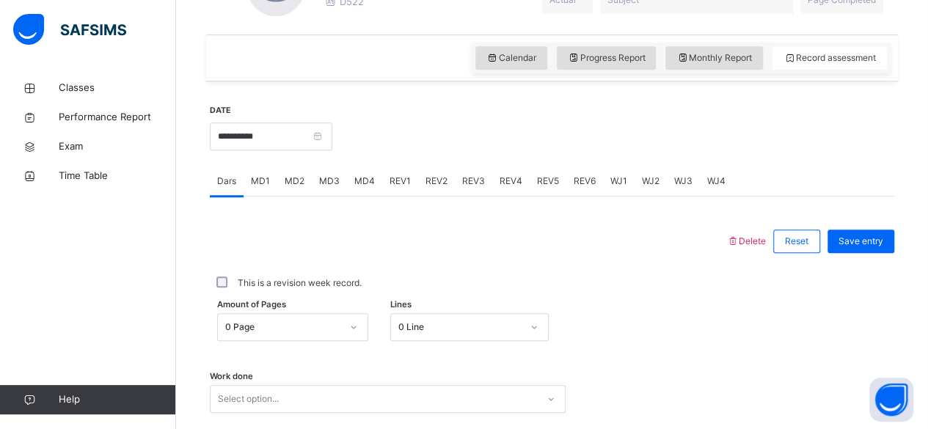
click at [260, 182] on span "MD1" at bounding box center [260, 181] width 19 height 13
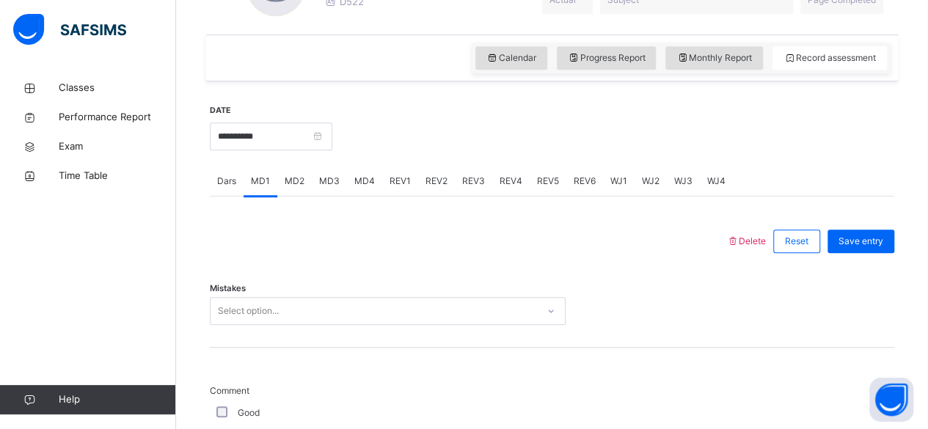
click at [328, 183] on span "MD3" at bounding box center [329, 181] width 21 height 13
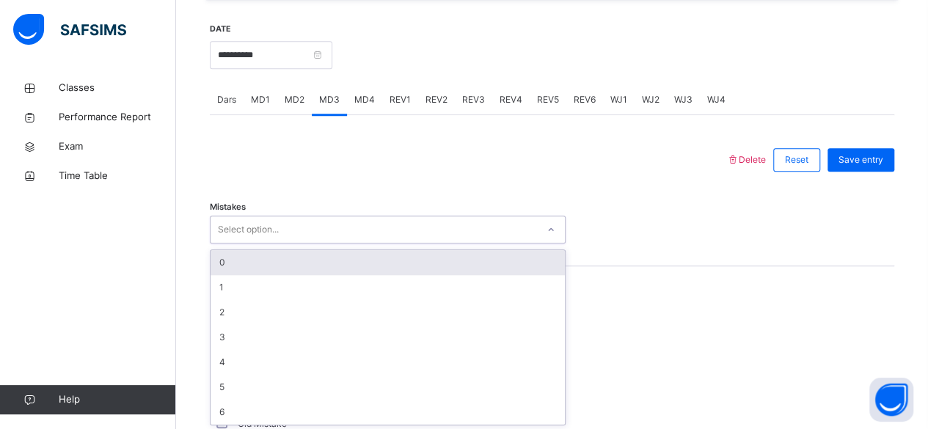
scroll to position [556, 0]
click at [233, 261] on div "0" at bounding box center [388, 262] width 354 height 25
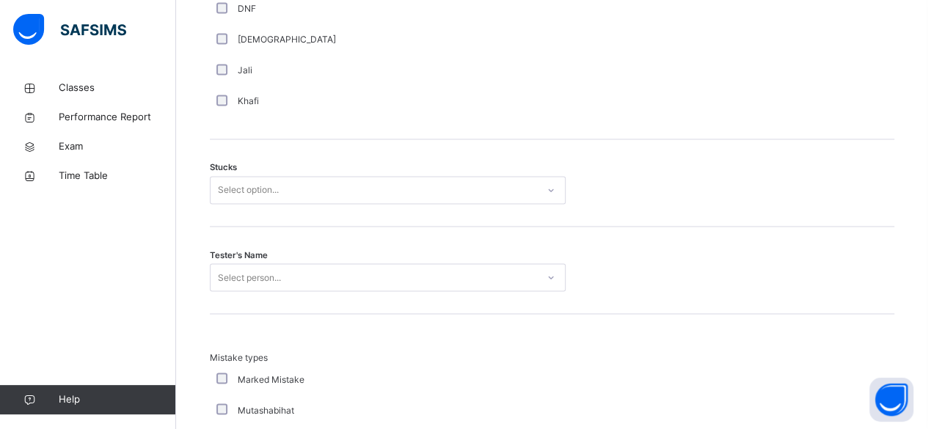
scroll to position [1159, 0]
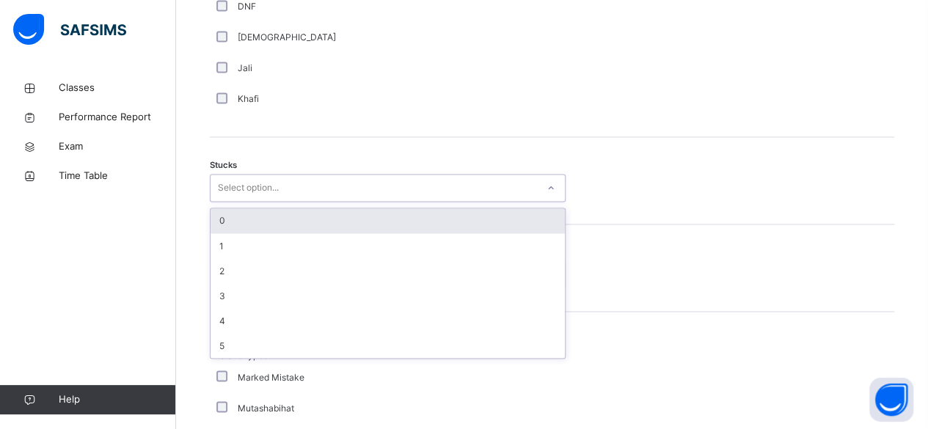
click at [220, 216] on div "0" at bounding box center [388, 220] width 354 height 25
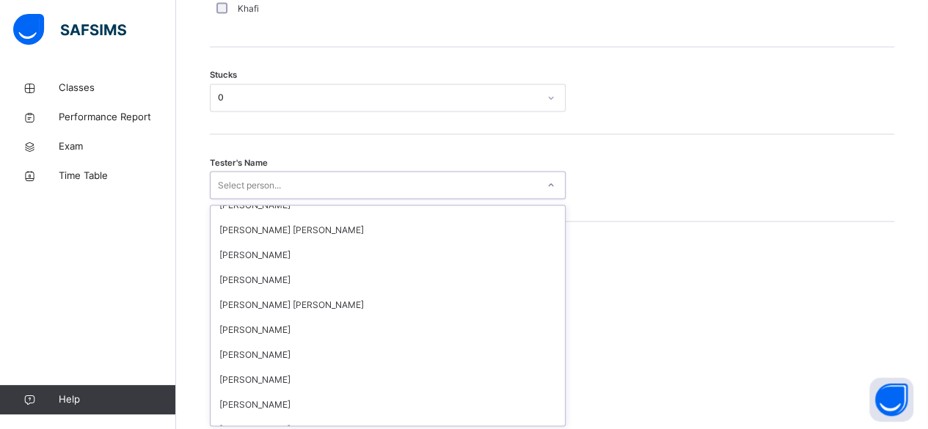
scroll to position [189, 0]
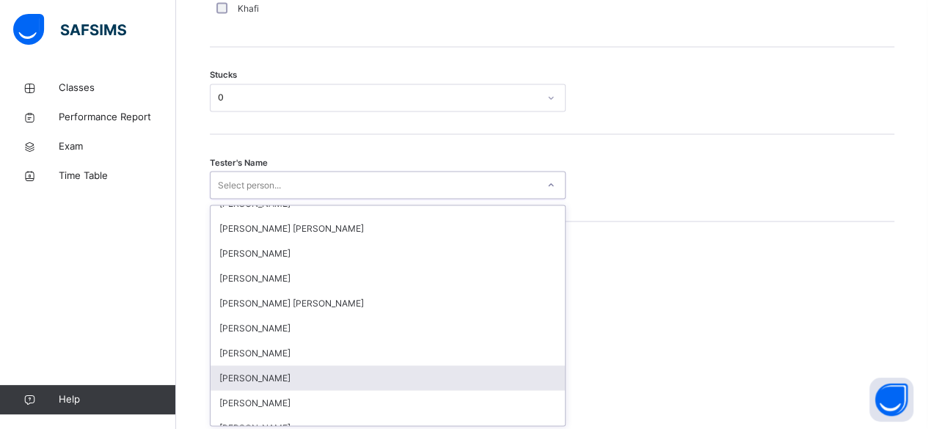
click at [225, 378] on div "[PERSON_NAME]" at bounding box center [388, 377] width 354 height 25
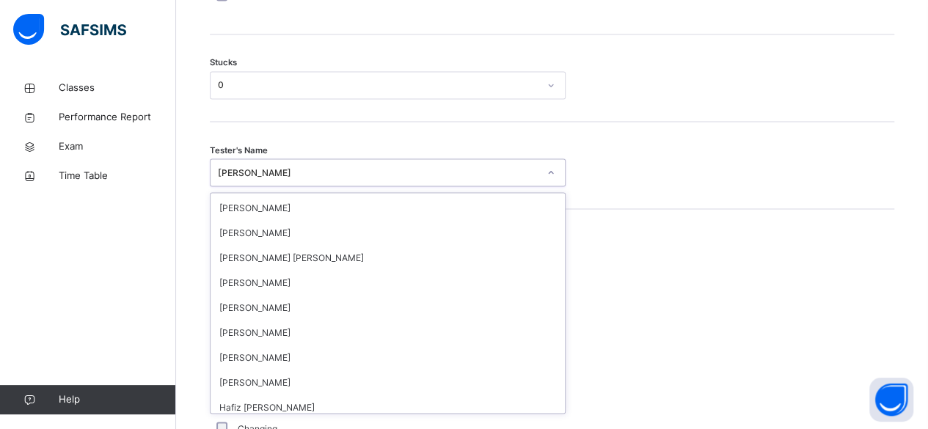
scroll to position [1298, 0]
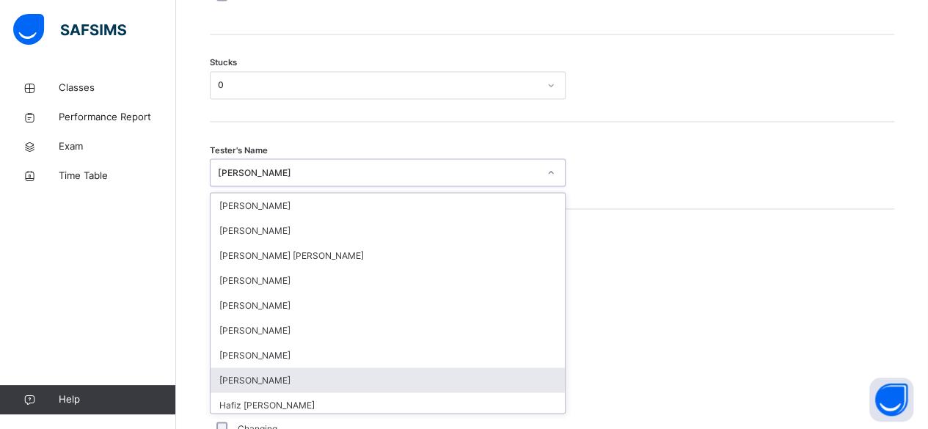
click at [244, 385] on div "[PERSON_NAME]" at bounding box center [388, 380] width 354 height 25
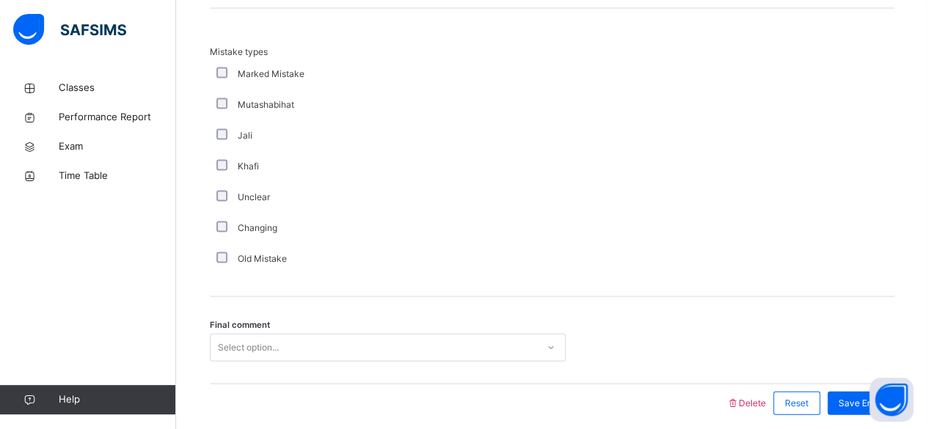
scroll to position [1518, 0]
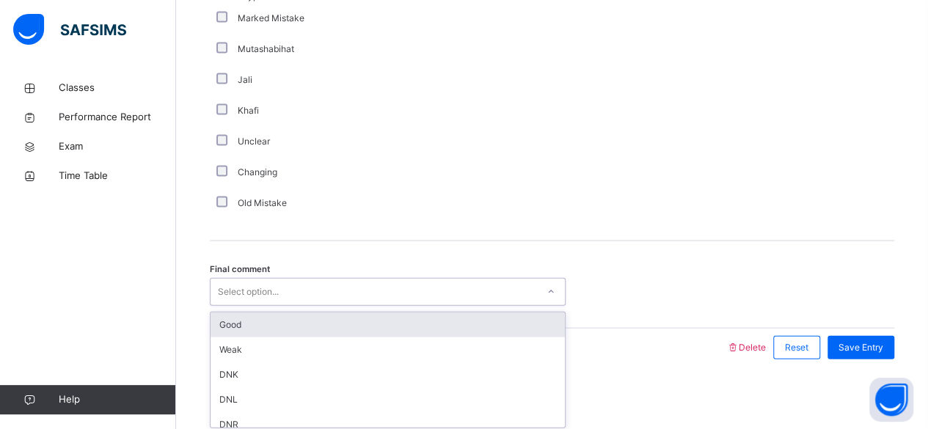
click at [219, 331] on div "Good" at bounding box center [388, 325] width 354 height 25
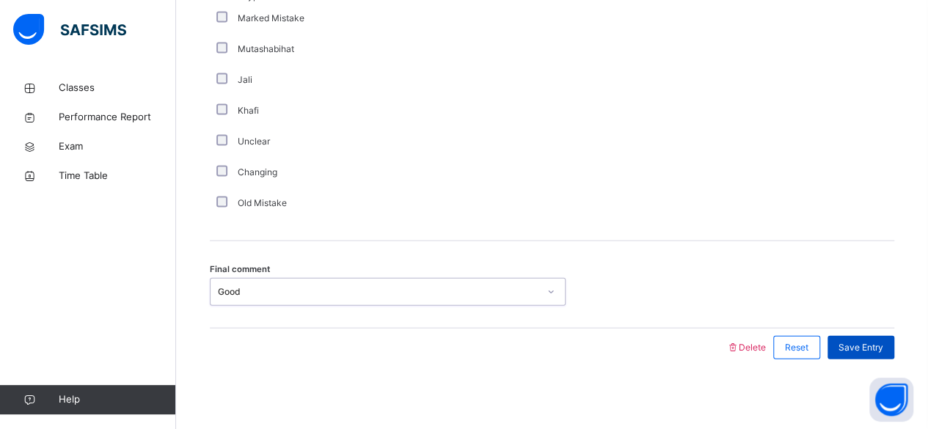
click at [871, 346] on span "Save Entry" at bounding box center [861, 347] width 45 height 13
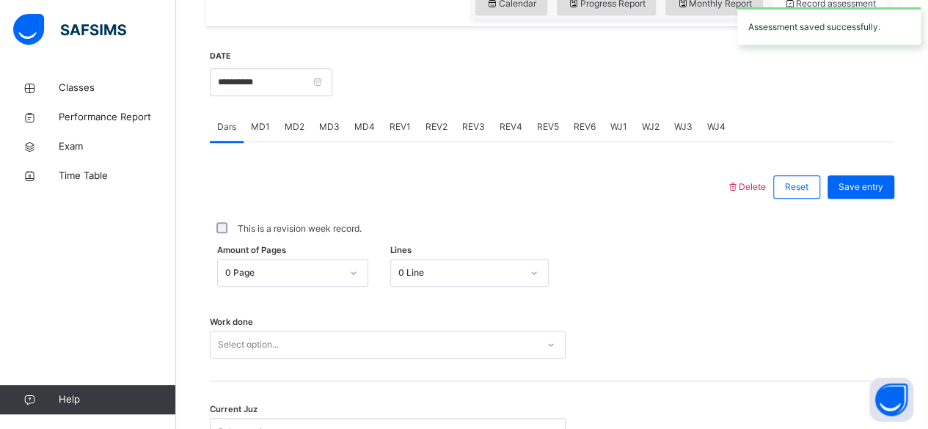
scroll to position [523, 0]
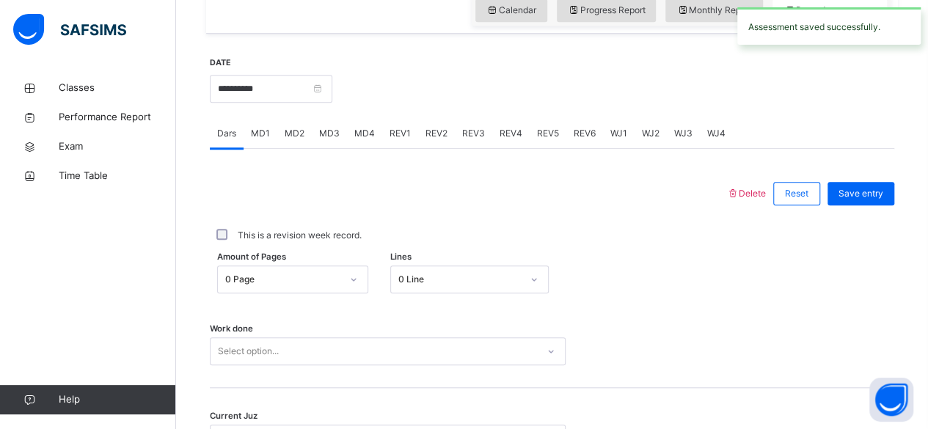
click at [362, 137] on span "MD4" at bounding box center [364, 133] width 21 height 13
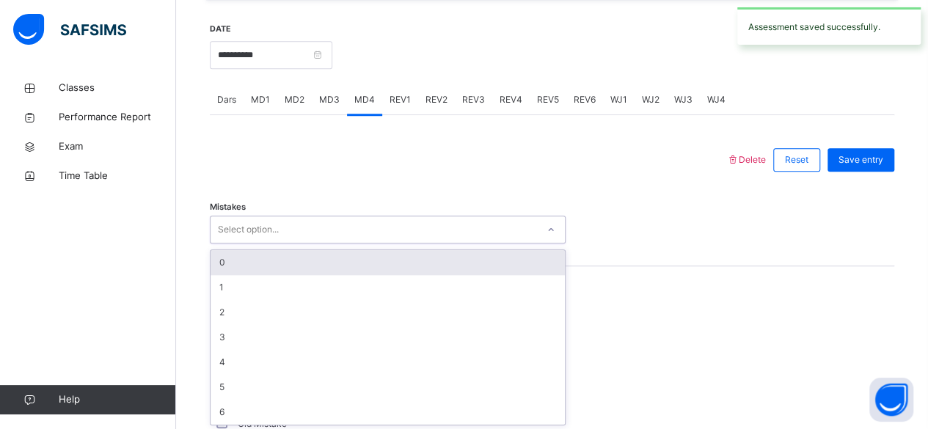
scroll to position [556, 0]
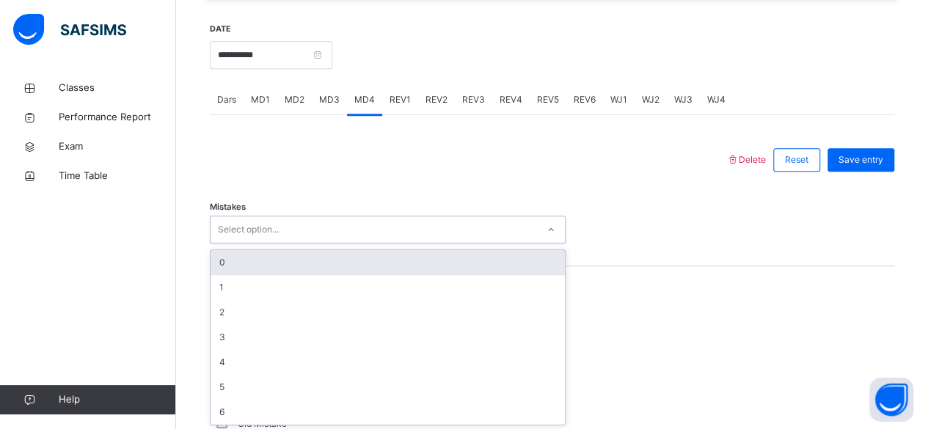
click at [222, 261] on div "0" at bounding box center [388, 262] width 354 height 25
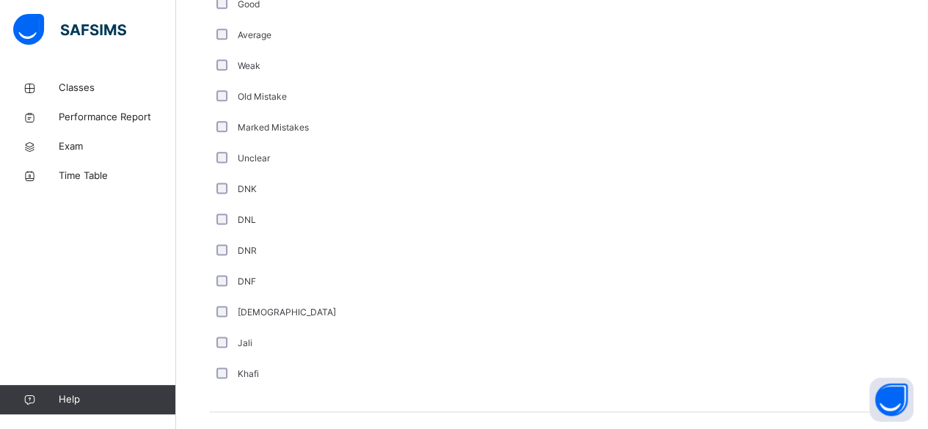
scroll to position [896, 0]
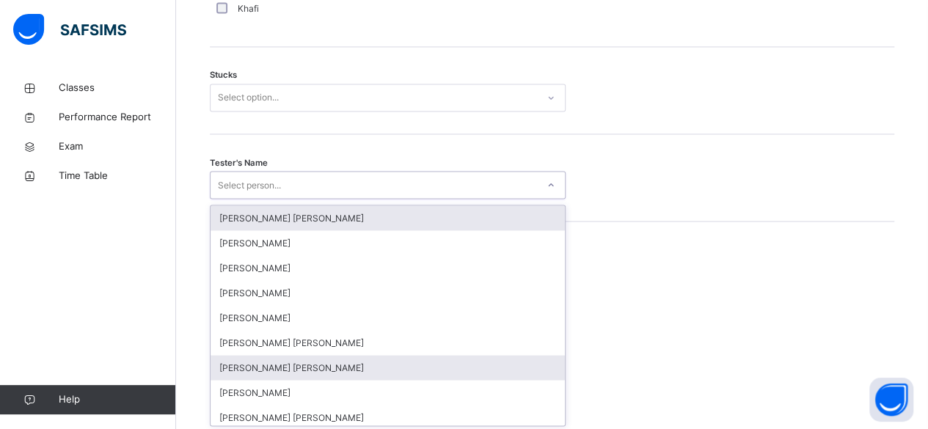
click at [249, 367] on div "[PERSON_NAME] [PERSON_NAME]" at bounding box center [388, 367] width 354 height 25
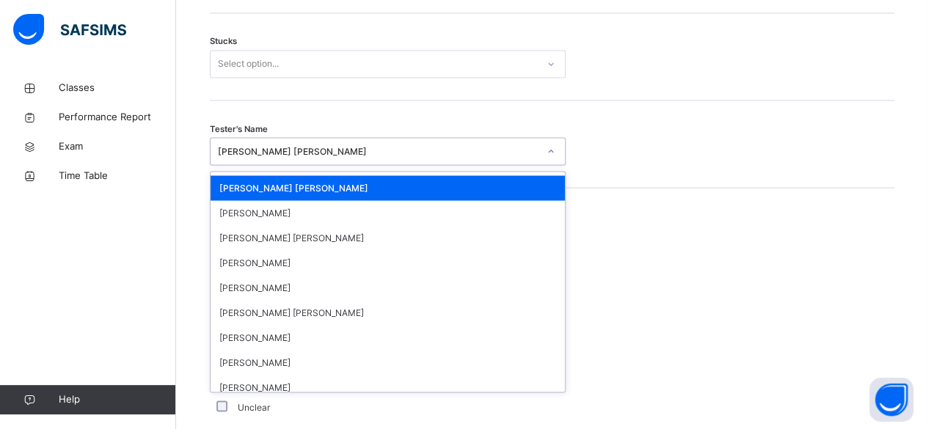
scroll to position [159, 0]
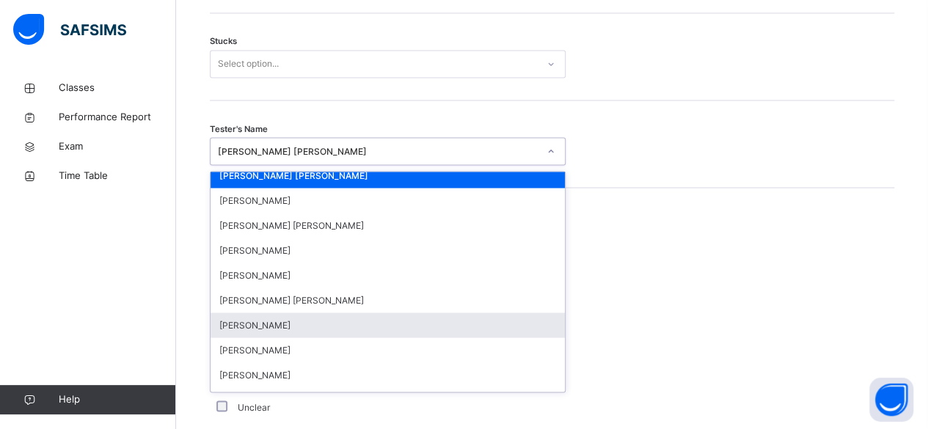
click at [255, 326] on div "[PERSON_NAME]" at bounding box center [388, 325] width 354 height 25
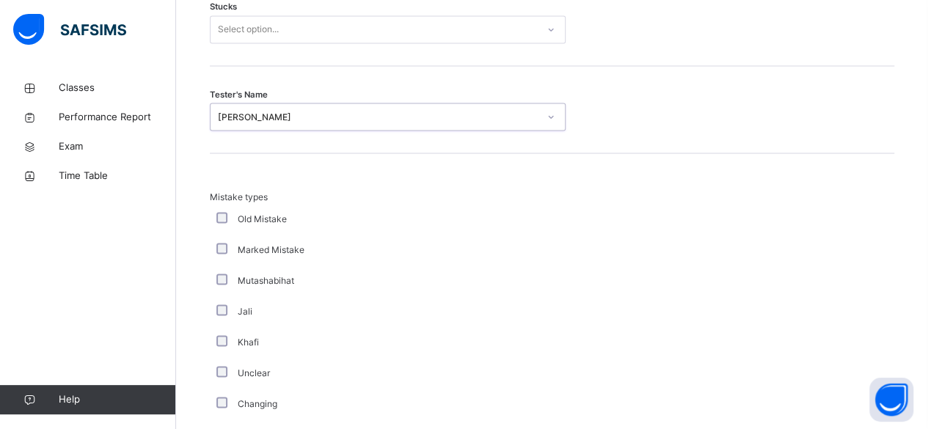
click at [219, 114] on div "[PERSON_NAME]" at bounding box center [378, 116] width 321 height 13
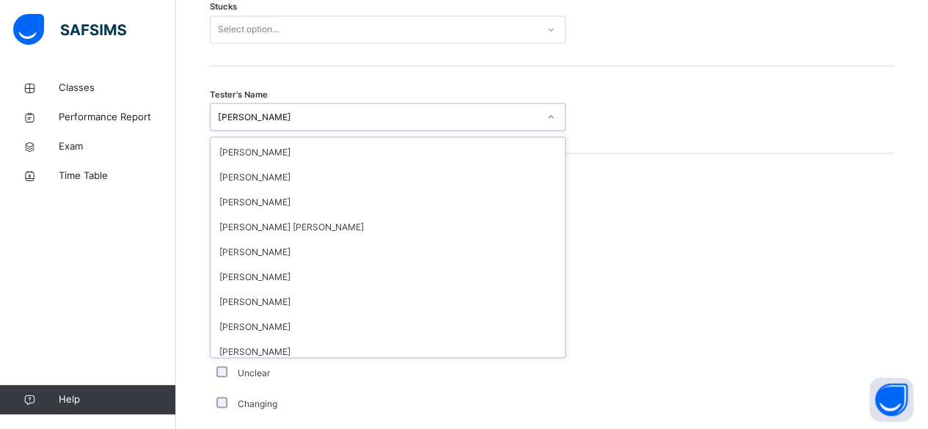
scroll to position [1303, 0]
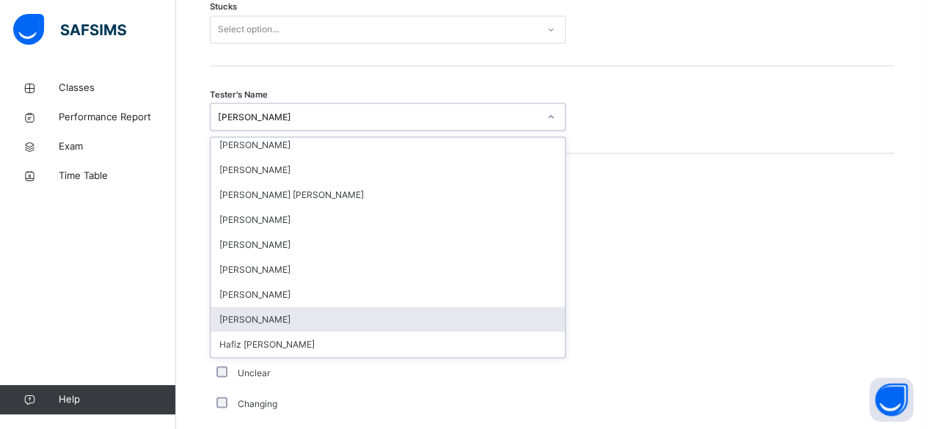
click at [247, 317] on div "[PERSON_NAME]" at bounding box center [388, 319] width 354 height 25
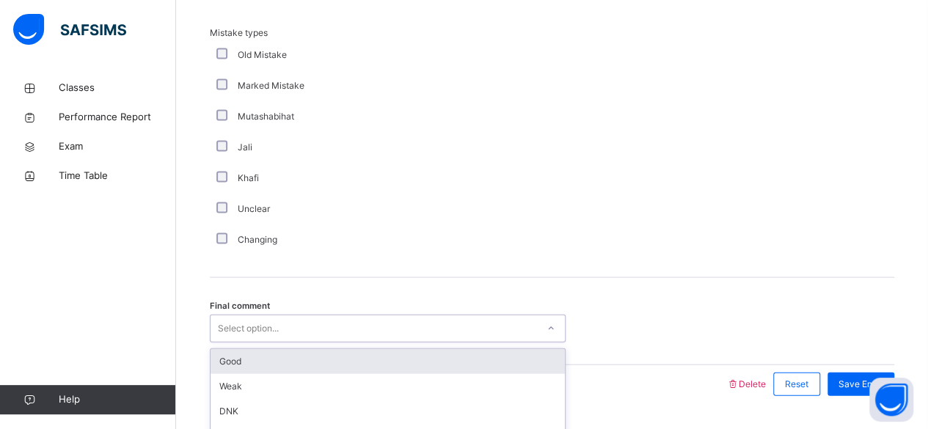
scroll to position [1518, 0]
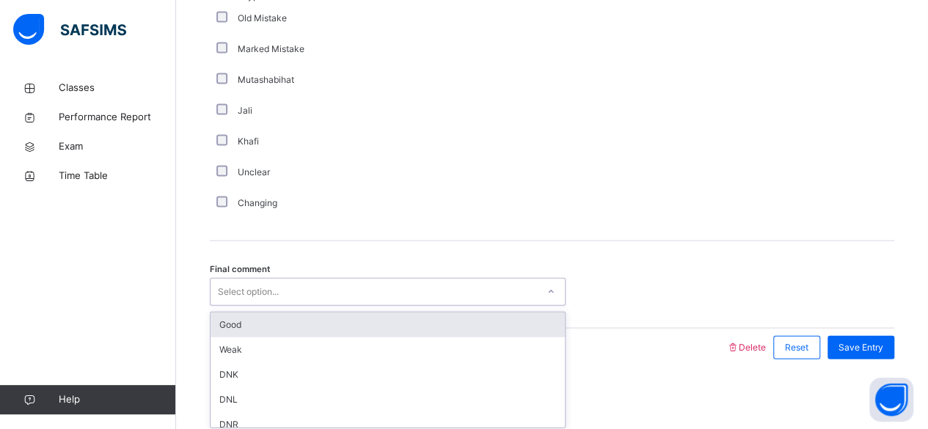
click at [220, 327] on div "Good" at bounding box center [388, 325] width 354 height 25
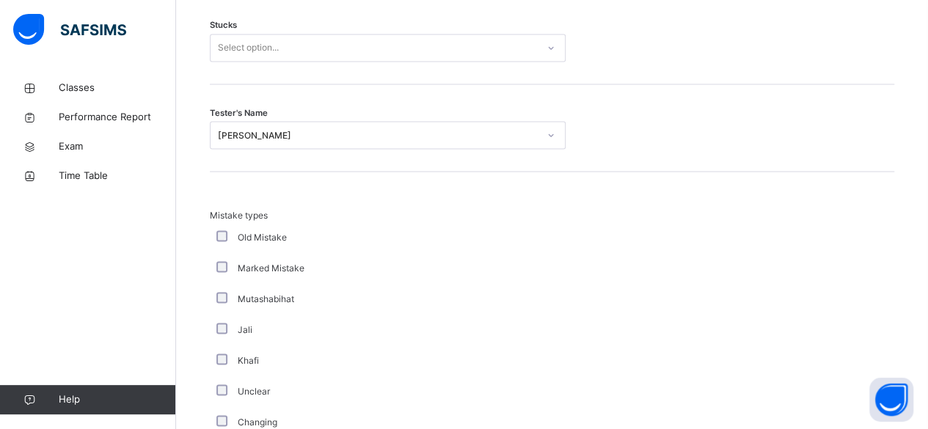
scroll to position [1296, 0]
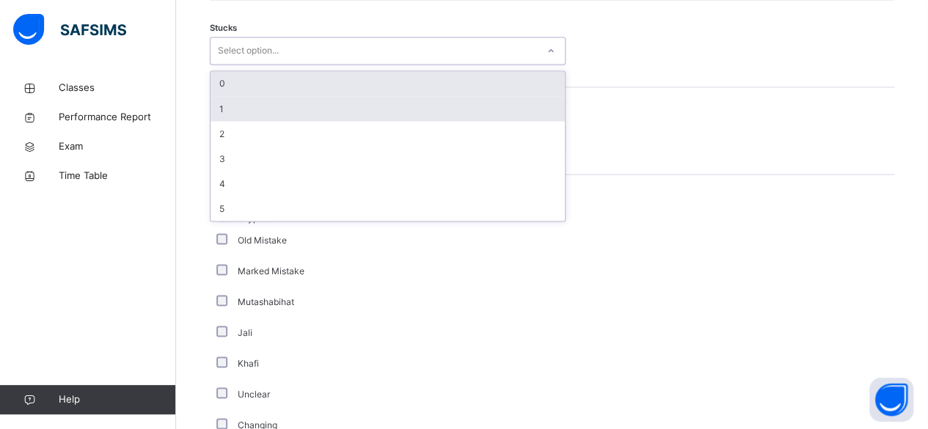
click at [214, 97] on div "1" at bounding box center [388, 108] width 354 height 25
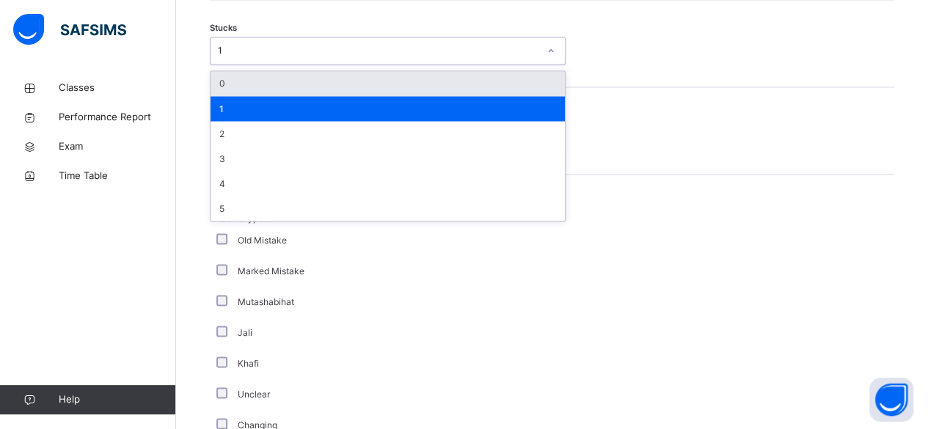
click at [222, 81] on div "0" at bounding box center [388, 83] width 354 height 25
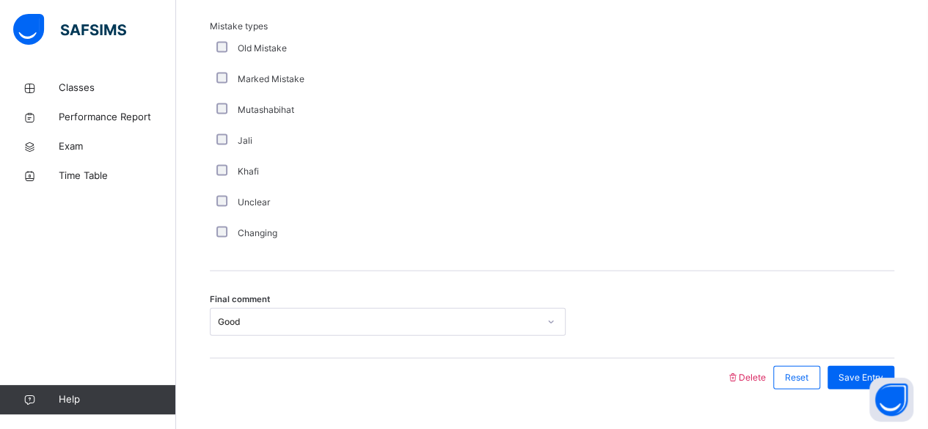
scroll to position [1518, 0]
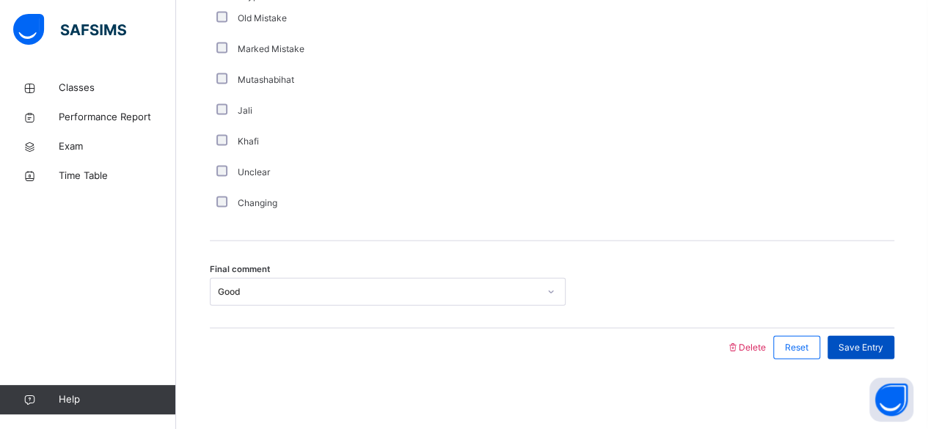
click at [871, 341] on span "Save Entry" at bounding box center [861, 347] width 45 height 13
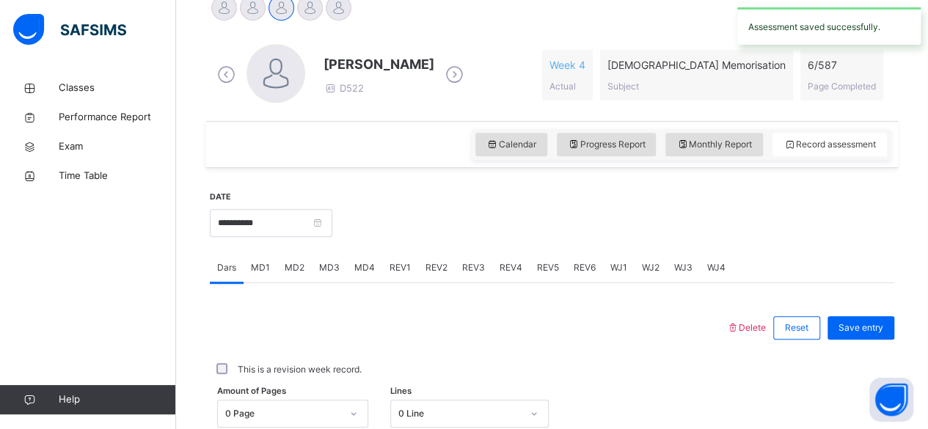
click at [247, 272] on div "MD1" at bounding box center [261, 267] width 34 height 29
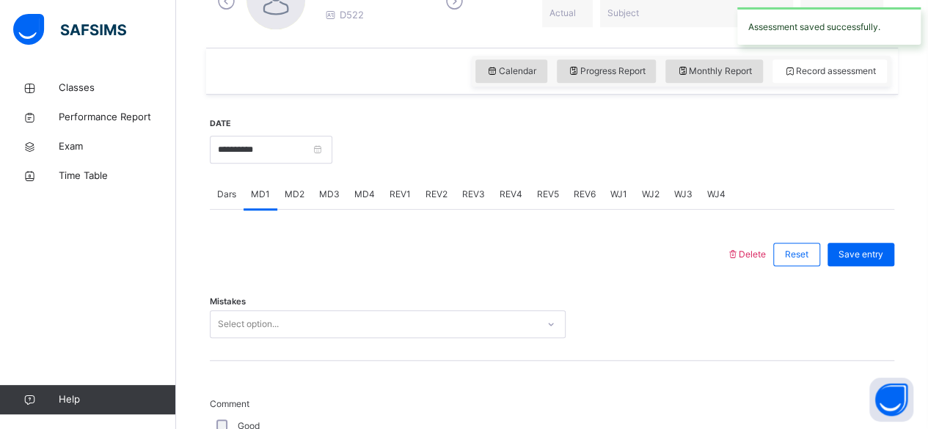
click at [229, 200] on div "Dars" at bounding box center [227, 194] width 34 height 29
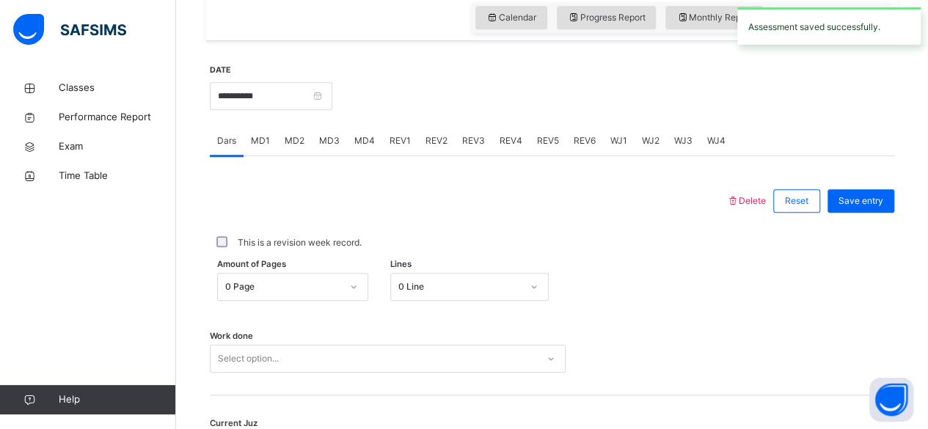
scroll to position [517, 0]
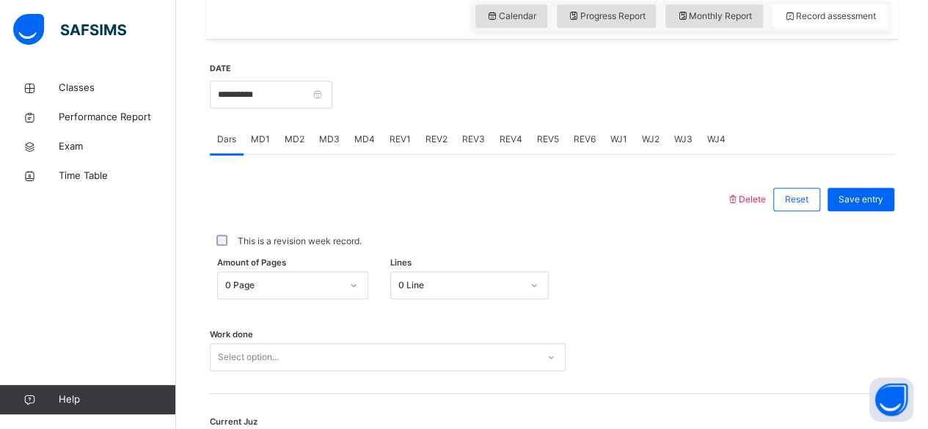
click at [261, 151] on div "MD1" at bounding box center [261, 139] width 34 height 29
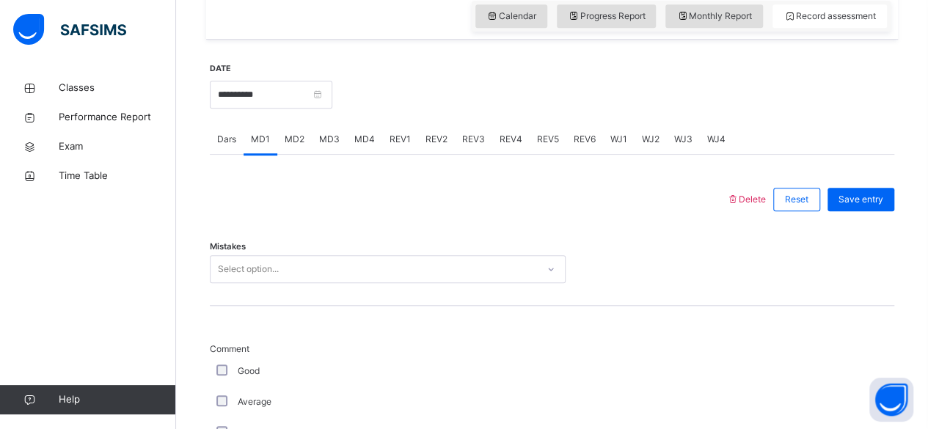
click at [239, 131] on div "Dars" at bounding box center [227, 139] width 34 height 29
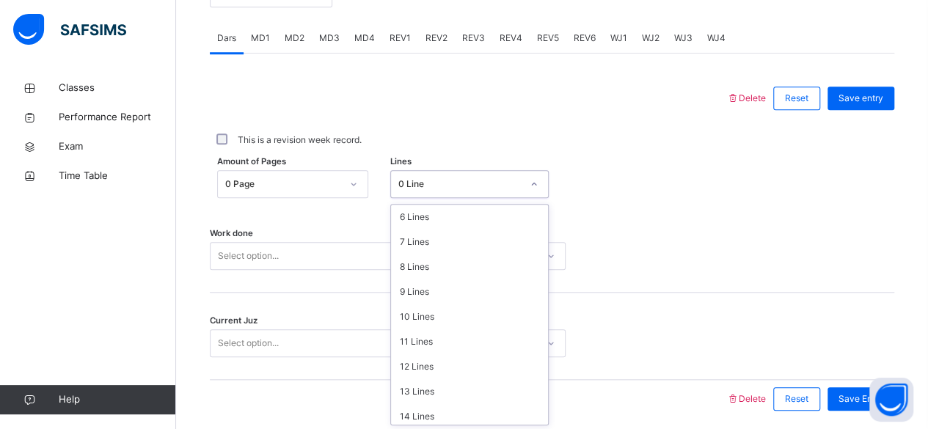
scroll to position [179, 0]
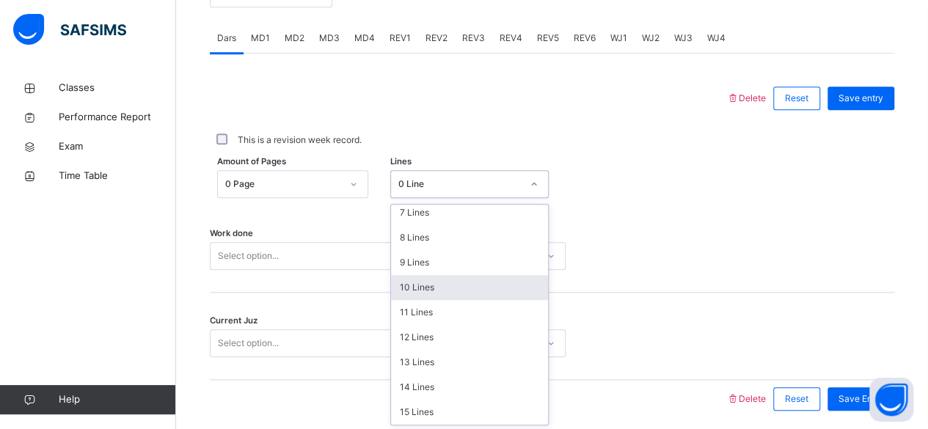
click at [419, 286] on div "10 Lines" at bounding box center [469, 287] width 157 height 25
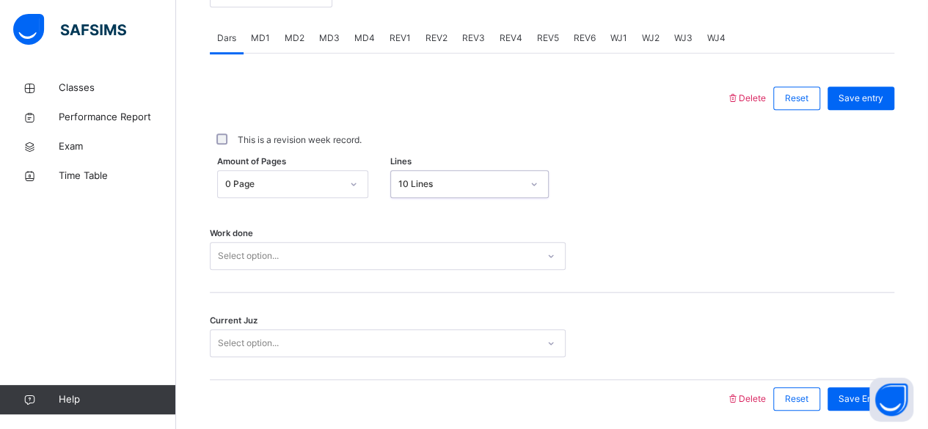
scroll to position [671, 0]
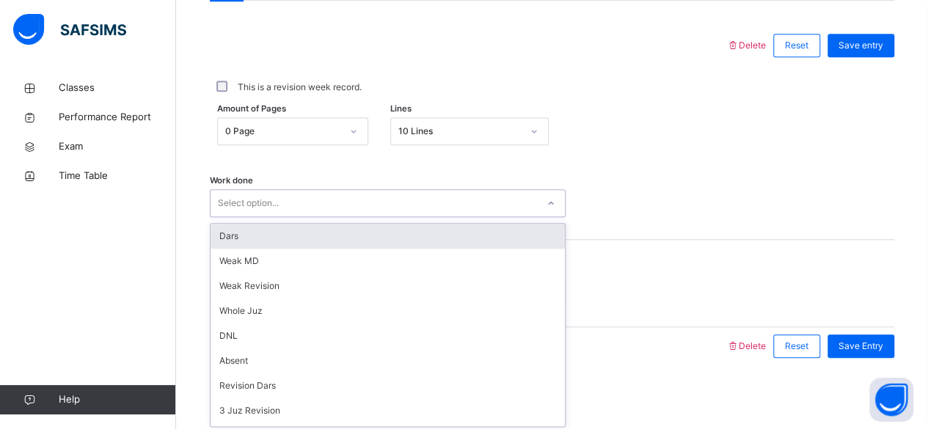
click at [238, 238] on div "Dars" at bounding box center [388, 236] width 354 height 25
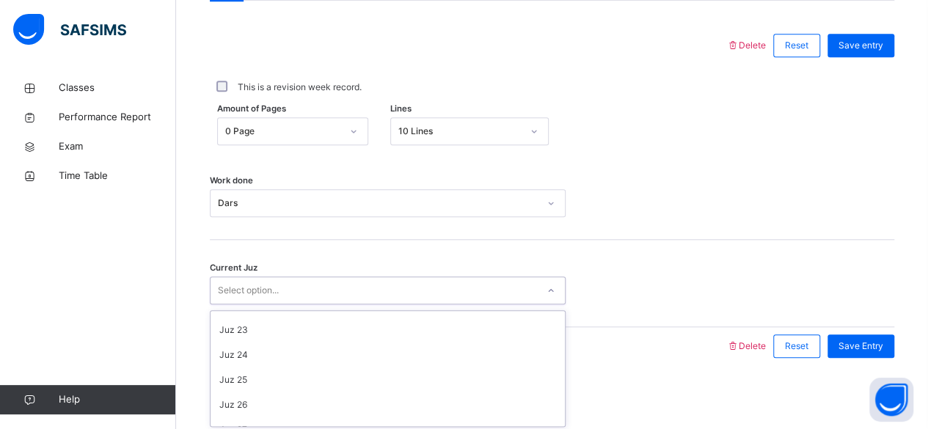
scroll to position [633, 0]
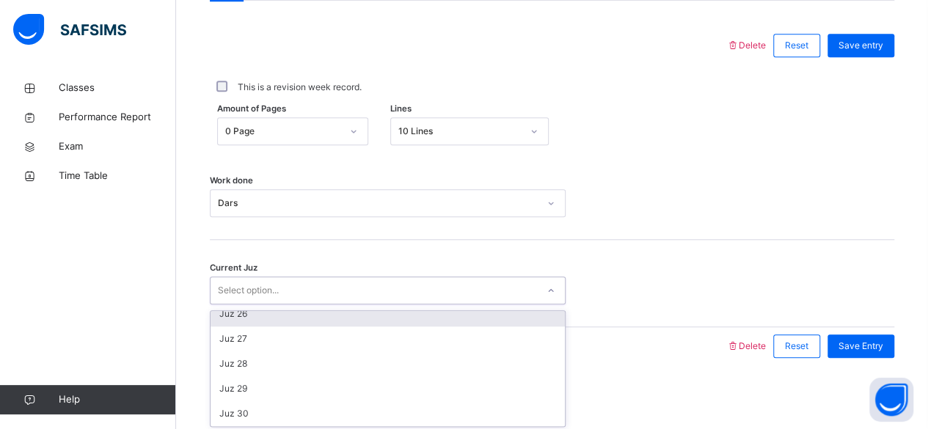
click at [244, 312] on div "Juz 26" at bounding box center [388, 314] width 354 height 25
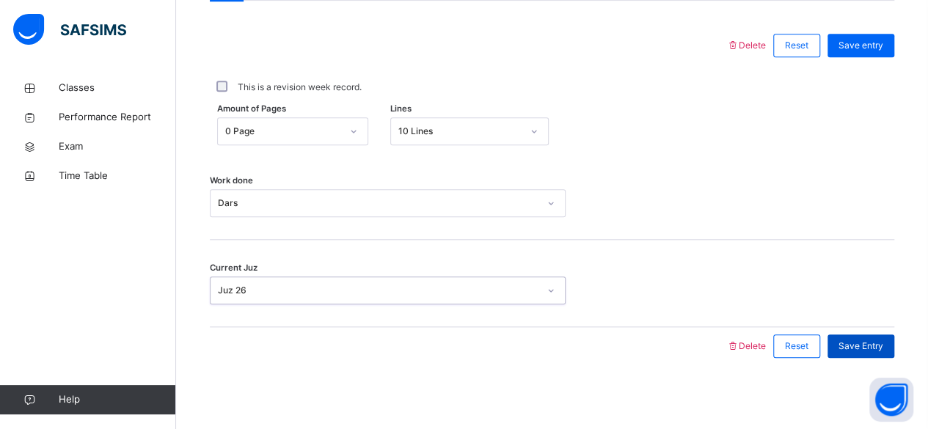
click at [887, 351] on div "Save Entry" at bounding box center [861, 346] width 67 height 23
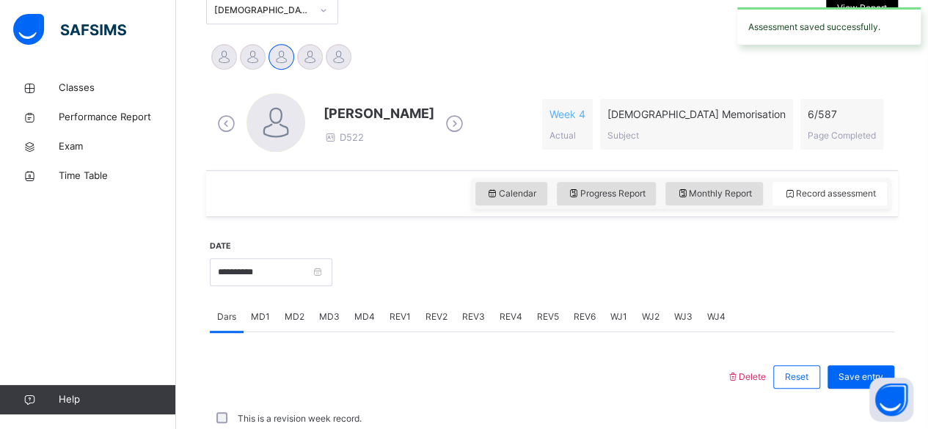
scroll to position [671, 0]
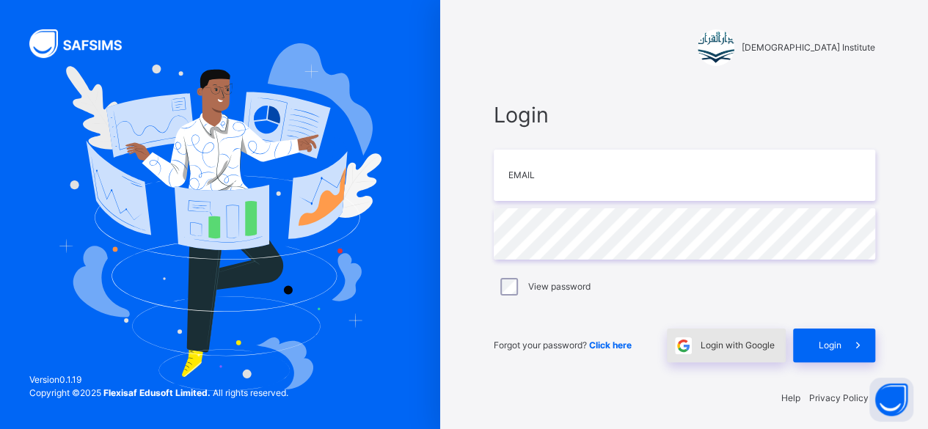
click at [746, 345] on span "Login with Google" at bounding box center [738, 345] width 74 height 13
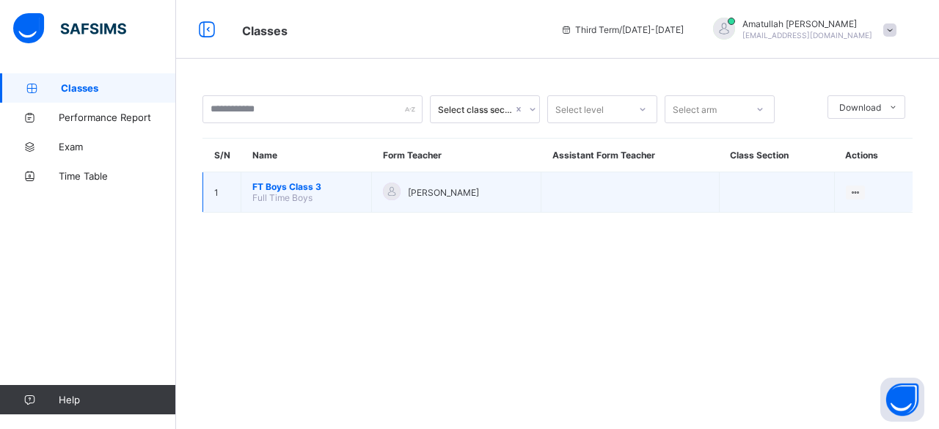
click at [314, 185] on span "FT Boys Class 3" at bounding box center [306, 186] width 108 height 11
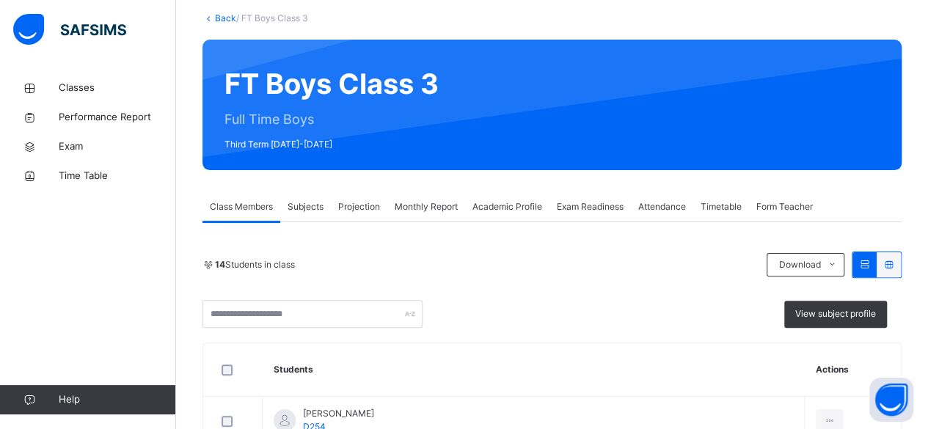
click at [368, 212] on div "Projection" at bounding box center [359, 206] width 57 height 29
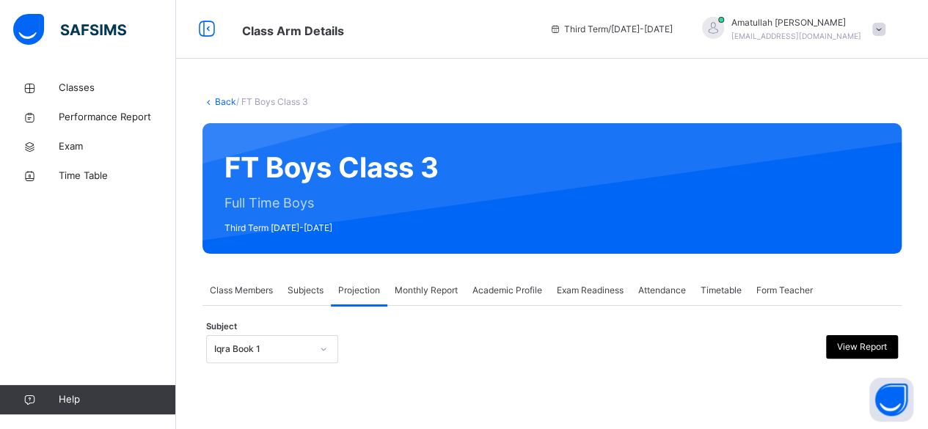
click at [289, 305] on div "Subjects" at bounding box center [305, 290] width 51 height 29
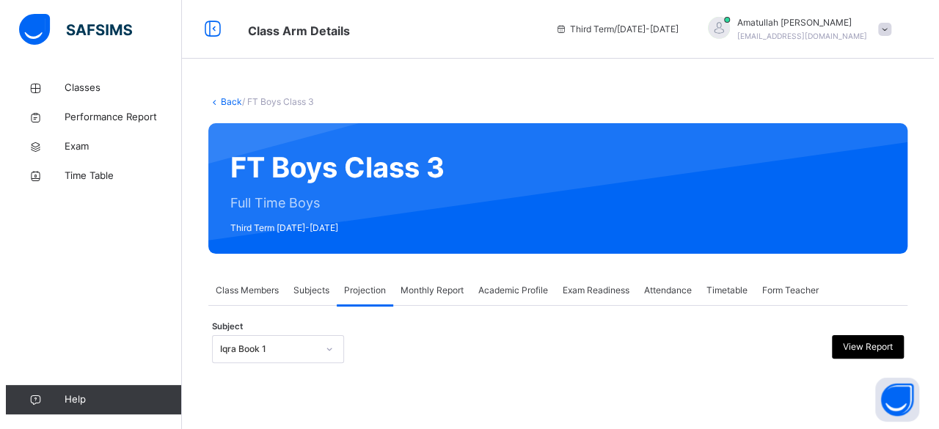
scroll to position [0, 0]
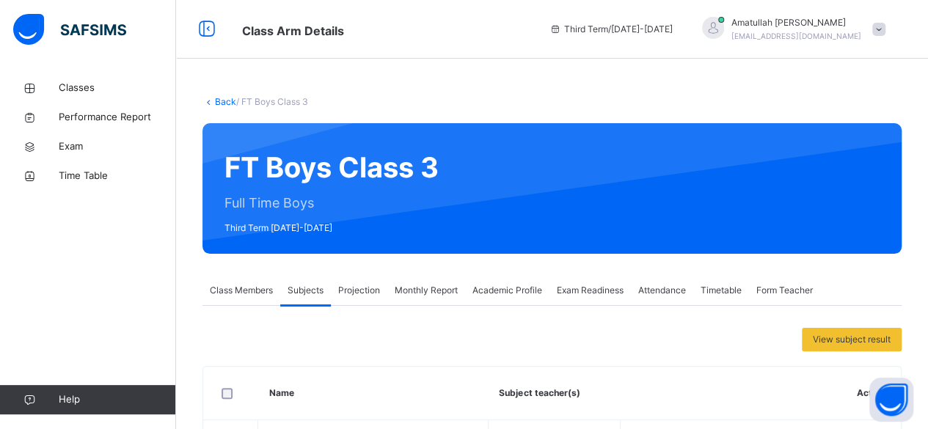
click at [354, 291] on span "Projection" at bounding box center [359, 290] width 42 height 13
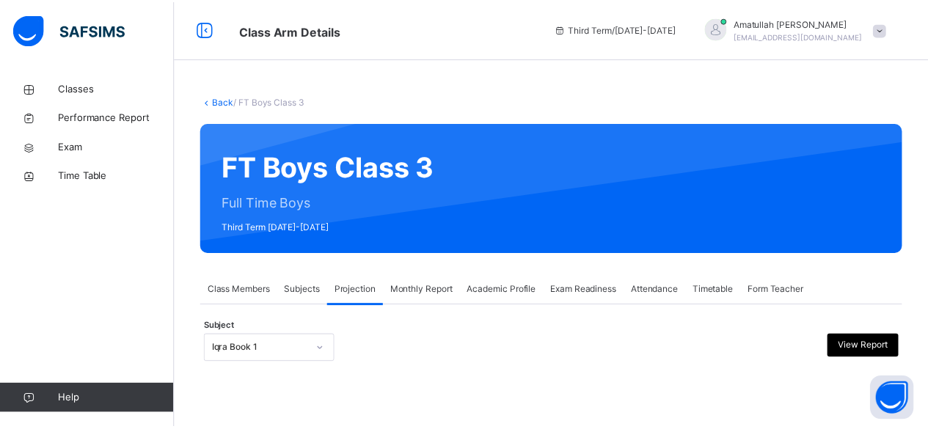
scroll to position [139, 0]
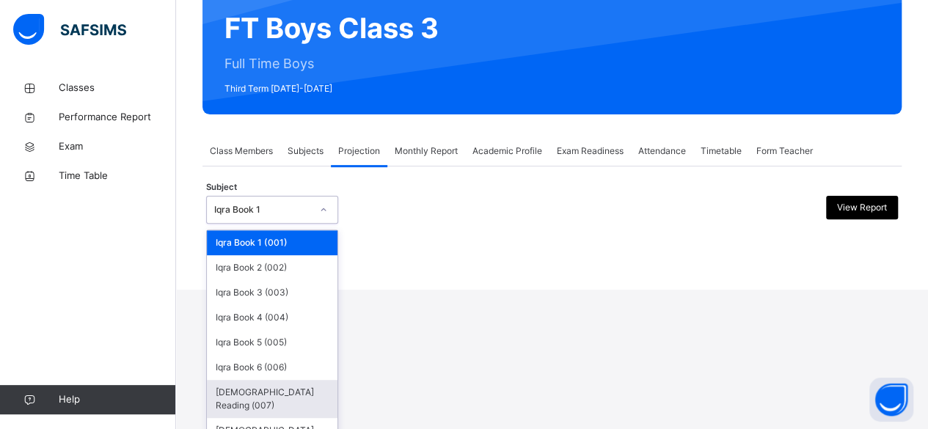
click at [291, 394] on div "[DEMOGRAPHIC_DATA] Reading (007)" at bounding box center [272, 399] width 131 height 38
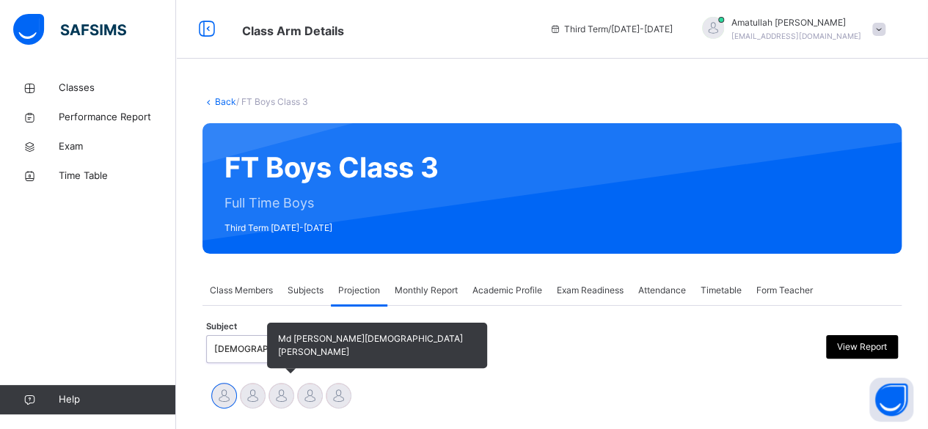
click at [286, 402] on div at bounding box center [282, 396] width 26 height 26
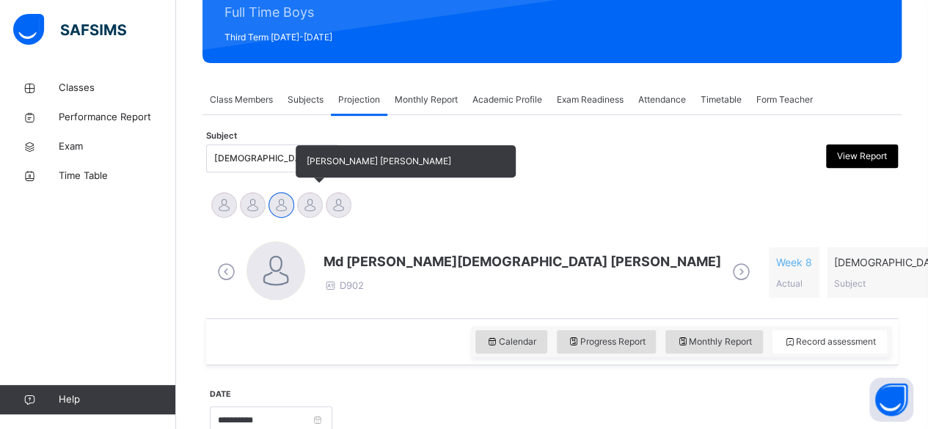
click at [316, 216] on div at bounding box center [310, 205] width 26 height 26
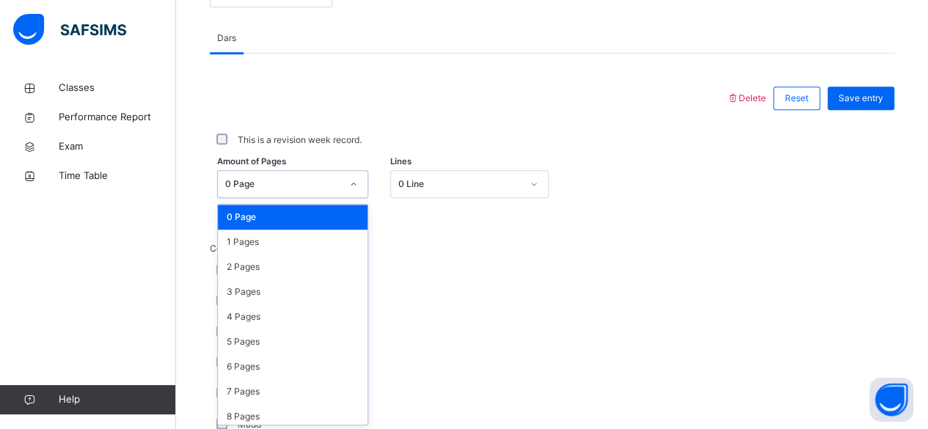
scroll to position [618, 0]
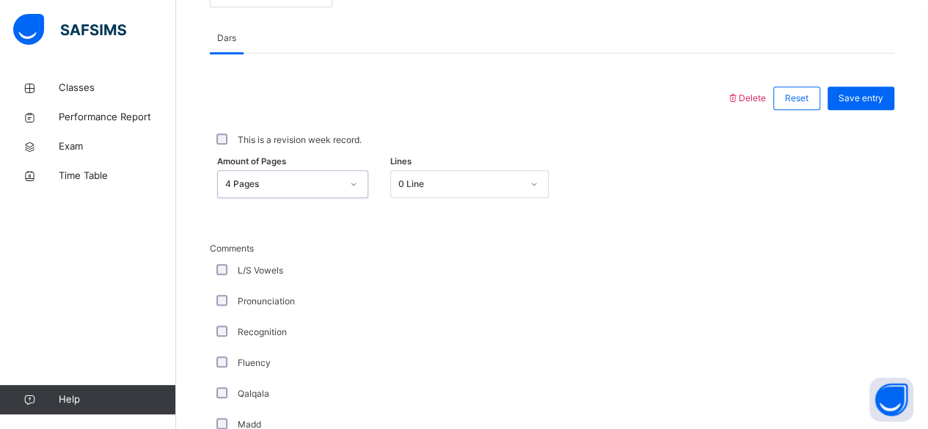
drag, startPoint x: 469, startPoint y: 208, endPoint x: 481, endPoint y: 166, distance: 43.4
drag, startPoint x: 481, startPoint y: 166, endPoint x: 439, endPoint y: 153, distance: 43.7
click at [439, 153] on div "This is a revision week record." at bounding box center [552, 140] width 685 height 31
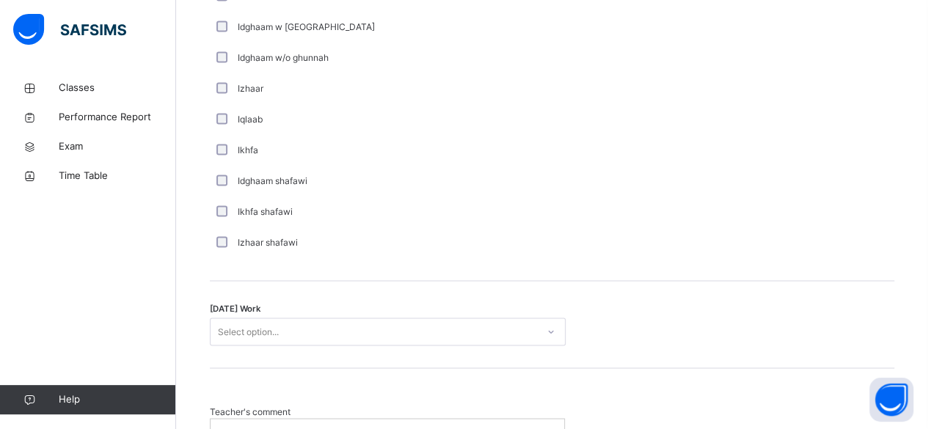
scroll to position [1093, 0]
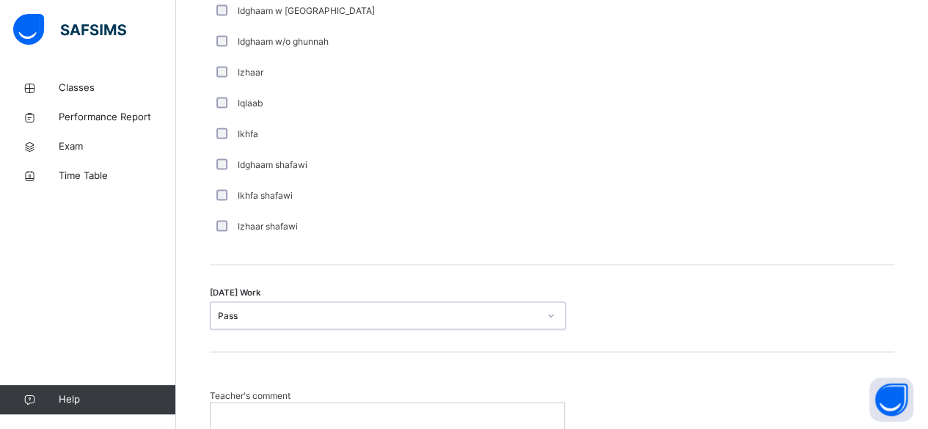
click at [472, 412] on p at bounding box center [388, 418] width 332 height 13
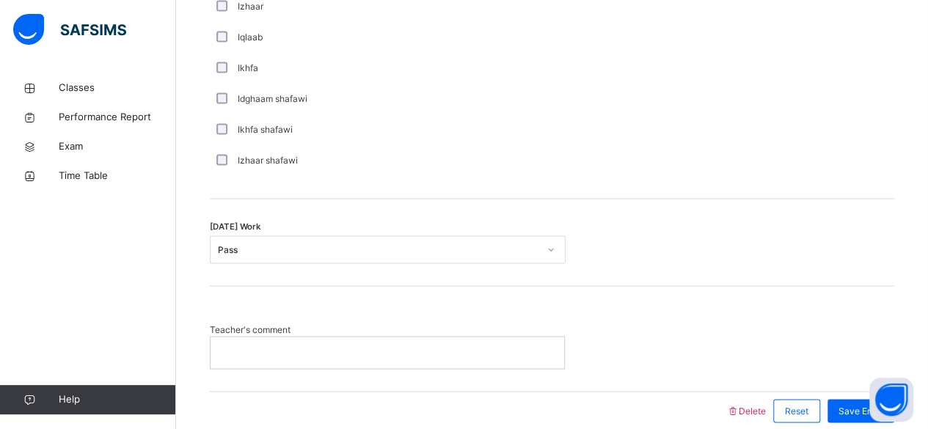
scroll to position [1223, 0]
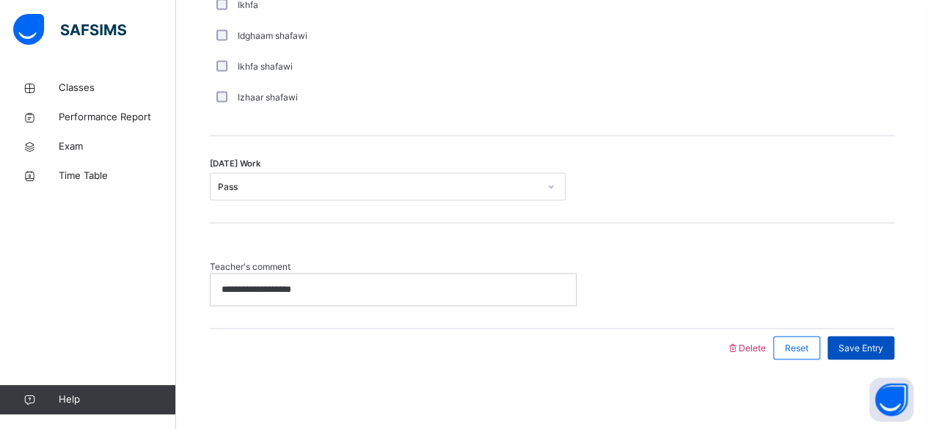
click at [884, 346] on span "Save Entry" at bounding box center [861, 347] width 45 height 13
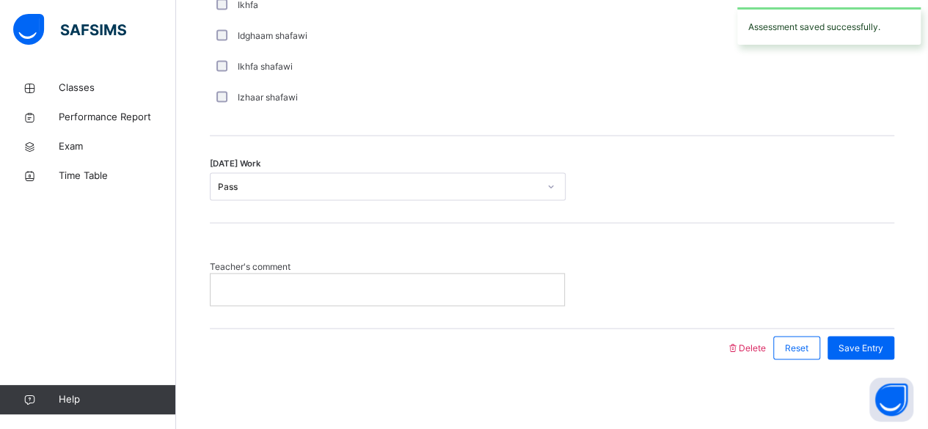
click at [483, 288] on p at bounding box center [388, 289] width 332 height 13
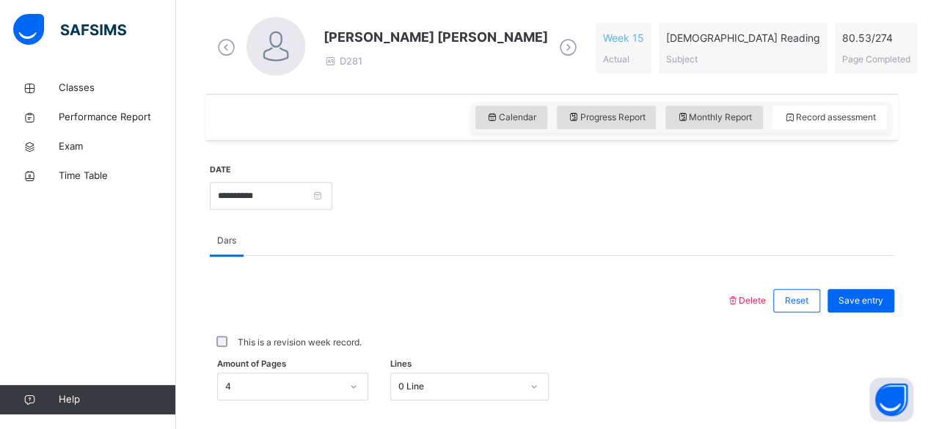
scroll to position [417, 0]
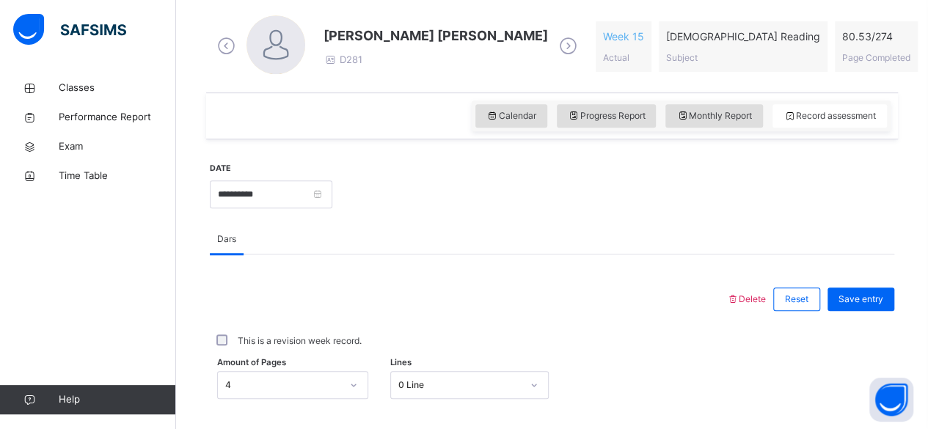
click at [862, 288] on div "Save entry" at bounding box center [861, 299] width 67 height 23
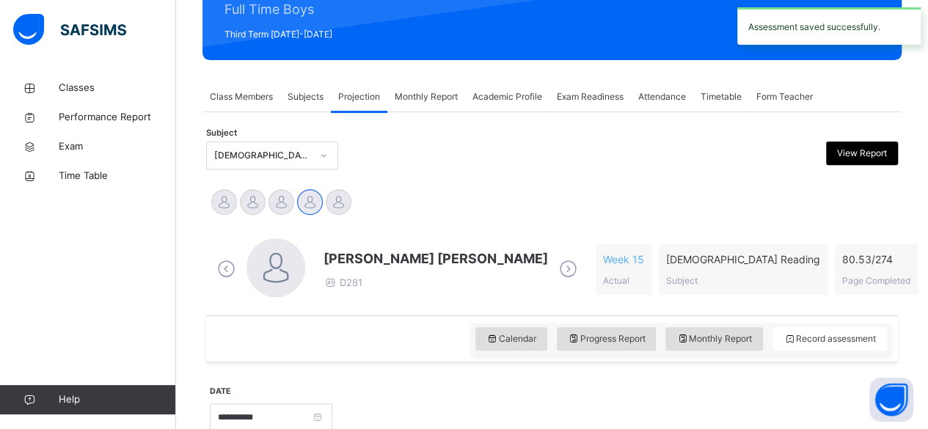
scroll to position [192, 0]
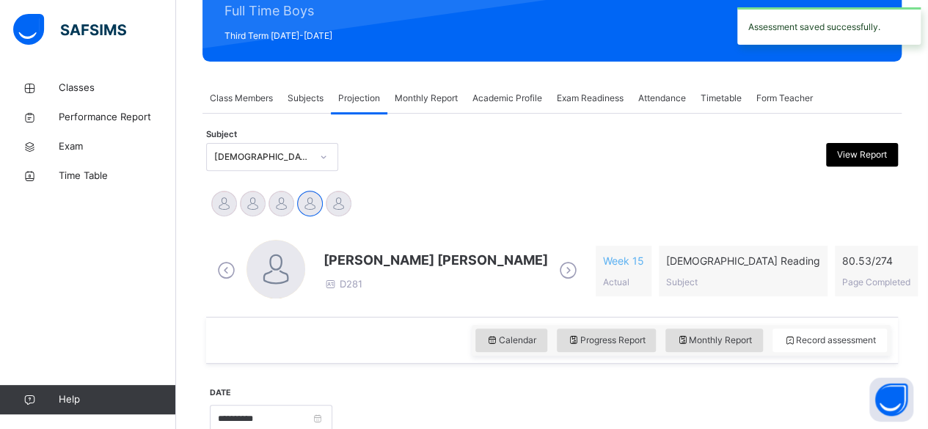
click at [355, 259] on span "[PERSON_NAME] [PERSON_NAME]" at bounding box center [436, 260] width 225 height 20
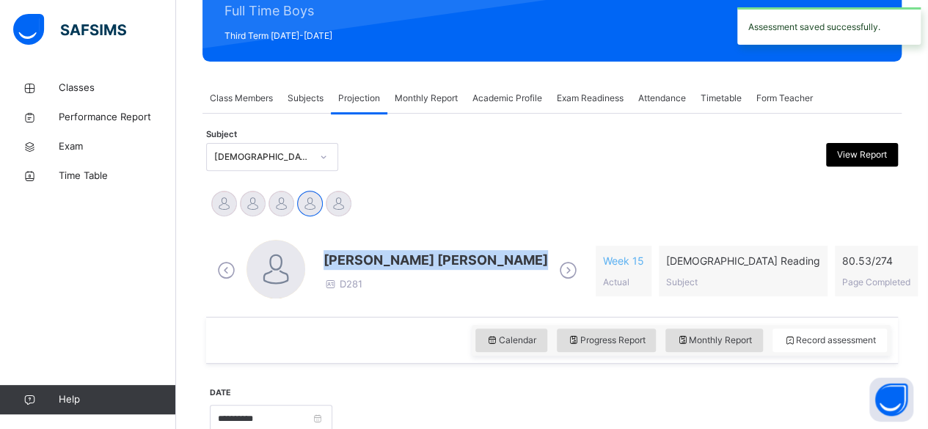
click at [355, 259] on span "[PERSON_NAME] [PERSON_NAME]" at bounding box center [436, 260] width 225 height 20
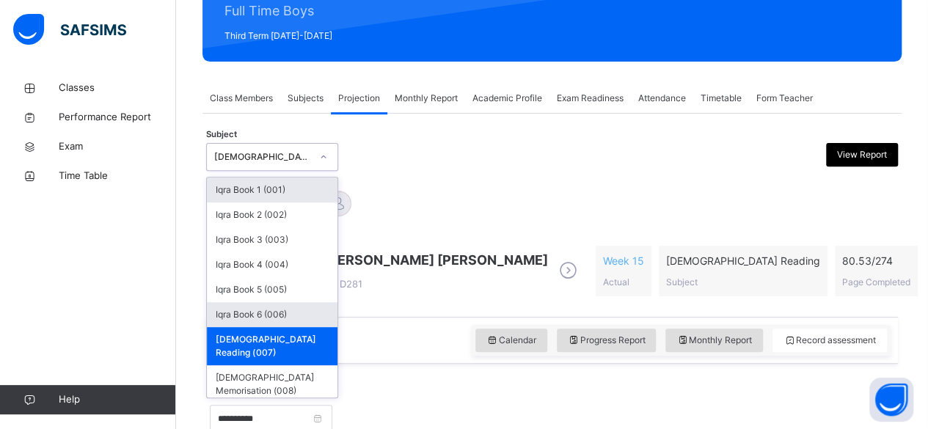
click at [252, 312] on div "Iqra Book 6 (006)" at bounding box center [272, 314] width 131 height 25
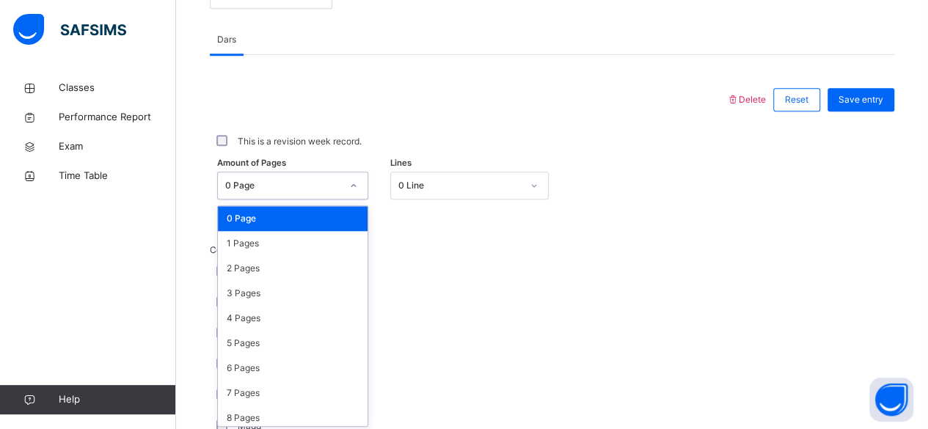
scroll to position [618, 0]
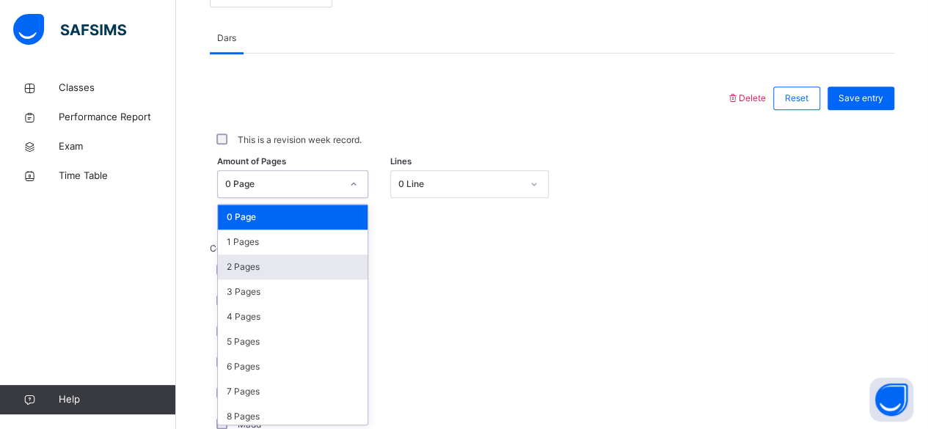
click at [242, 265] on div "2 Pages" at bounding box center [293, 267] width 150 height 25
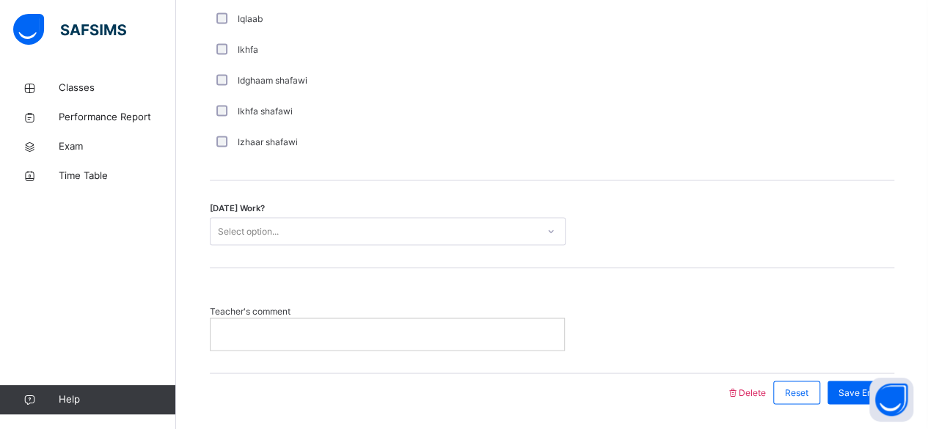
scroll to position [1223, 0]
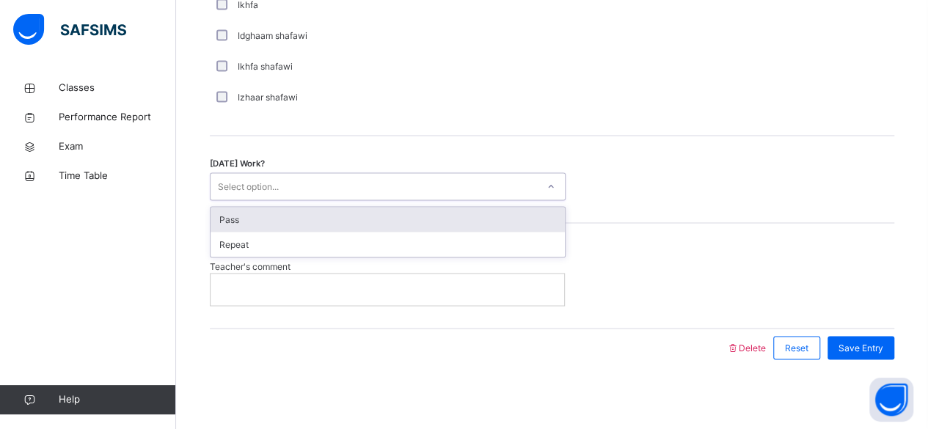
click at [244, 211] on div "Pass" at bounding box center [388, 219] width 354 height 25
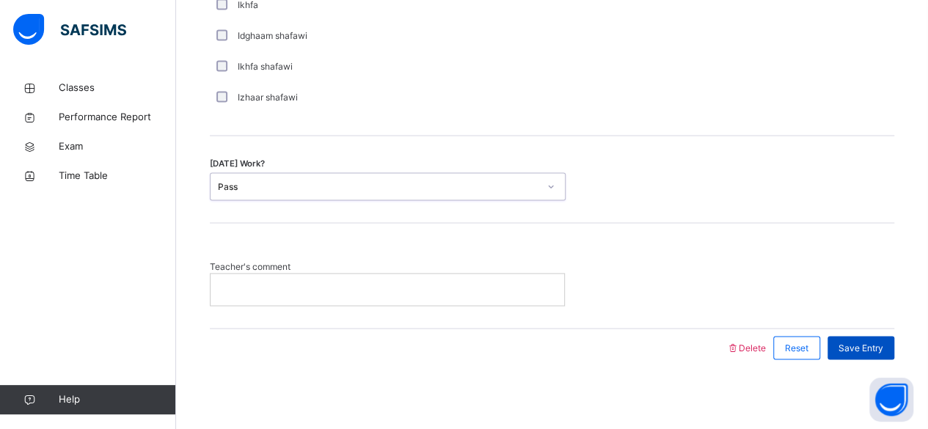
click at [875, 341] on span "Save Entry" at bounding box center [861, 347] width 45 height 13
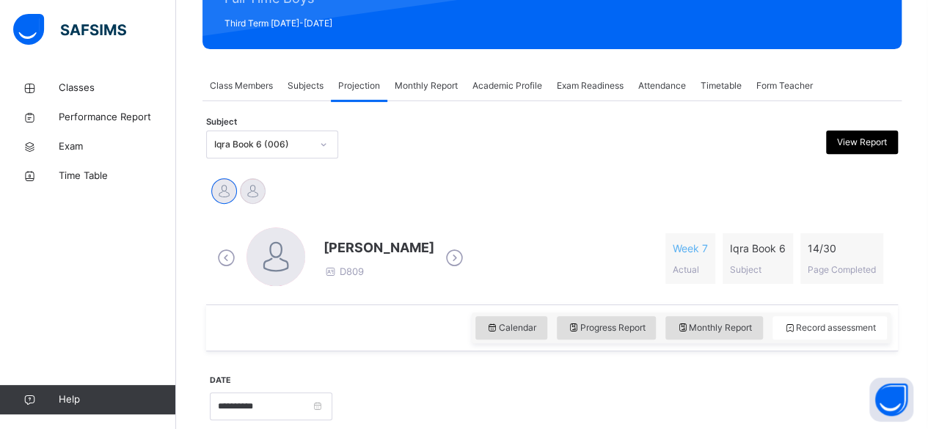
scroll to position [207, 0]
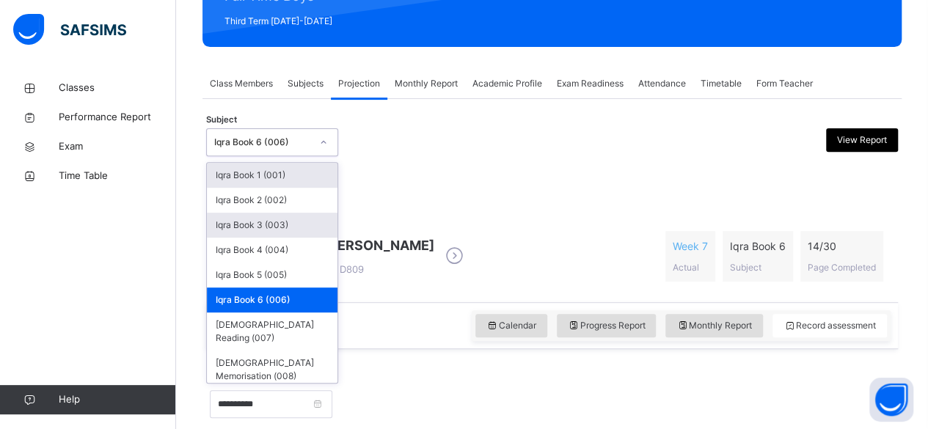
click at [308, 223] on div "Iqra Book 3 (003)" at bounding box center [272, 225] width 131 height 25
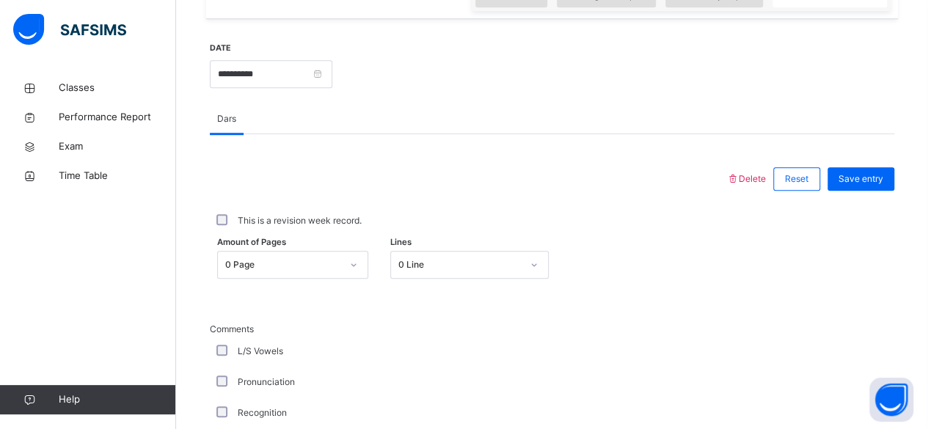
scroll to position [642, 0]
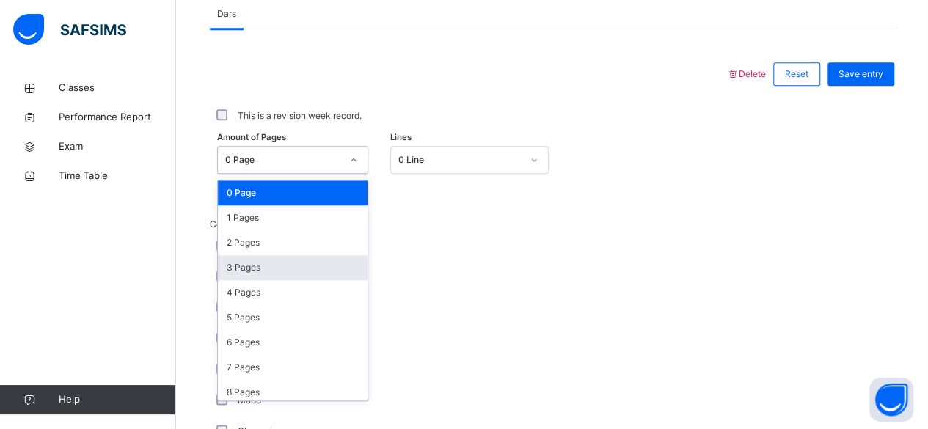
click at [272, 261] on div "3 Pages" at bounding box center [293, 267] width 150 height 25
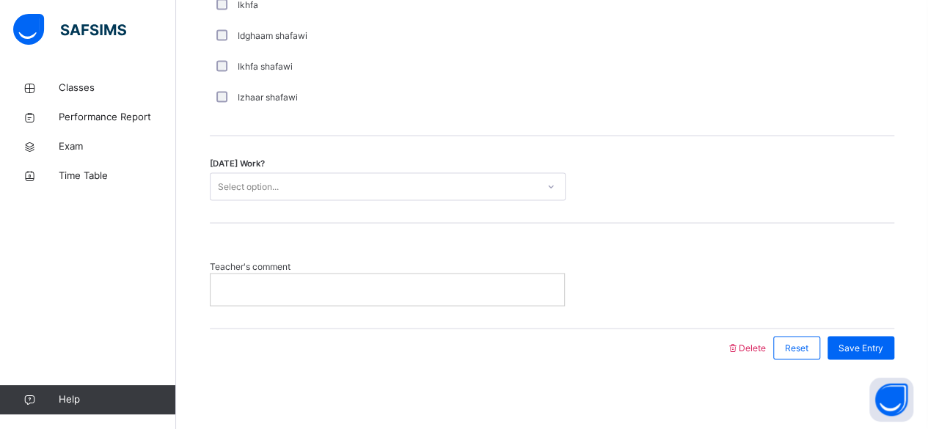
scroll to position [1223, 0]
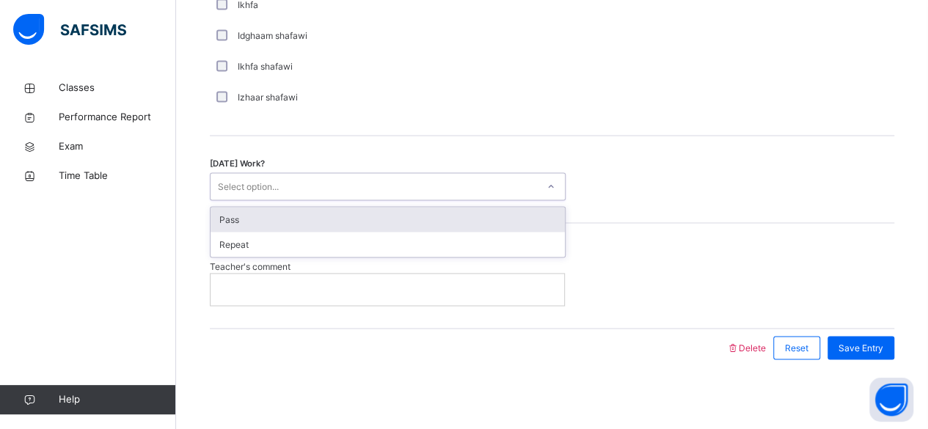
click at [486, 208] on div "Pass" at bounding box center [388, 219] width 354 height 25
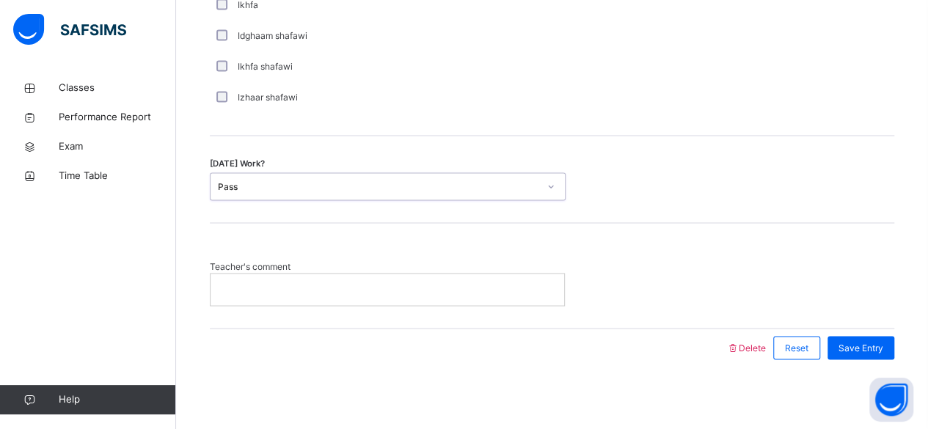
click at [512, 276] on div at bounding box center [388, 289] width 354 height 31
click at [884, 343] on span "Save Entry" at bounding box center [861, 347] width 45 height 13
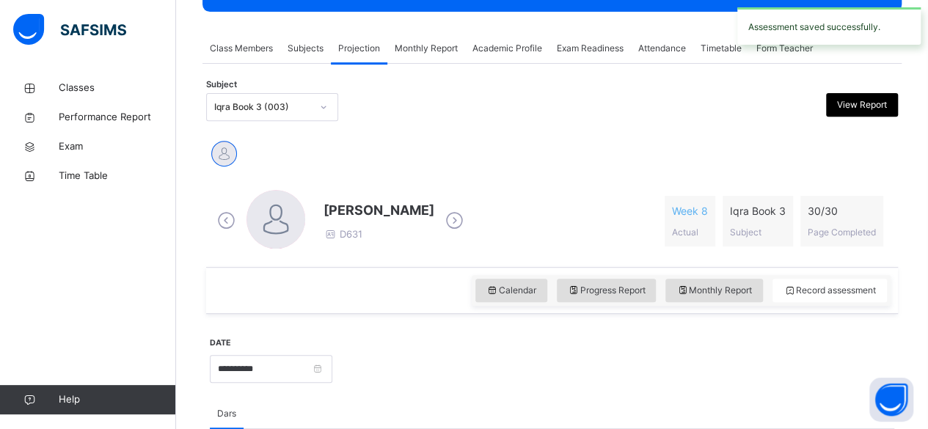
scroll to position [241, 0]
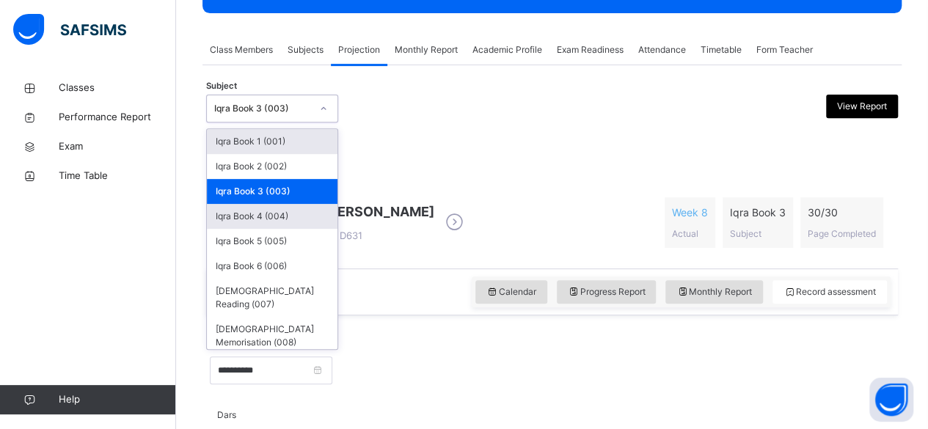
click at [313, 220] on div "Iqra Book 4 (004)" at bounding box center [272, 216] width 131 height 25
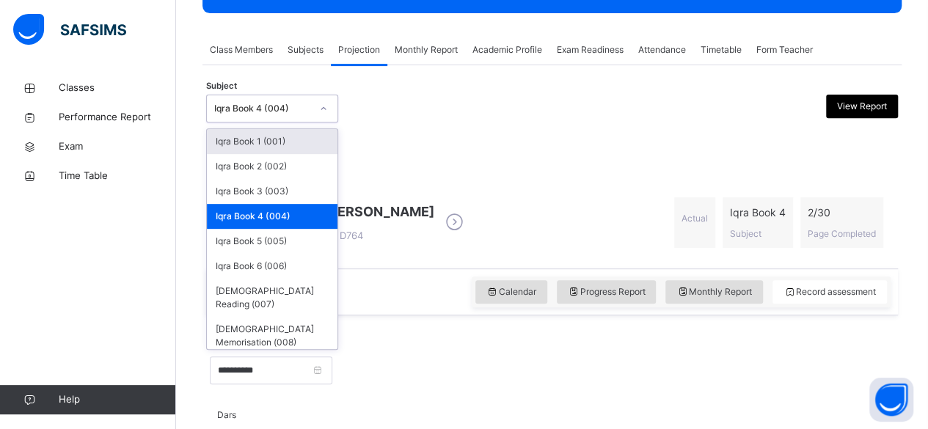
click at [307, 105] on div "Iqra Book 4 (004)" at bounding box center [262, 108] width 97 height 13
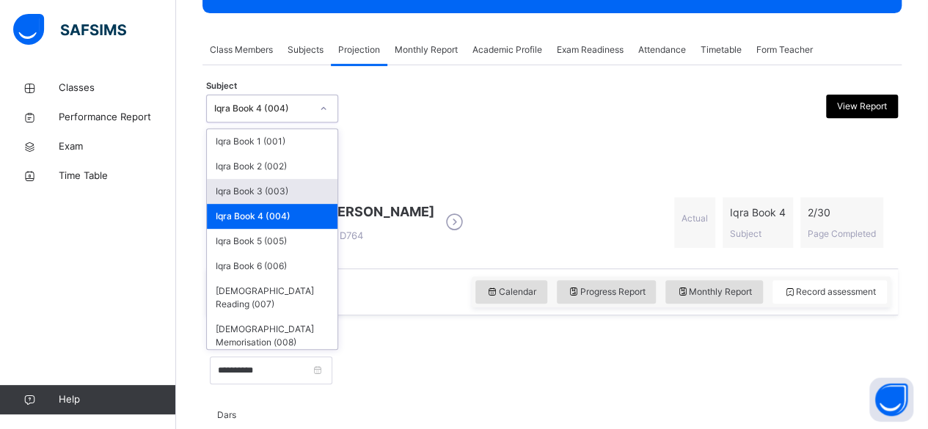
click at [280, 179] on div "Iqra Book 3 (003)" at bounding box center [272, 191] width 131 height 25
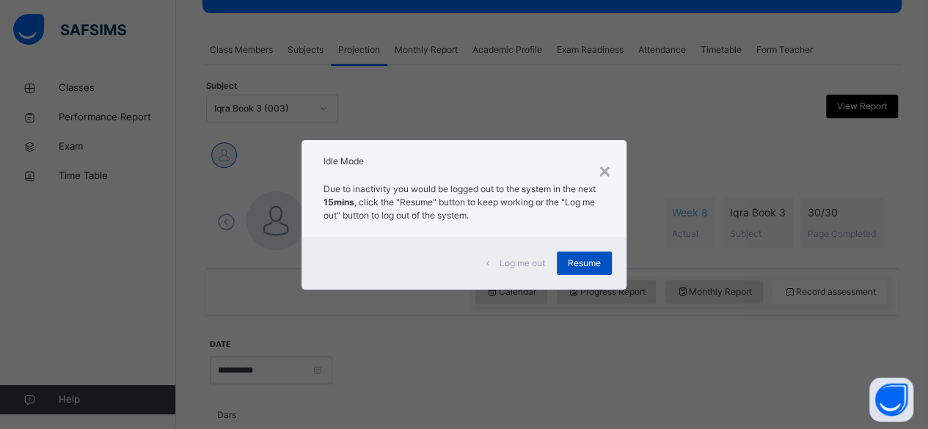
click at [585, 253] on div "Resume" at bounding box center [584, 263] width 55 height 23
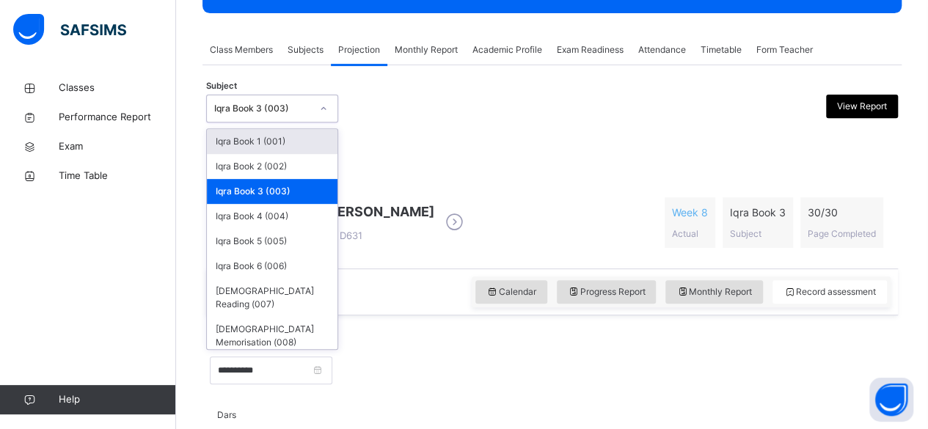
click at [282, 105] on div "Iqra Book 3 (003)" at bounding box center [262, 108] width 97 height 13
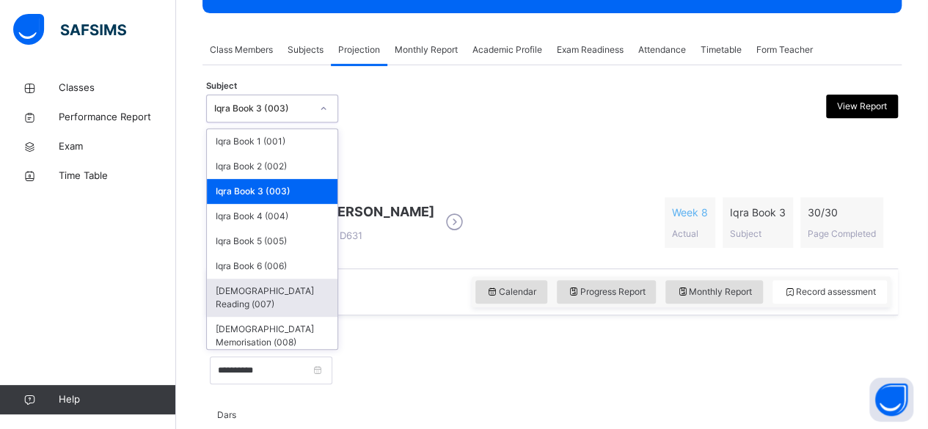
click at [254, 294] on div "[DEMOGRAPHIC_DATA] Reading (007)" at bounding box center [272, 298] width 131 height 38
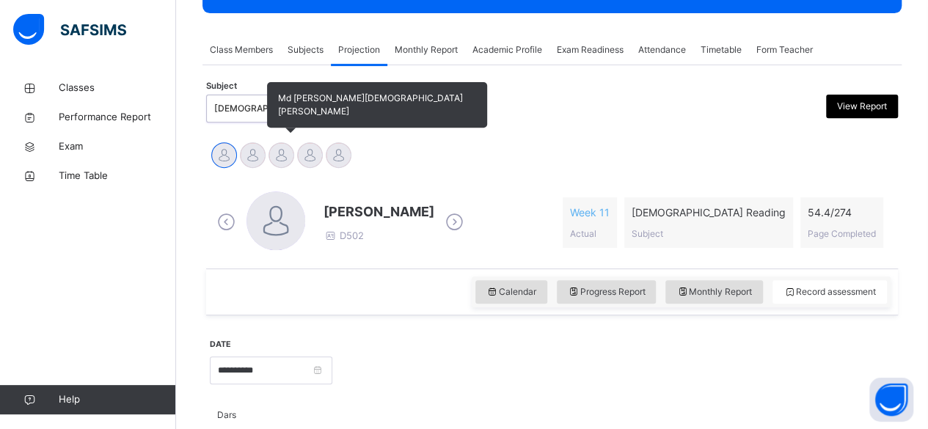
click at [279, 150] on div at bounding box center [282, 155] width 26 height 26
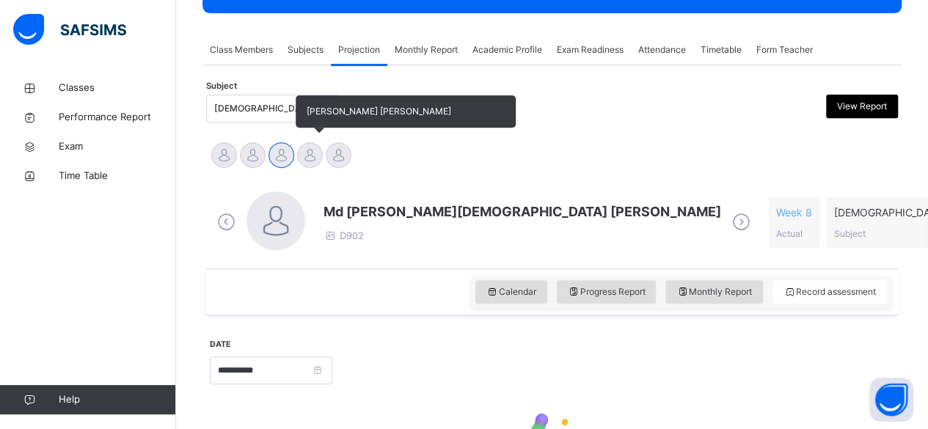
click at [298, 153] on div at bounding box center [310, 155] width 26 height 26
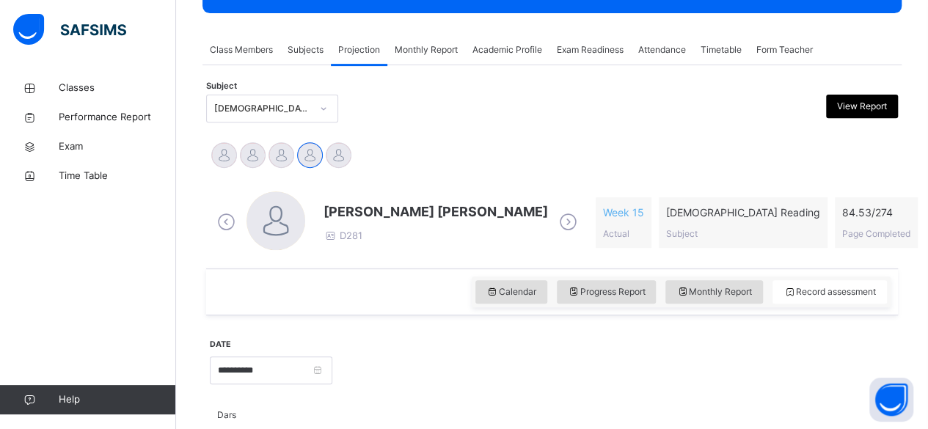
click at [345, 214] on span "[PERSON_NAME] [PERSON_NAME]" at bounding box center [436, 212] width 225 height 20
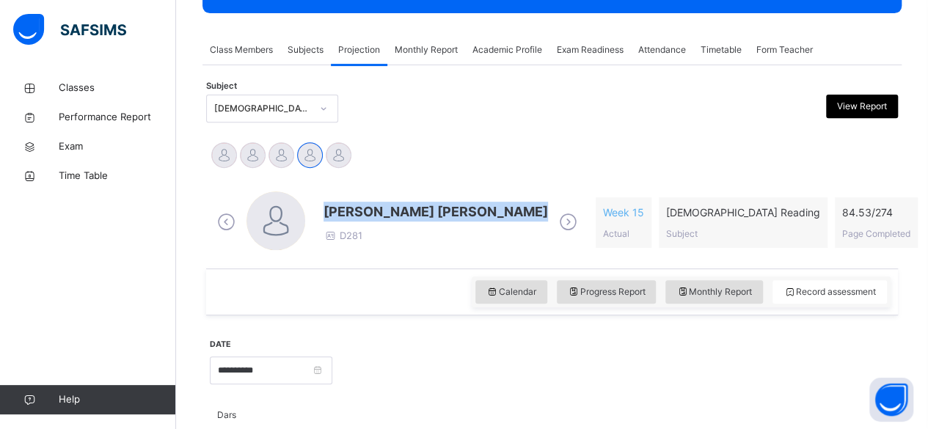
drag, startPoint x: 345, startPoint y: 214, endPoint x: 446, endPoint y: 138, distance: 126.4
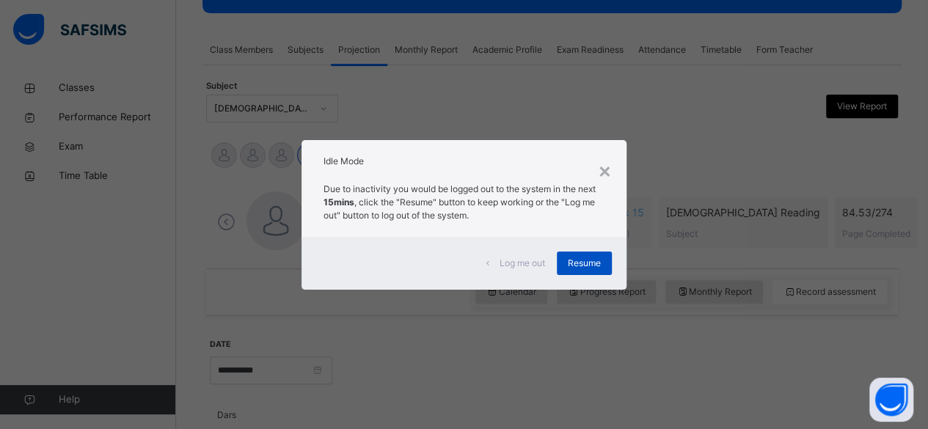
click at [599, 258] on span "Resume" at bounding box center [584, 263] width 33 height 13
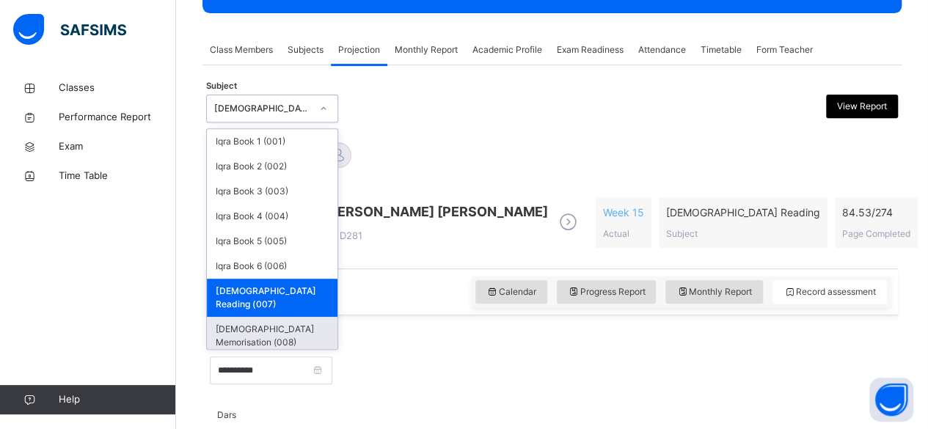
drag, startPoint x: 302, startPoint y: 102, endPoint x: 296, endPoint y: 325, distance: 223.2
click at [296, 123] on div "option [DEMOGRAPHIC_DATA] Reading (007), selected. option [DEMOGRAPHIC_DATA] Me…" at bounding box center [272, 109] width 132 height 28
click at [296, 325] on div "[DEMOGRAPHIC_DATA] Memorisation (008)" at bounding box center [272, 336] width 131 height 38
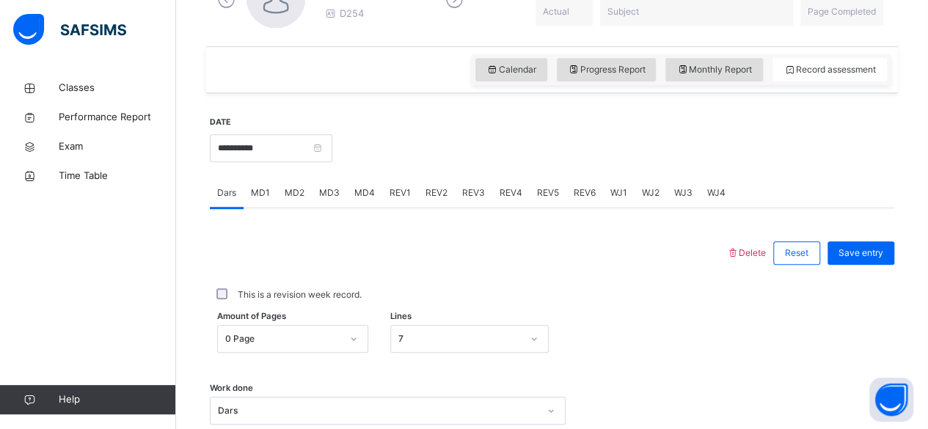
scroll to position [462, 0]
click at [738, 65] on span "Monthly Report" at bounding box center [715, 70] width 76 height 13
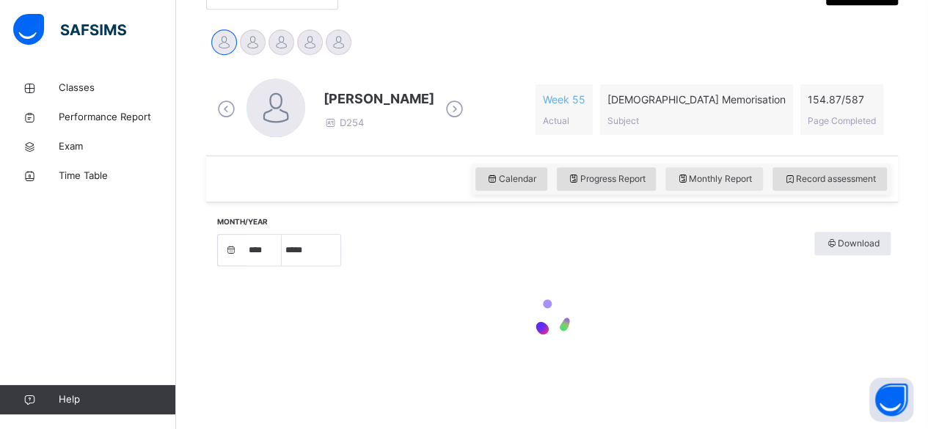
select select "****"
select select "*"
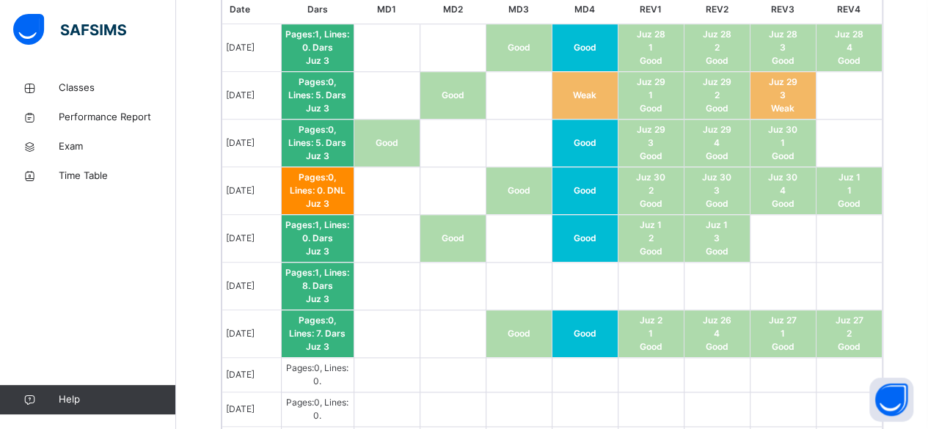
scroll to position [924, 0]
click at [330, 184] on span "DNL" at bounding box center [336, 189] width 18 height 11
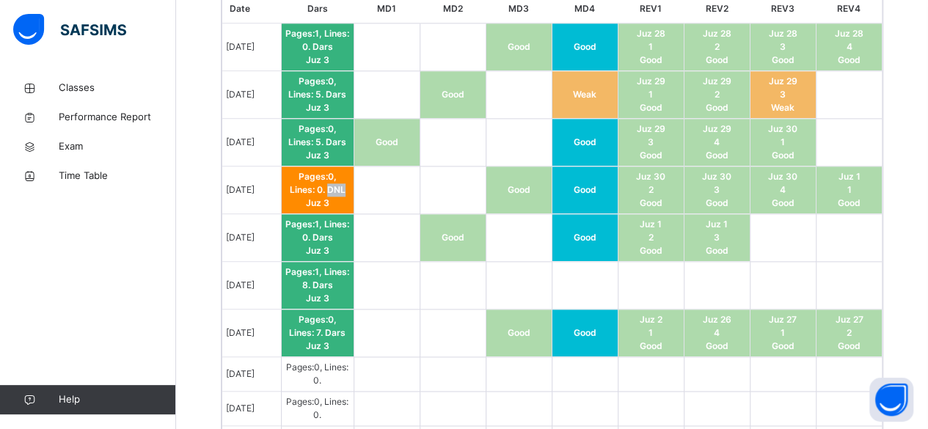
click at [330, 184] on span "DNL" at bounding box center [336, 189] width 18 height 11
click at [385, 310] on td at bounding box center [387, 334] width 66 height 48
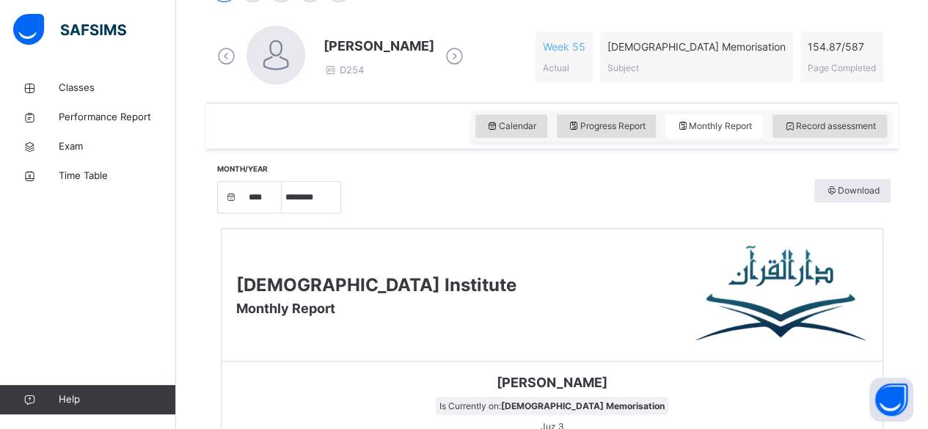
scroll to position [406, 0]
click at [820, 125] on span "Record assessment" at bounding box center [830, 126] width 92 height 13
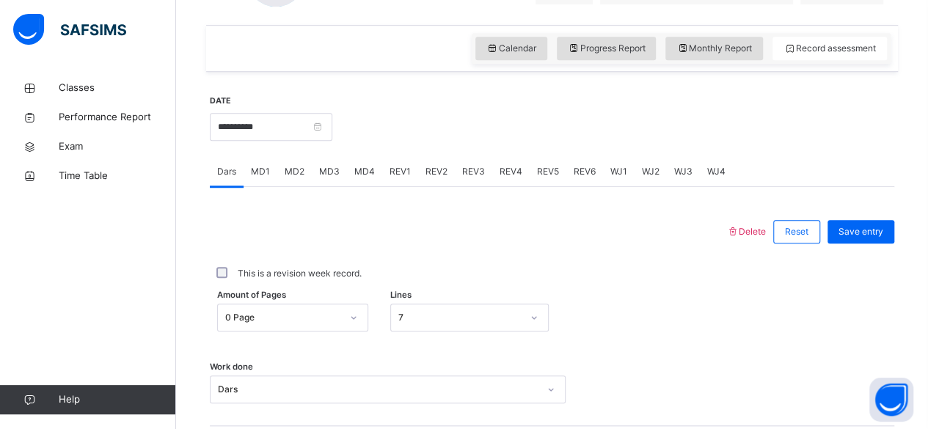
scroll to position [485, 0]
click at [308, 125] on input "**********" at bounding box center [271, 126] width 123 height 28
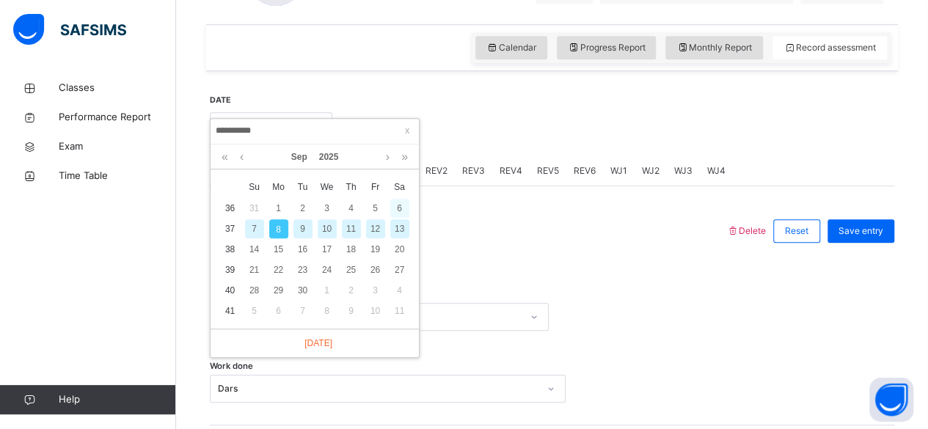
click at [396, 204] on div "6" at bounding box center [399, 208] width 19 height 19
type input "**********"
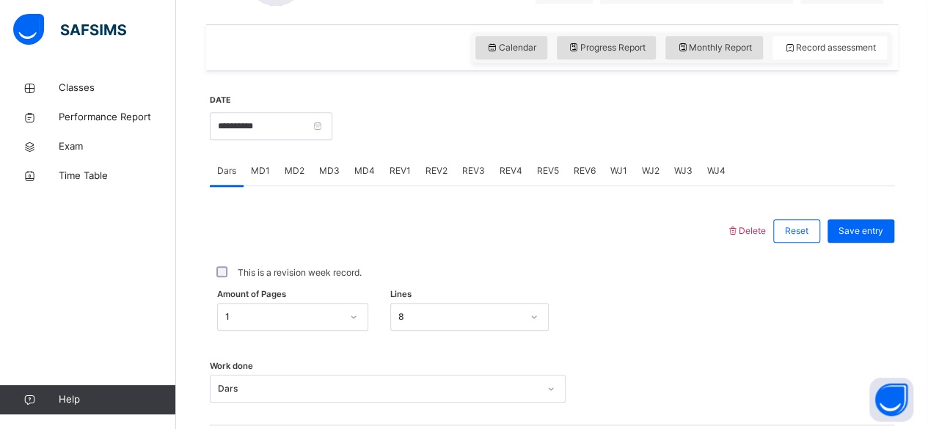
click at [500, 172] on span "REV4" at bounding box center [511, 170] width 23 height 13
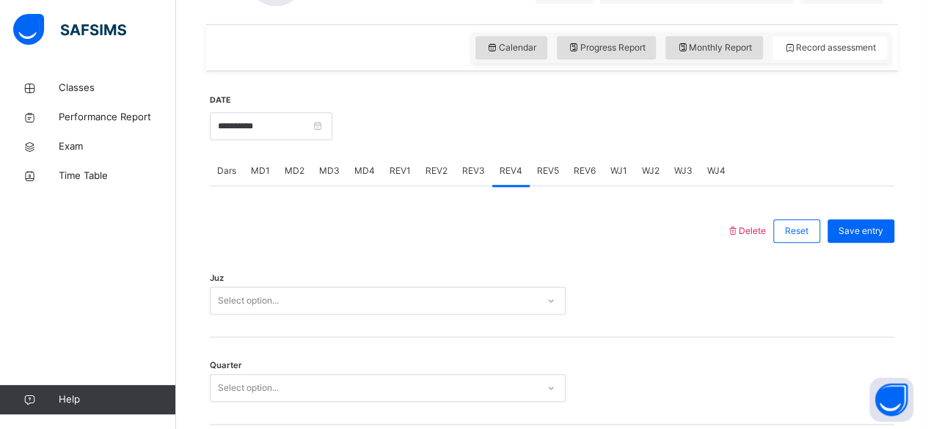
click at [430, 179] on div "REV2" at bounding box center [436, 170] width 37 height 29
click at [411, 178] on div "REV1" at bounding box center [400, 170] width 36 height 29
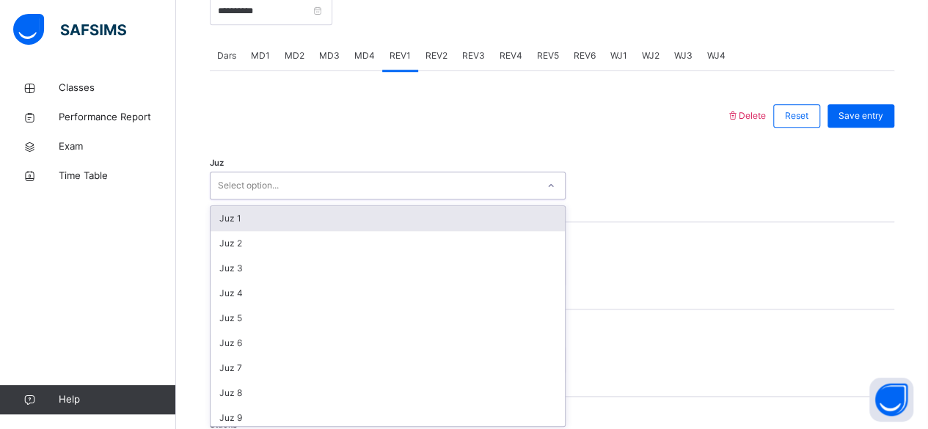
scroll to position [602, 0]
click at [256, 226] on div "Juz 1" at bounding box center [388, 217] width 354 height 25
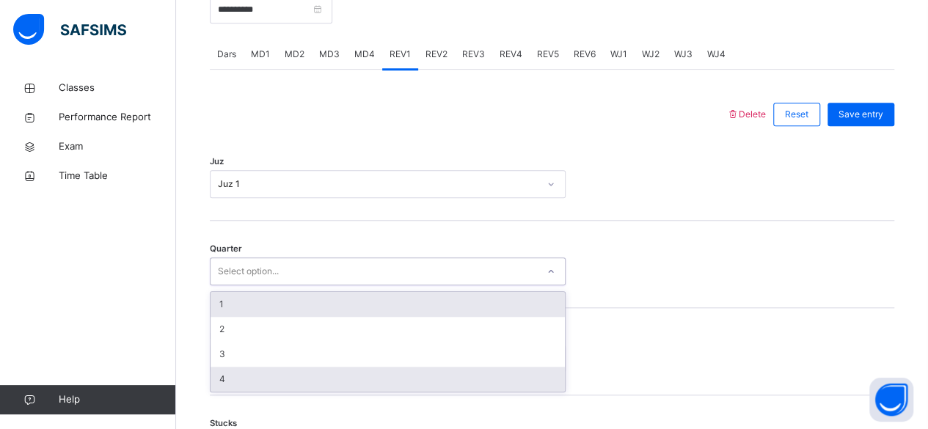
click at [251, 384] on div "4" at bounding box center [388, 379] width 354 height 25
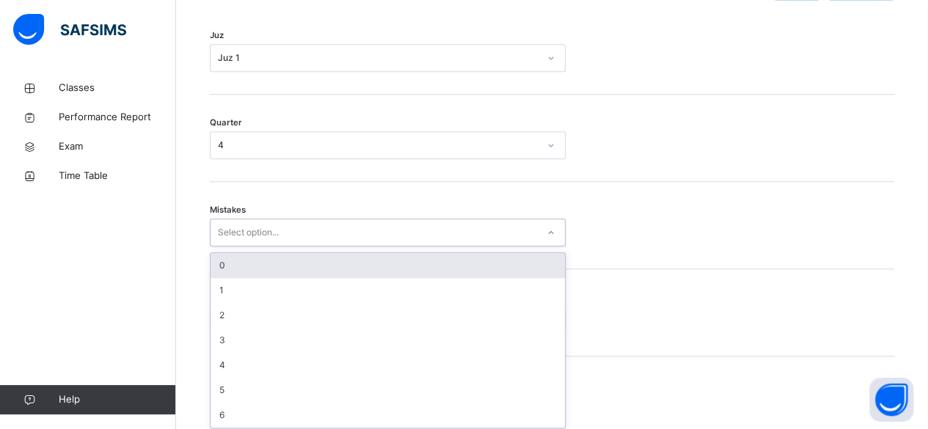
scroll to position [731, 0]
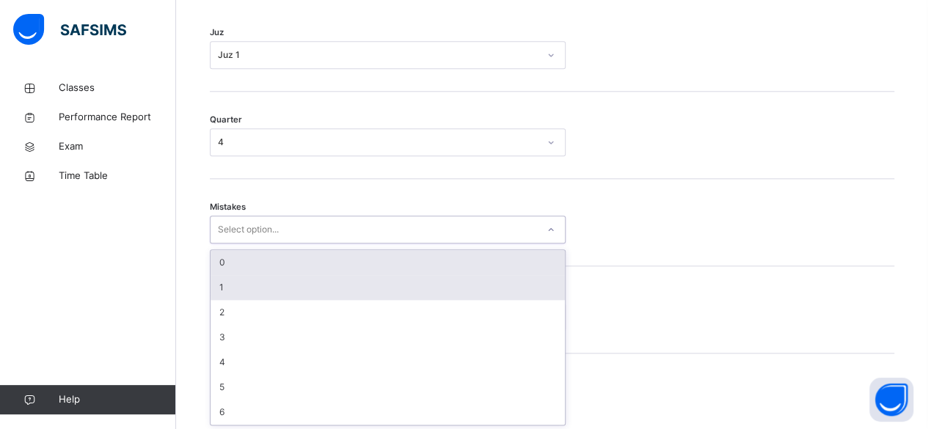
click at [335, 287] on div "1" at bounding box center [388, 287] width 354 height 25
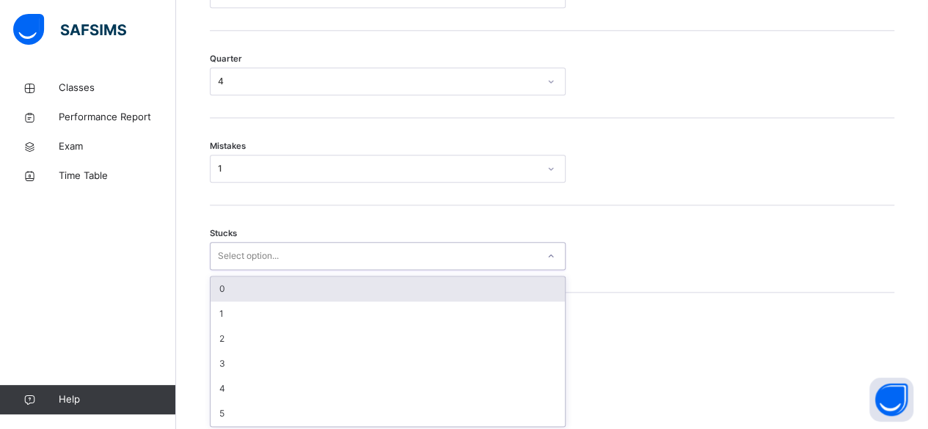
scroll to position [793, 0]
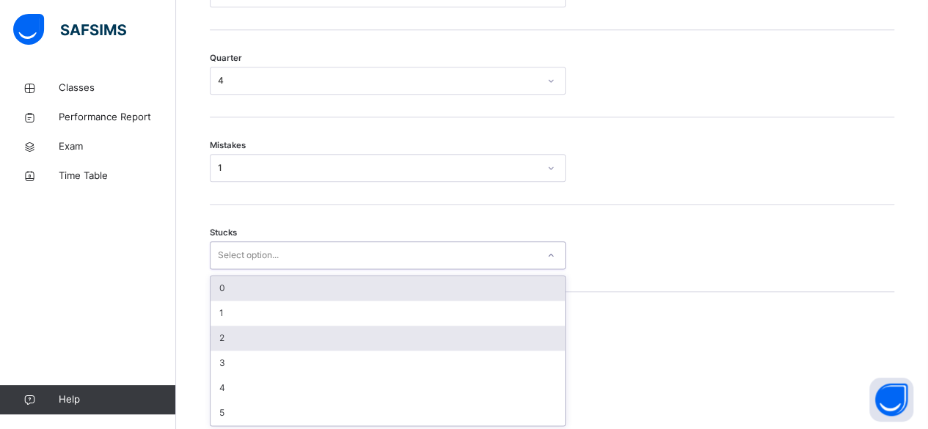
click at [255, 338] on div "2" at bounding box center [388, 338] width 354 height 25
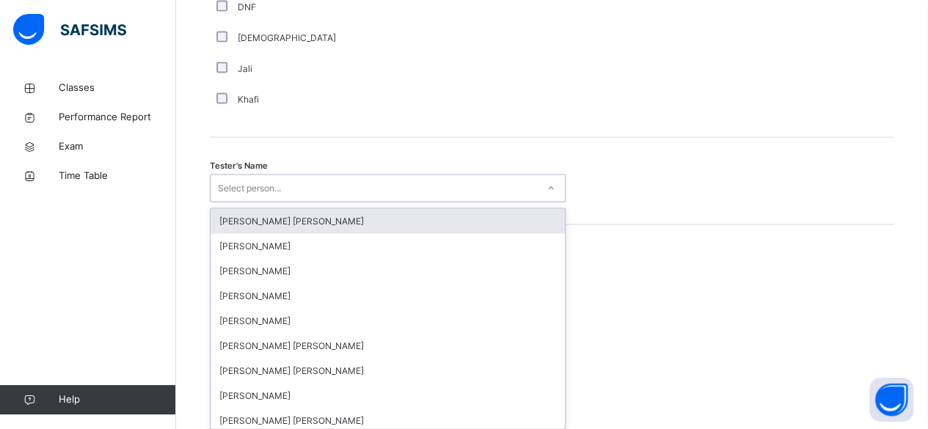
scroll to position [1424, 0]
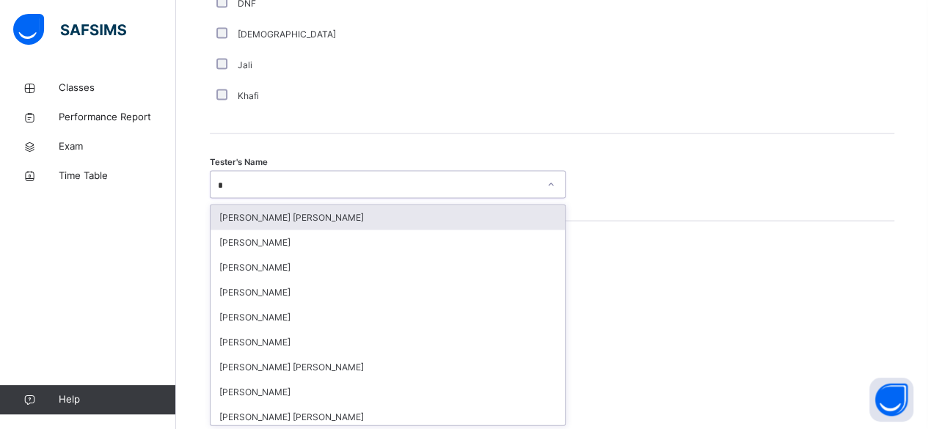
type input "**"
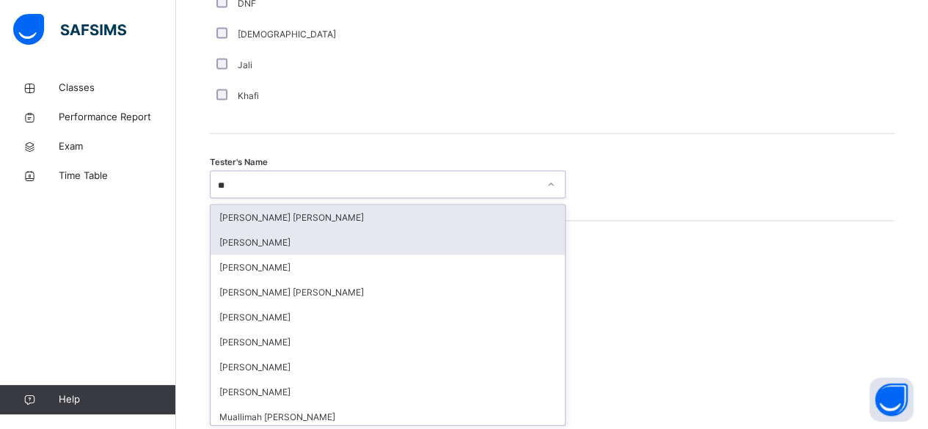
click at [317, 244] on div "[PERSON_NAME]" at bounding box center [388, 242] width 354 height 25
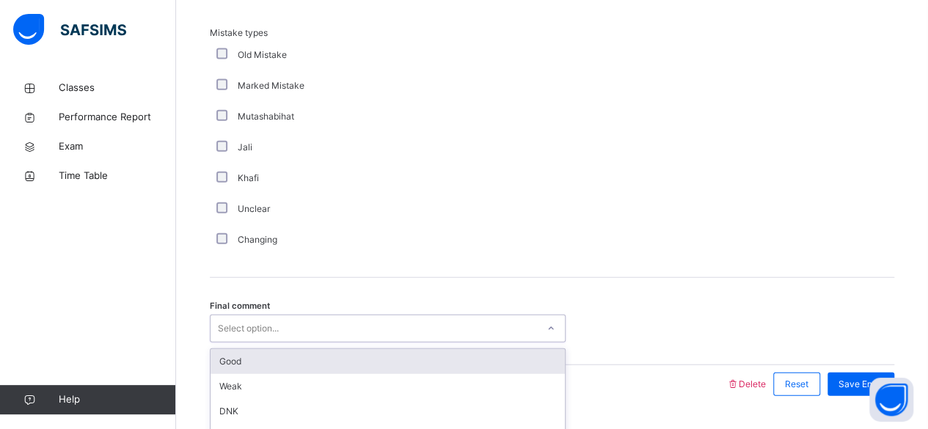
scroll to position [1692, 0]
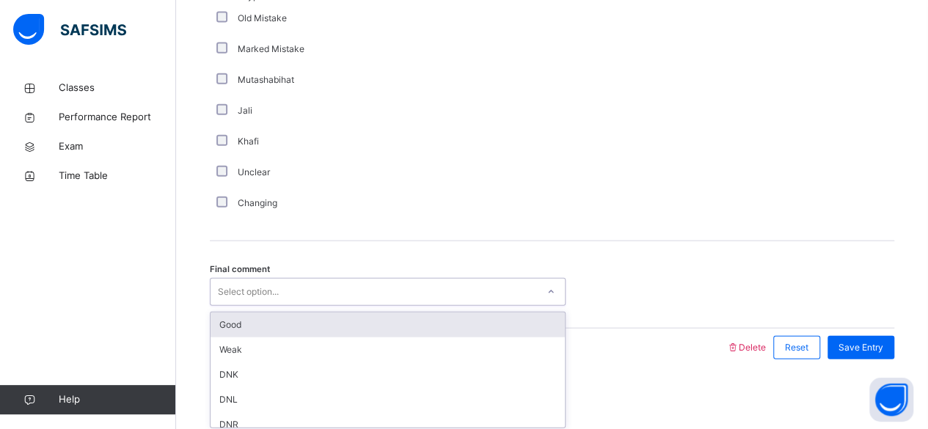
click at [396, 317] on div "Good" at bounding box center [388, 325] width 354 height 25
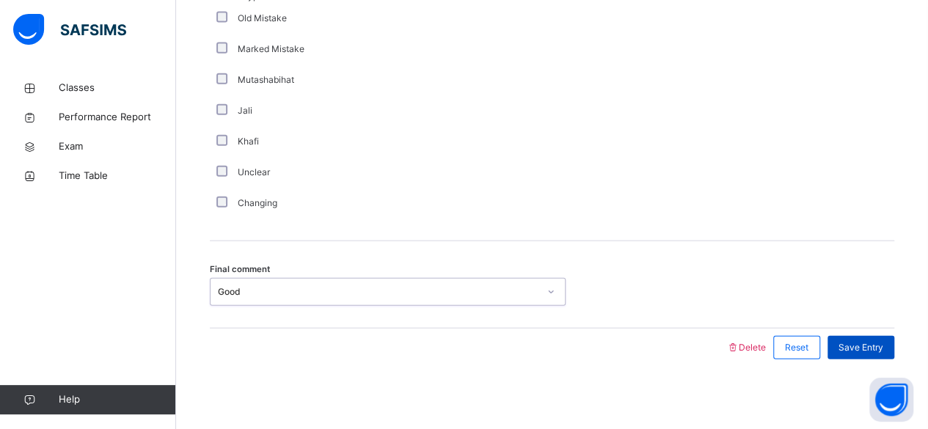
click at [881, 344] on span "Save Entry" at bounding box center [861, 347] width 45 height 13
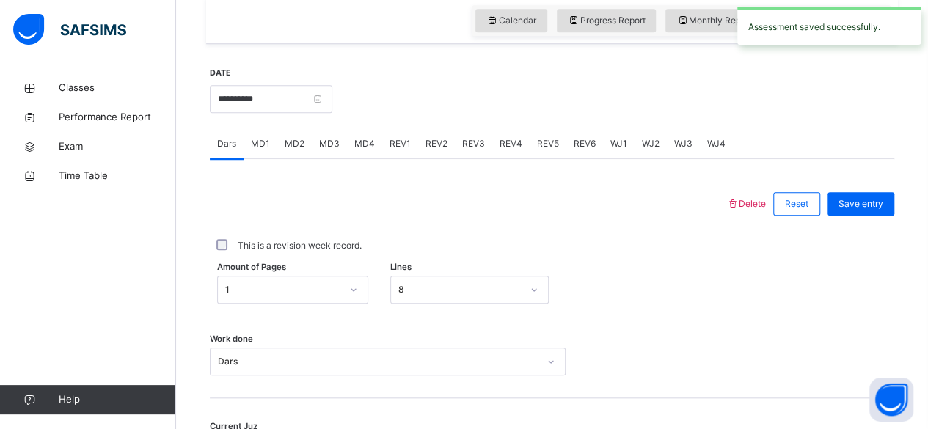
scroll to position [512, 0]
click at [399, 148] on span "REV1" at bounding box center [400, 143] width 21 height 13
click at [354, 142] on span "MD4" at bounding box center [364, 143] width 21 height 13
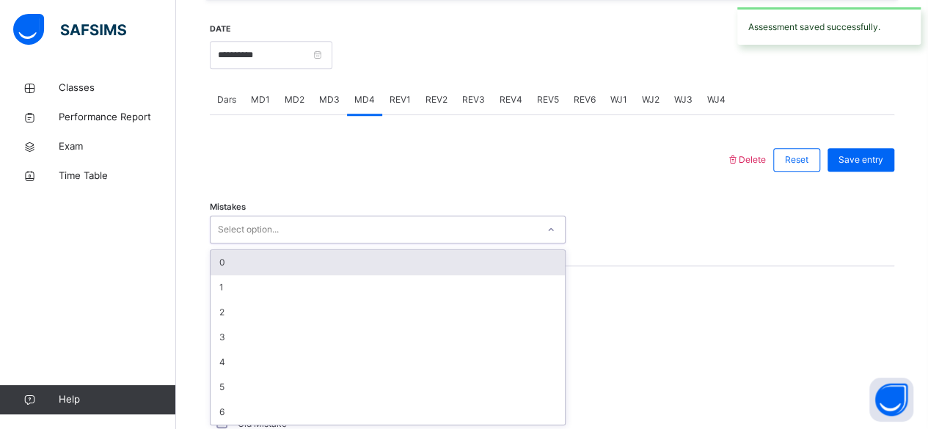
scroll to position [556, 0]
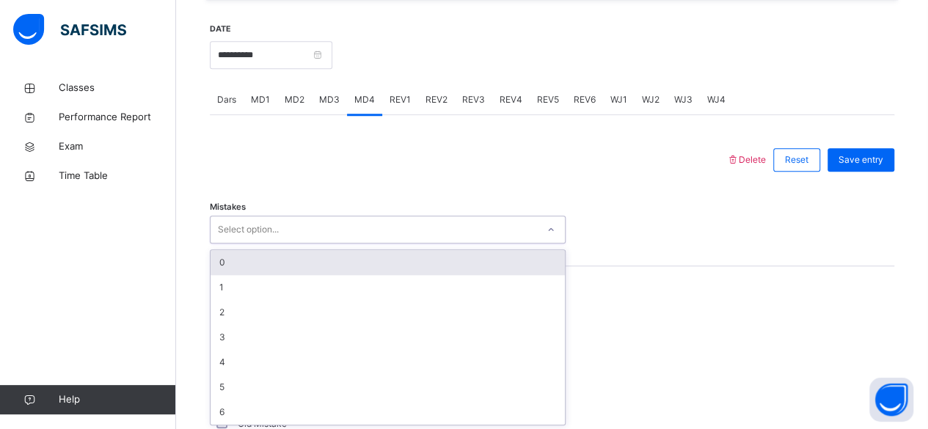
click at [274, 263] on div "0" at bounding box center [388, 262] width 354 height 25
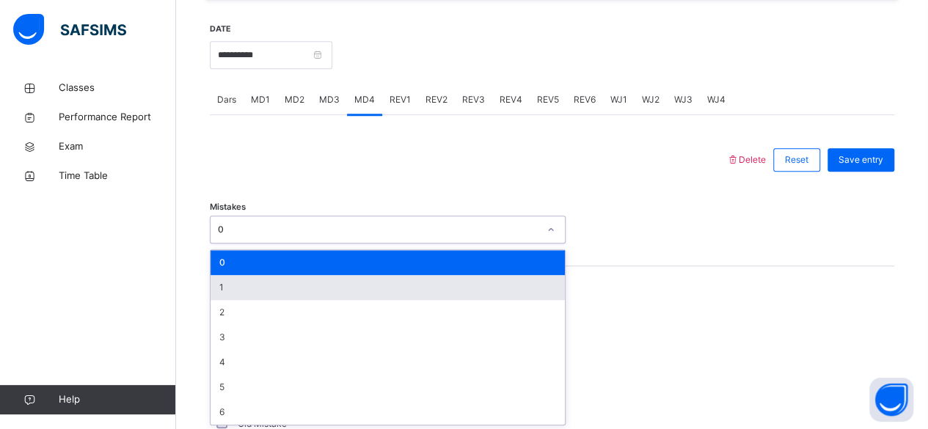
click at [251, 297] on div "1" at bounding box center [388, 287] width 354 height 25
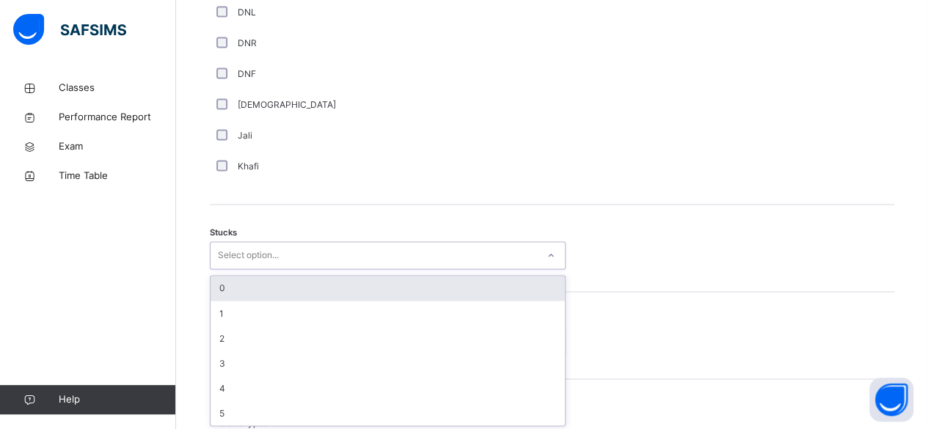
scroll to position [1092, 0]
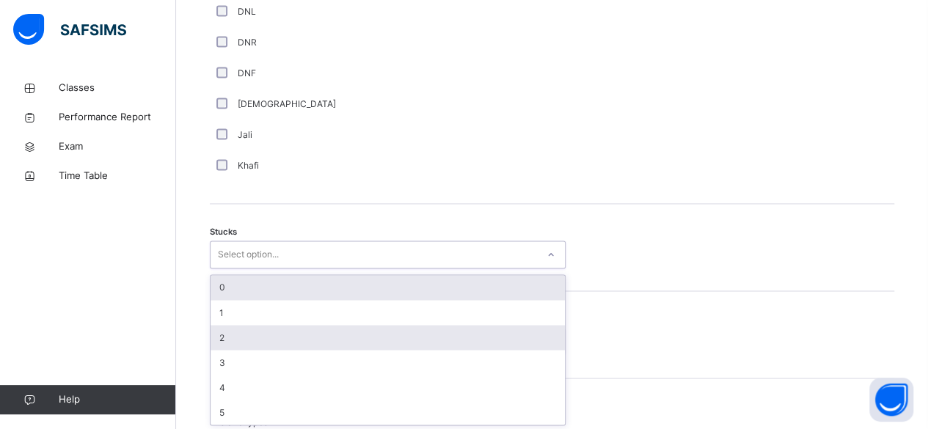
click at [241, 343] on div "2" at bounding box center [388, 337] width 354 height 25
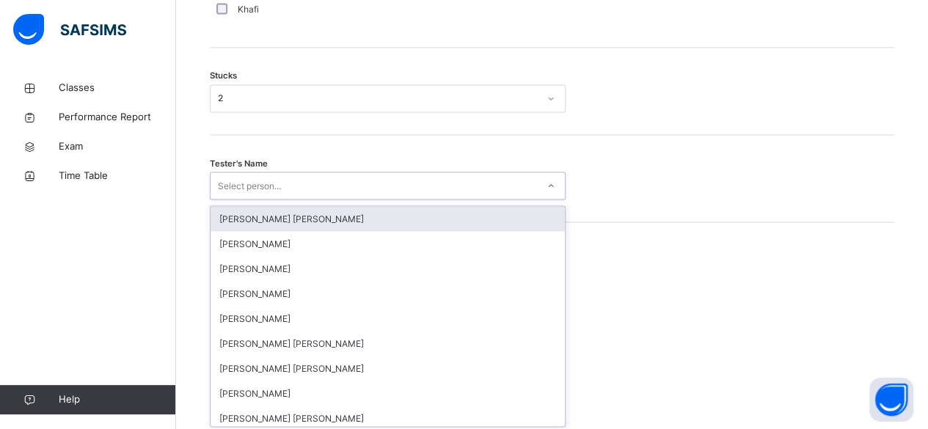
scroll to position [1249, 0]
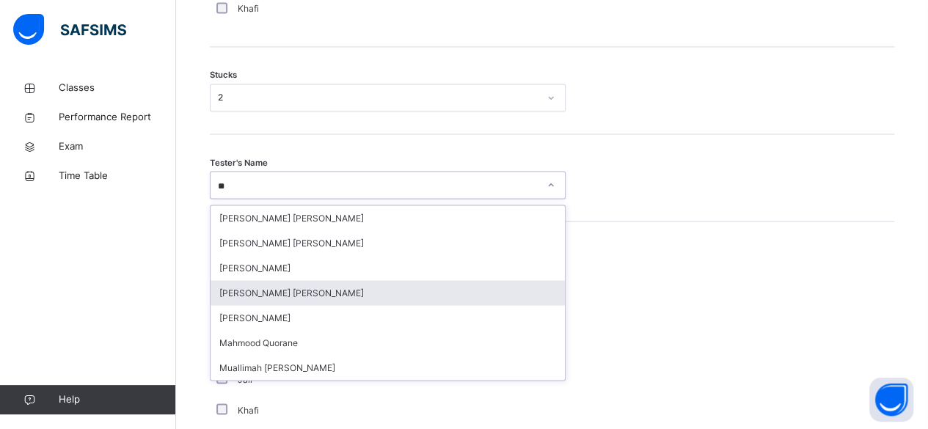
type input "*"
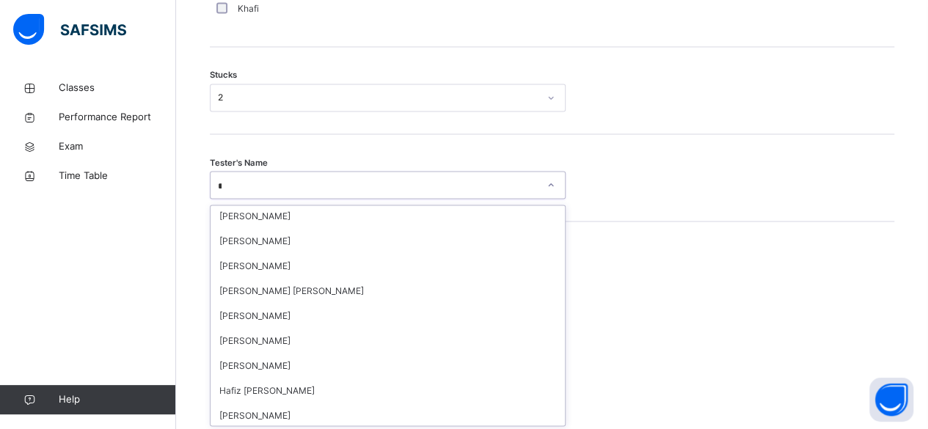
scroll to position [626, 0]
type input "**"
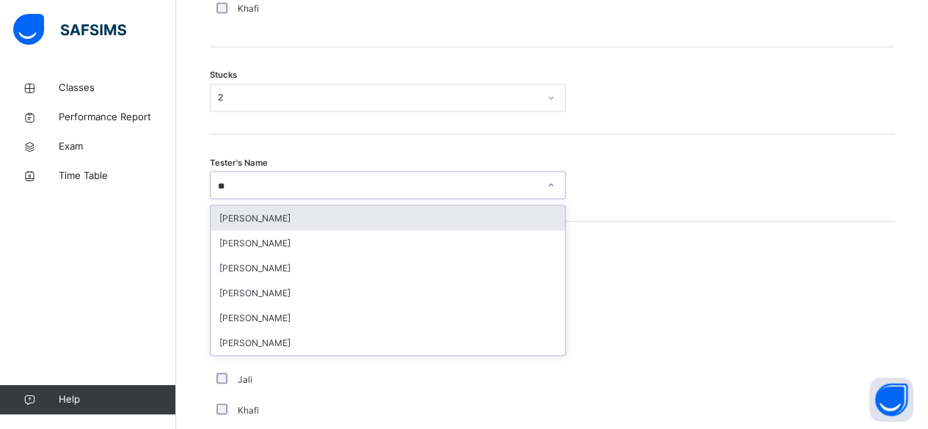
scroll to position [0, 0]
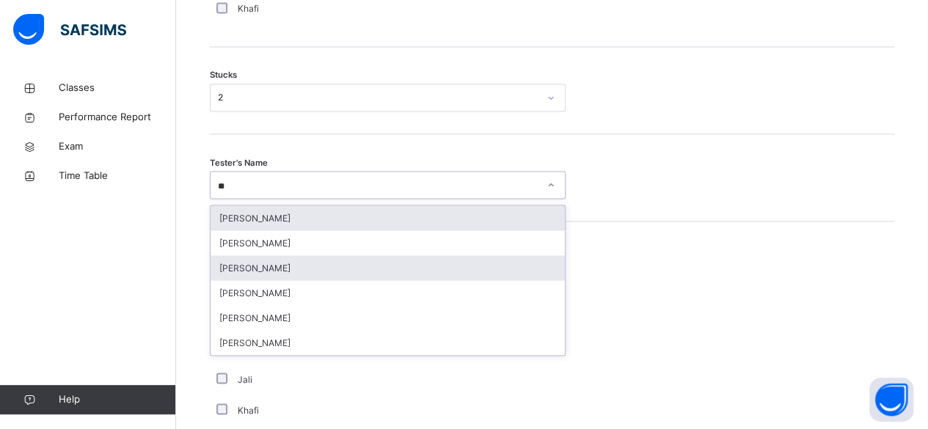
click at [360, 273] on div "[PERSON_NAME]" at bounding box center [388, 267] width 354 height 25
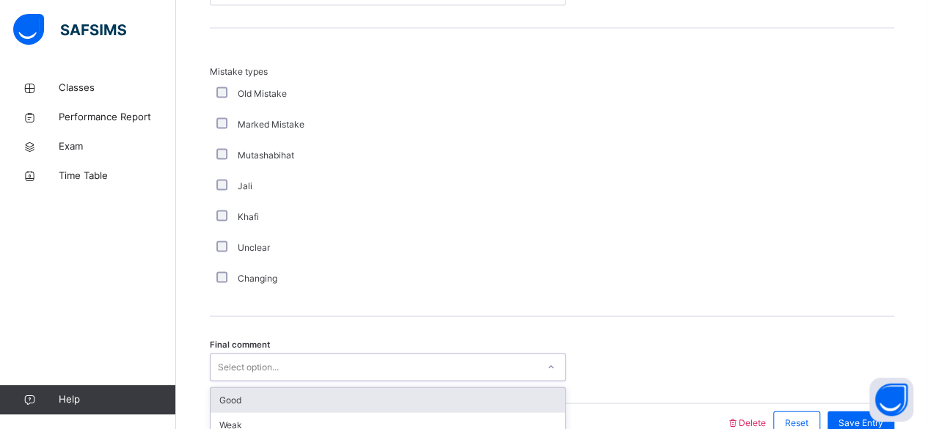
scroll to position [1518, 0]
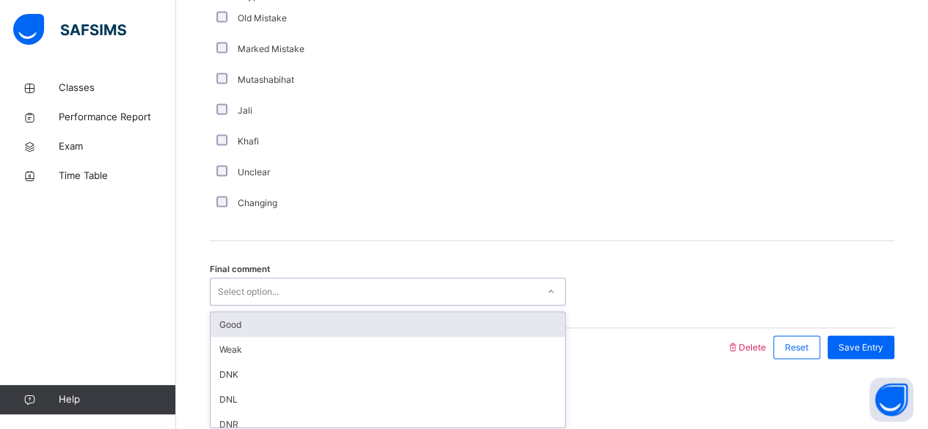
click at [307, 321] on div "Good" at bounding box center [388, 325] width 354 height 25
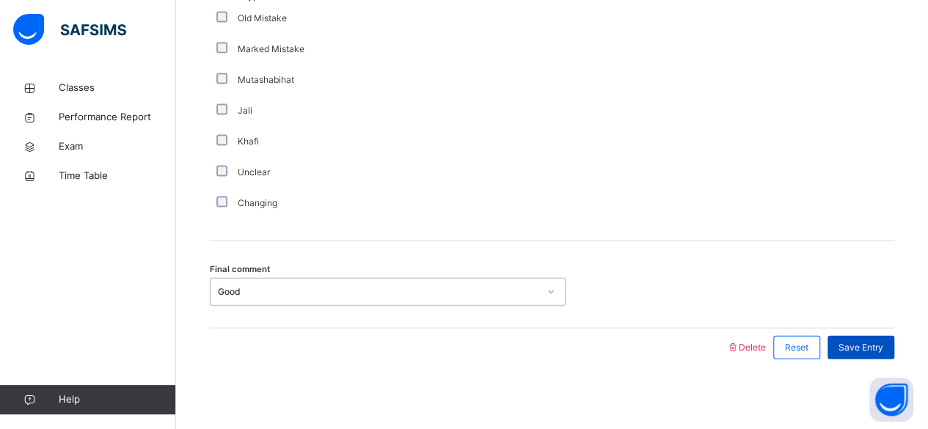
click at [876, 352] on div "Save Entry" at bounding box center [861, 347] width 67 height 23
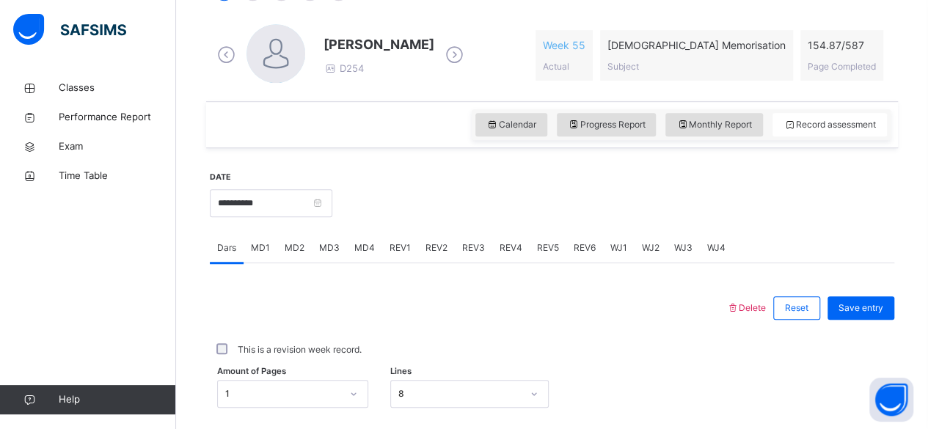
scroll to position [407, 0]
click at [373, 255] on div "MD4" at bounding box center [364, 249] width 35 height 29
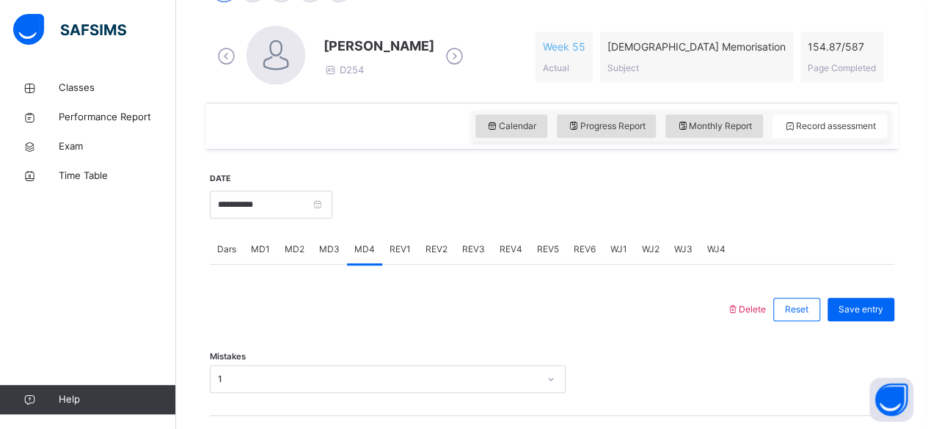
click at [295, 261] on div "MD2" at bounding box center [294, 249] width 34 height 29
click at [329, 260] on div "MD3" at bounding box center [329, 249] width 35 height 29
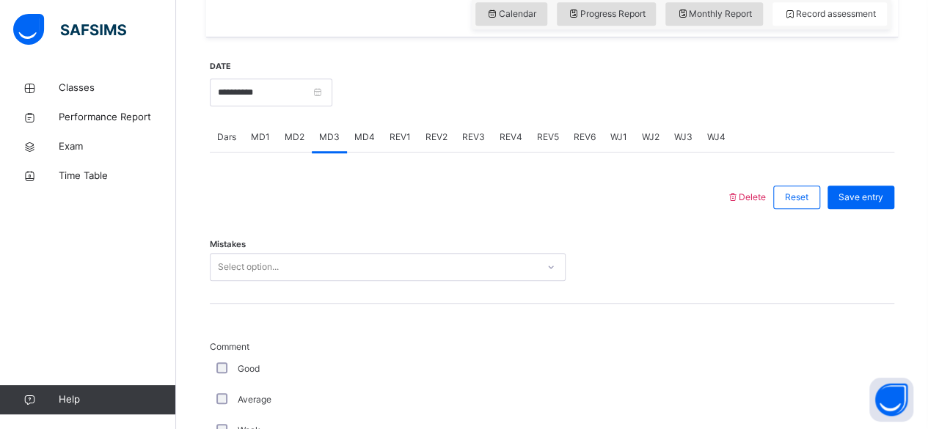
scroll to position [521, 0]
click at [255, 135] on span "MD1" at bounding box center [260, 134] width 19 height 13
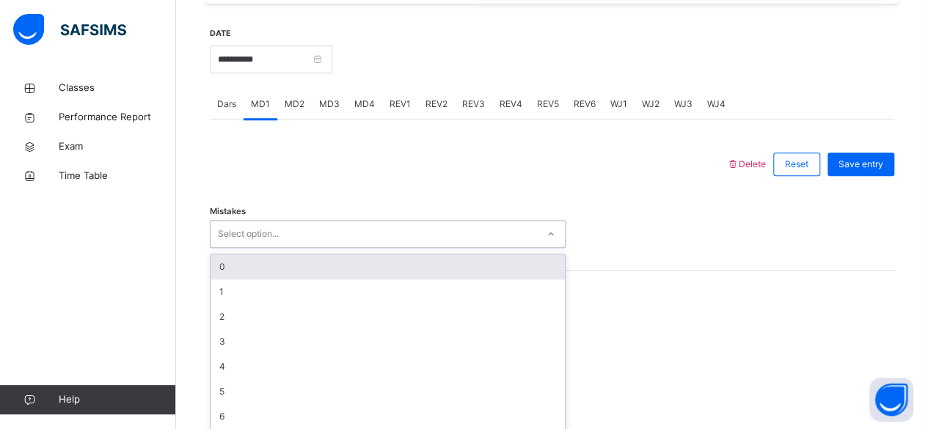
scroll to position [556, 0]
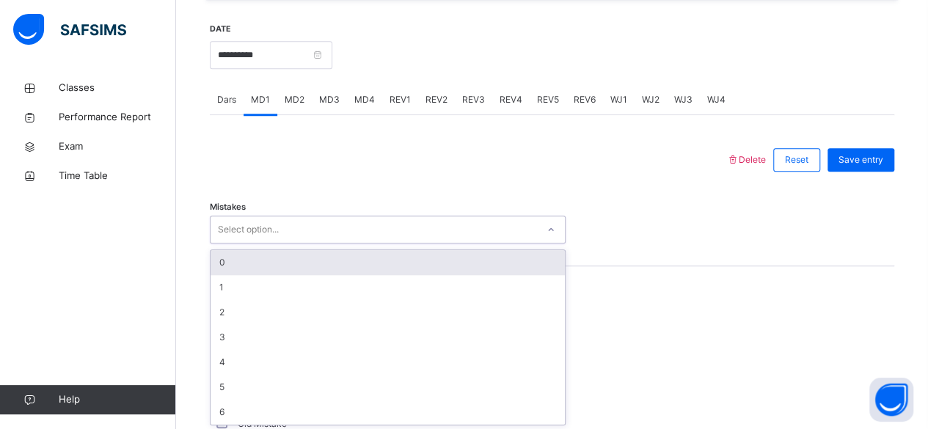
click at [269, 263] on div "0" at bounding box center [388, 262] width 354 height 25
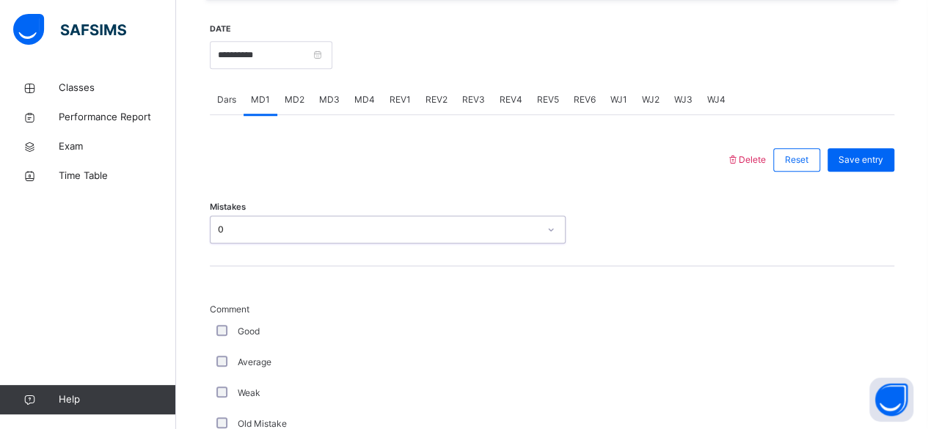
click at [216, 332] on div "Good" at bounding box center [394, 331] width 360 height 13
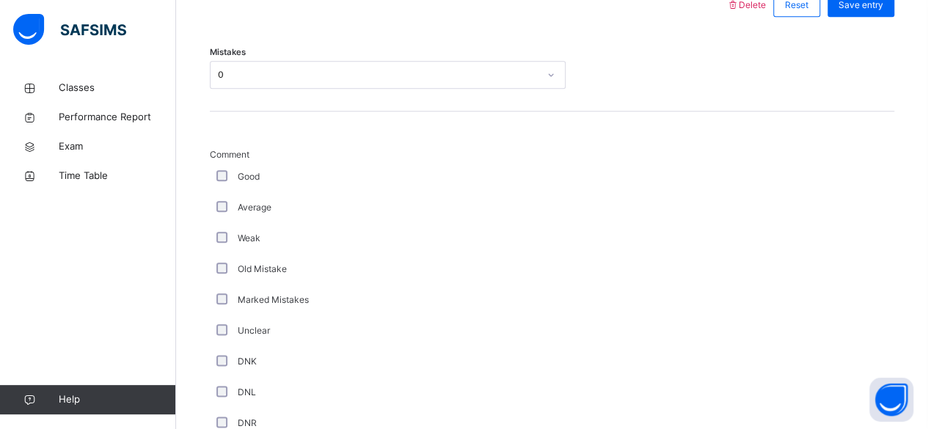
scroll to position [712, 0]
click at [222, 188] on div "Good" at bounding box center [393, 176] width 367 height 31
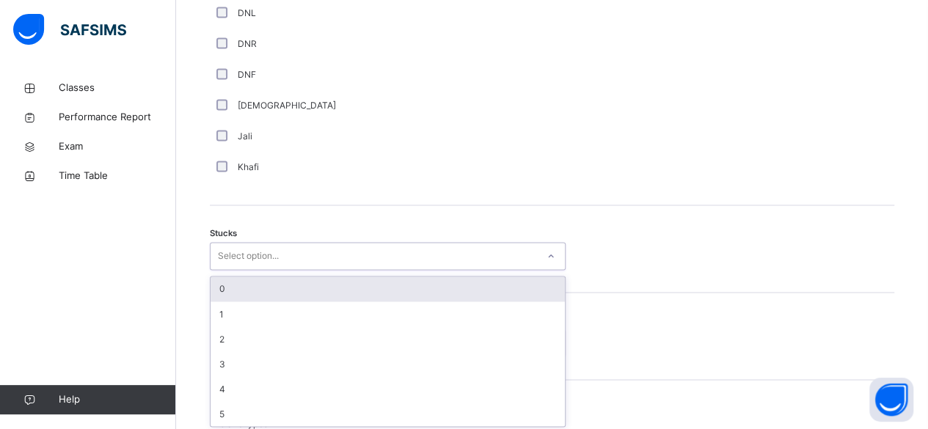
scroll to position [1092, 0]
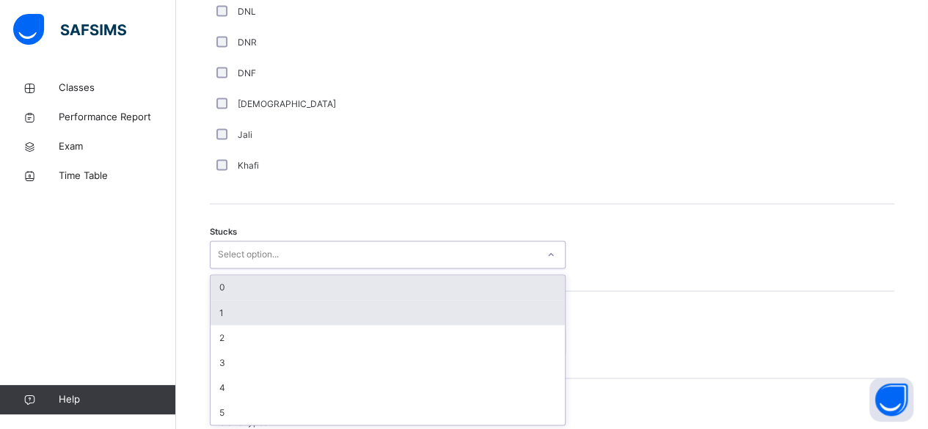
click at [221, 310] on div "1" at bounding box center [388, 312] width 354 height 25
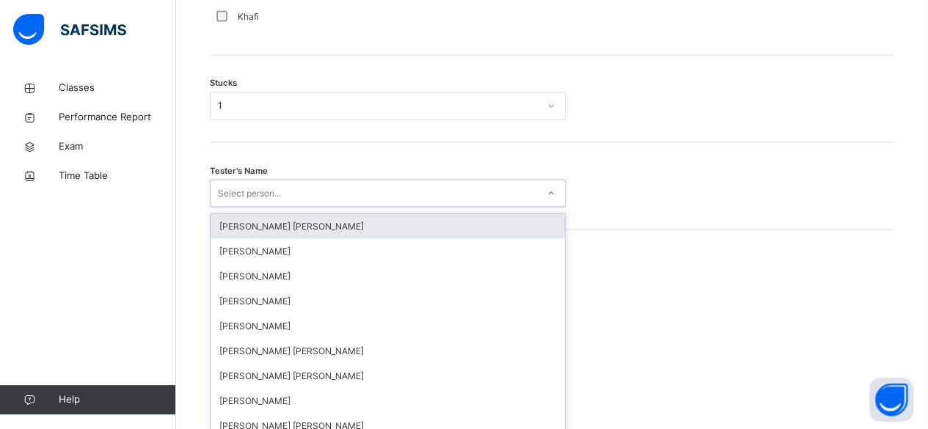
scroll to position [1249, 0]
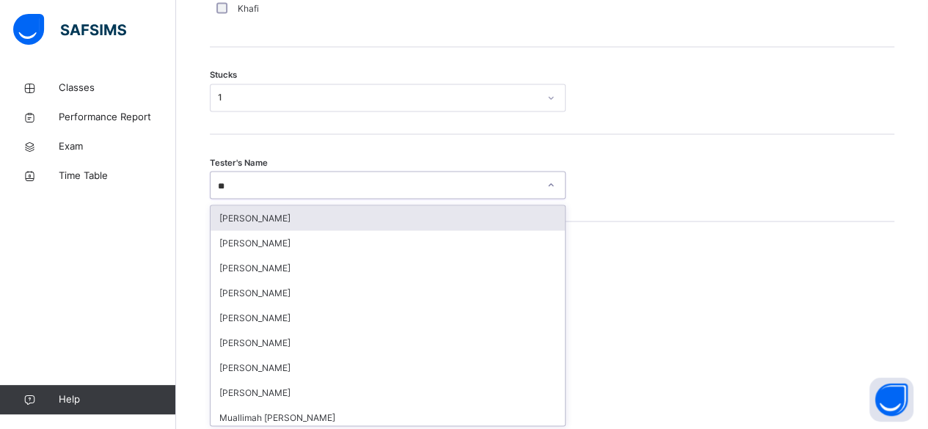
type input "***"
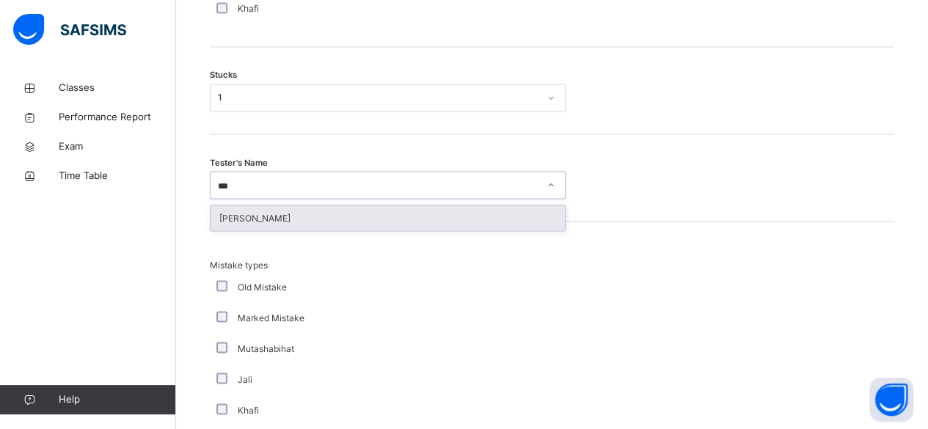
click at [233, 211] on div "[PERSON_NAME]" at bounding box center [388, 217] width 354 height 25
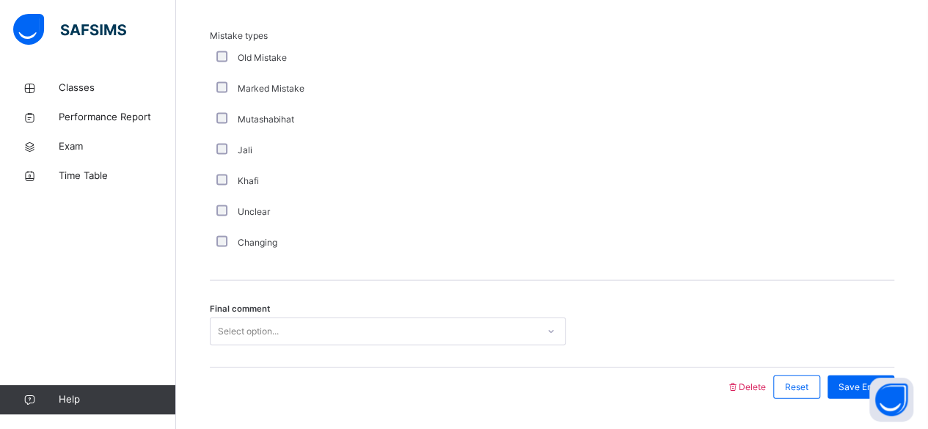
scroll to position [1518, 0]
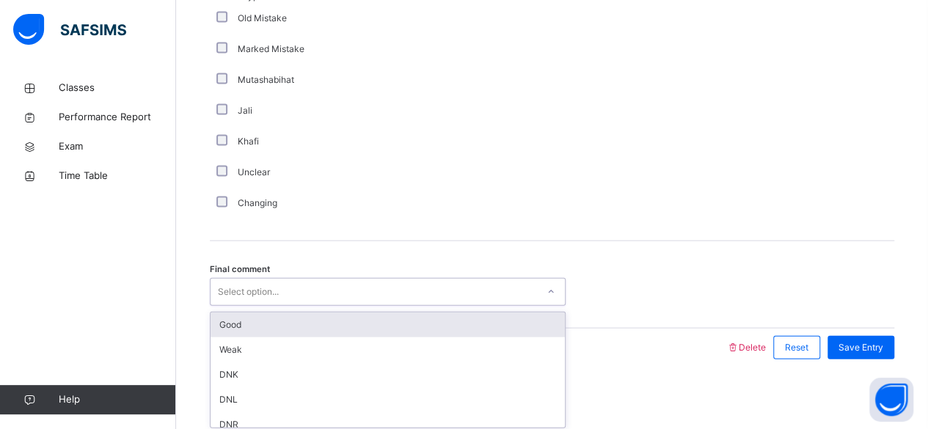
click at [269, 333] on div "Good" at bounding box center [388, 325] width 354 height 25
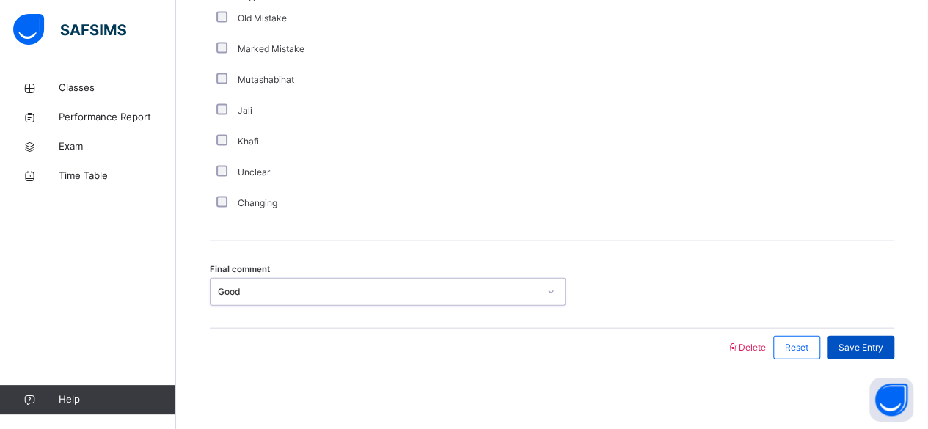
click at [876, 341] on span "Save Entry" at bounding box center [861, 347] width 45 height 13
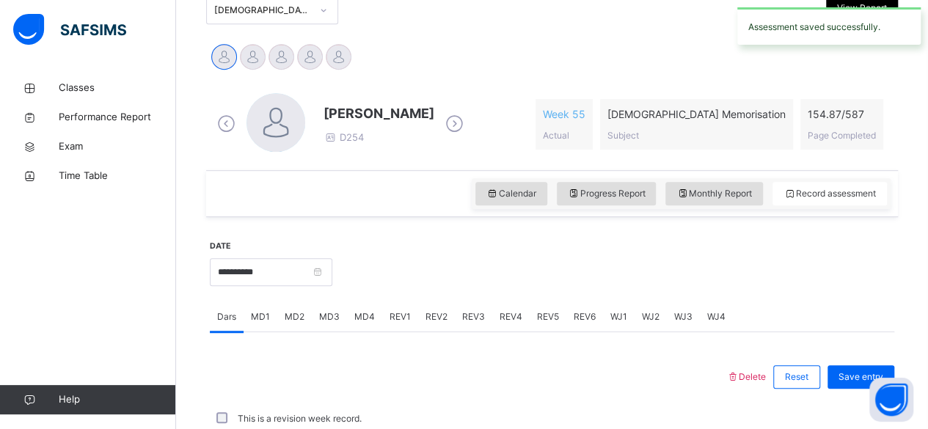
scroll to position [671, 0]
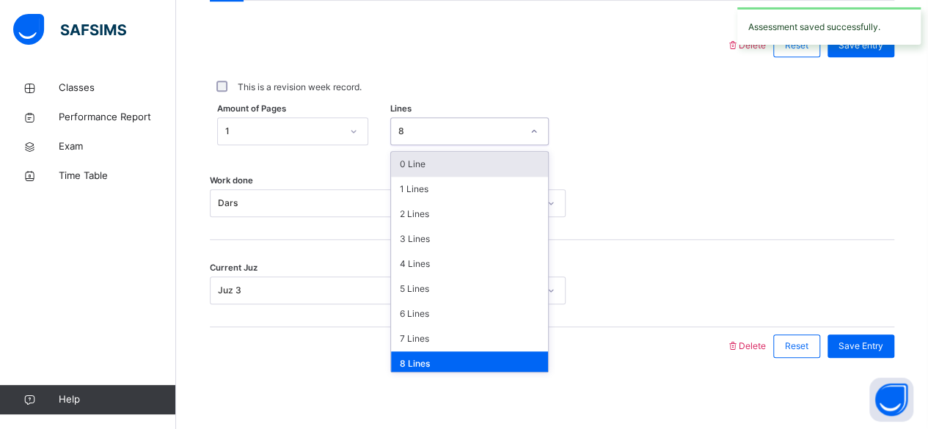
click at [410, 166] on div "0 Line" at bounding box center [469, 164] width 157 height 25
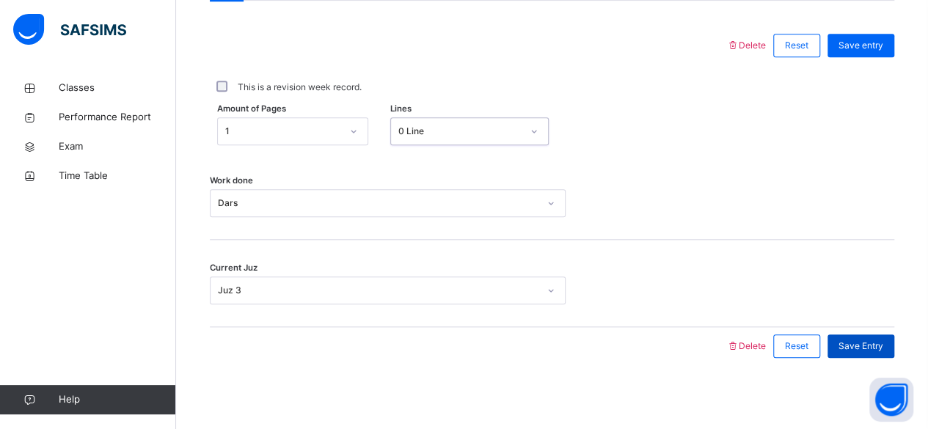
click at [854, 349] on span "Save Entry" at bounding box center [861, 346] width 45 height 13
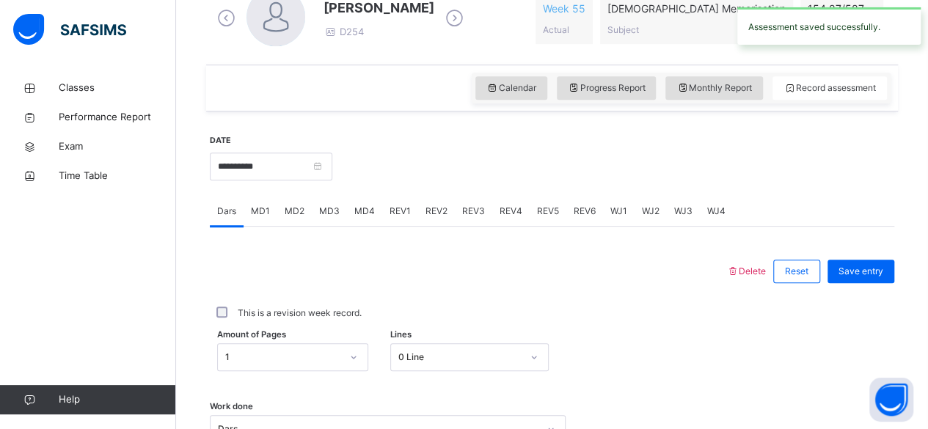
scroll to position [442, 0]
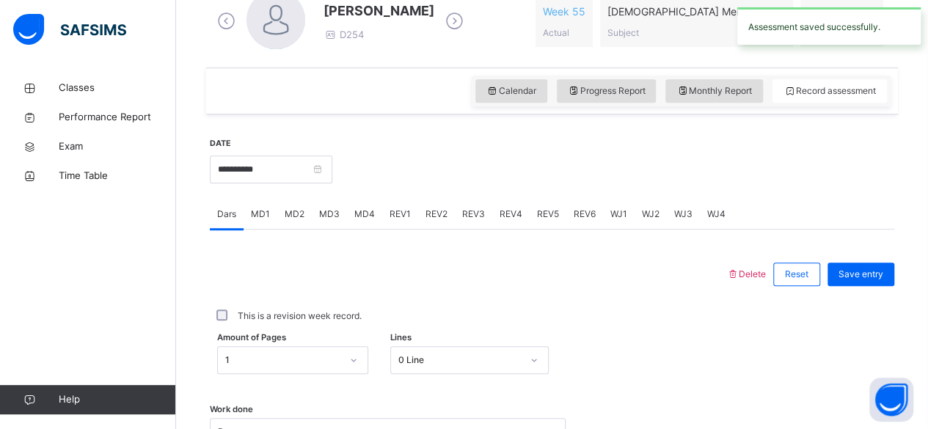
click at [717, 112] on div "Calendar Progress Report Monthly Report Record assessment" at bounding box center [552, 91] width 692 height 47
click at [707, 100] on div "Monthly Report" at bounding box center [715, 90] width 98 height 23
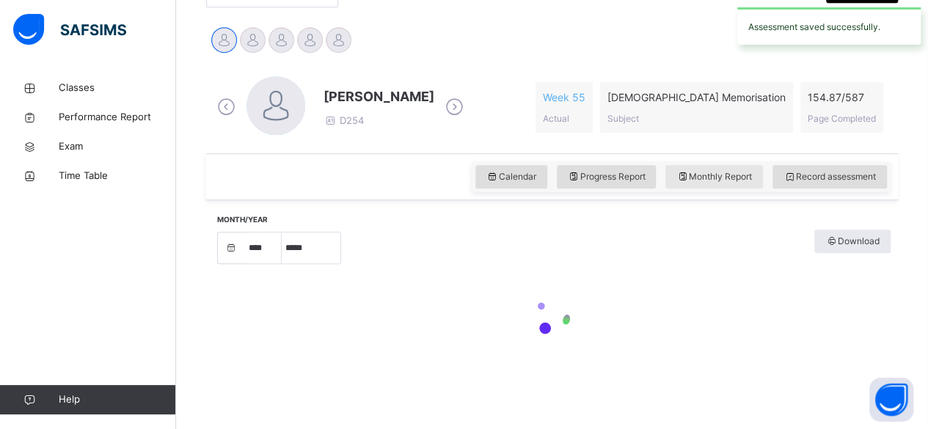
select select "****"
select select "*"
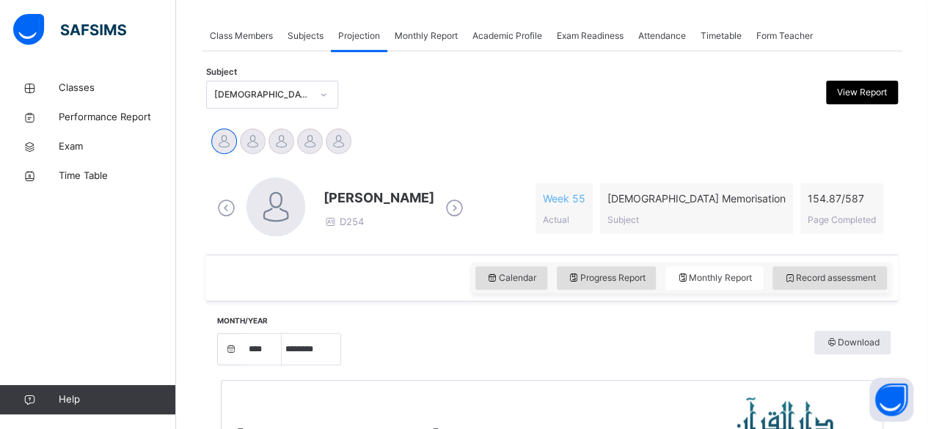
scroll to position [254, 0]
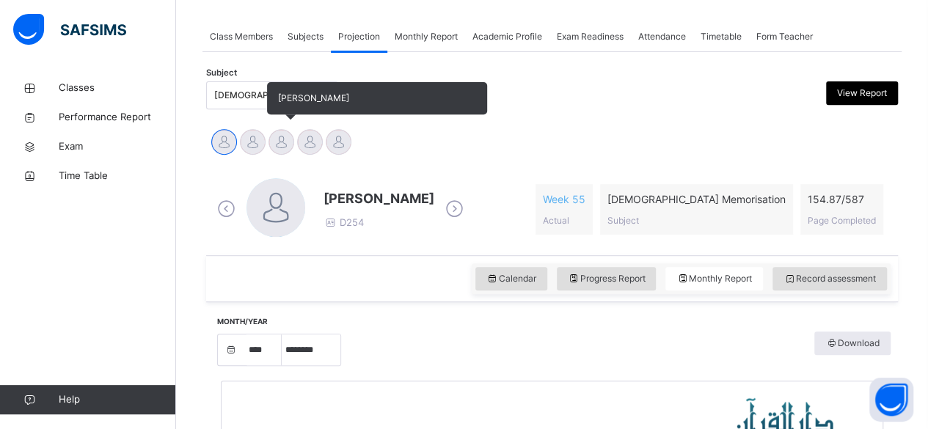
click at [282, 147] on div at bounding box center [282, 142] width 26 height 26
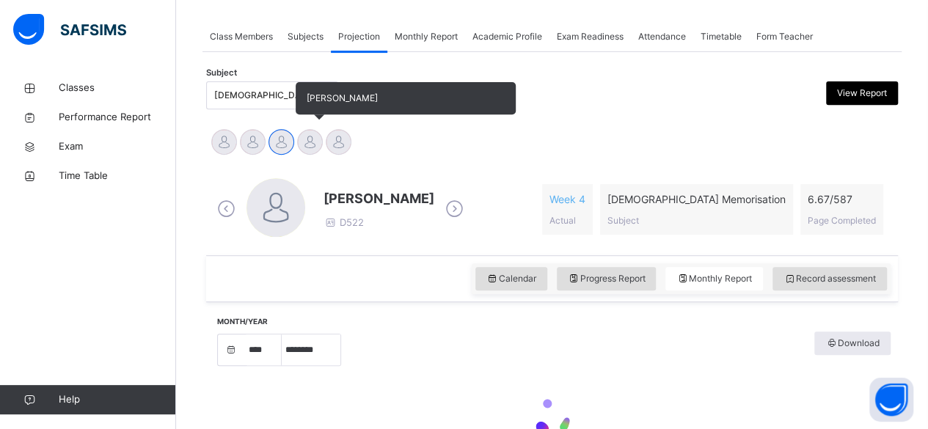
click at [307, 147] on div at bounding box center [310, 142] width 26 height 26
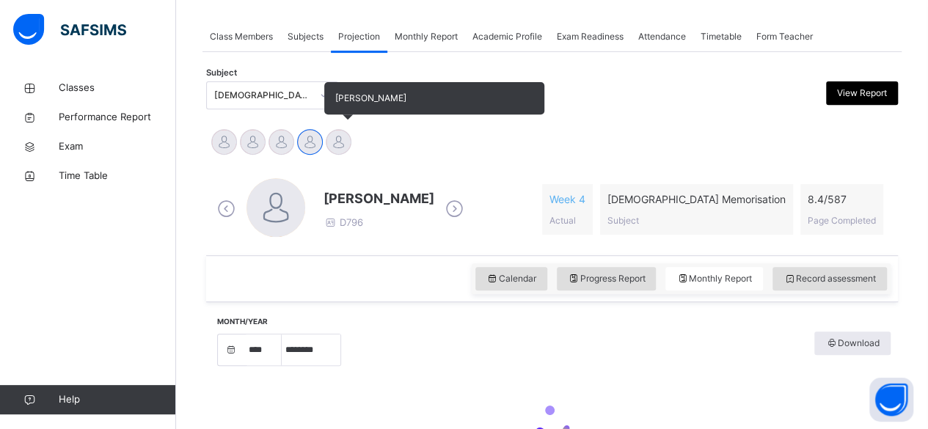
click at [338, 149] on div at bounding box center [339, 142] width 26 height 26
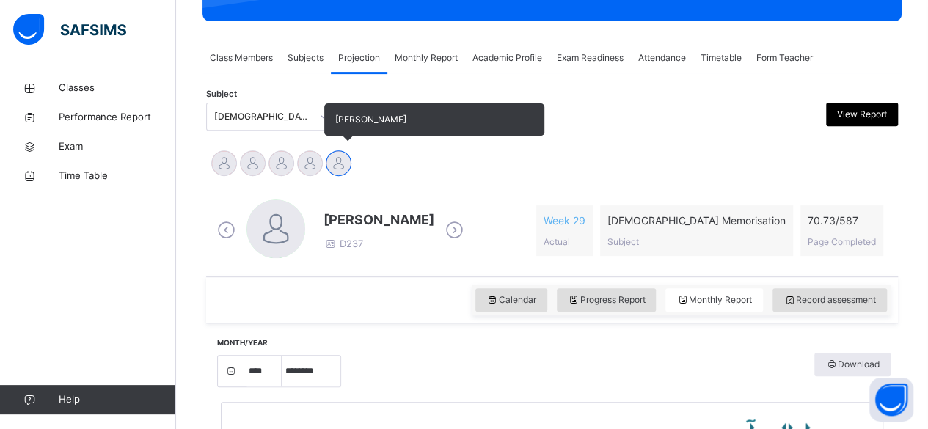
scroll to position [225, 0]
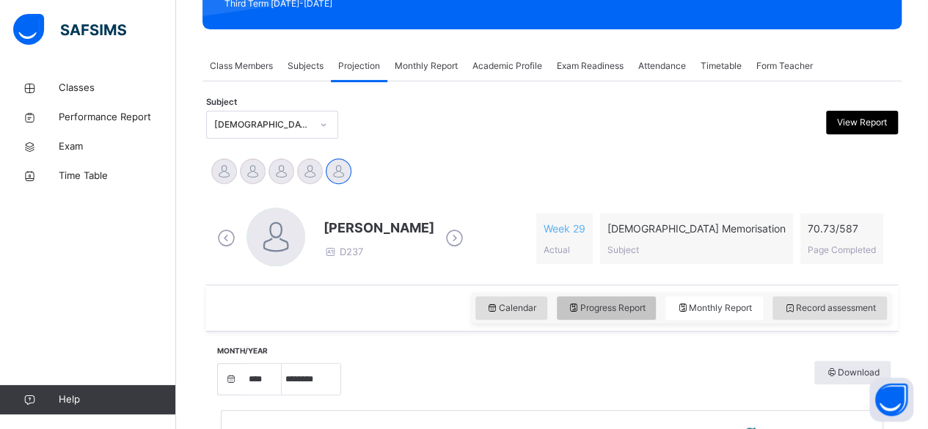
click at [612, 316] on div "Progress Report" at bounding box center [607, 307] width 100 height 23
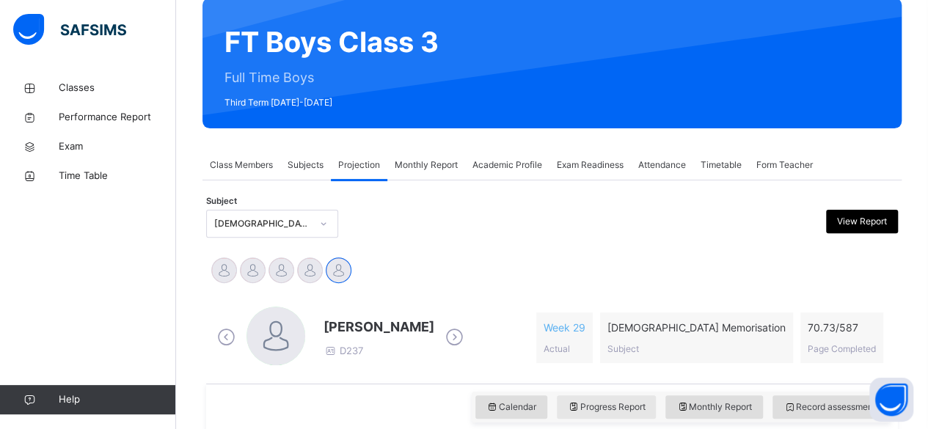
scroll to position [109, 0]
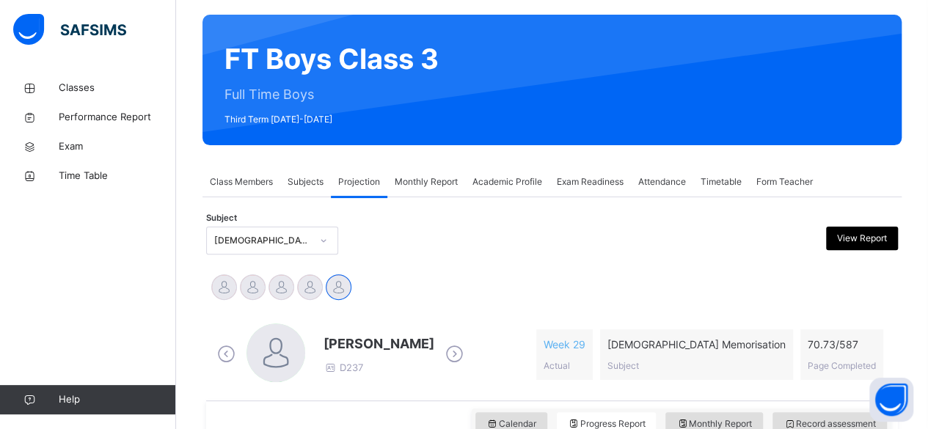
click at [236, 175] on span "Class Members" at bounding box center [241, 181] width 63 height 13
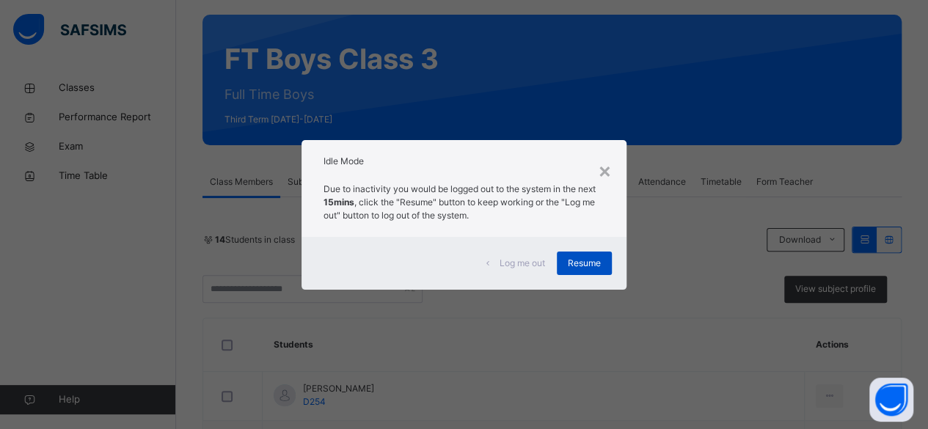
click at [592, 271] on div "Resume" at bounding box center [584, 263] width 55 height 23
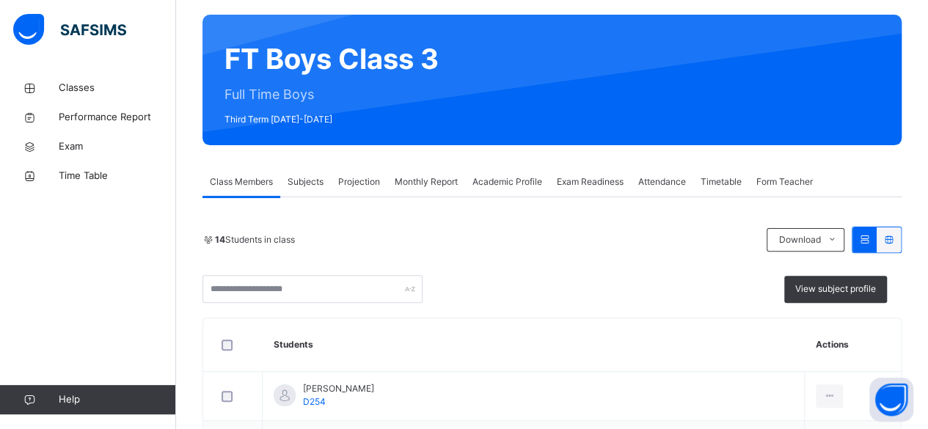
click at [365, 193] on div "Projection" at bounding box center [359, 181] width 57 height 29
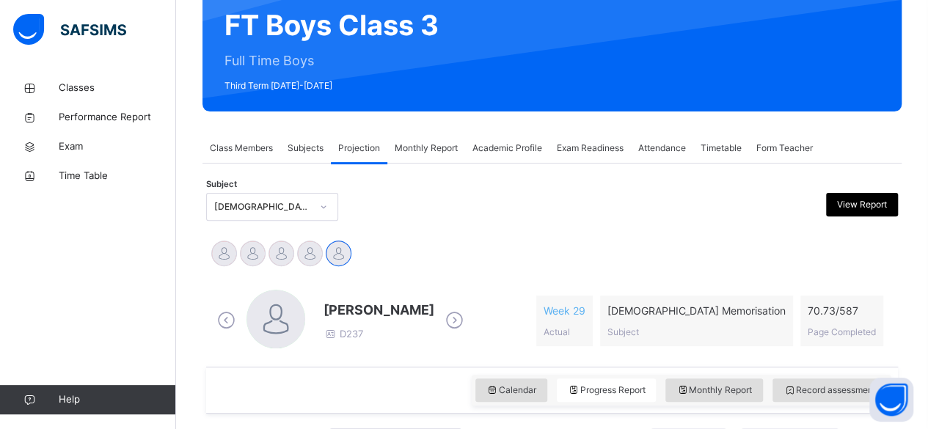
click at [219, 221] on div "[DEMOGRAPHIC_DATA] Memorisation (008)" at bounding box center [272, 207] width 132 height 28
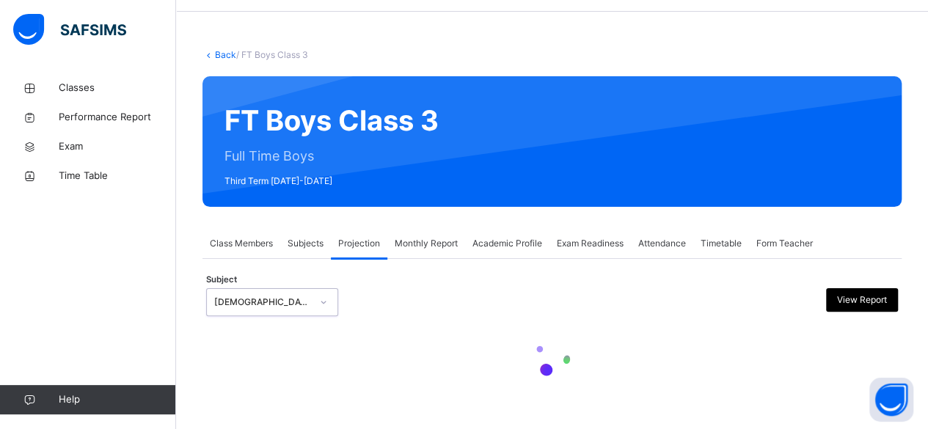
scroll to position [146, 0]
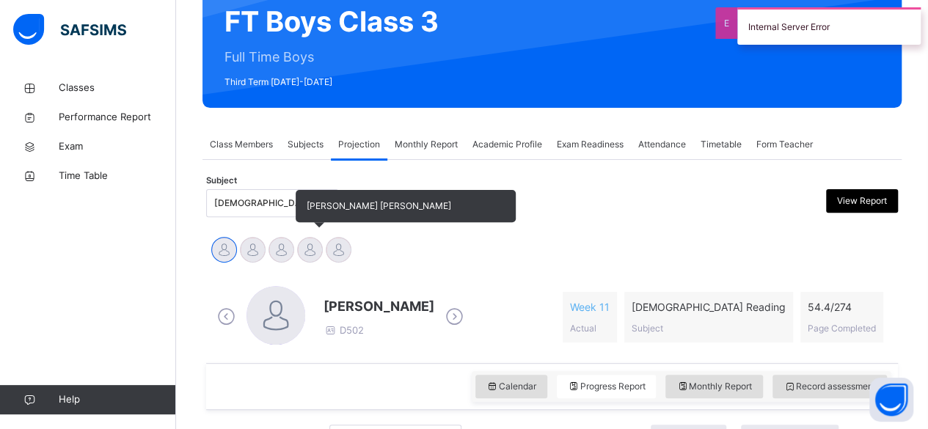
click at [314, 252] on div at bounding box center [310, 250] width 26 height 26
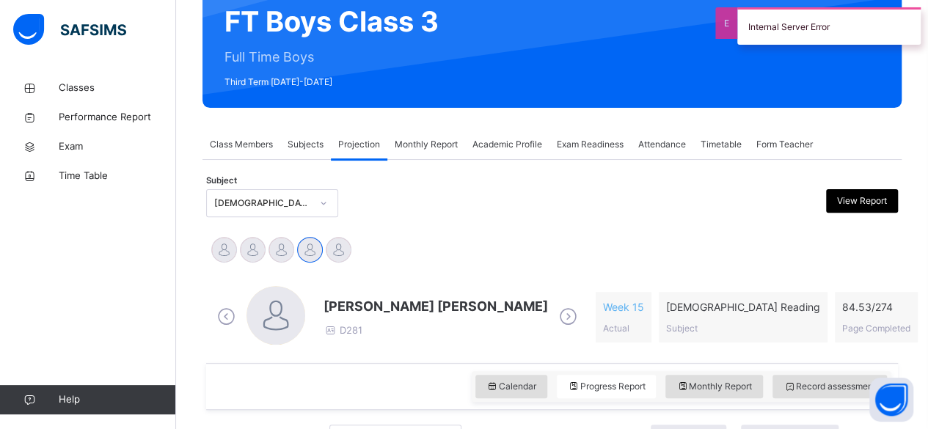
click at [334, 296] on span "[PERSON_NAME] [PERSON_NAME]" at bounding box center [436, 306] width 225 height 20
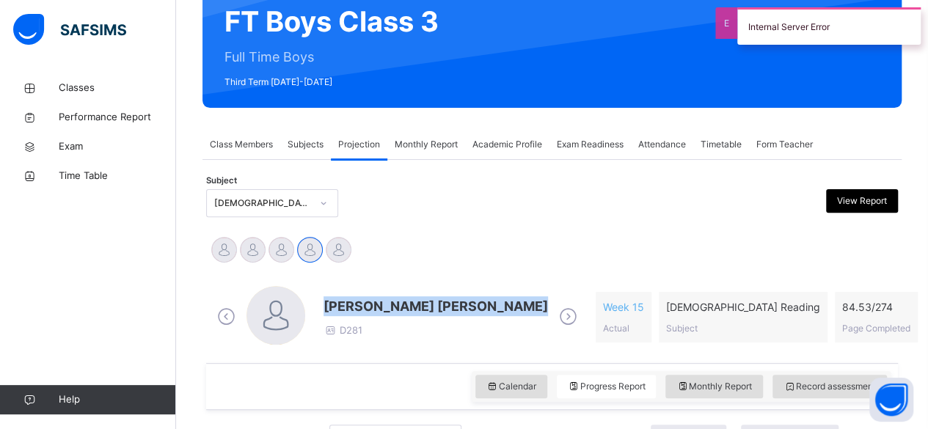
click at [334, 296] on span "[PERSON_NAME] [PERSON_NAME]" at bounding box center [436, 306] width 225 height 20
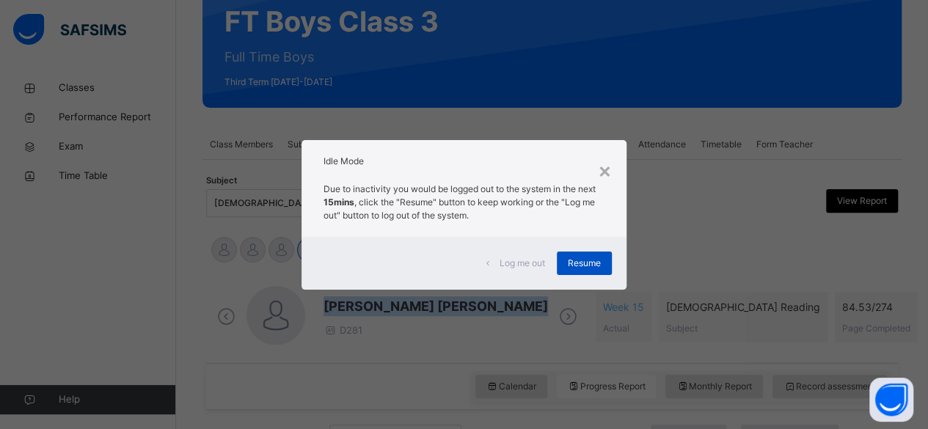
click at [581, 264] on span "Resume" at bounding box center [584, 263] width 33 height 13
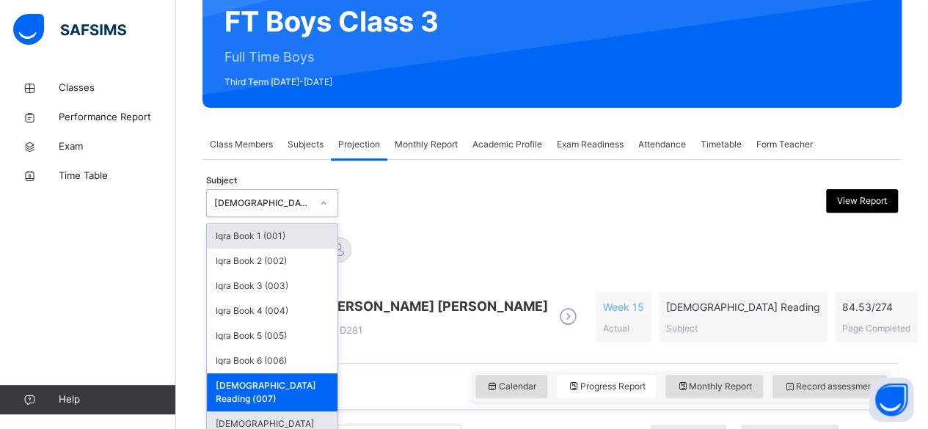
click at [288, 412] on div "[DEMOGRAPHIC_DATA] Memorisation (008)" at bounding box center [272, 431] width 131 height 38
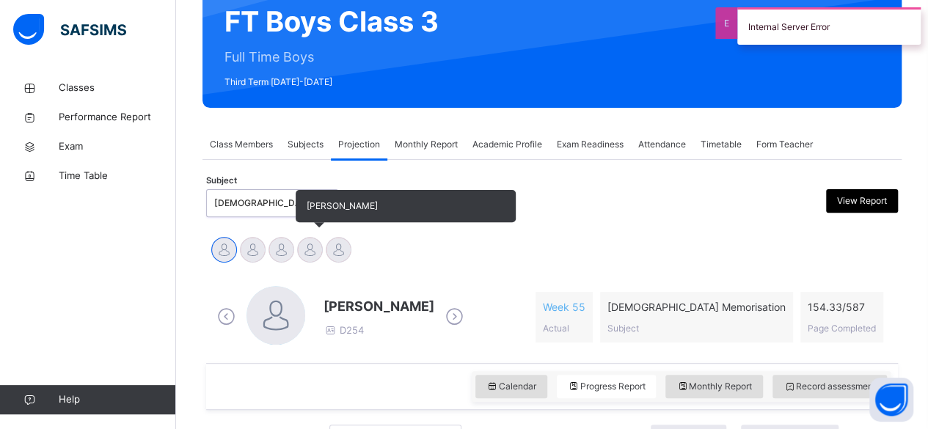
click at [303, 260] on div at bounding box center [310, 250] width 26 height 26
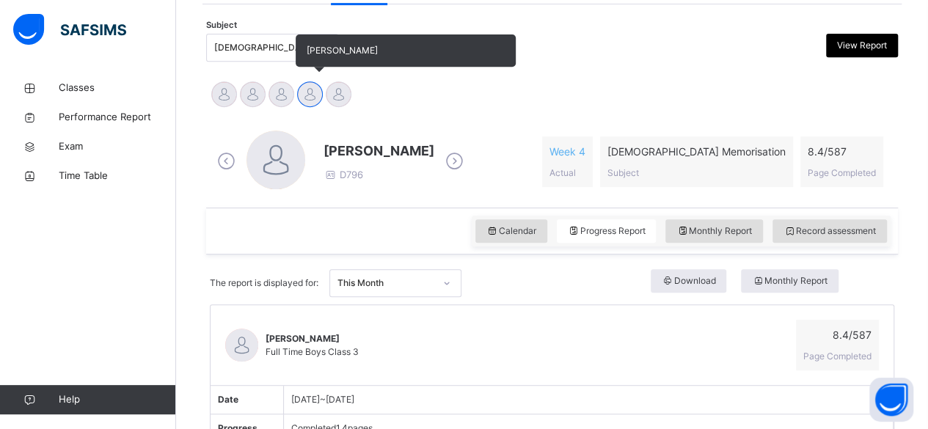
scroll to position [300, 0]
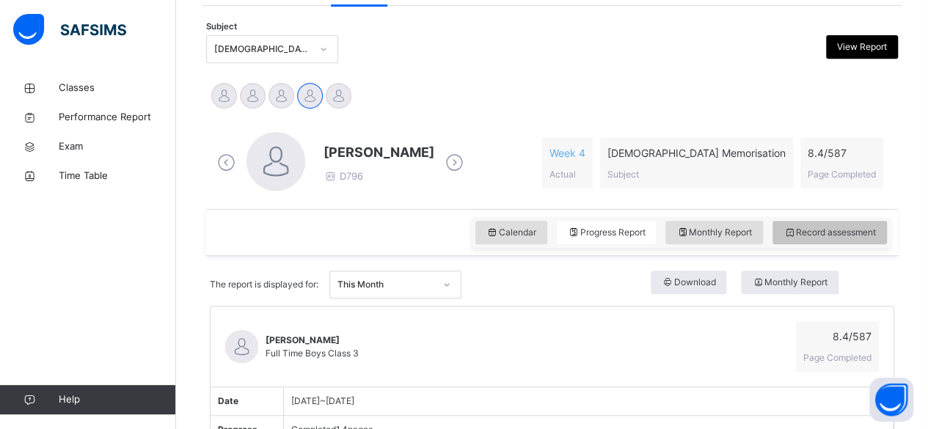
click at [825, 237] on span "Record assessment" at bounding box center [830, 232] width 92 height 13
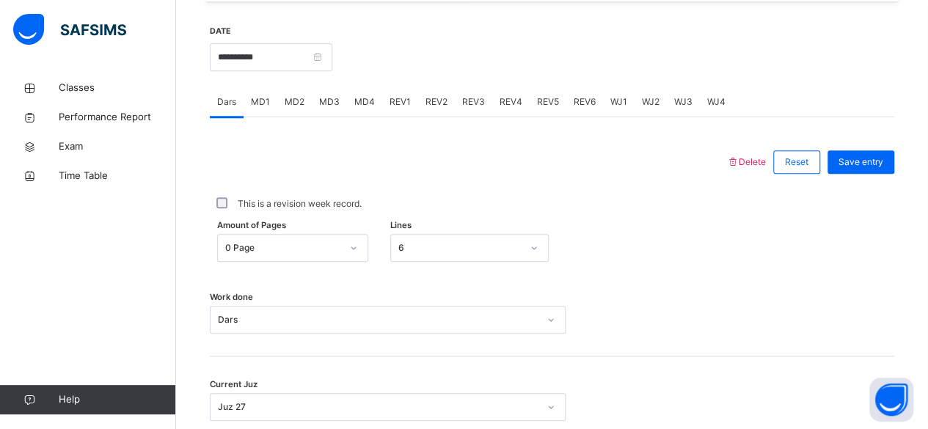
scroll to position [552, 0]
click at [302, 115] on div "MD2" at bounding box center [294, 104] width 34 height 29
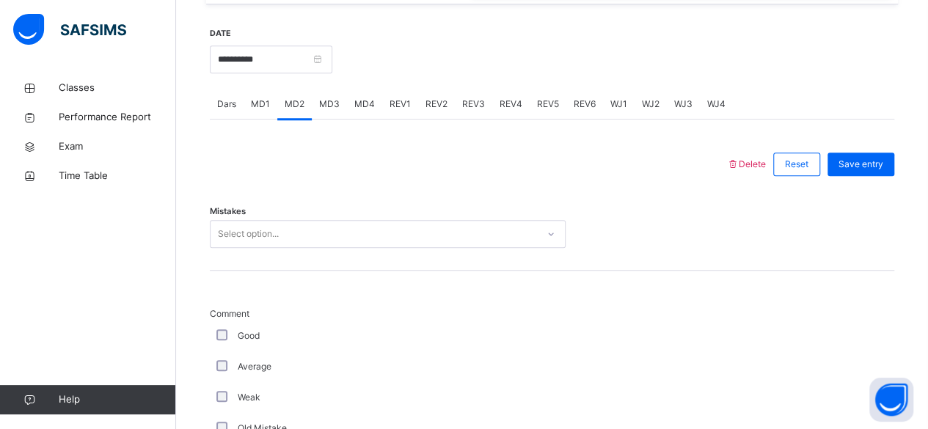
click at [320, 110] on div "MD3" at bounding box center [329, 104] width 35 height 29
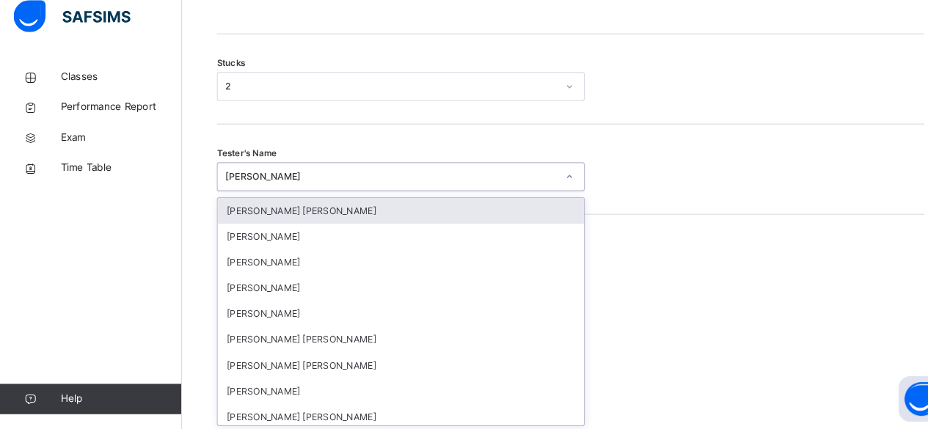
scroll to position [1249, 0]
type input "*"
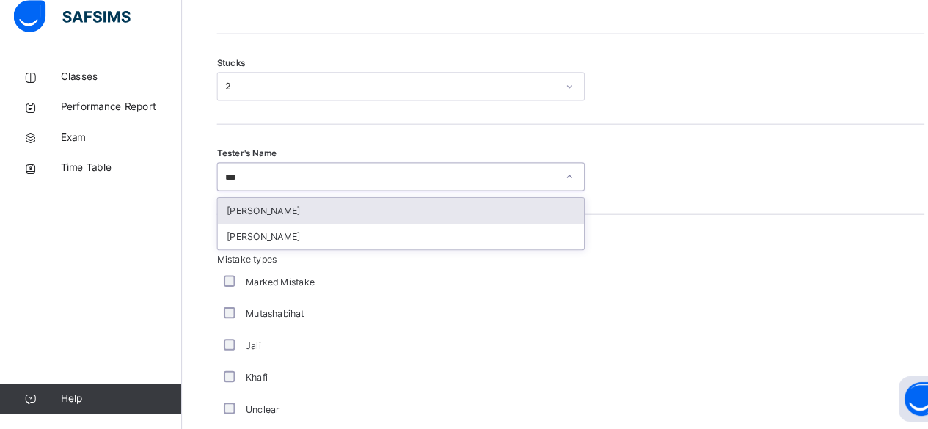
type input "****"
click at [330, 224] on div "[PERSON_NAME]" at bounding box center [388, 217] width 354 height 25
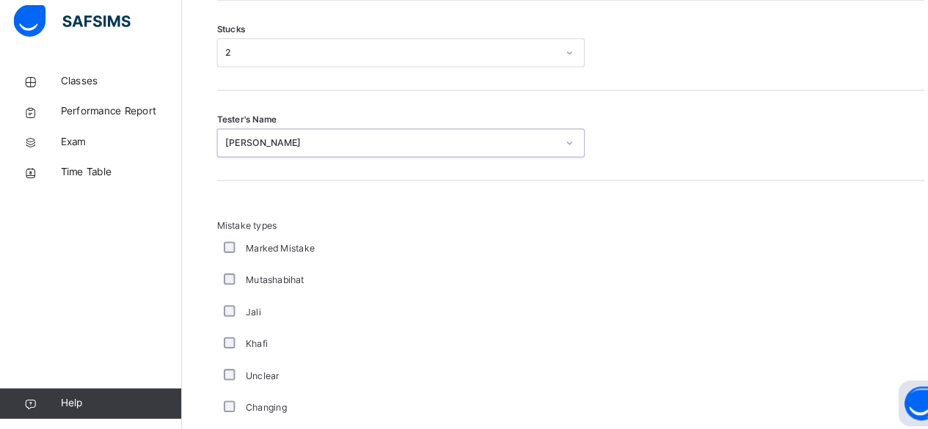
scroll to position [1287, 0]
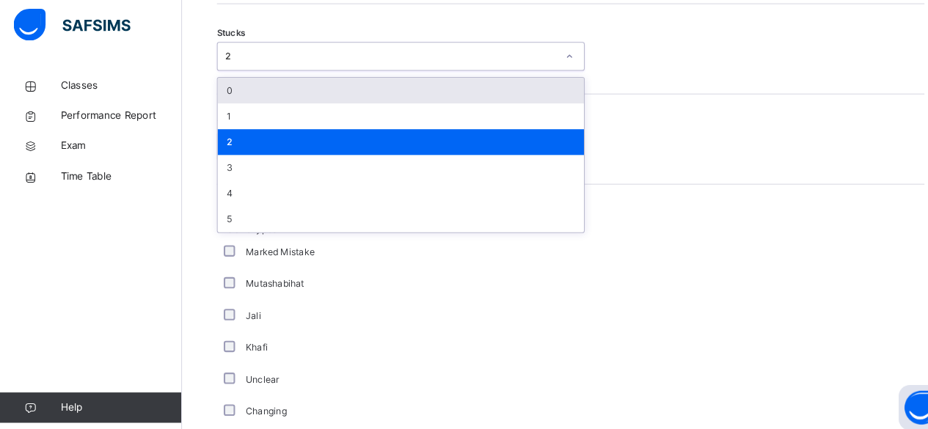
click at [371, 98] on div "0" at bounding box center [388, 93] width 354 height 25
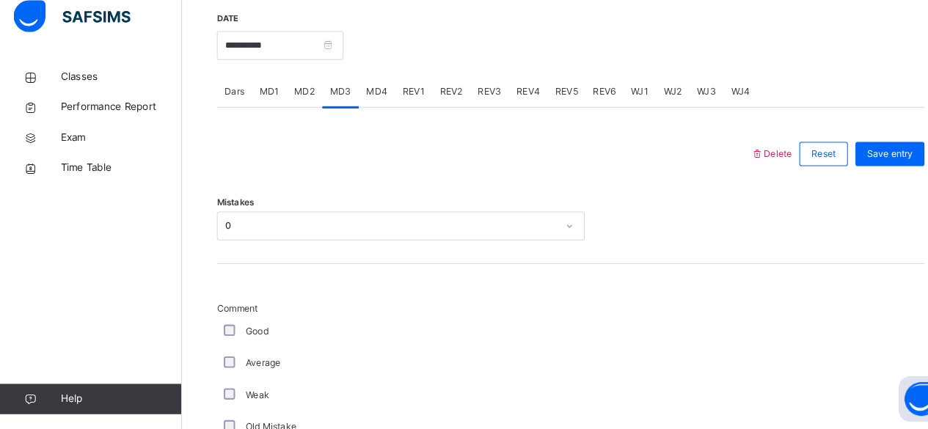
scroll to position [561, 0]
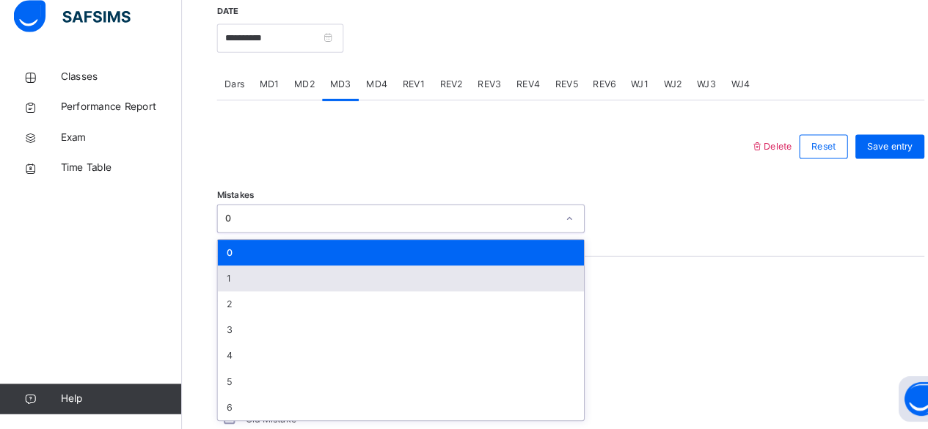
click at [374, 284] on div "1" at bounding box center [388, 283] width 354 height 25
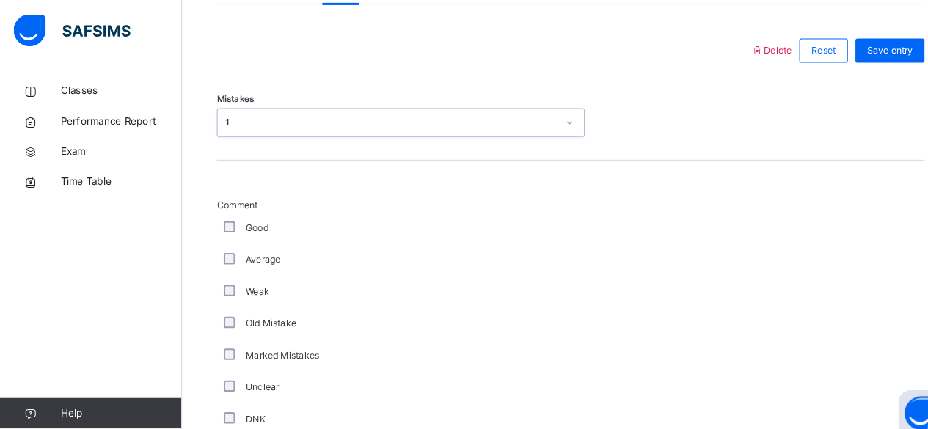
scroll to position [666, 0]
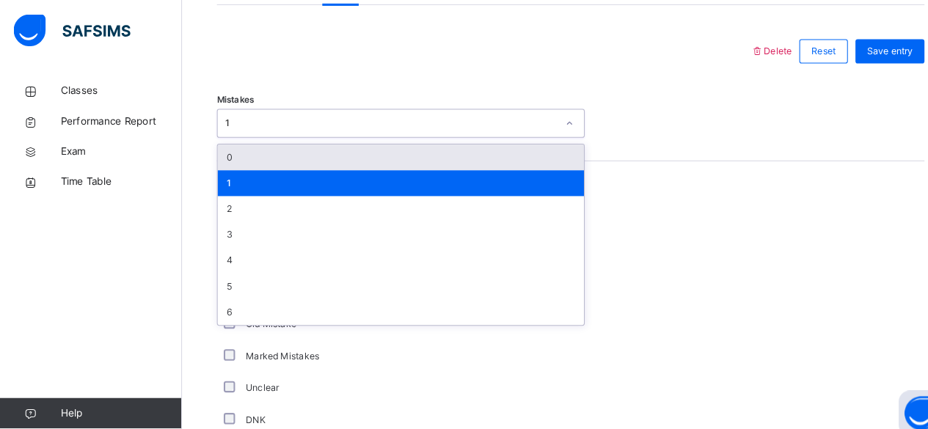
click at [238, 159] on div "0" at bounding box center [388, 152] width 354 height 25
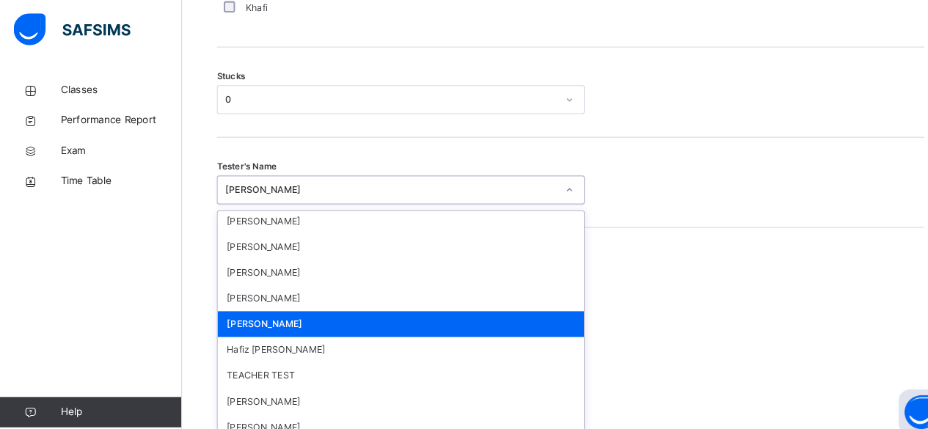
scroll to position [1416, 0]
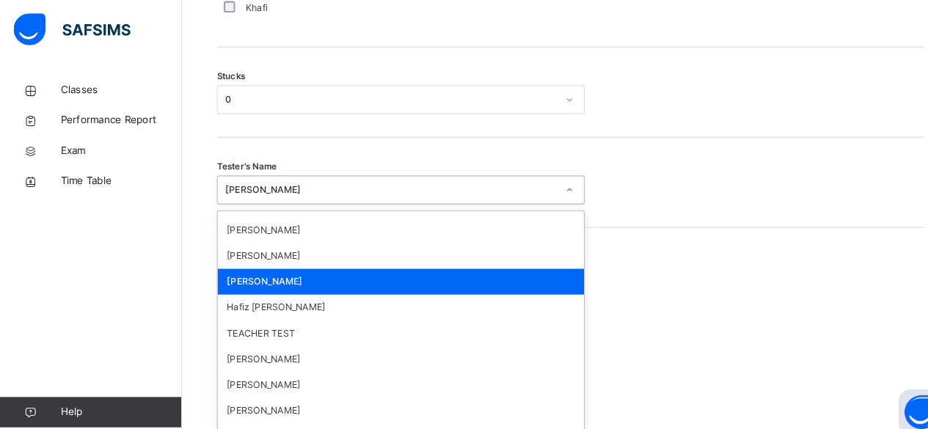
click at [649, 152] on div "Tester's Name option [PERSON_NAME], selected. option [PERSON_NAME] focused, 60 …" at bounding box center [552, 177] width 685 height 87
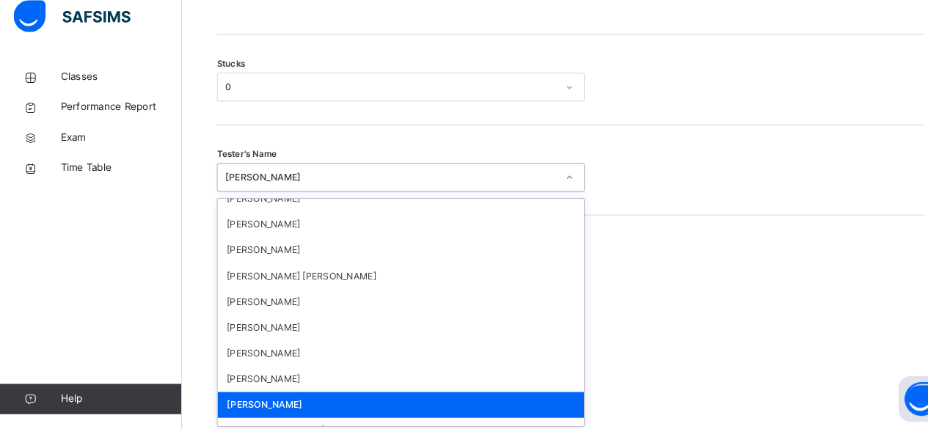
scroll to position [1249, 0]
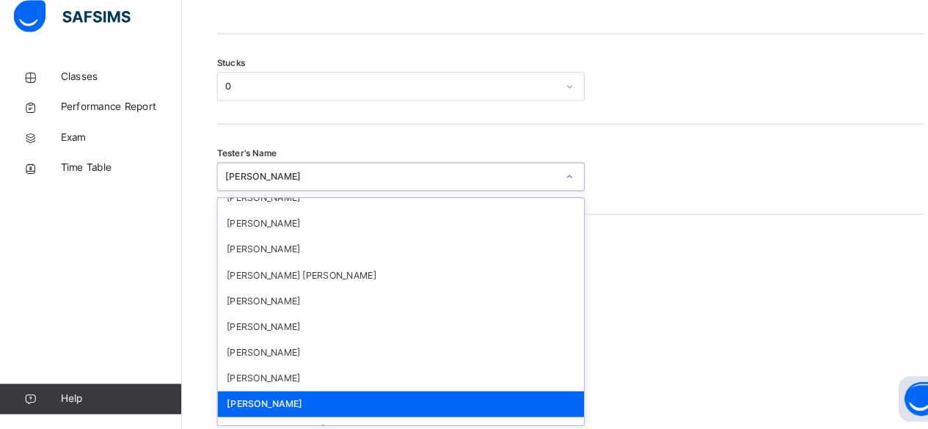
click at [464, 125] on div "Stucks 0" at bounding box center [552, 90] width 685 height 87
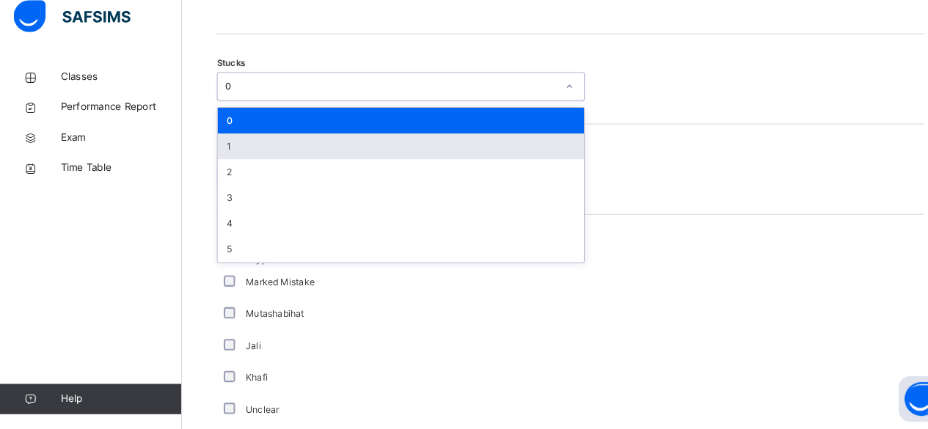
click at [377, 153] on div "1" at bounding box center [388, 155] width 354 height 25
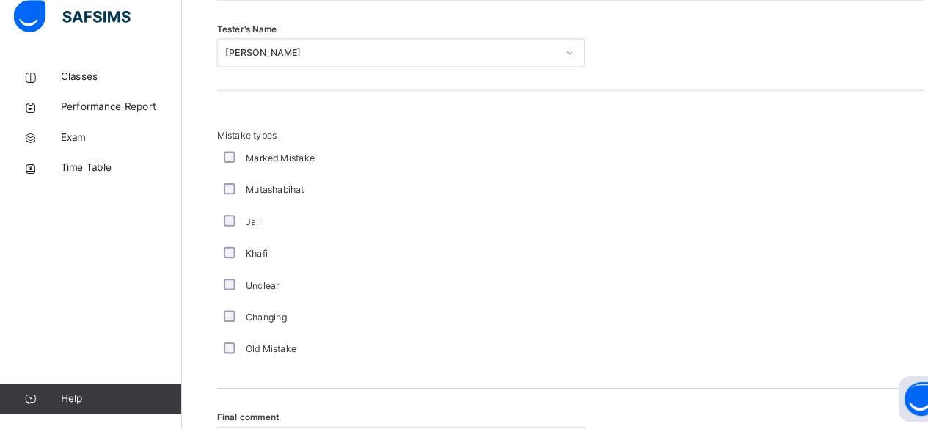
scroll to position [1518, 0]
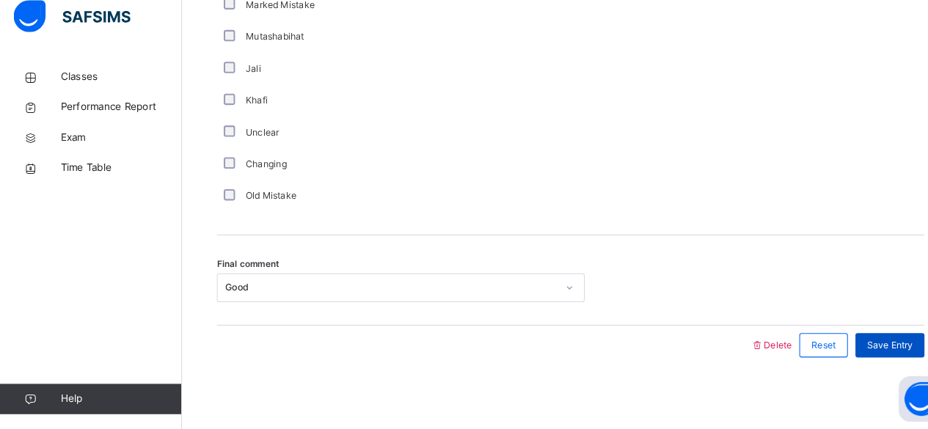
click at [870, 341] on span "Save Entry" at bounding box center [861, 347] width 45 height 13
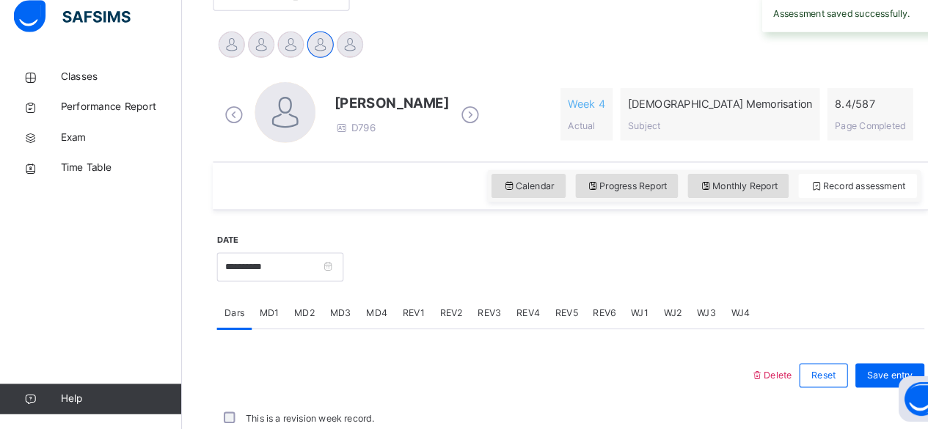
scroll to position [310, 0]
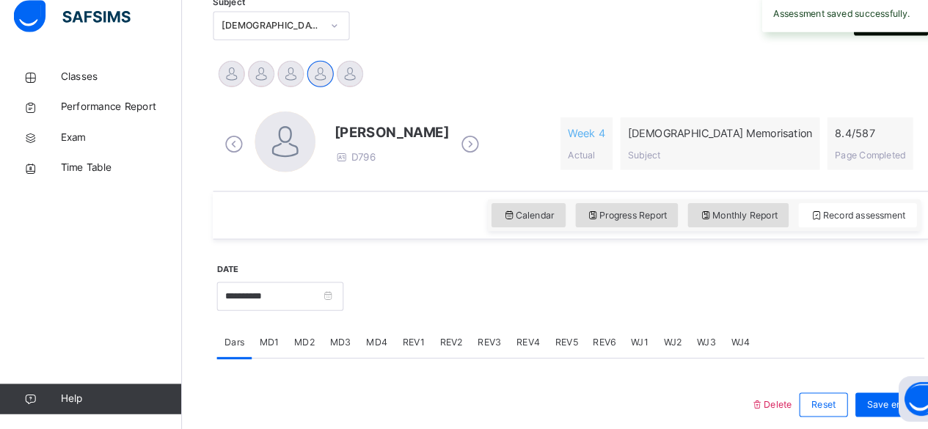
click at [367, 348] on span "MD4" at bounding box center [364, 345] width 21 height 13
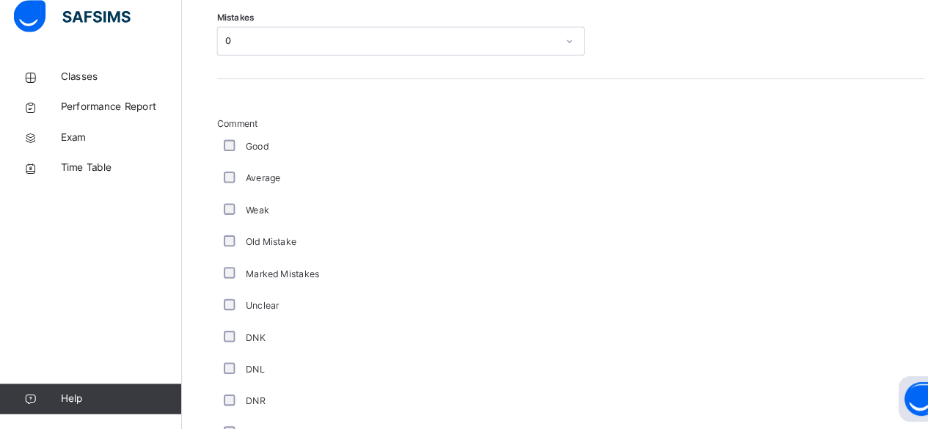
scroll to position [738, 0]
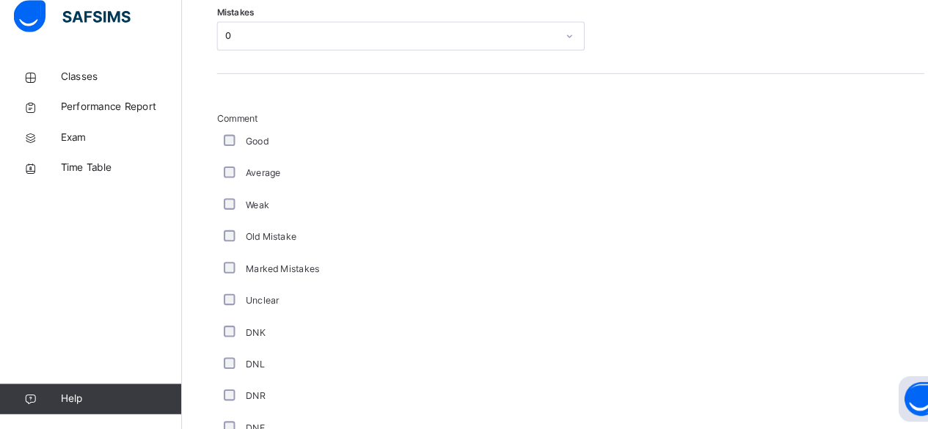
click at [373, 244] on div "Old Mistake" at bounding box center [394, 242] width 360 height 13
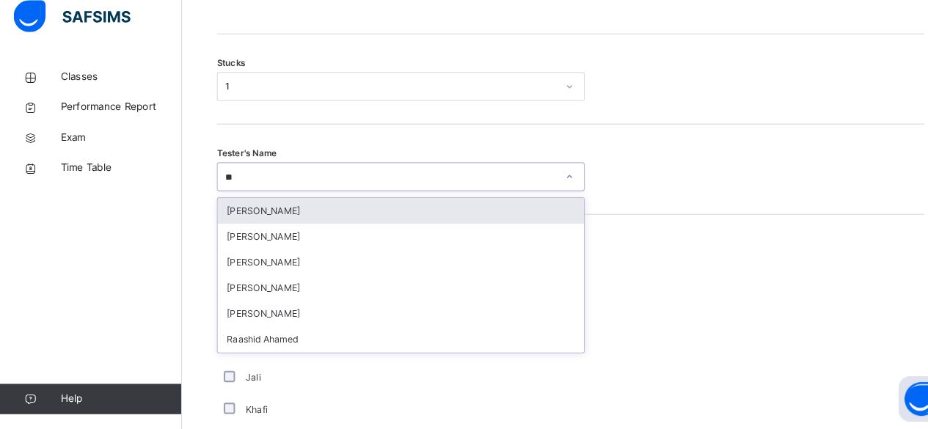
scroll to position [0, 0]
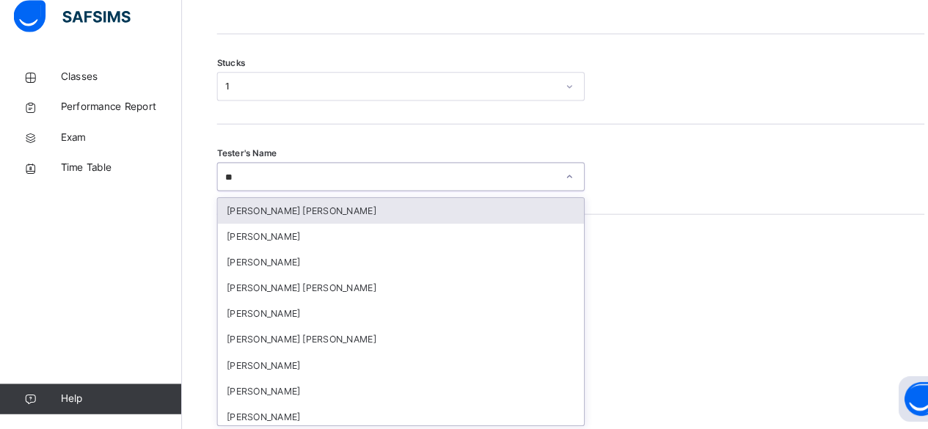
type input "***"
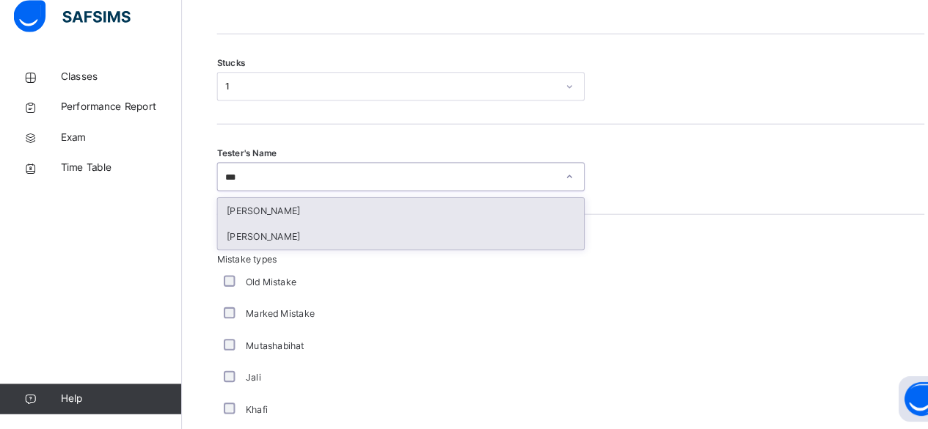
click at [307, 247] on div "[PERSON_NAME]" at bounding box center [388, 242] width 354 height 25
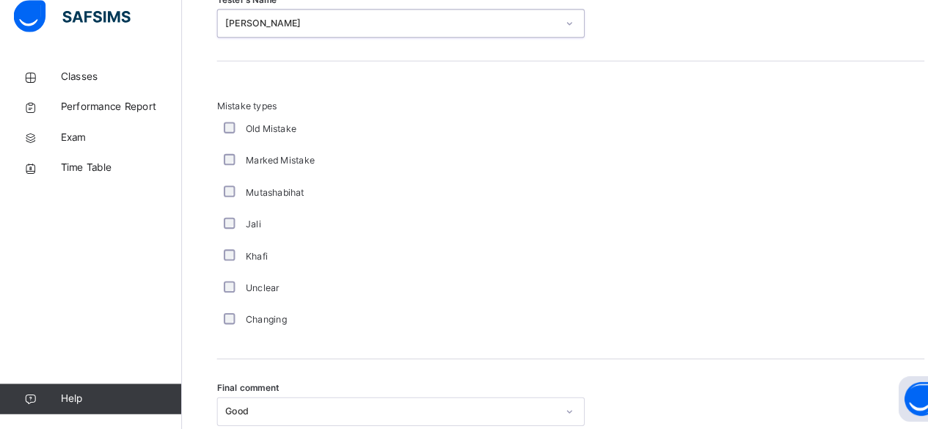
scroll to position [1401, 0]
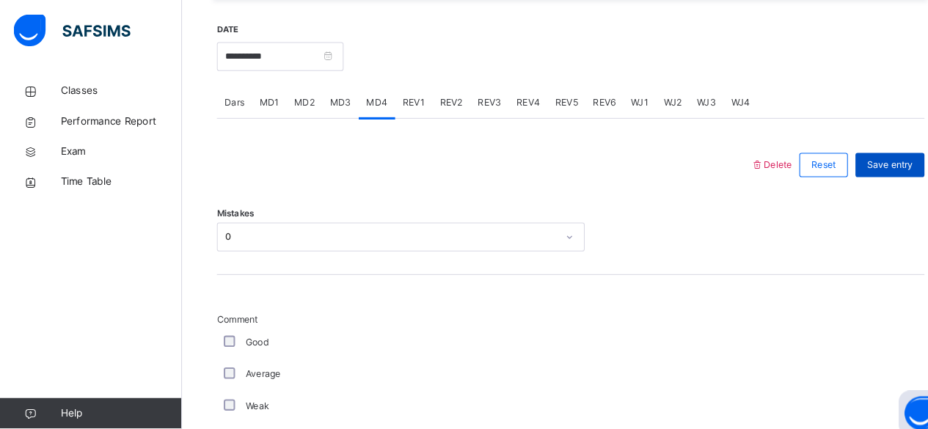
click at [866, 159] on span "Save entry" at bounding box center [861, 159] width 45 height 13
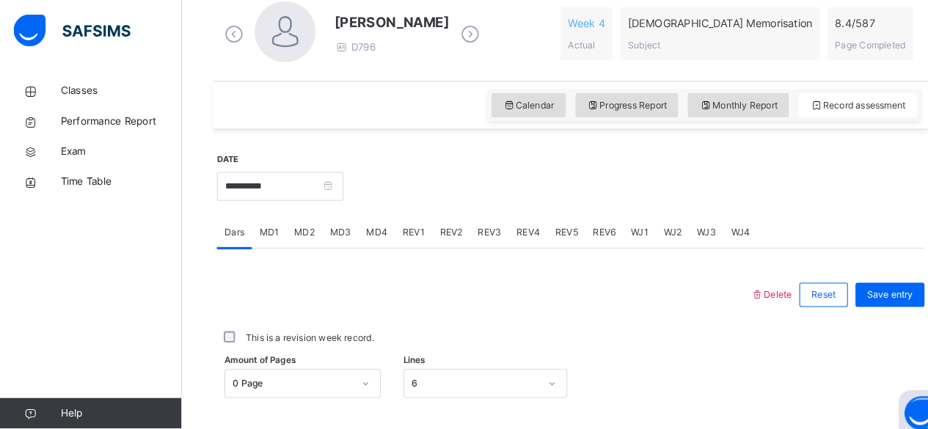
scroll to position [426, 0]
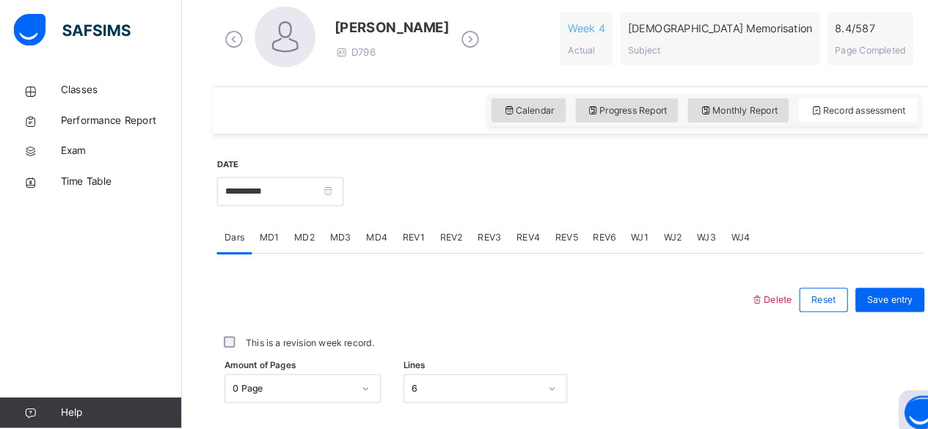
click at [330, 229] on span "MD3" at bounding box center [329, 230] width 21 height 13
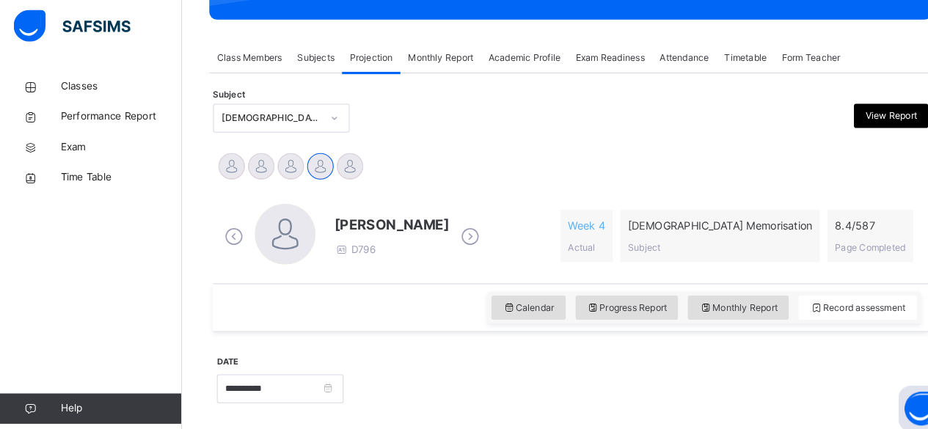
scroll to position [230, 0]
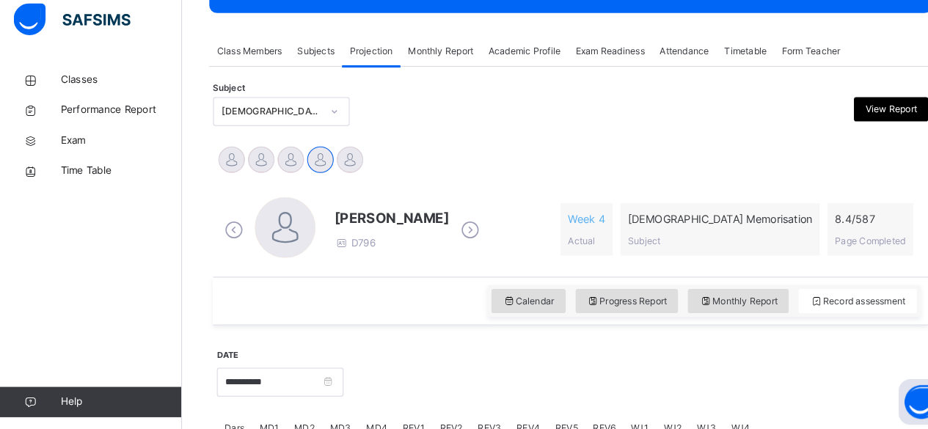
click at [225, 420] on span "Dars" at bounding box center [226, 425] width 19 height 13
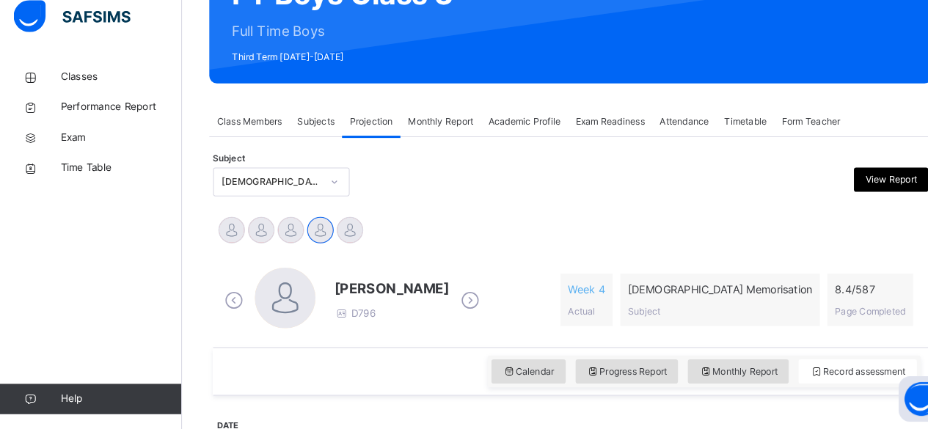
scroll to position [162, 0]
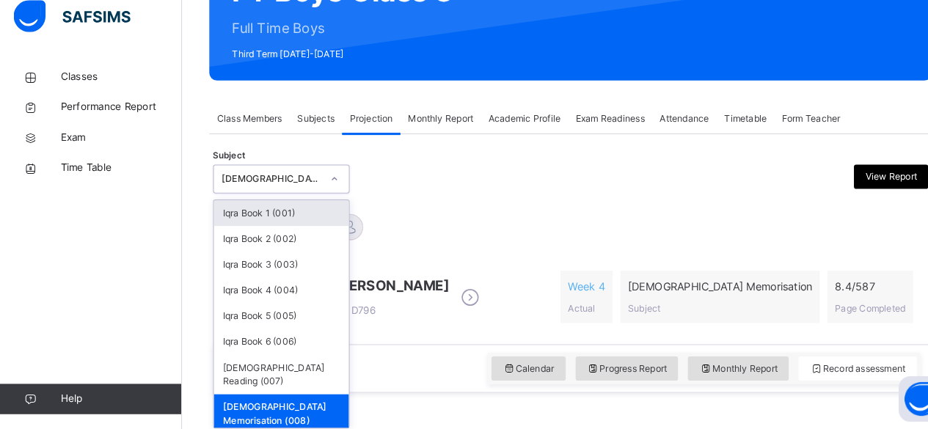
click at [299, 186] on div "[DEMOGRAPHIC_DATA] Memorisation (008)" at bounding box center [262, 187] width 97 height 13
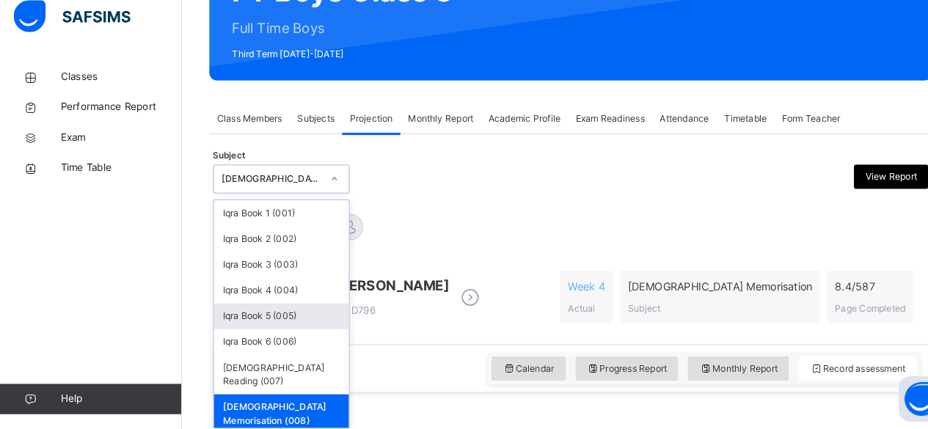
click at [264, 318] on div "Iqra Book 5 (005)" at bounding box center [272, 319] width 131 height 25
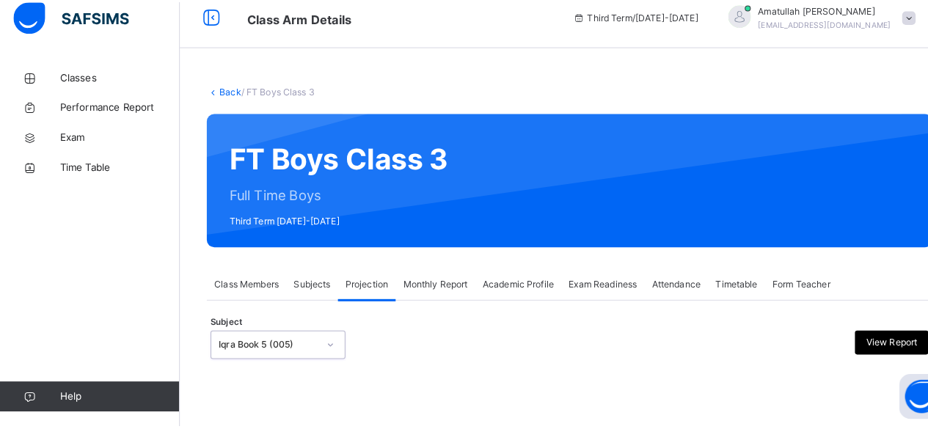
scroll to position [139, 0]
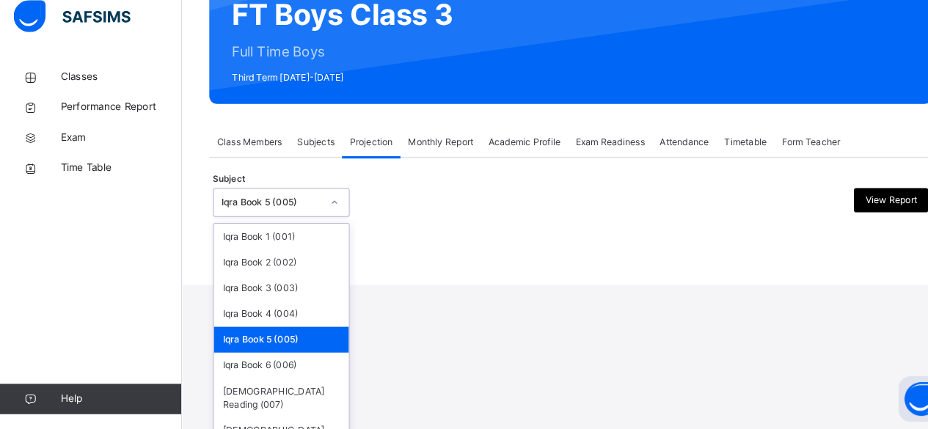
click at [261, 224] on div "option Iqra Book 5 (005), selected. option Iqra Book 5 (005) focused, 5 of 8. 8…" at bounding box center [272, 210] width 132 height 28
click at [263, 360] on div "Iqra Book 6 (006)" at bounding box center [272, 367] width 131 height 25
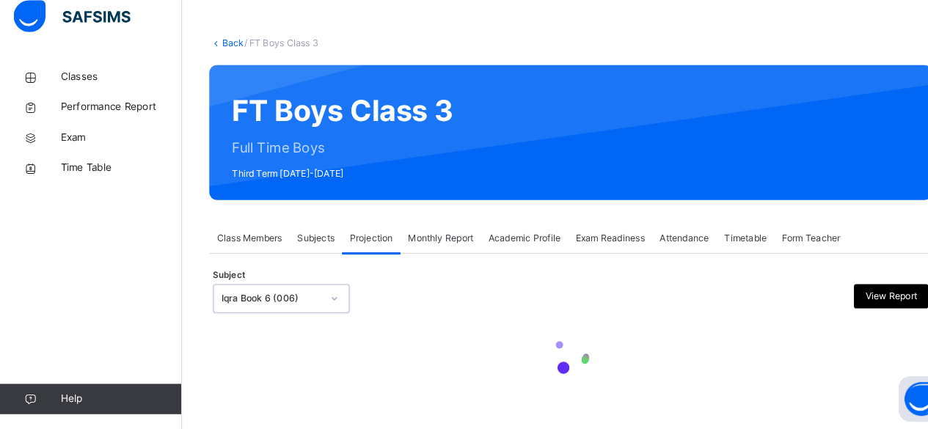
scroll to position [162, 0]
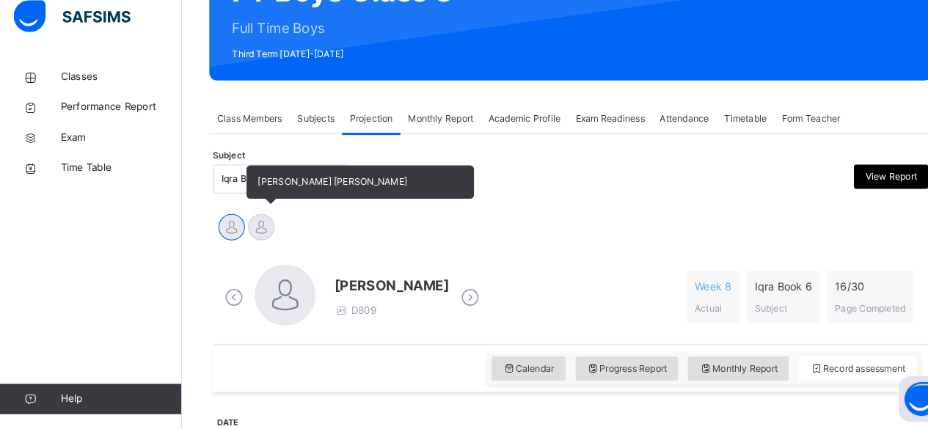
click at [256, 234] on div at bounding box center [253, 234] width 26 height 26
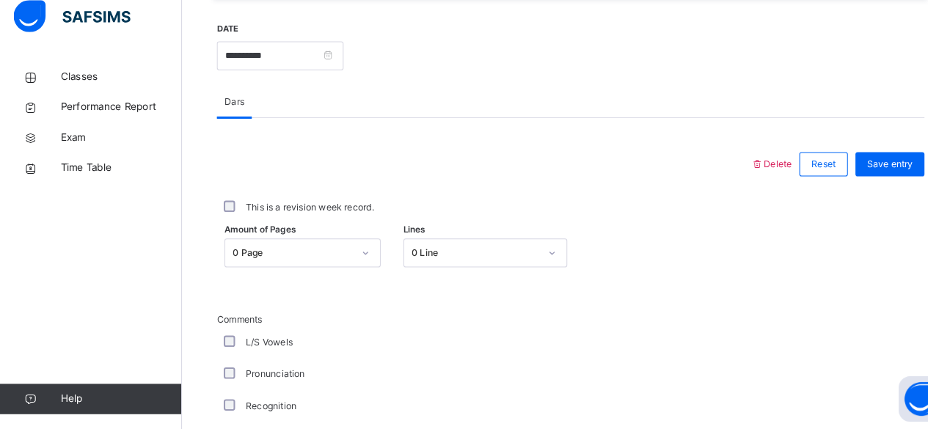
scroll to position [573, 0]
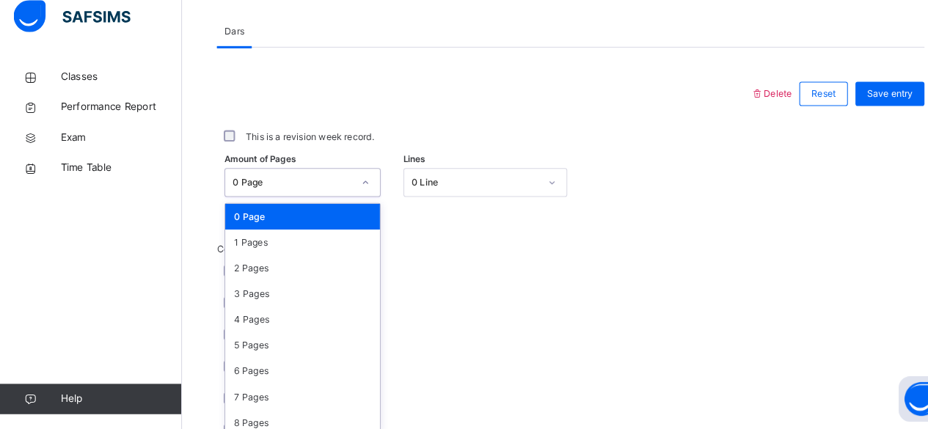
click at [294, 204] on div "option 0 Page focused, 1 of 31. 31 results available. Use Up and Down to choose…" at bounding box center [292, 190] width 151 height 28
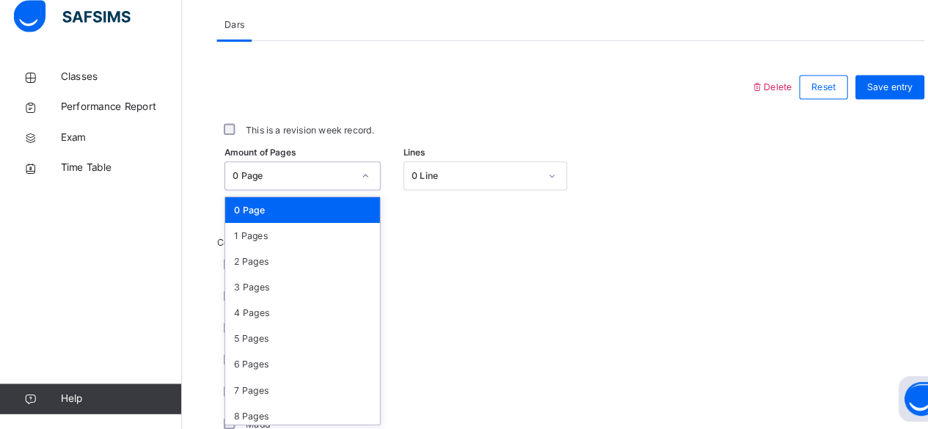
scroll to position [618, 0]
click at [294, 240] on div "1 Pages" at bounding box center [293, 242] width 150 height 25
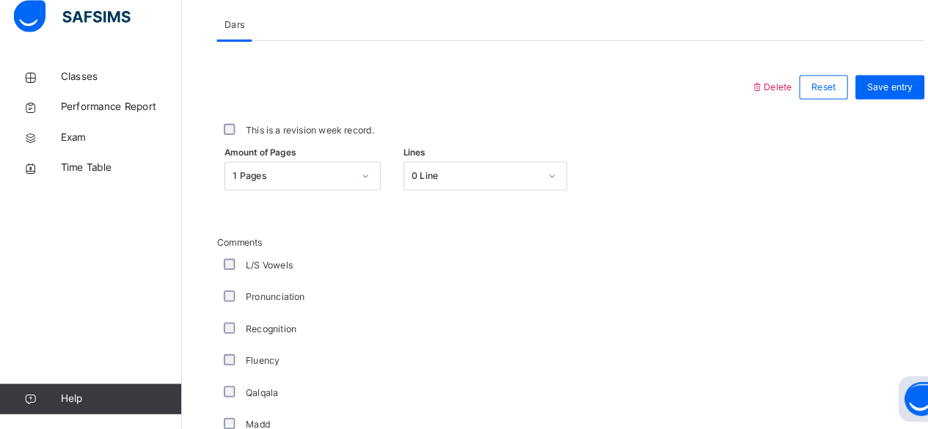
click at [456, 288] on div "Pronunciation" at bounding box center [393, 301] width 367 height 31
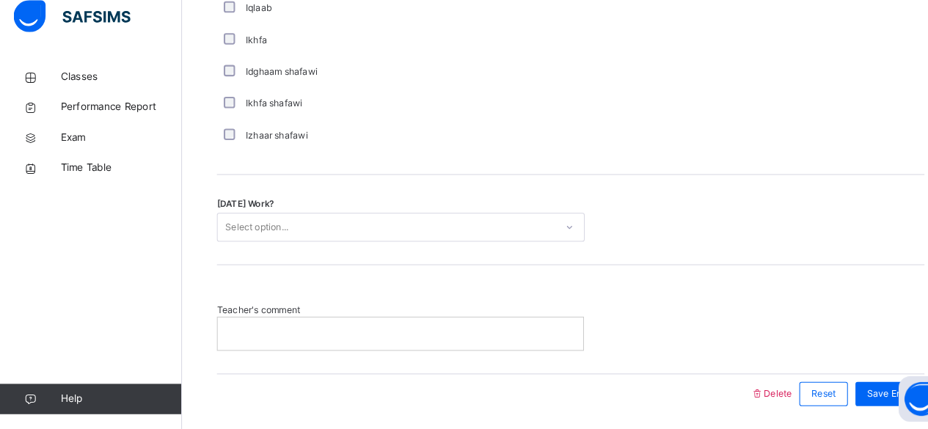
scroll to position [1205, 0]
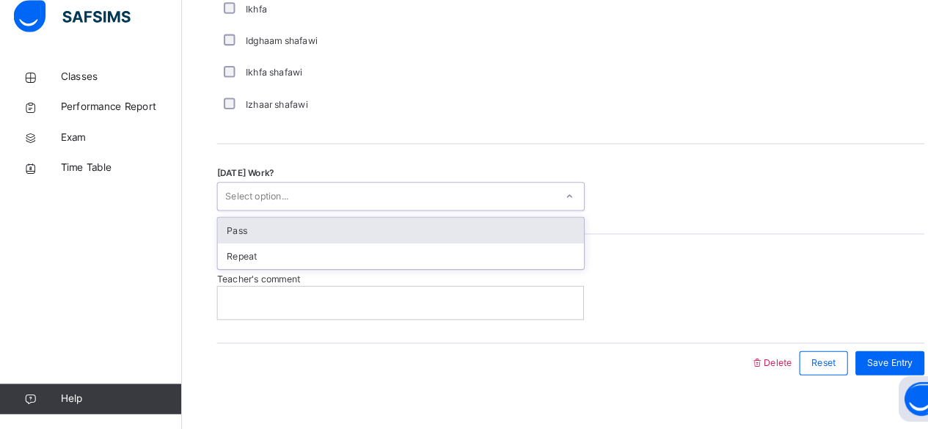
click at [531, 193] on div "Select option..." at bounding box center [374, 204] width 327 height 23
click at [540, 233] on div "Pass" at bounding box center [388, 237] width 354 height 25
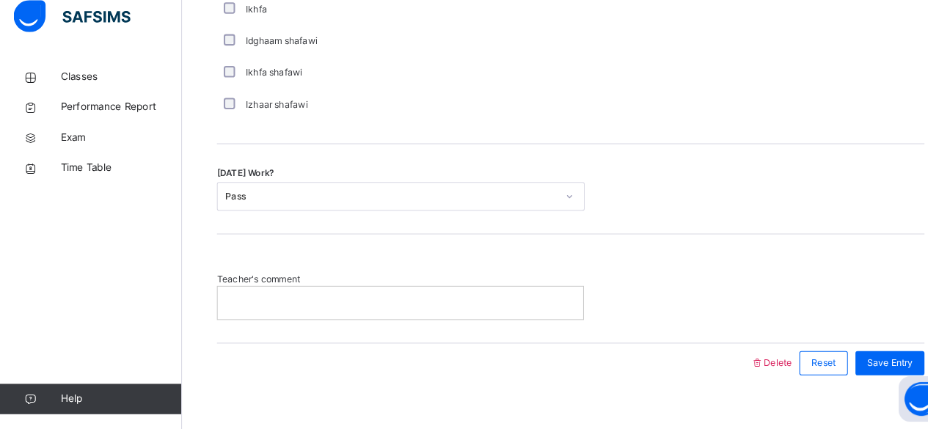
click at [524, 307] on p at bounding box center [388, 306] width 332 height 13
click at [870, 359] on span "Save Entry" at bounding box center [861, 365] width 45 height 13
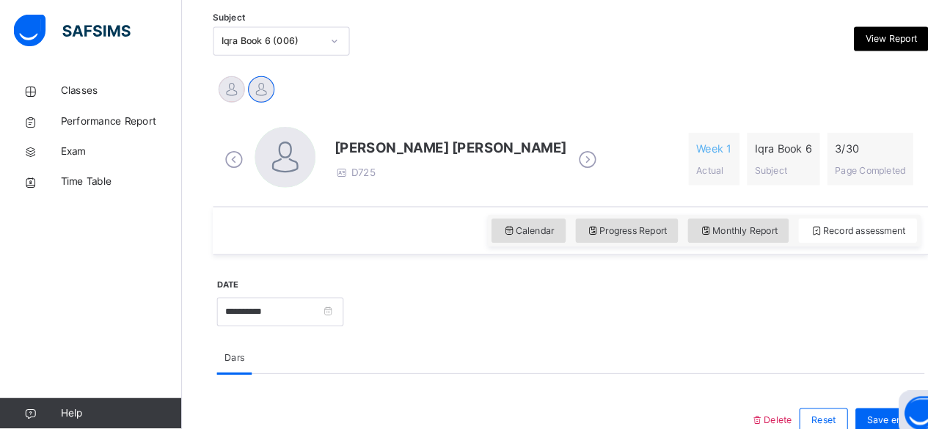
scroll to position [309, 0]
click at [689, 219] on icon at bounding box center [683, 223] width 12 height 13
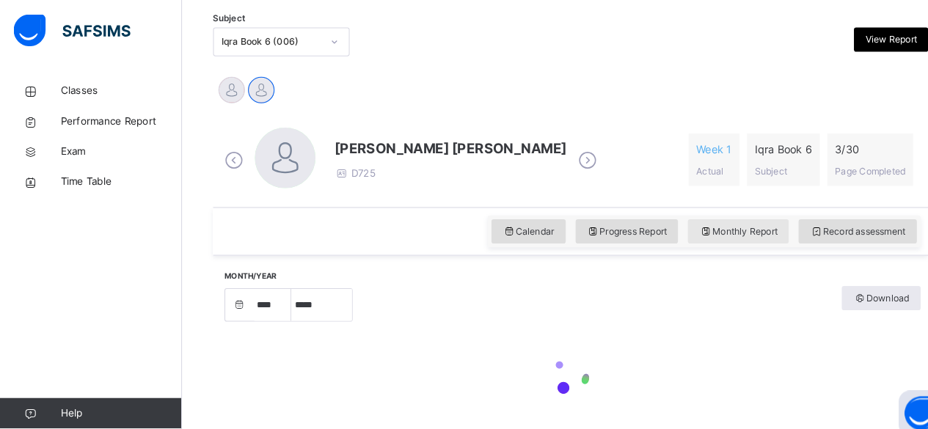
scroll to position [295, 0]
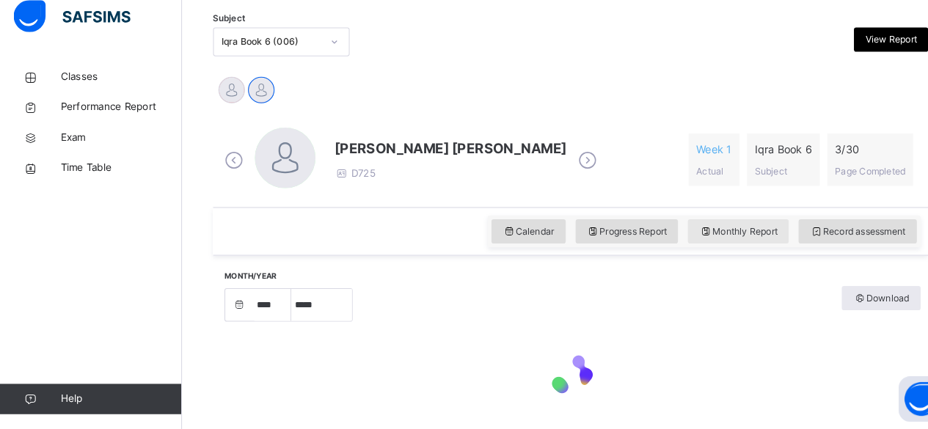
select select "****"
select select "*"
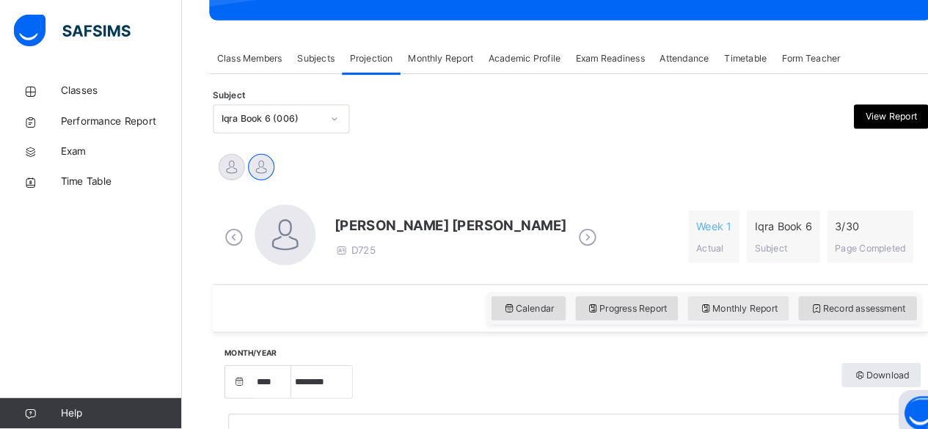
scroll to position [180, 0]
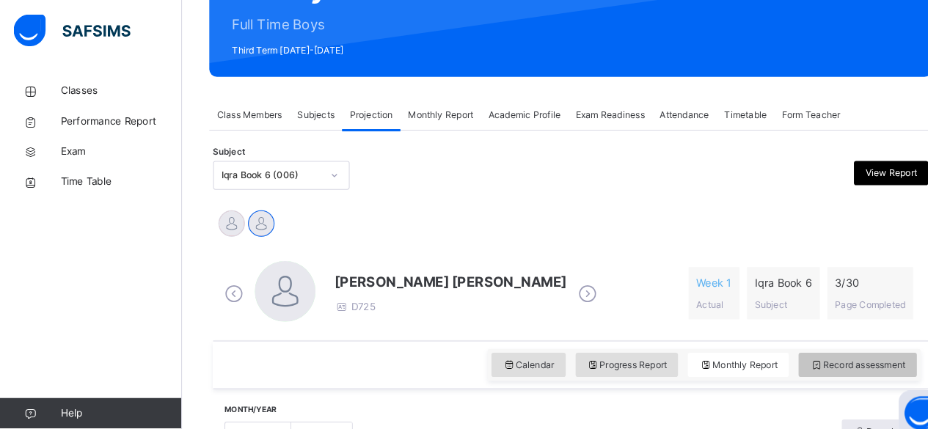
click at [831, 362] on div "Record assessment" at bounding box center [830, 352] width 114 height 23
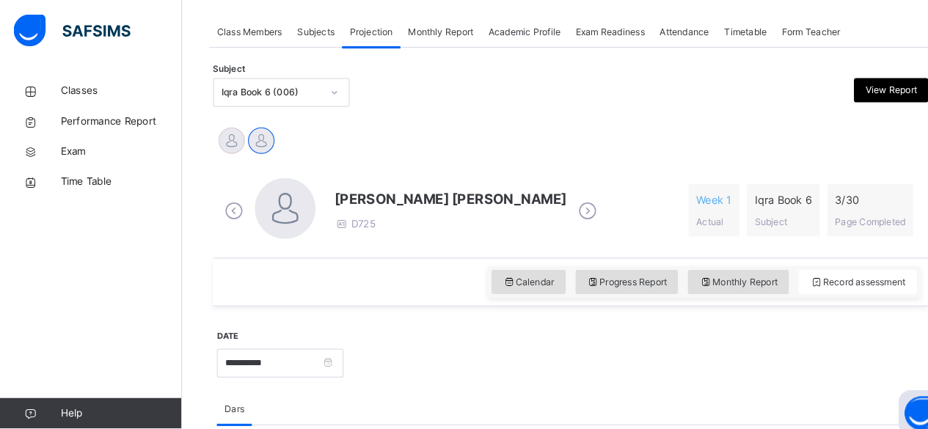
scroll to position [0, 0]
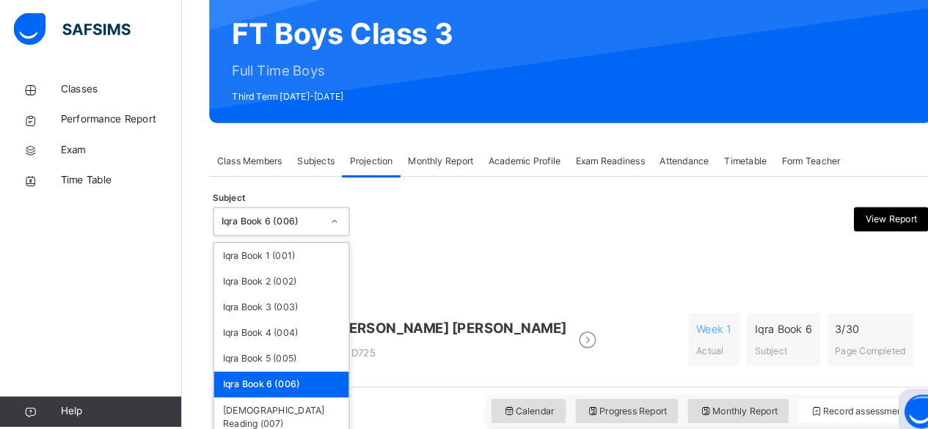
click at [291, 230] on div "option Iqra Book 6 (006), selected. option Iqra Book 6 (006) focused, 6 of 8. 8…" at bounding box center [272, 216] width 132 height 28
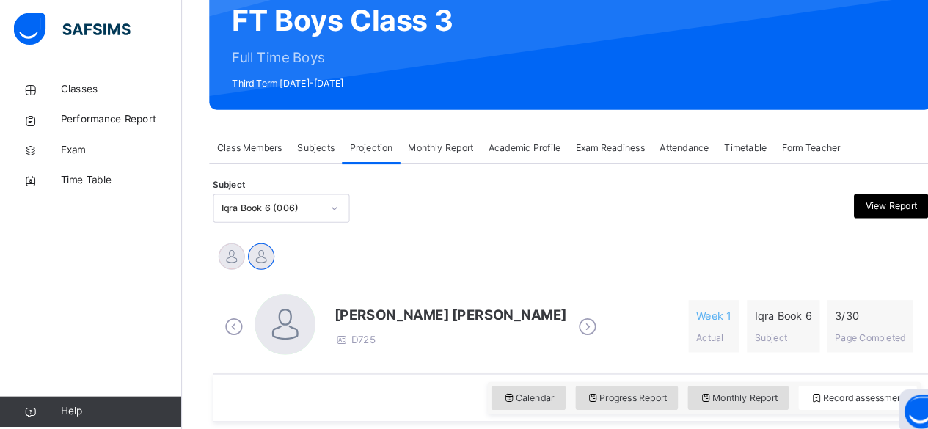
drag, startPoint x: 310, startPoint y: 375, endPoint x: 663, endPoint y: 250, distance: 375.3
click at [663, 250] on div "MAISARA [PERSON_NAME] [PERSON_NAME]" at bounding box center [552, 252] width 685 height 32
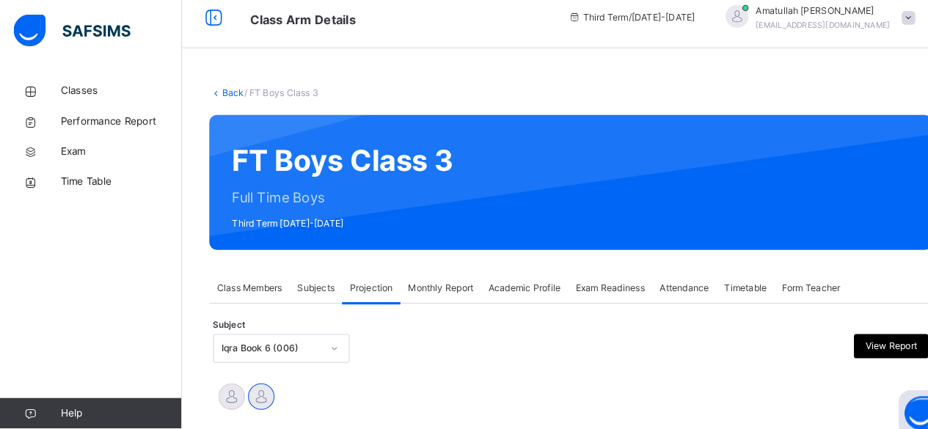
scroll to position [0, 0]
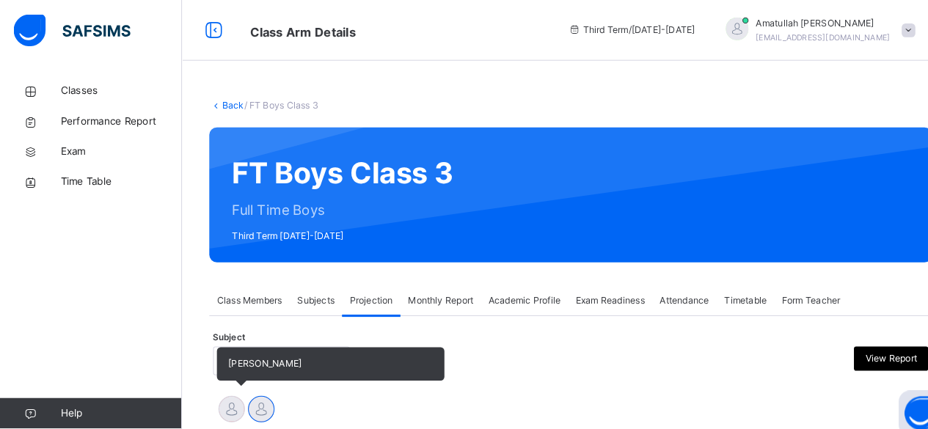
click at [280, 352] on span "[PERSON_NAME]" at bounding box center [256, 351] width 71 height 11
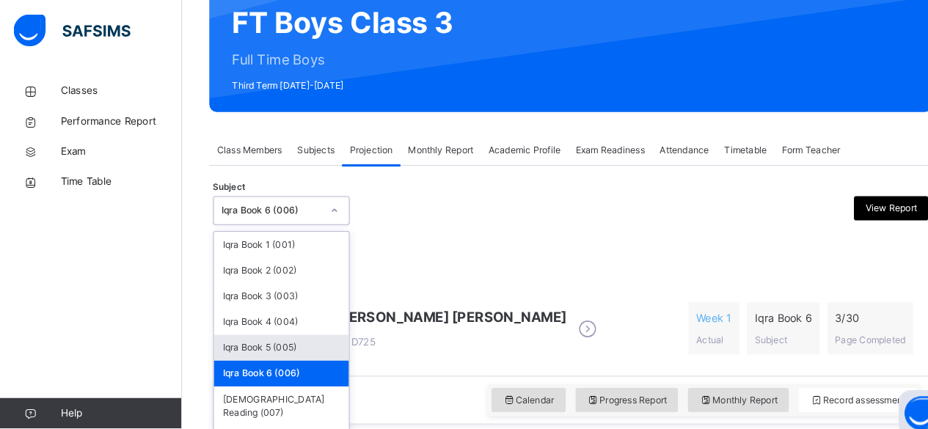
click at [229, 218] on div "option Iqra Book 6 (006), selected. option Iqra Book 5 (005) focused, 5 of 8. 8…" at bounding box center [272, 204] width 132 height 28
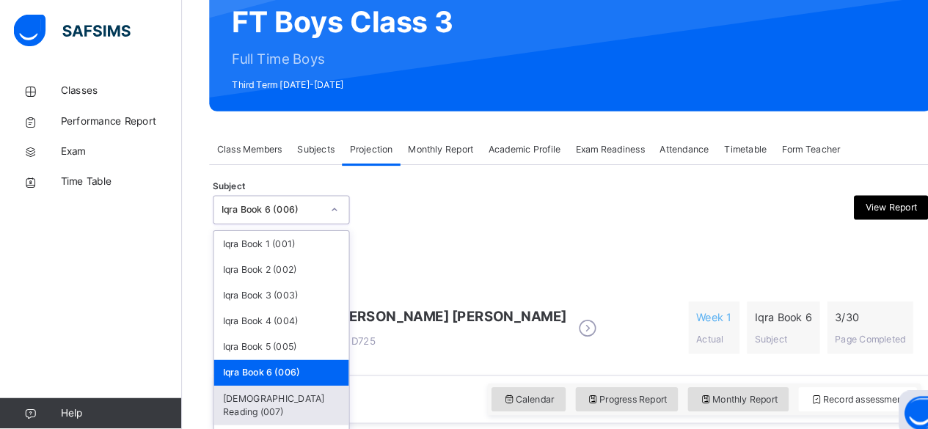
click at [263, 385] on div "[DEMOGRAPHIC_DATA] Reading (007)" at bounding box center [272, 393] width 131 height 38
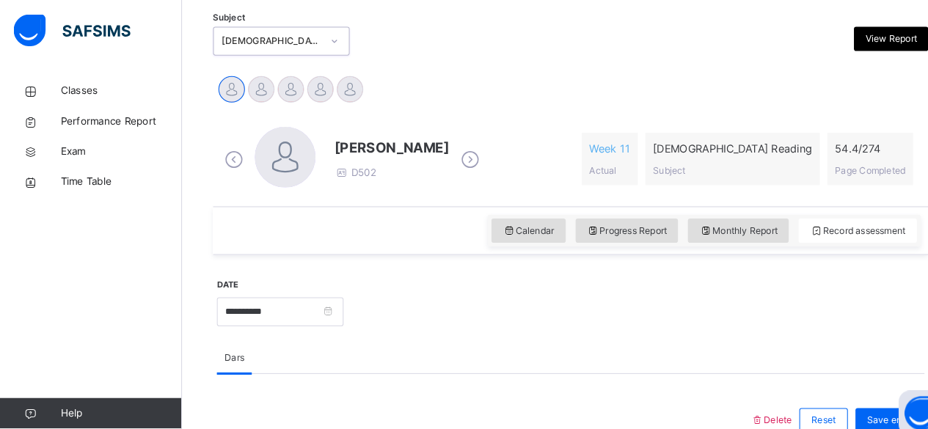
scroll to position [145, 0]
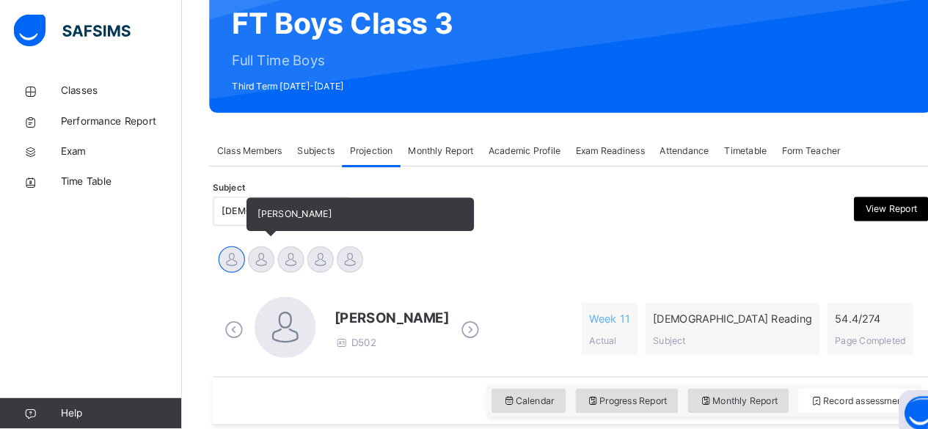
drag, startPoint x: 260, startPoint y: 233, endPoint x: 258, endPoint y: 247, distance: 13.3
click at [258, 247] on div "[PERSON_NAME] Md [PERSON_NAME][DEMOGRAPHIC_DATA] [PERSON_NAME] [PERSON_NAME] [P…" at bounding box center [552, 253] width 692 height 40
click at [258, 247] on div at bounding box center [253, 252] width 26 height 26
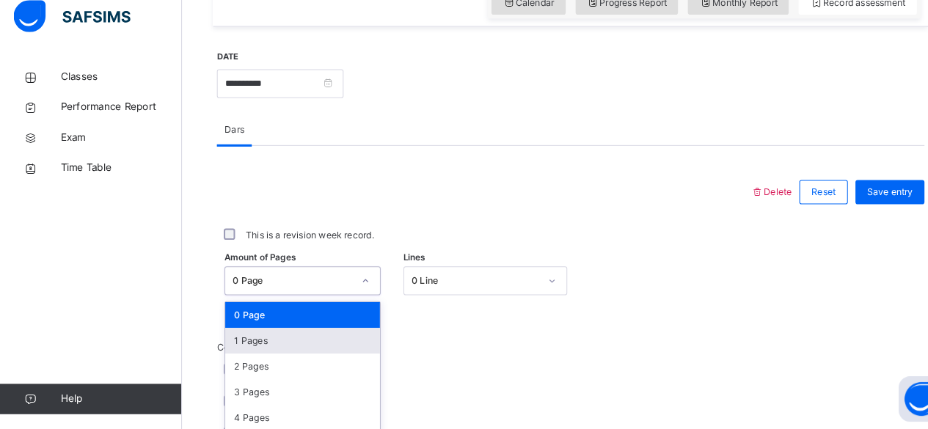
scroll to position [618, 0]
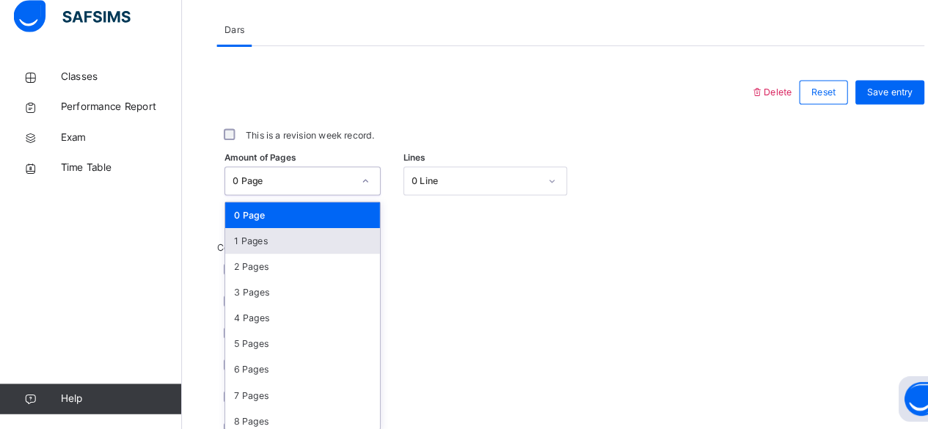
click at [307, 203] on div "option 1 Pages focused, 2 of 275. 275 results available. Use Up and Down to cho…" at bounding box center [292, 189] width 151 height 28
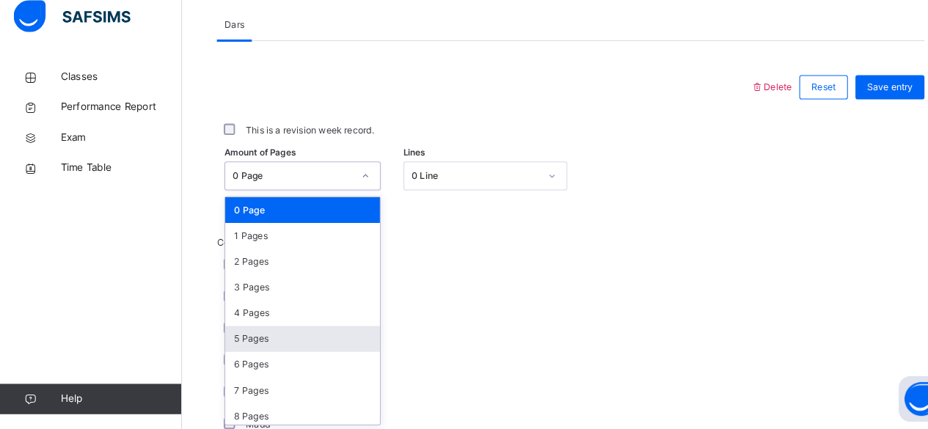
click at [325, 334] on div "5 Pages" at bounding box center [293, 342] width 150 height 25
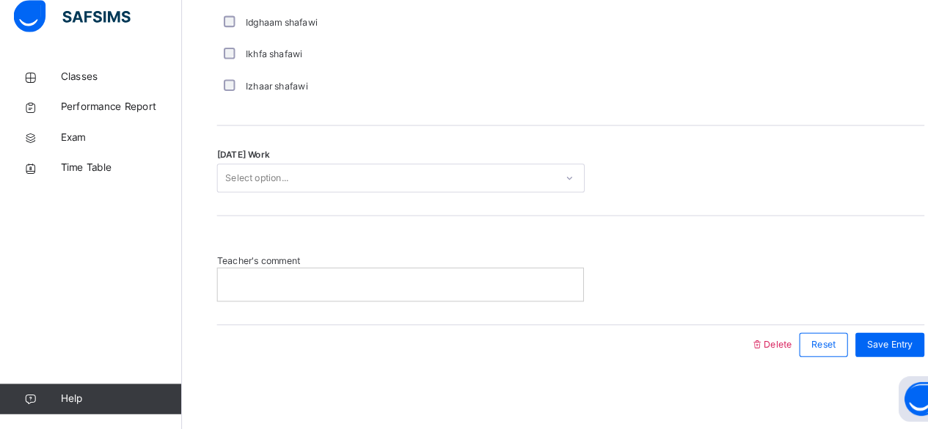
scroll to position [1223, 0]
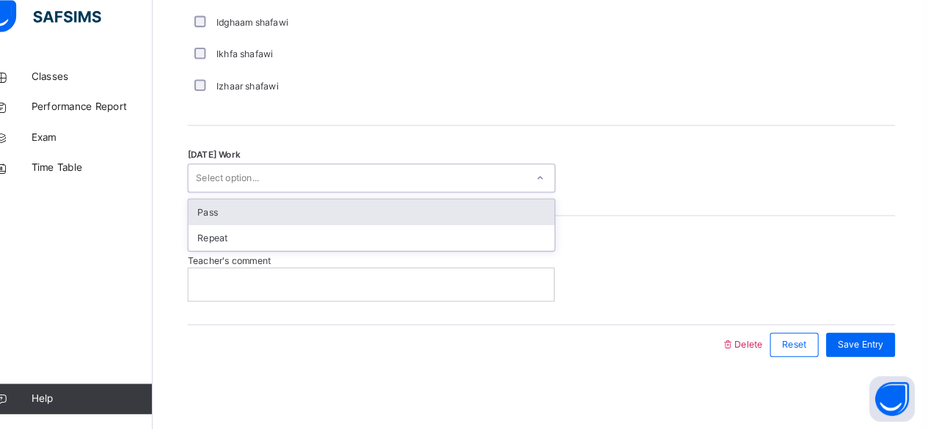
click at [322, 181] on div "Select option..." at bounding box center [374, 186] width 327 height 23
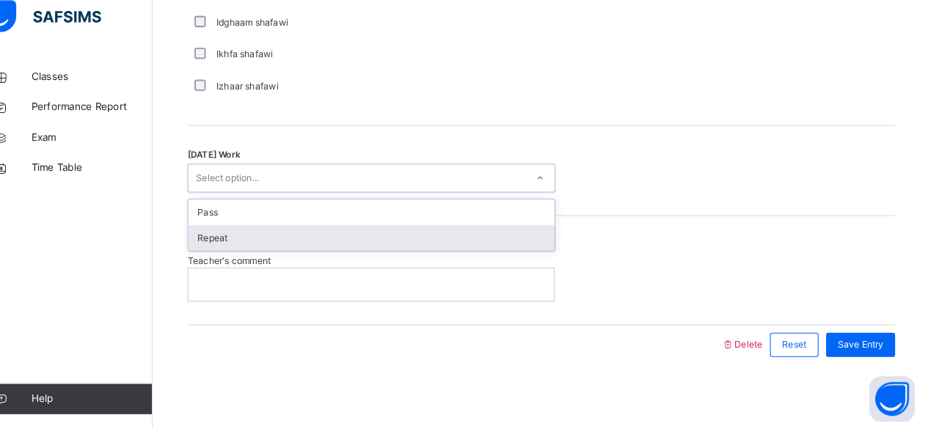
click at [330, 247] on div "Repeat" at bounding box center [388, 244] width 354 height 25
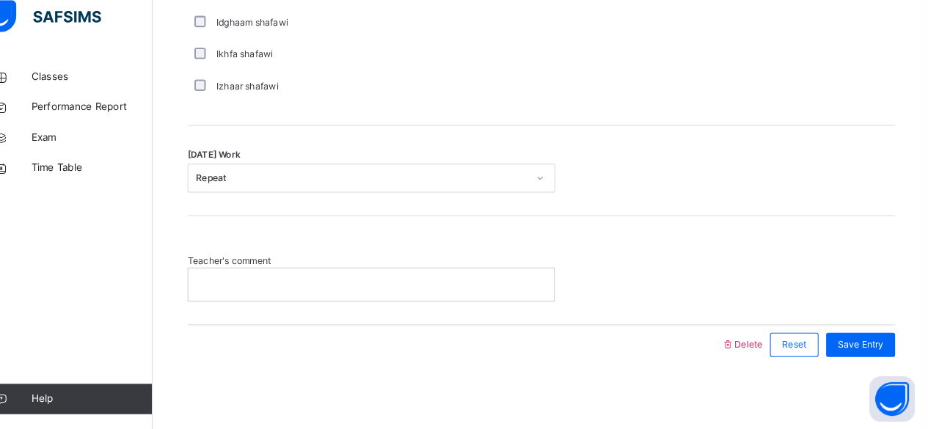
click at [332, 290] on p at bounding box center [388, 289] width 332 height 13
click at [865, 341] on span "Save Entry" at bounding box center [861, 347] width 45 height 13
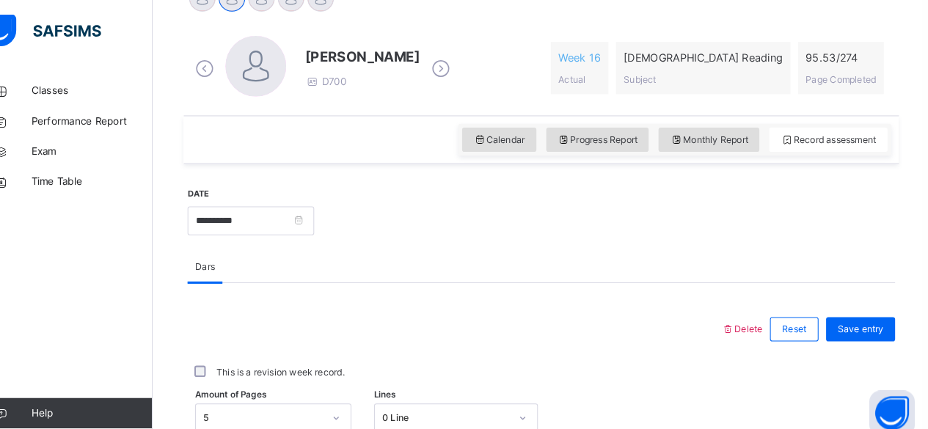
scroll to position [398, 0]
click at [684, 131] on div "Monthly Report" at bounding box center [715, 134] width 98 height 23
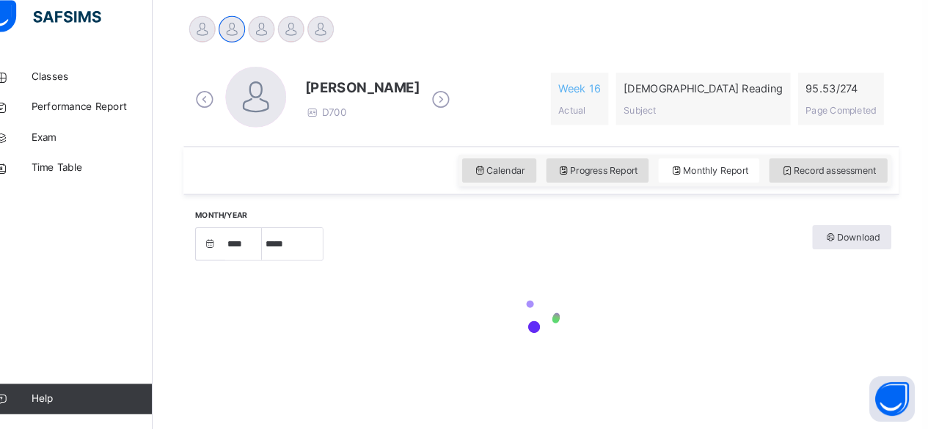
select select "****"
select select "*"
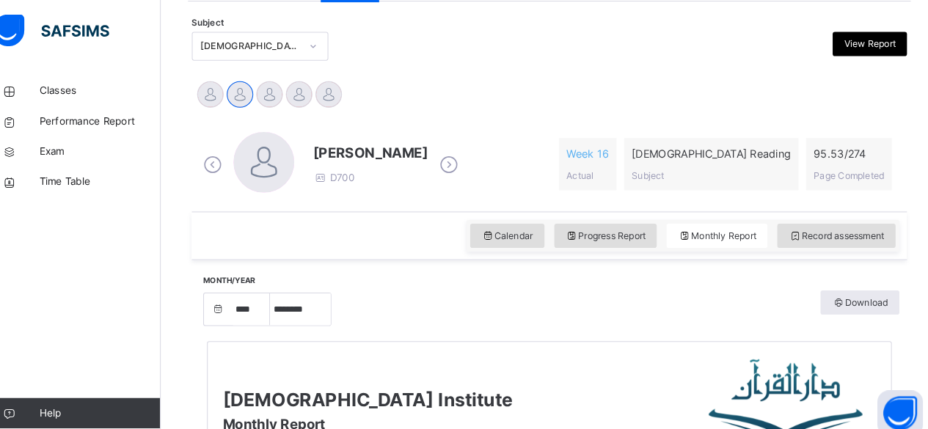
scroll to position [302, 0]
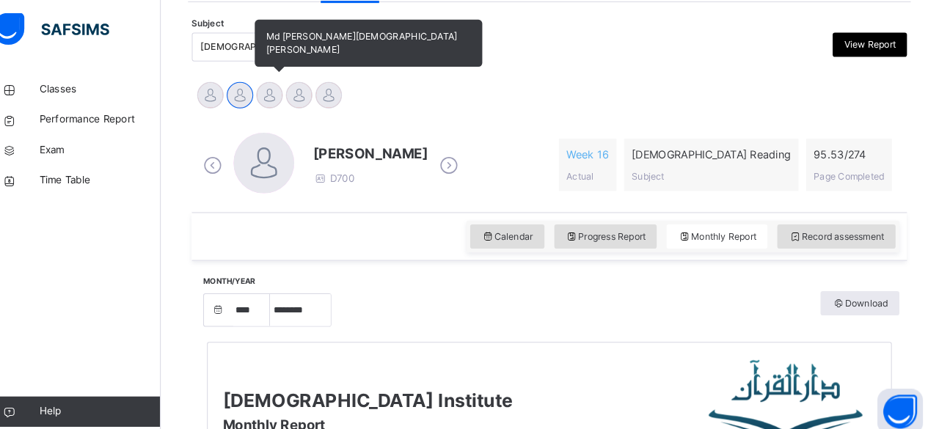
click at [269, 92] on div at bounding box center [282, 94] width 26 height 26
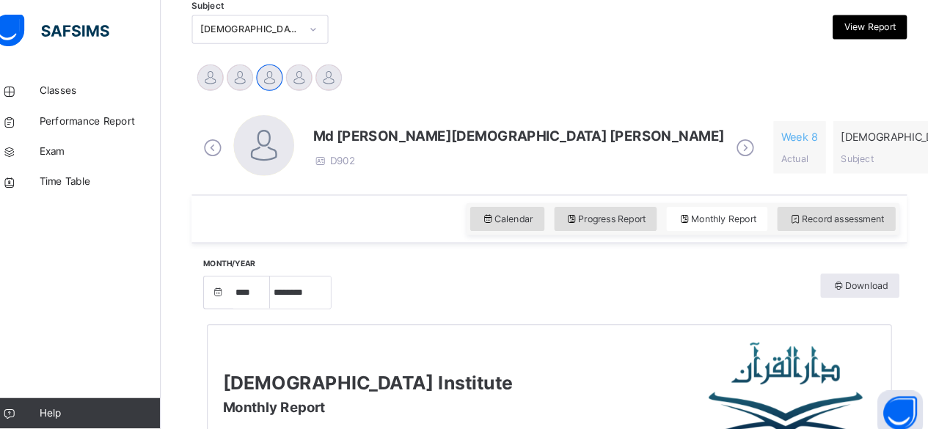
scroll to position [320, 0]
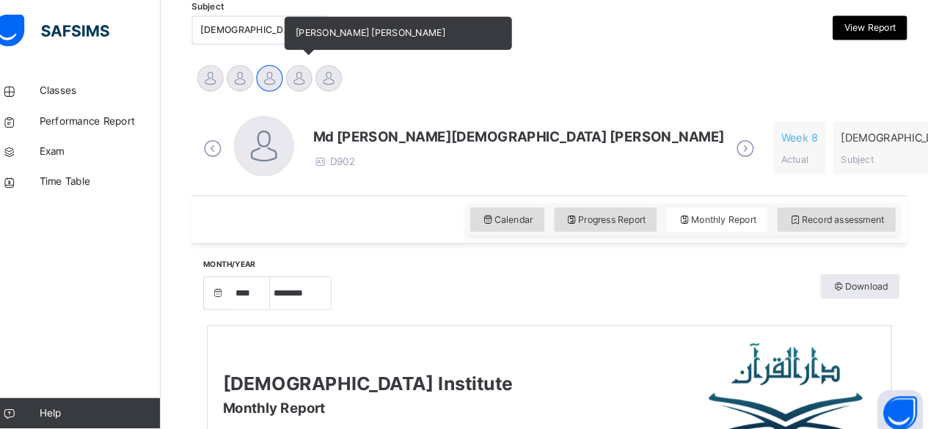
click at [307, 83] on div at bounding box center [310, 76] width 26 height 26
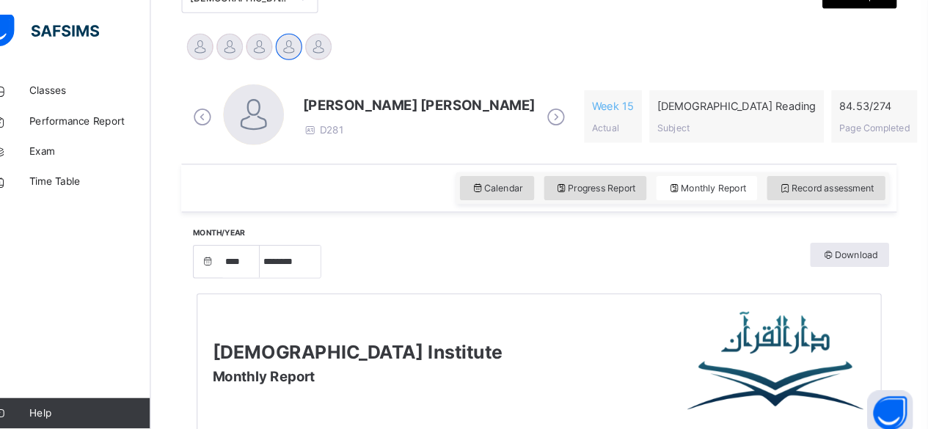
scroll to position [350, 0]
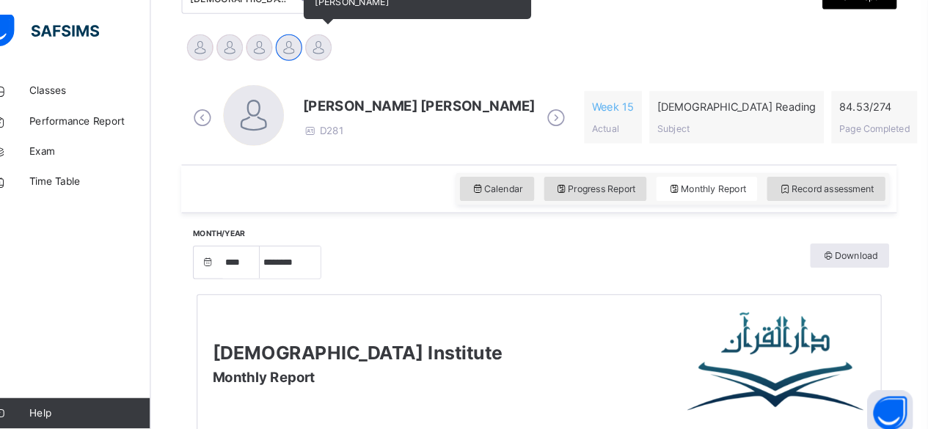
click at [332, 39] on div at bounding box center [339, 46] width 26 height 26
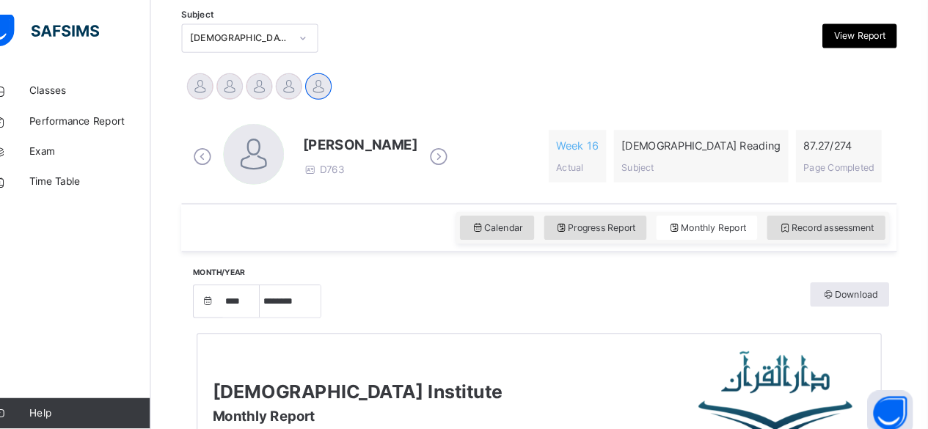
scroll to position [296, 0]
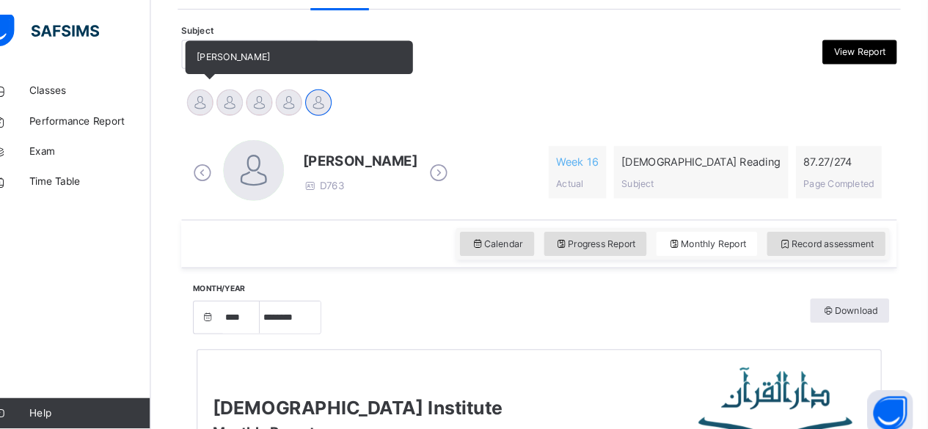
click at [217, 101] on div at bounding box center [224, 100] width 26 height 26
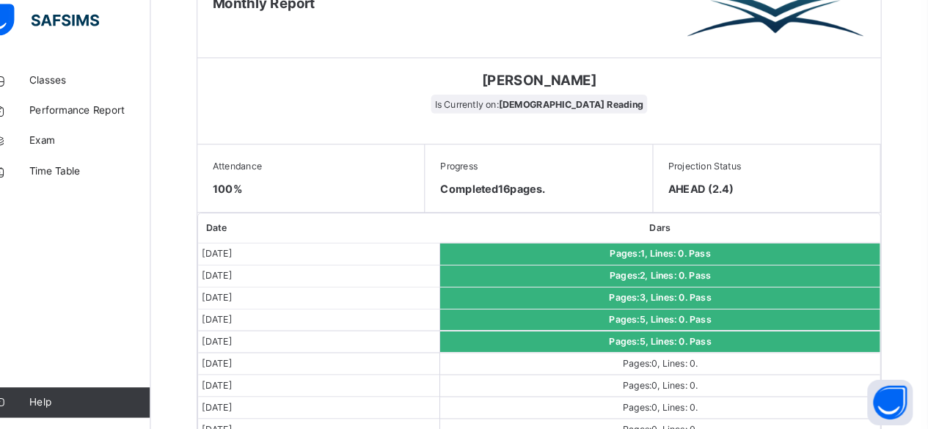
scroll to position [702, 0]
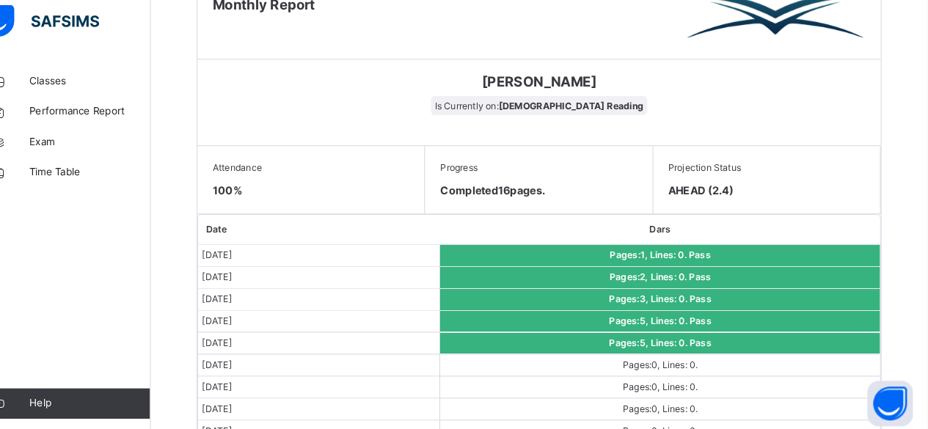
drag, startPoint x: 456, startPoint y: 350, endPoint x: 301, endPoint y: 218, distance: 204.1
click at [301, 218] on th "Date" at bounding box center [339, 231] width 234 height 29
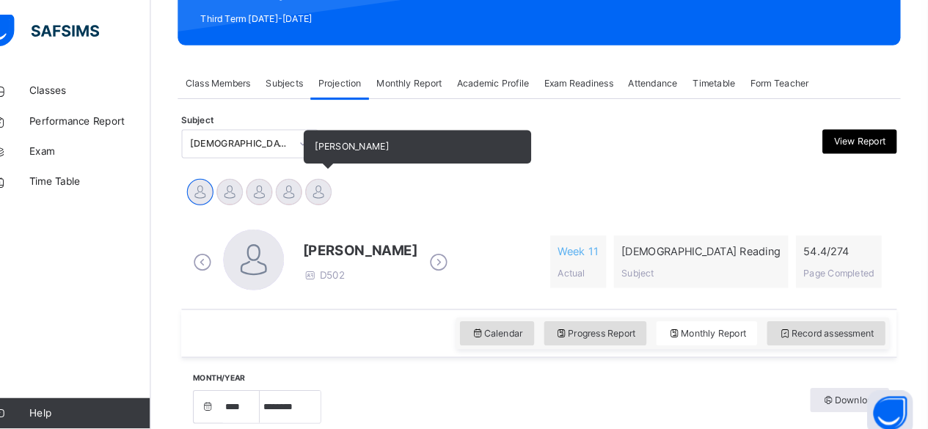
scroll to position [209, 0]
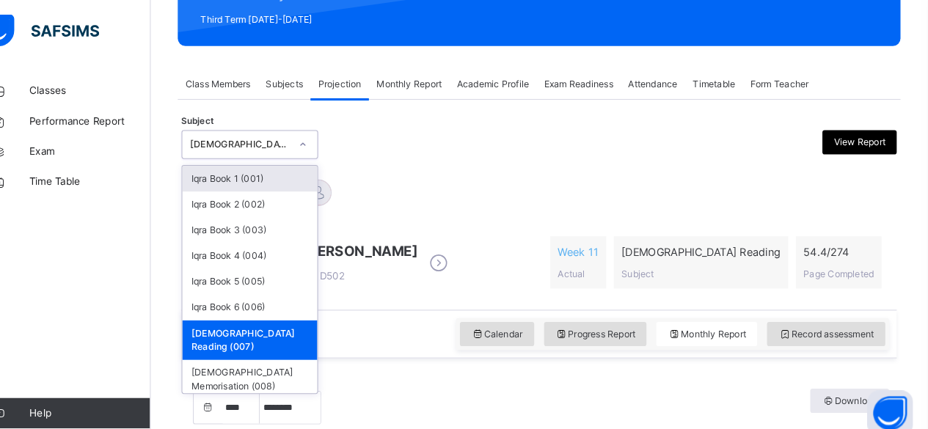
click at [288, 139] on div "[DEMOGRAPHIC_DATA] Reading (007)" at bounding box center [262, 140] width 97 height 13
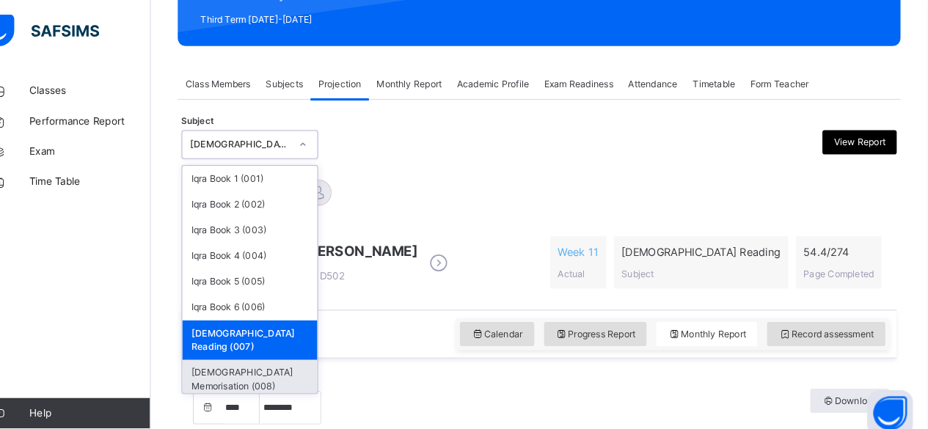
click at [266, 349] on div "[DEMOGRAPHIC_DATA] Memorisation (008)" at bounding box center [272, 368] width 131 height 38
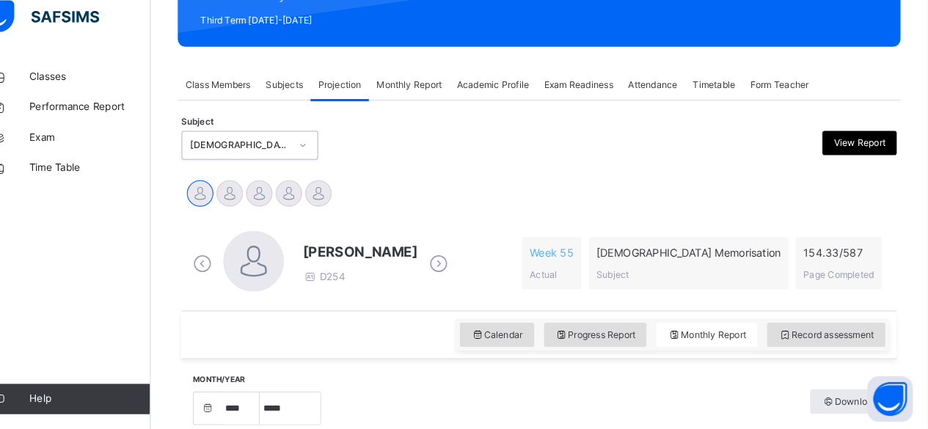
select select "****"
select select "*"
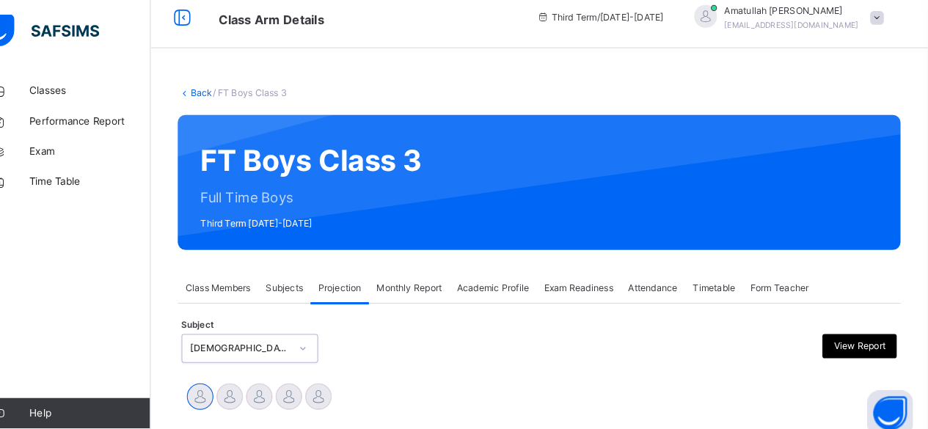
scroll to position [0, 0]
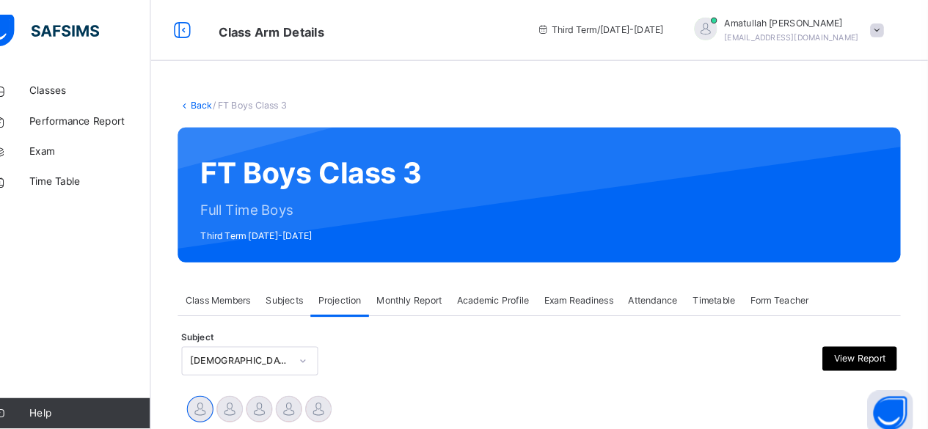
click at [451, 305] on div "Monthly Report" at bounding box center [426, 290] width 78 height 29
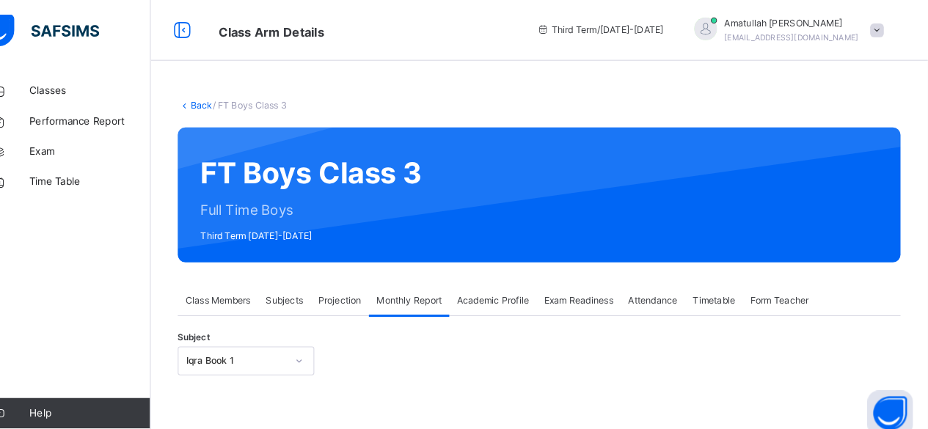
scroll to position [107, 0]
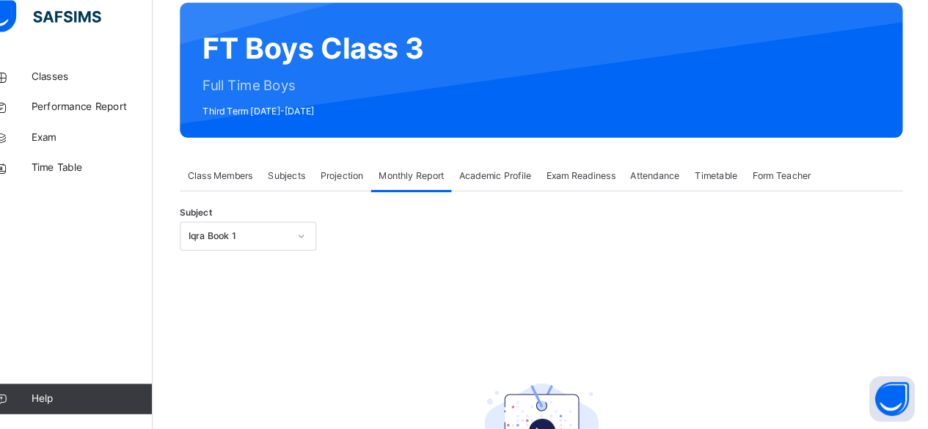
click at [352, 178] on span "Projection" at bounding box center [359, 183] width 42 height 13
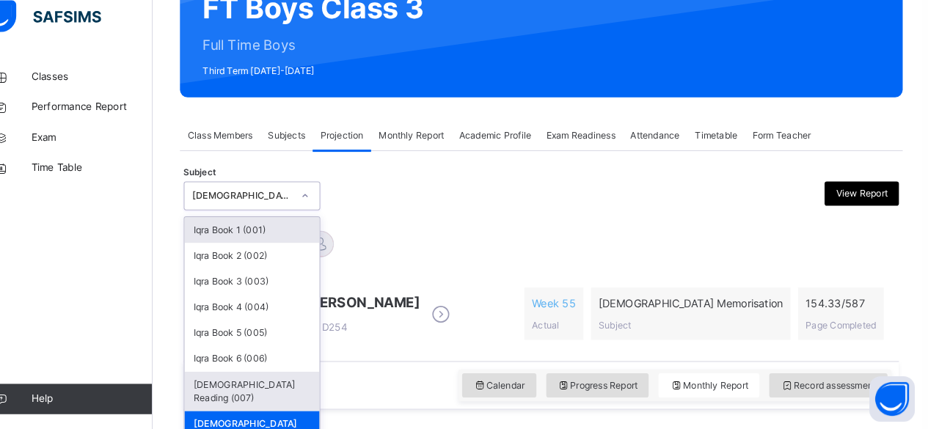
click at [234, 386] on div "[DEMOGRAPHIC_DATA] Reading (007)" at bounding box center [272, 393] width 131 height 38
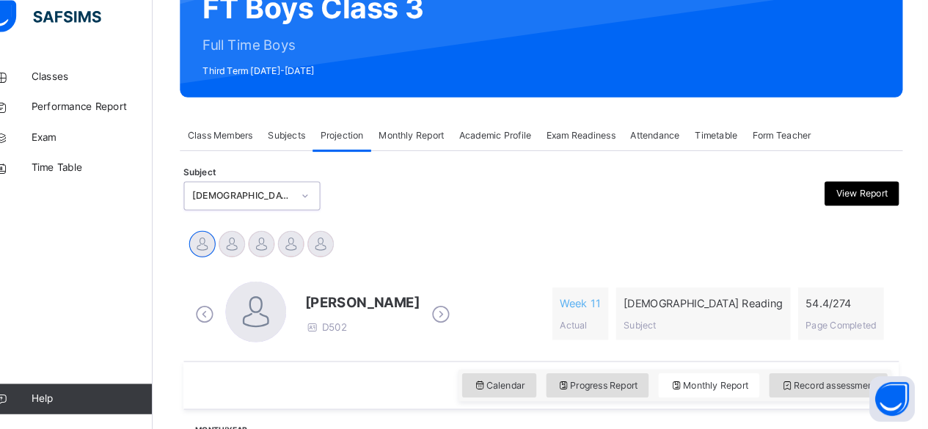
select select "****"
select select "*"
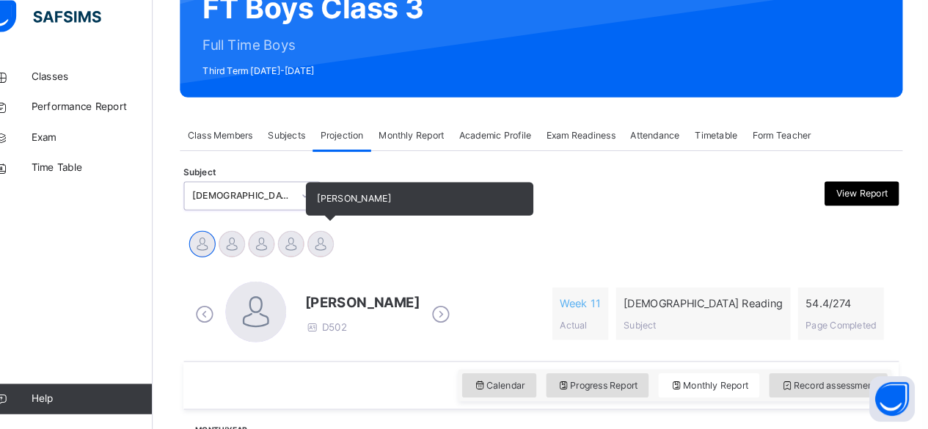
click at [332, 250] on div at bounding box center [339, 250] width 26 height 26
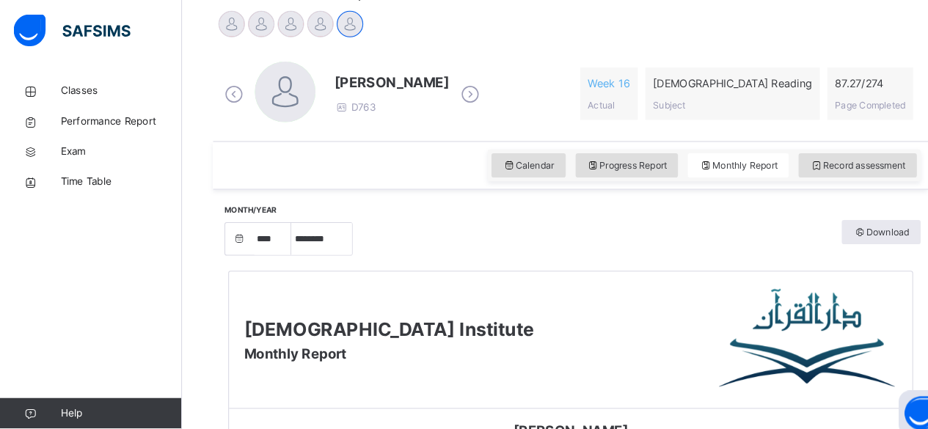
scroll to position [347, 0]
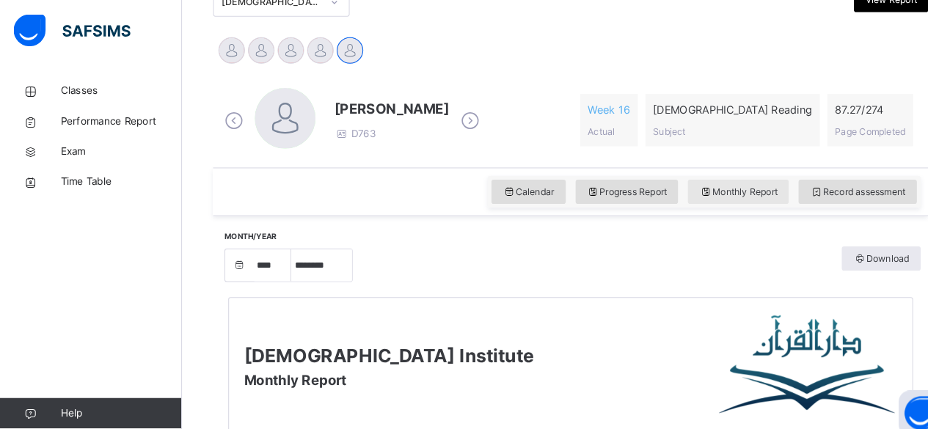
click at [743, 192] on div "Monthly Report" at bounding box center [715, 185] width 98 height 23
click at [752, 186] on span "Monthly Report" at bounding box center [715, 185] width 76 height 13
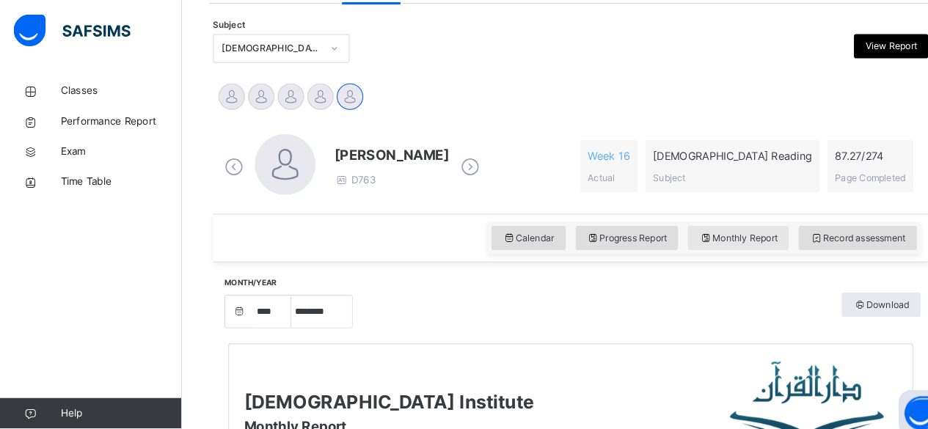
scroll to position [295, 0]
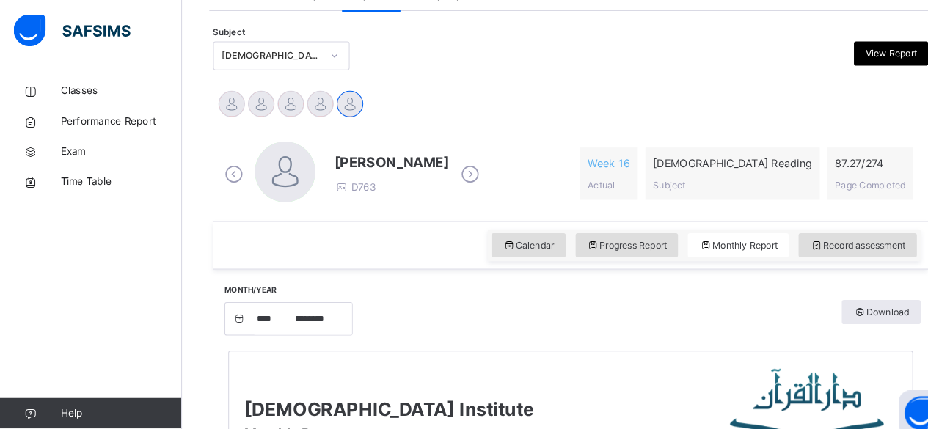
click at [217, 170] on icon at bounding box center [227, 168] width 26 height 22
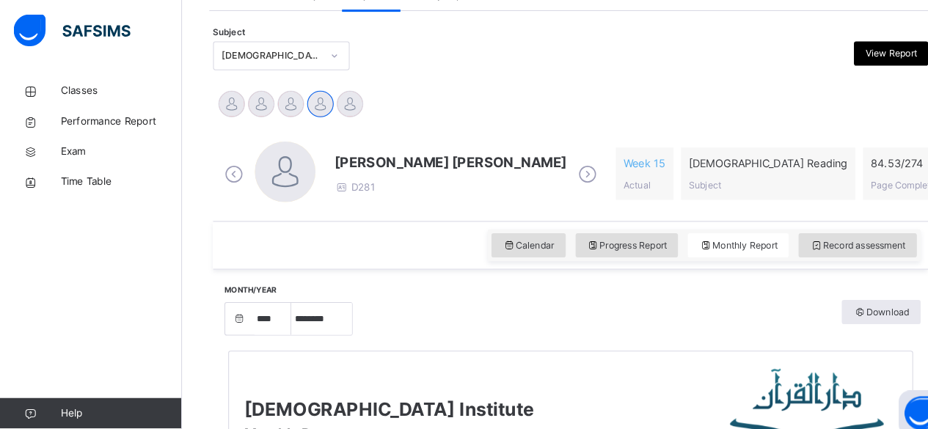
click at [556, 164] on icon at bounding box center [569, 168] width 26 height 22
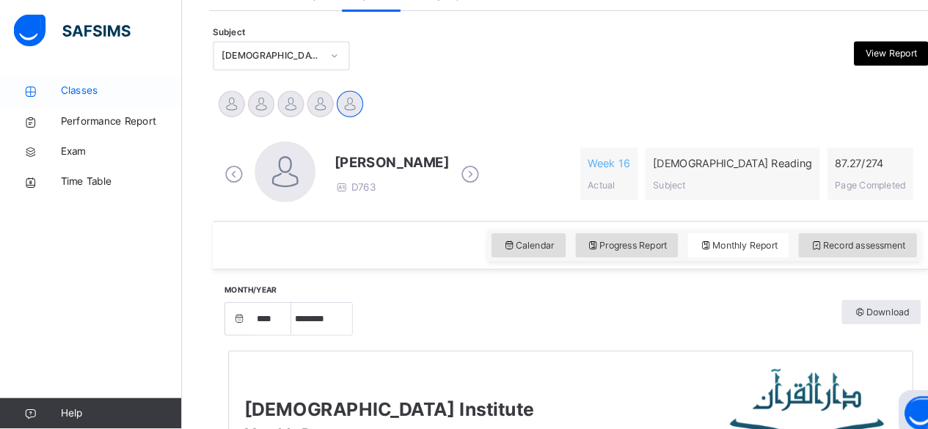
click at [64, 87] on span "Classes" at bounding box center [117, 88] width 117 height 15
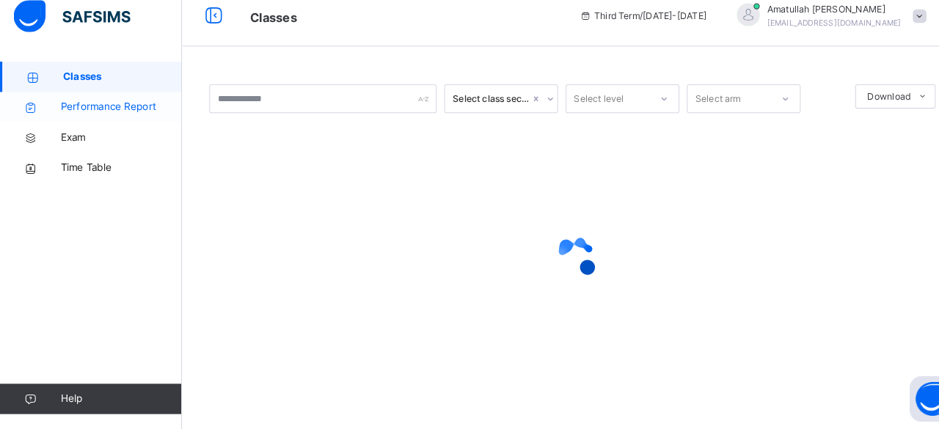
click at [58, 104] on link "Performance Report" at bounding box center [88, 117] width 176 height 29
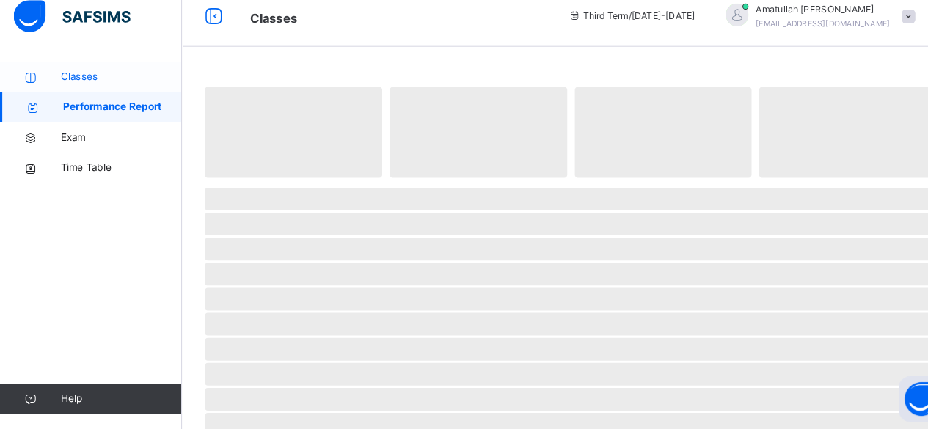
click at [59, 90] on span "Classes" at bounding box center [117, 88] width 117 height 15
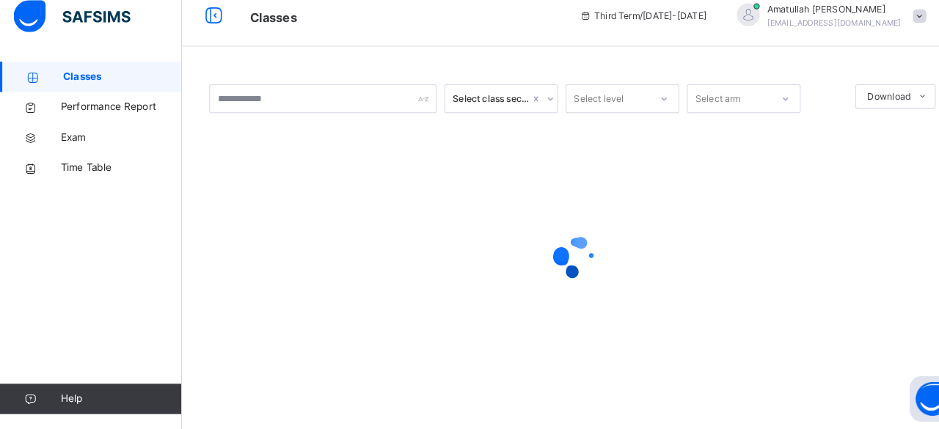
click at [299, 182] on div at bounding box center [558, 262] width 710 height 279
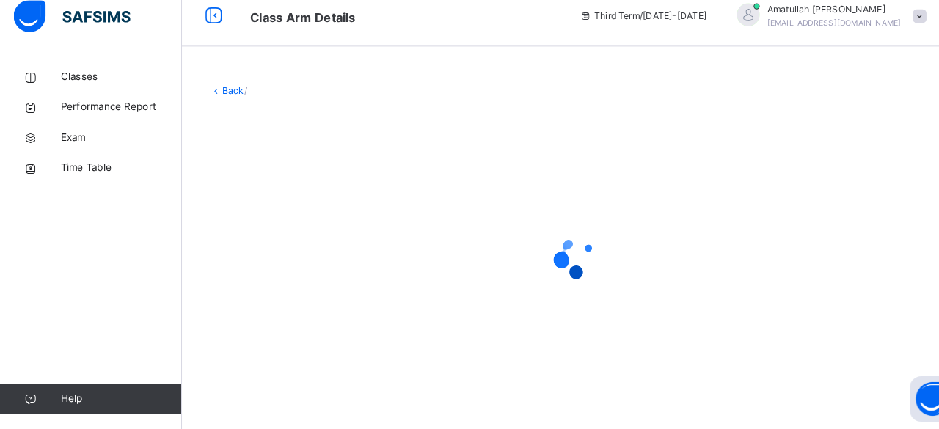
click at [311, 200] on div at bounding box center [558, 262] width 710 height 279
click at [307, 194] on div at bounding box center [558, 262] width 710 height 279
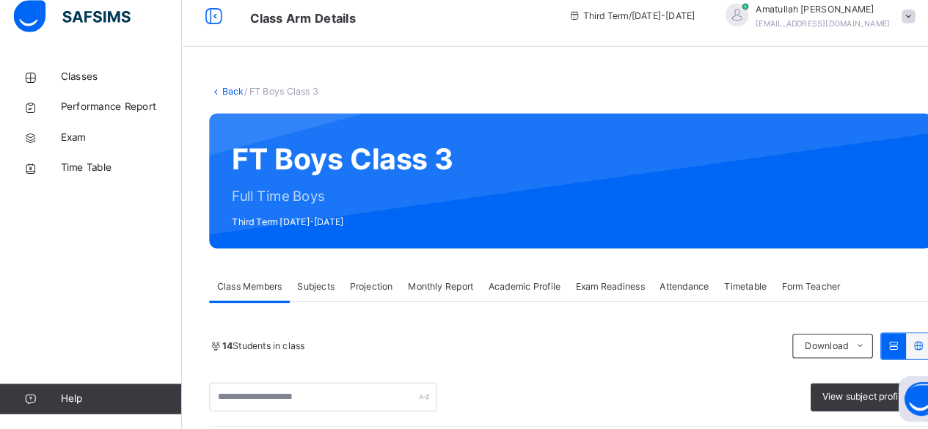
click at [368, 292] on span "Projection" at bounding box center [359, 290] width 42 height 13
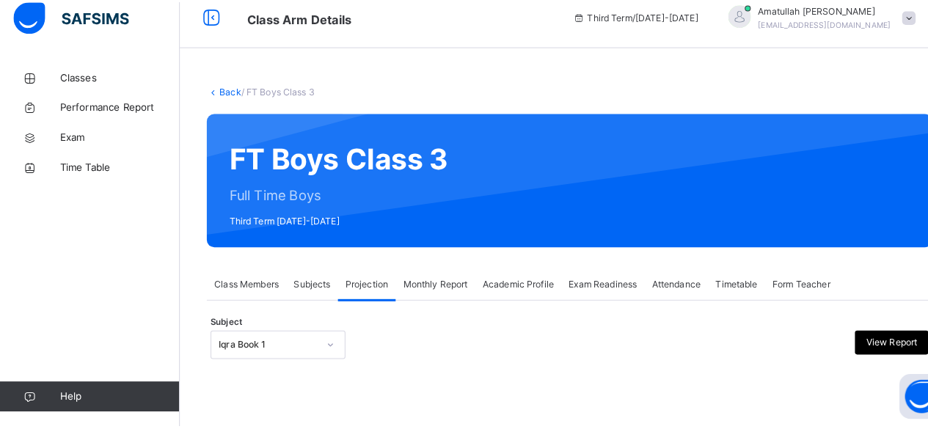
scroll to position [139, 0]
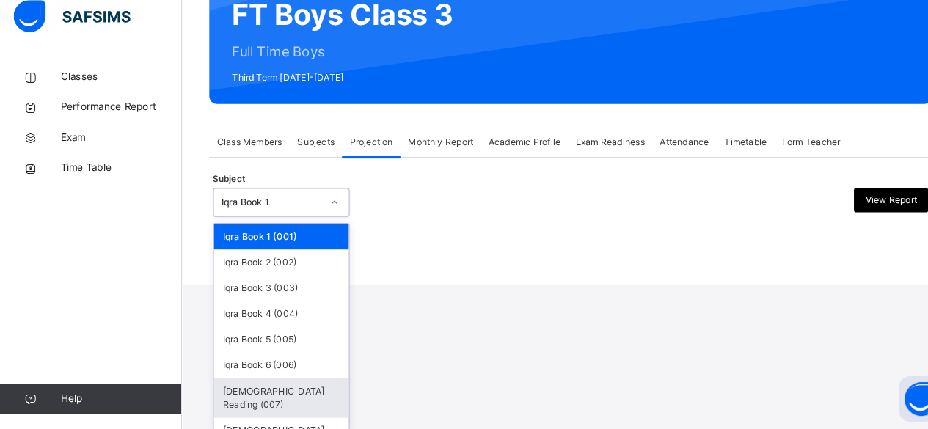
click at [228, 396] on div "[DEMOGRAPHIC_DATA] Reading (007)" at bounding box center [272, 399] width 131 height 38
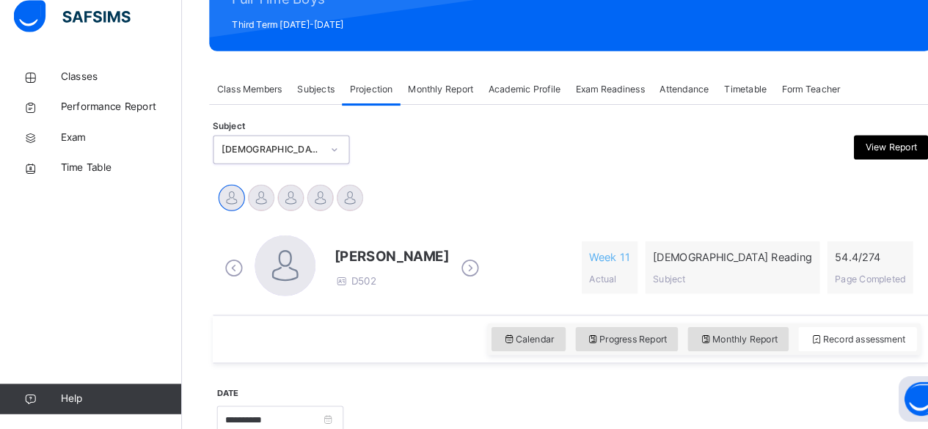
scroll to position [244, 0]
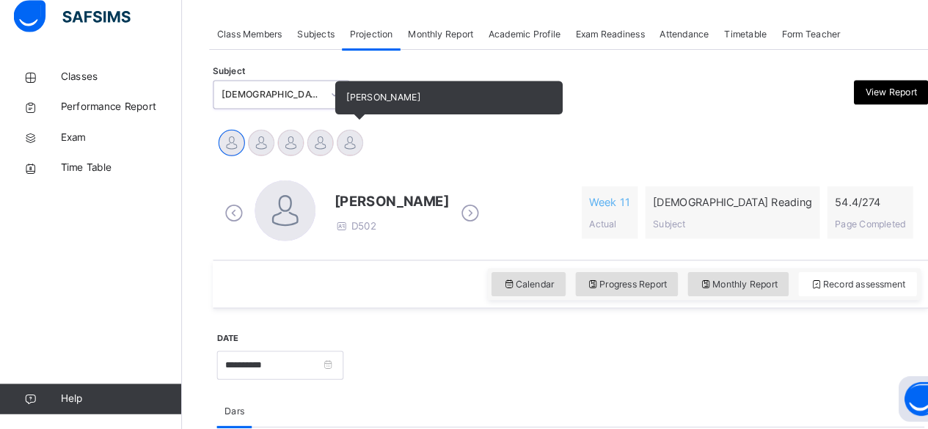
click at [343, 147] on div at bounding box center [339, 152] width 26 height 26
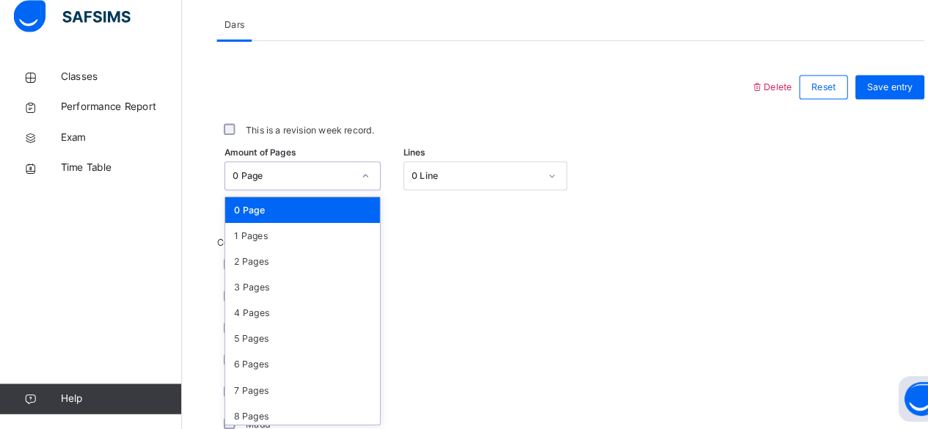
scroll to position [618, 0]
click at [230, 338] on div "5 Pages" at bounding box center [293, 342] width 150 height 25
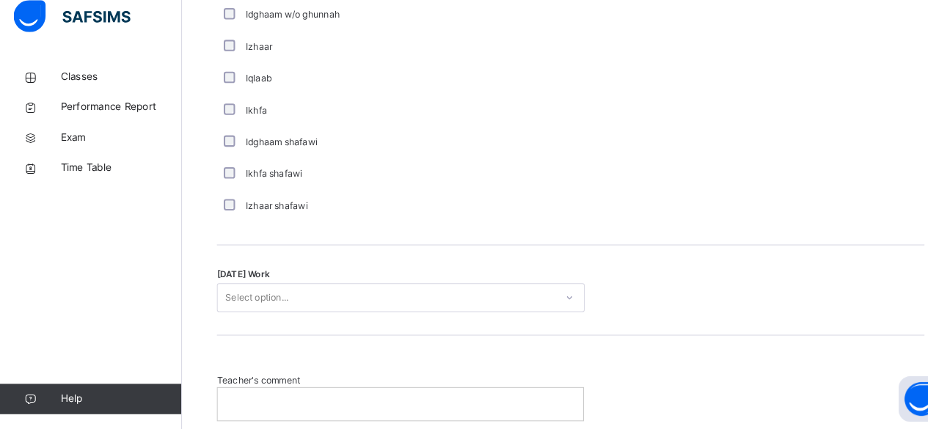
scroll to position [1129, 0]
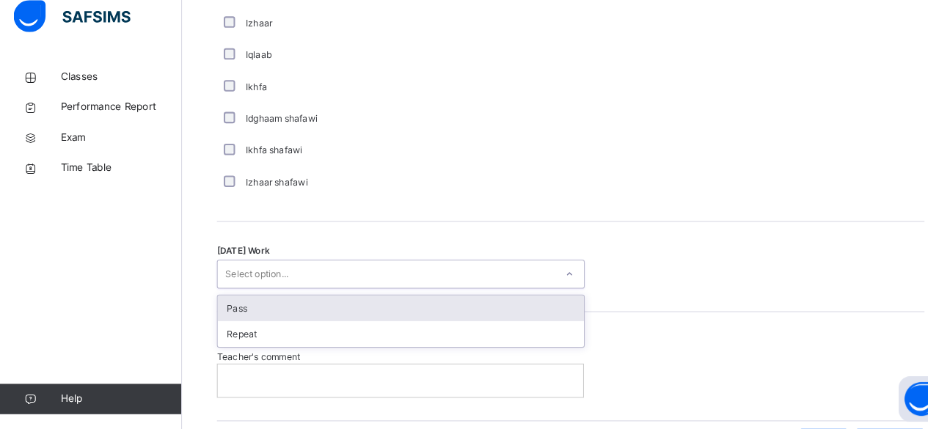
click at [222, 313] on div "Pass" at bounding box center [388, 311] width 354 height 25
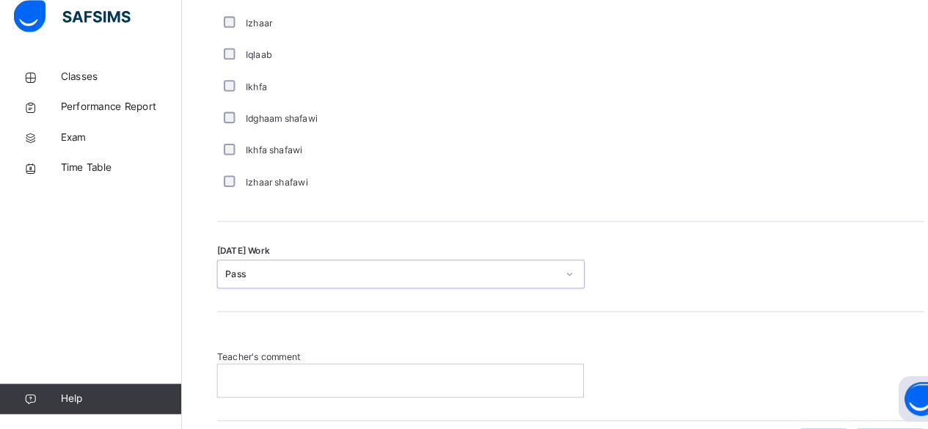
click at [232, 386] on p at bounding box center [388, 381] width 332 height 13
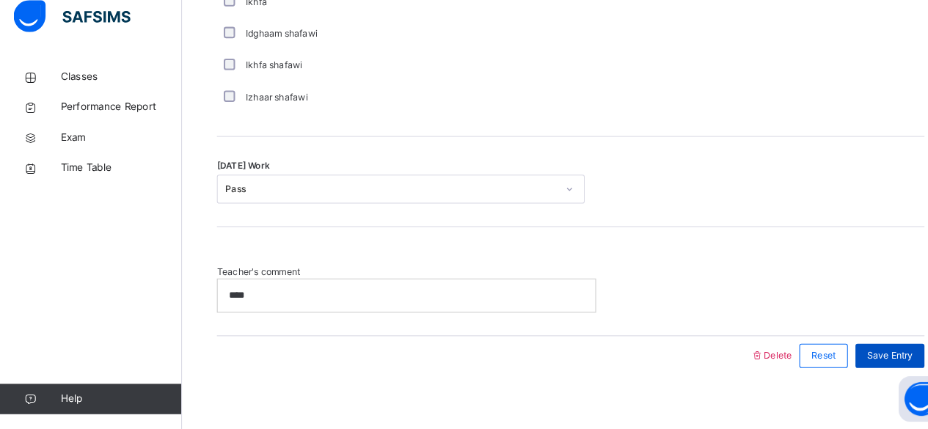
click at [863, 352] on span "Save Entry" at bounding box center [861, 358] width 45 height 13
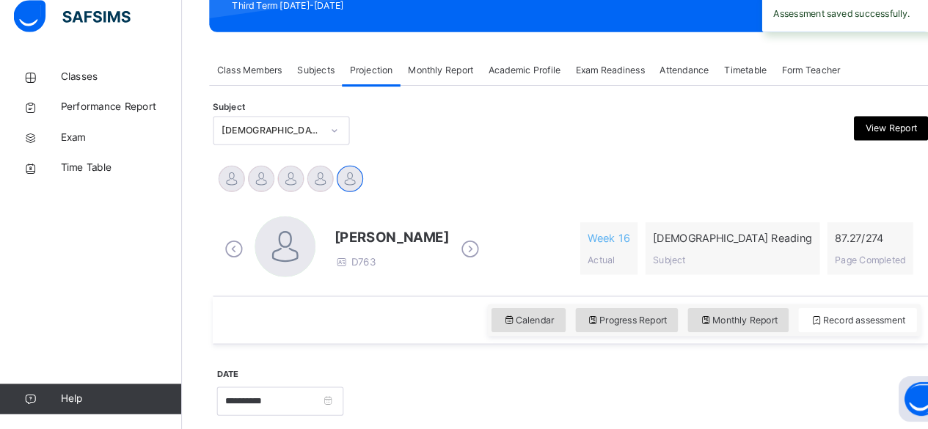
scroll to position [225, 0]
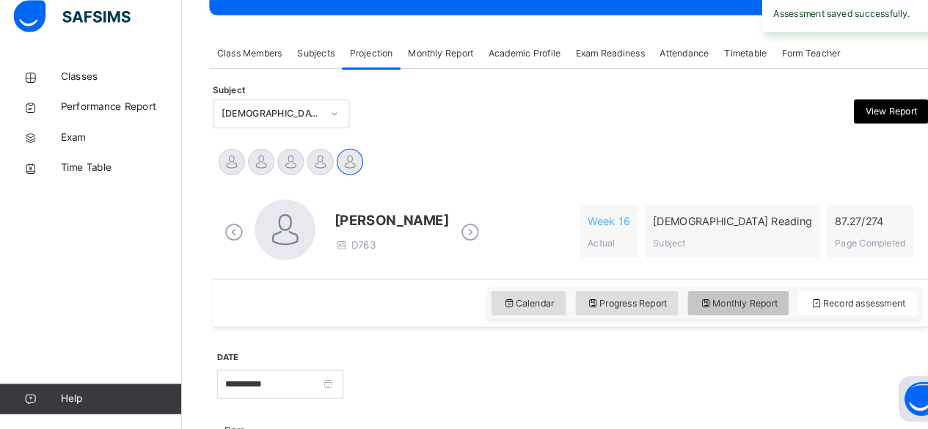
click at [744, 314] on div "Monthly Report" at bounding box center [715, 307] width 98 height 23
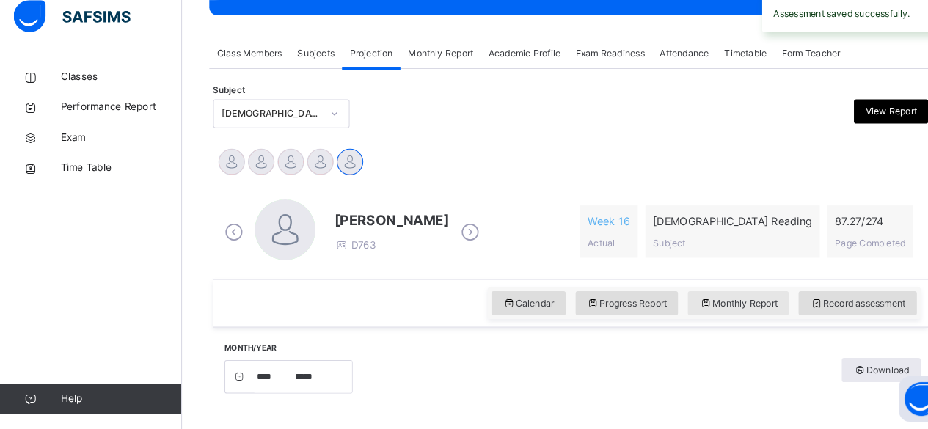
select select "****"
select select "*"
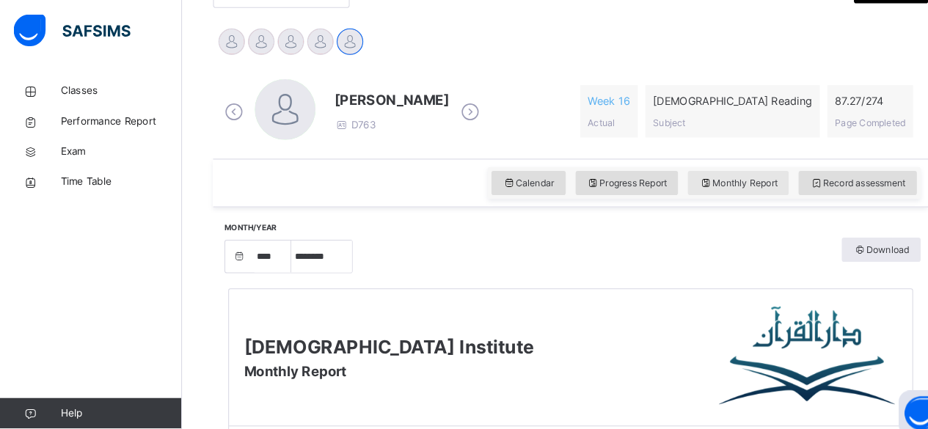
scroll to position [355, 0]
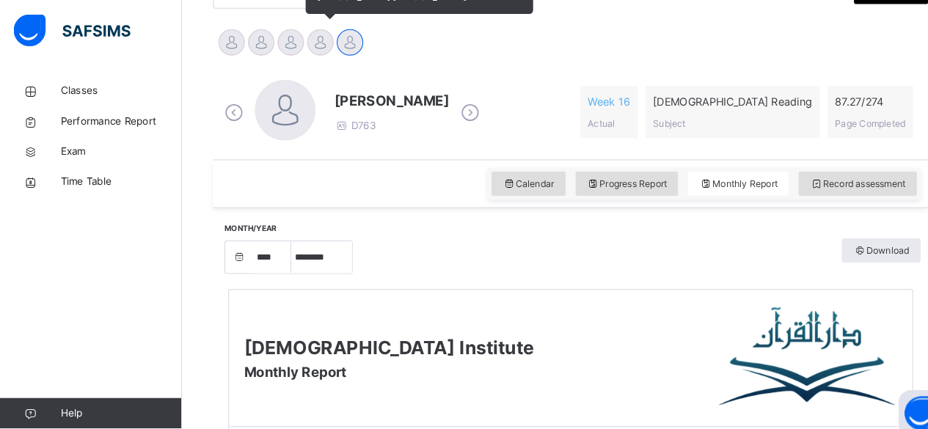
click at [314, 40] on div at bounding box center [310, 41] width 26 height 26
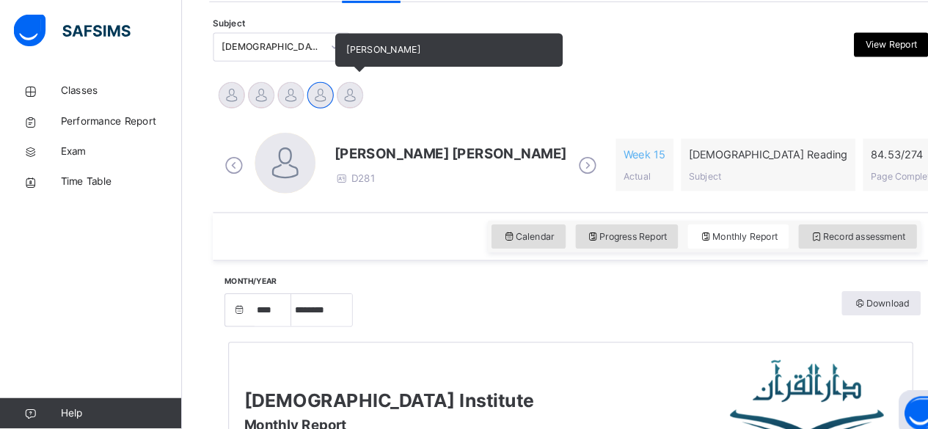
click at [338, 100] on div at bounding box center [339, 92] width 26 height 26
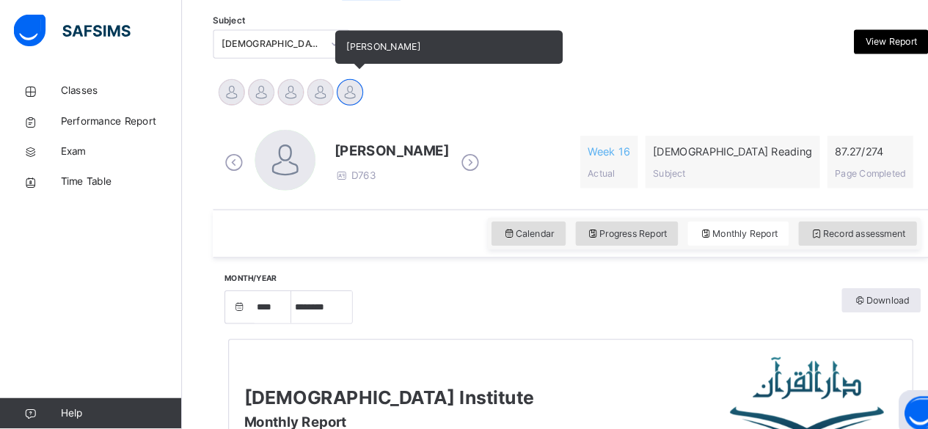
scroll to position [306, 0]
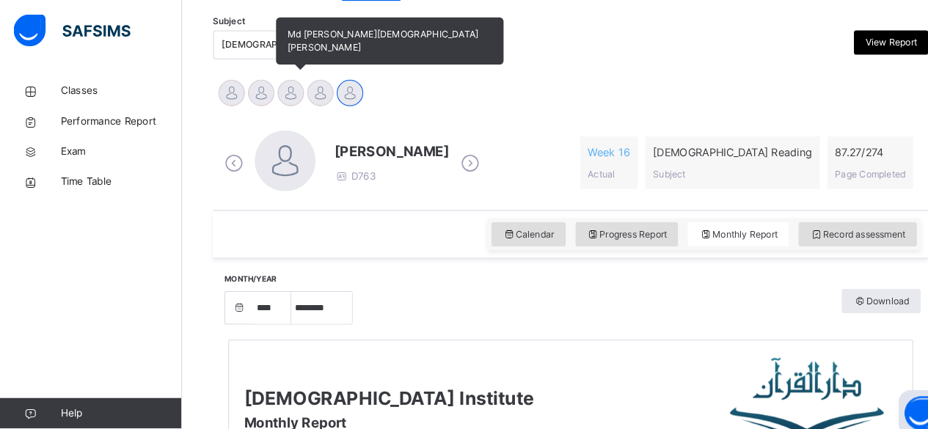
click at [287, 99] on div at bounding box center [282, 90] width 26 height 26
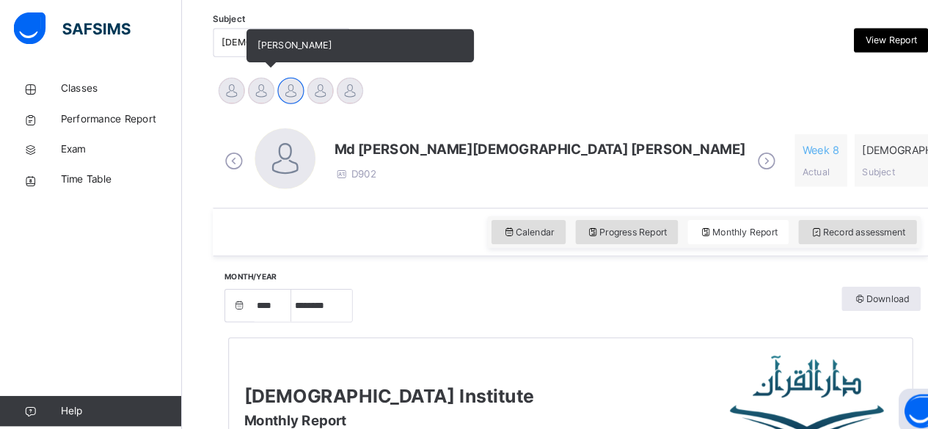
click at [260, 95] on div at bounding box center [253, 90] width 26 height 26
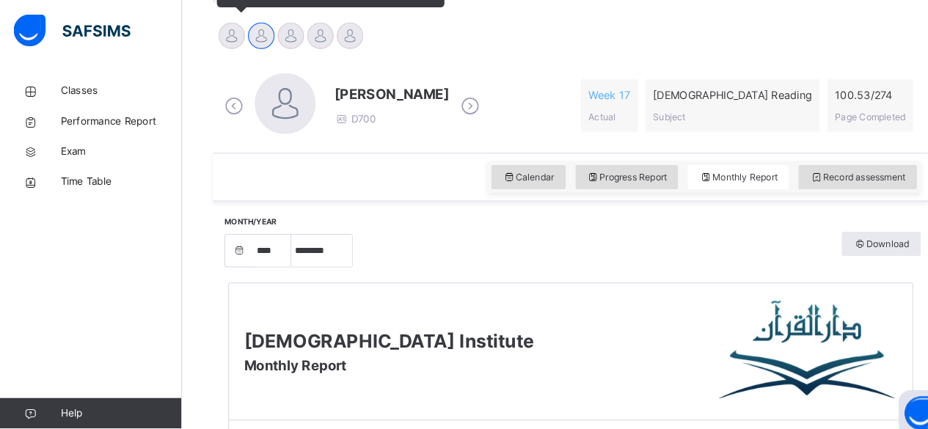
click at [216, 28] on div at bounding box center [224, 35] width 26 height 26
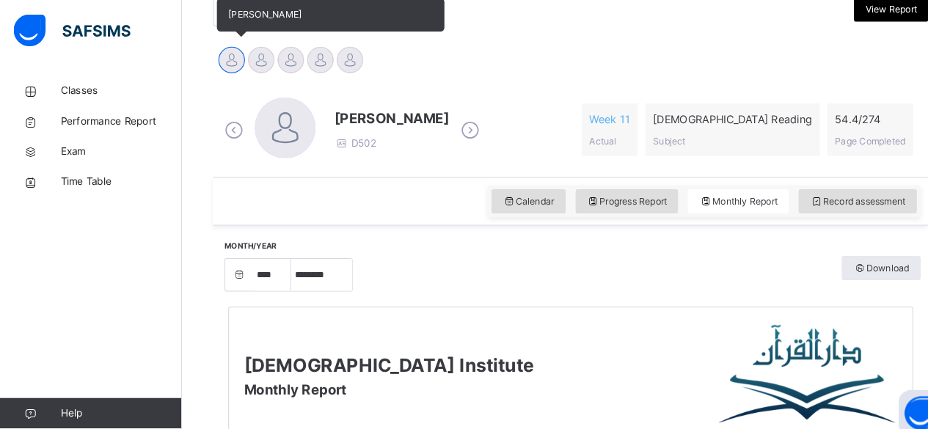
scroll to position [337, 0]
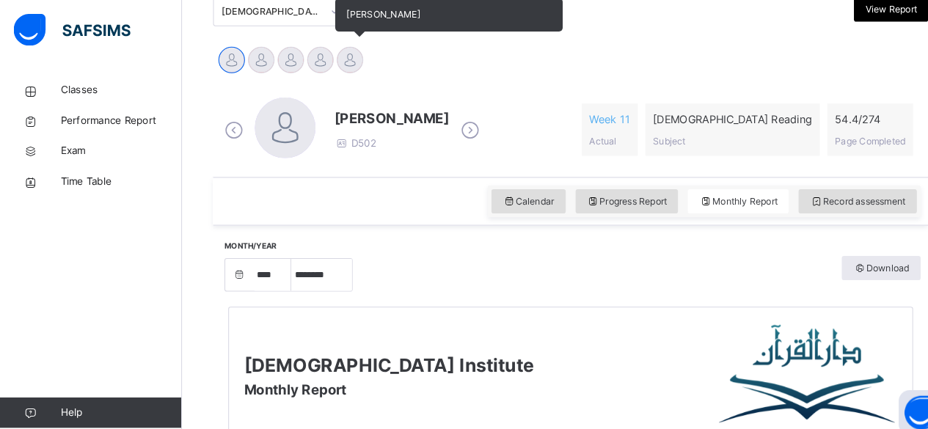
click at [350, 62] on div at bounding box center [339, 59] width 26 height 26
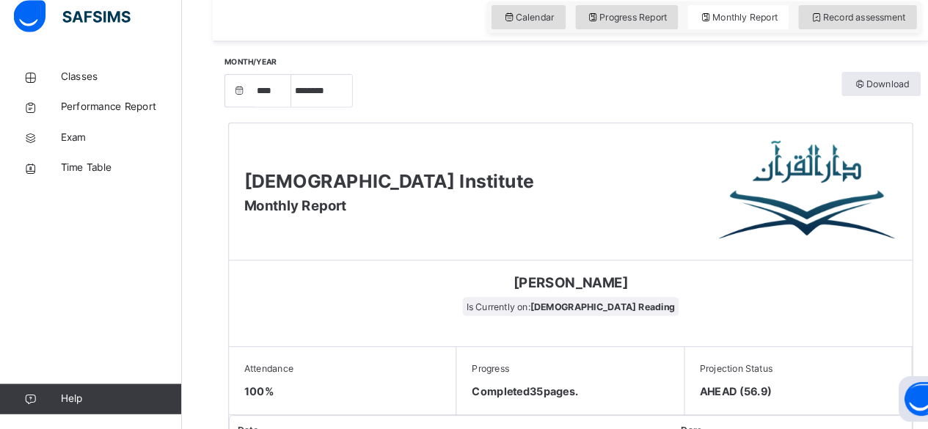
scroll to position [514, 0]
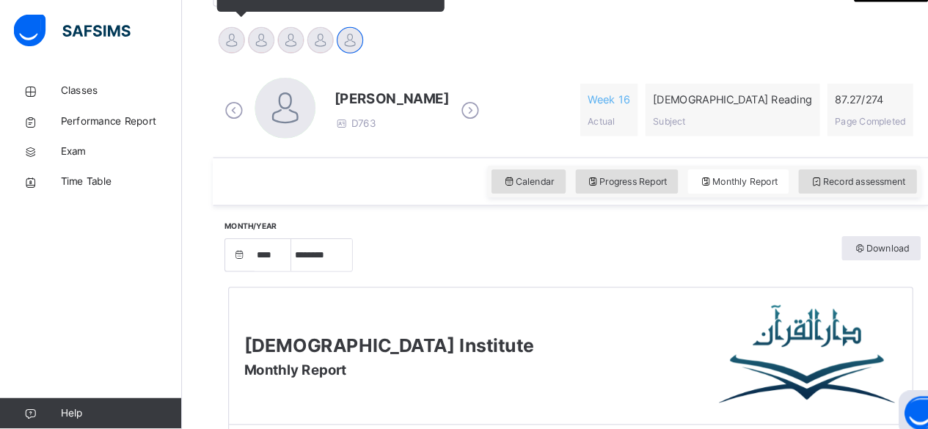
click at [230, 40] on div at bounding box center [224, 39] width 26 height 26
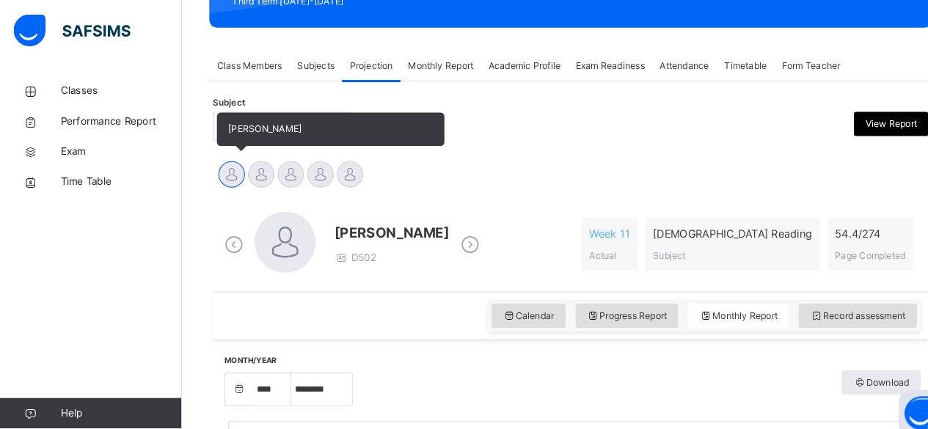
scroll to position [225, 0]
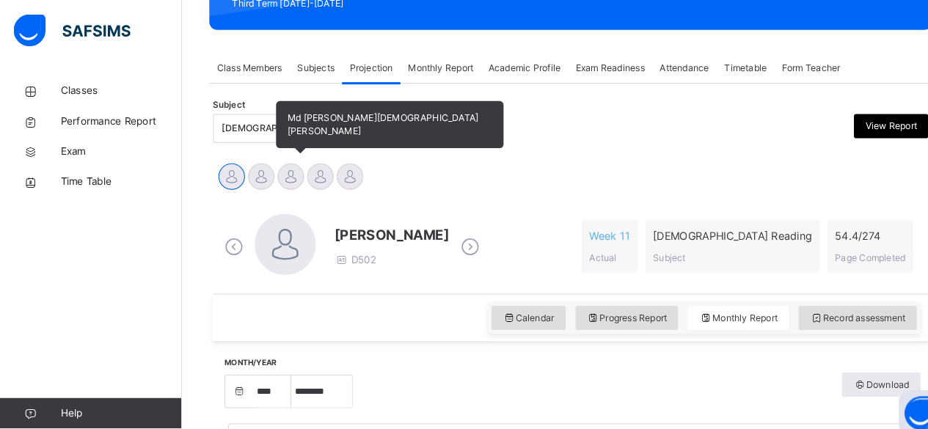
click at [273, 180] on div at bounding box center [282, 171] width 26 height 26
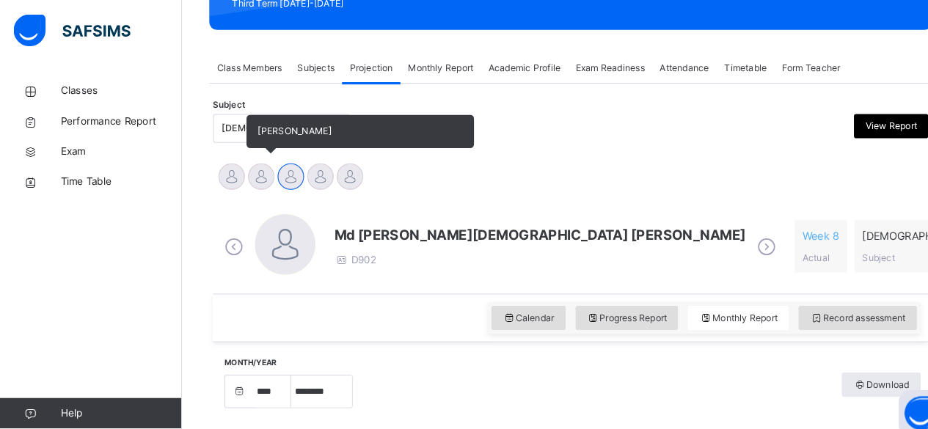
click at [263, 169] on div at bounding box center [253, 171] width 26 height 26
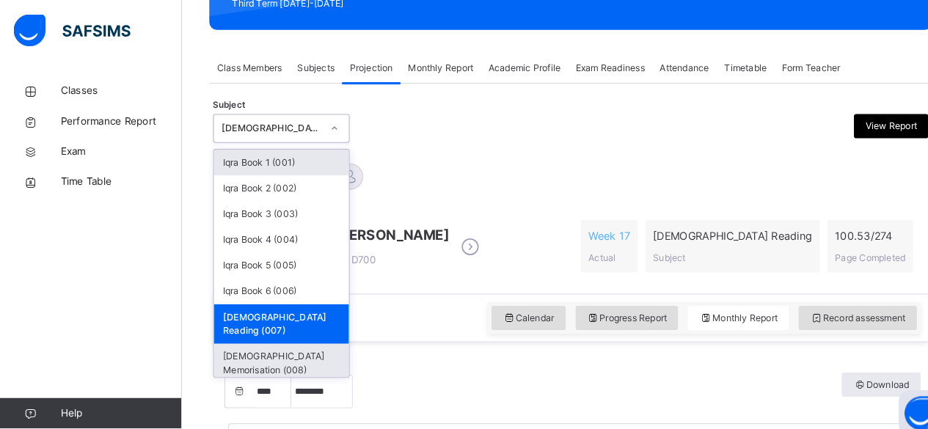
click at [276, 332] on div "[DEMOGRAPHIC_DATA] Memorisation (008)" at bounding box center [272, 351] width 131 height 38
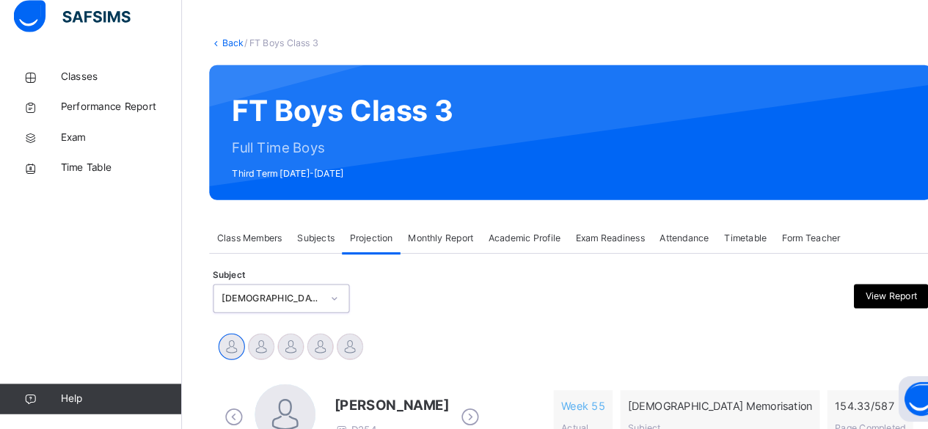
scroll to position [211, 0]
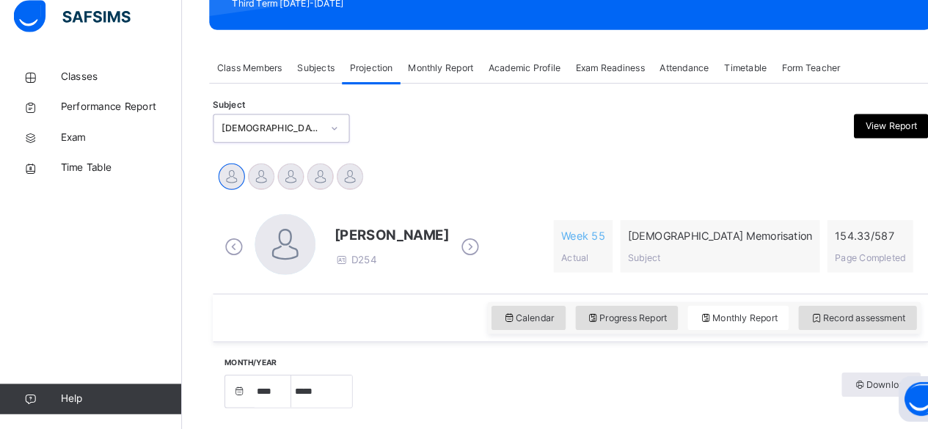
select select "****"
select select "*"
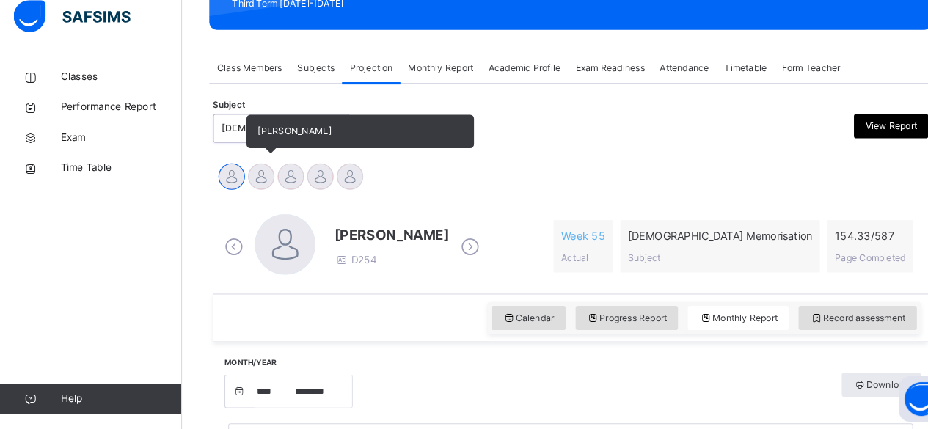
click at [245, 181] on div at bounding box center [253, 185] width 26 height 26
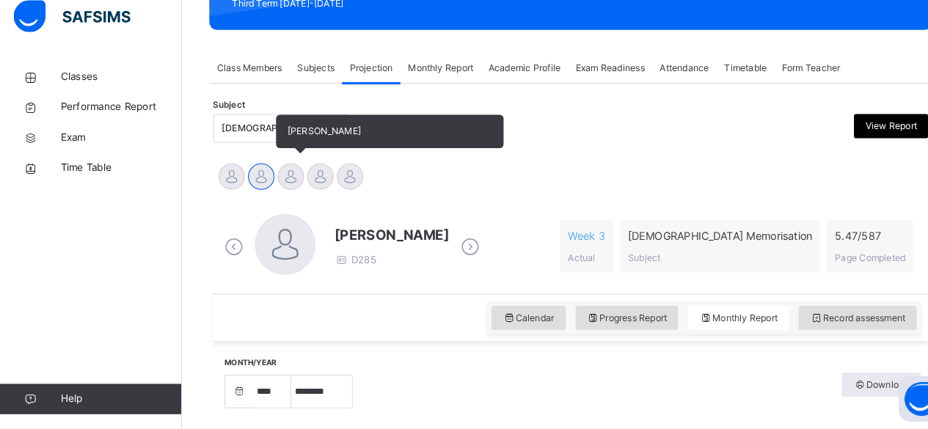
click at [280, 184] on div at bounding box center [282, 185] width 26 height 26
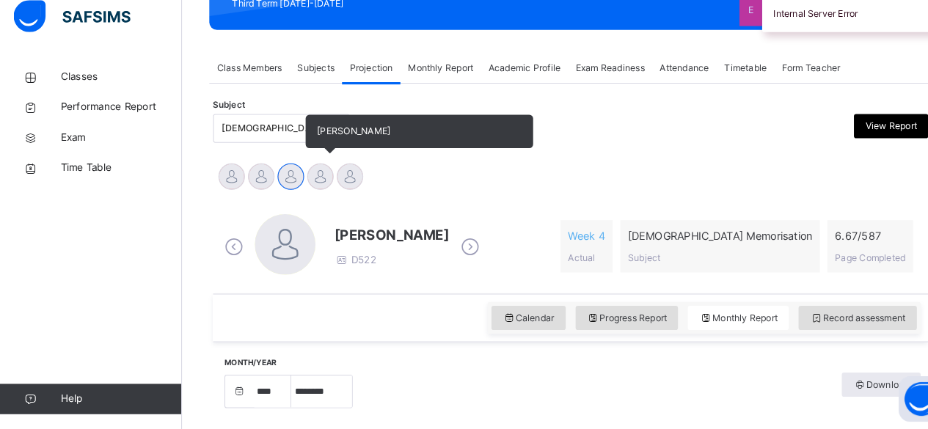
click at [307, 188] on div at bounding box center [310, 185] width 26 height 26
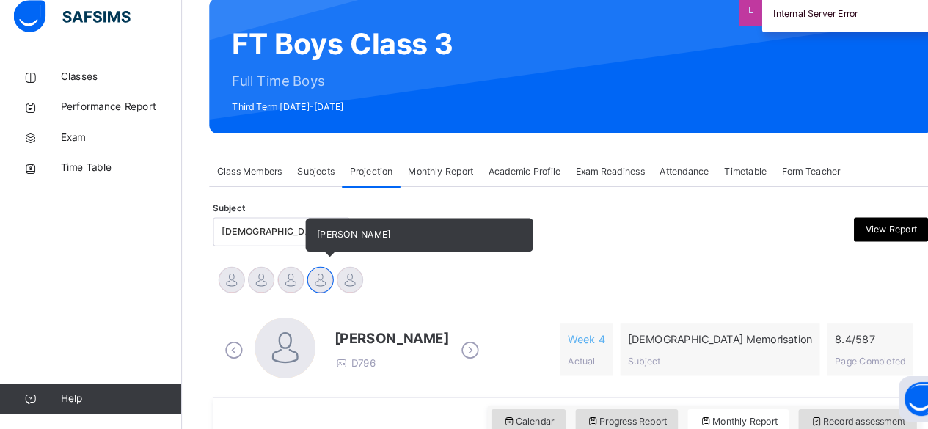
scroll to position [249, 0]
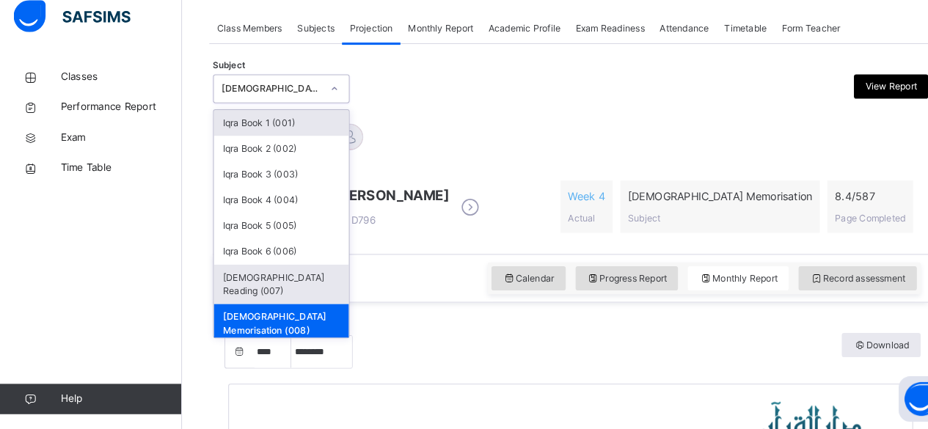
click at [249, 285] on div "[DEMOGRAPHIC_DATA] Reading (007)" at bounding box center [272, 289] width 131 height 38
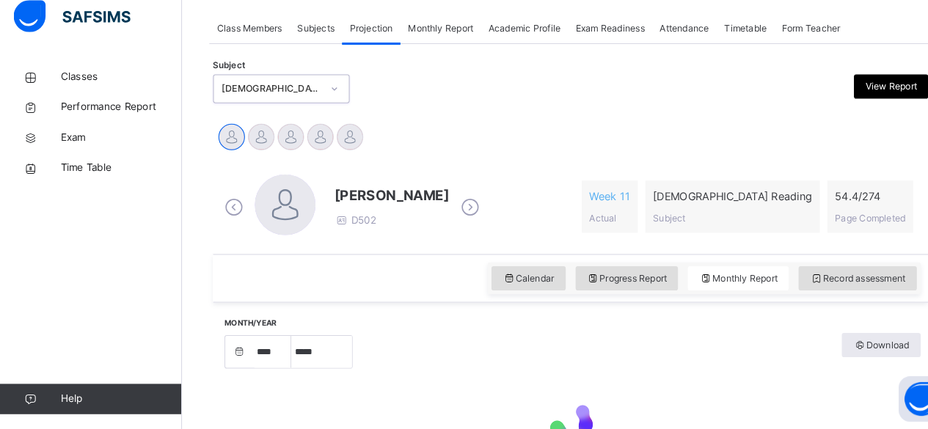
select select "****"
select select "*"
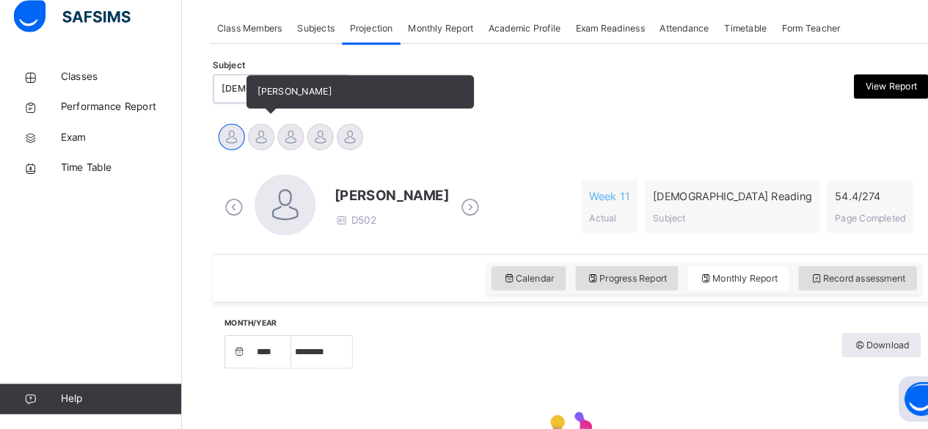
click at [261, 144] on div at bounding box center [253, 147] width 26 height 26
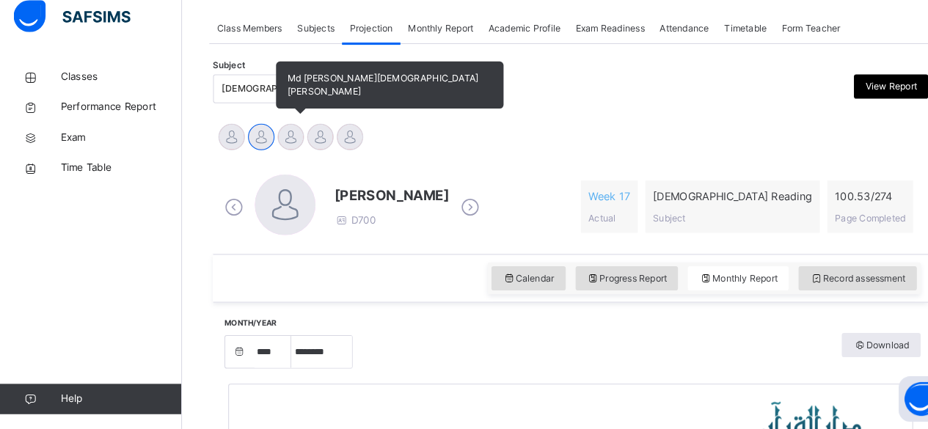
click at [282, 149] on div at bounding box center [282, 147] width 26 height 26
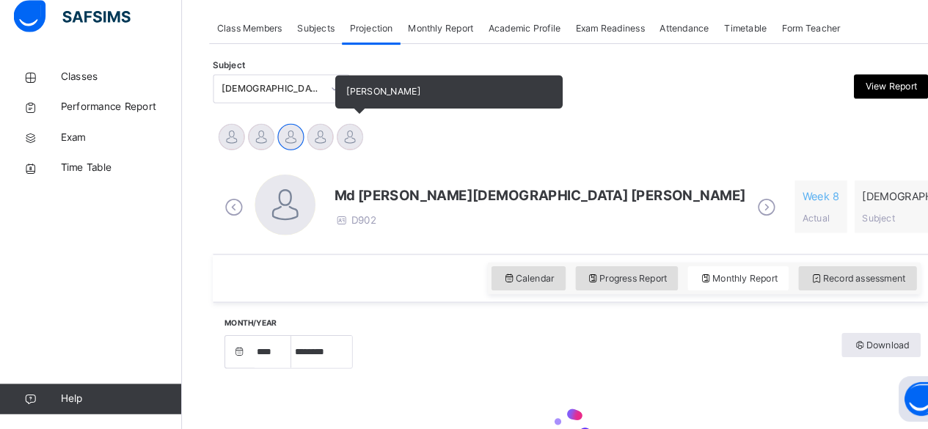
click at [338, 150] on div at bounding box center [339, 147] width 26 height 26
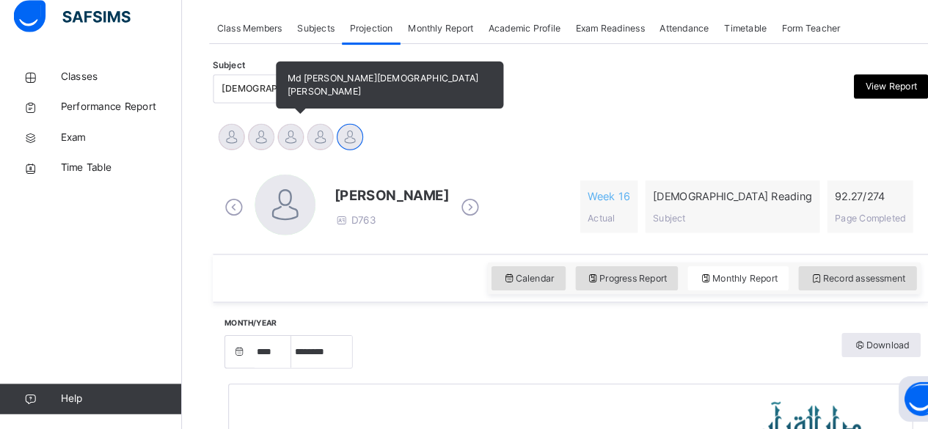
click at [280, 150] on div at bounding box center [282, 147] width 26 height 26
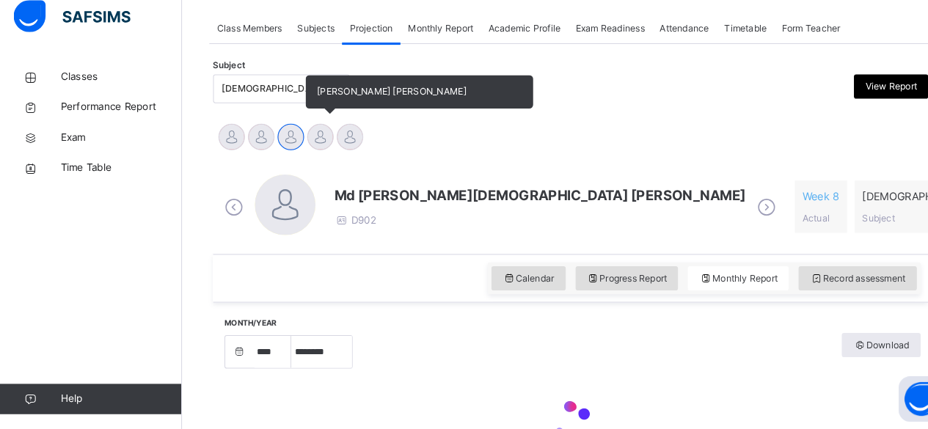
click at [311, 139] on div at bounding box center [310, 147] width 26 height 26
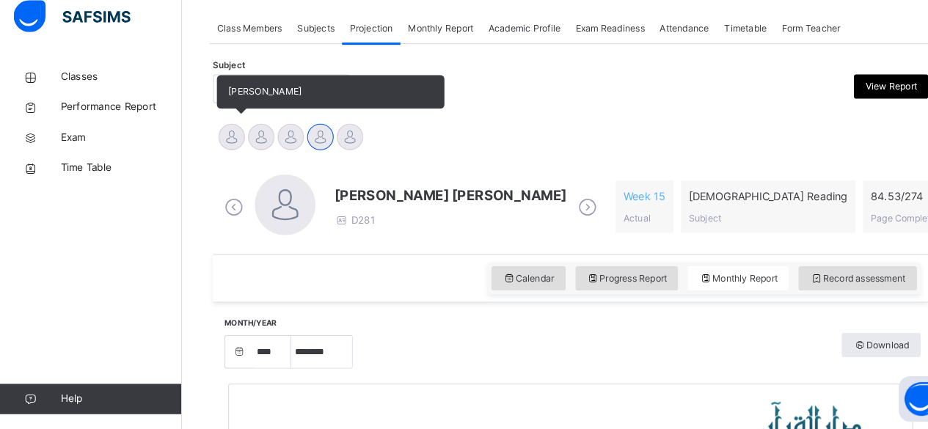
click at [228, 151] on div at bounding box center [224, 147] width 26 height 26
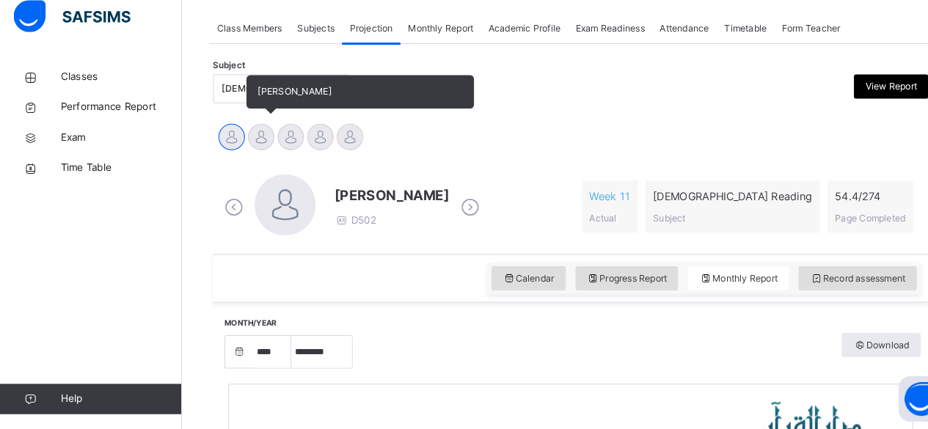
click at [258, 148] on div at bounding box center [253, 147] width 26 height 26
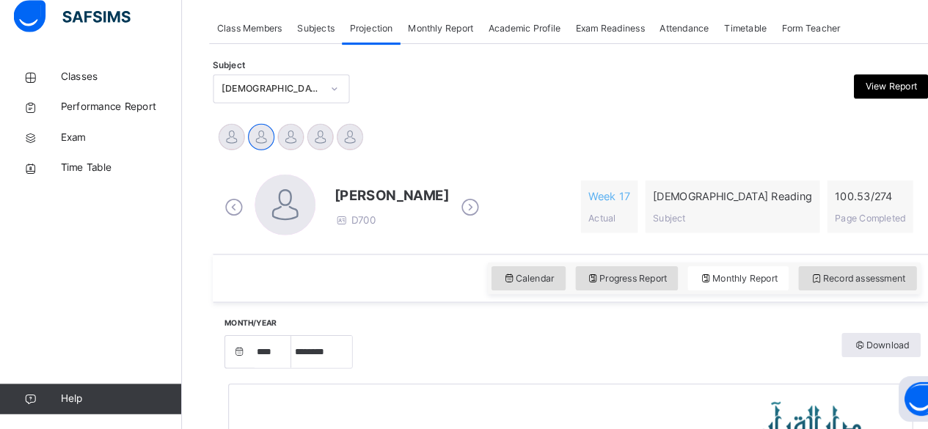
click at [343, 196] on span "[PERSON_NAME]" at bounding box center [379, 203] width 111 height 20
click at [346, 203] on span "[PERSON_NAME]" at bounding box center [379, 203] width 111 height 20
drag, startPoint x: 346, startPoint y: 203, endPoint x: 405, endPoint y: 159, distance: 73.4
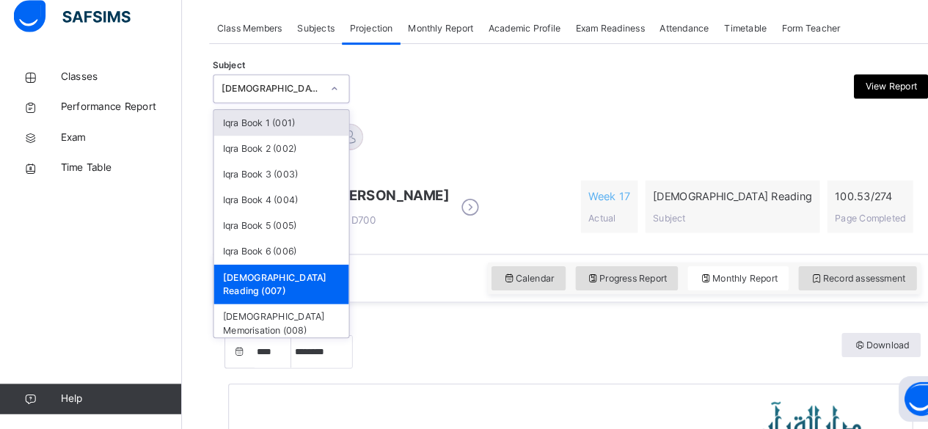
click at [319, 98] on icon at bounding box center [323, 99] width 9 height 15
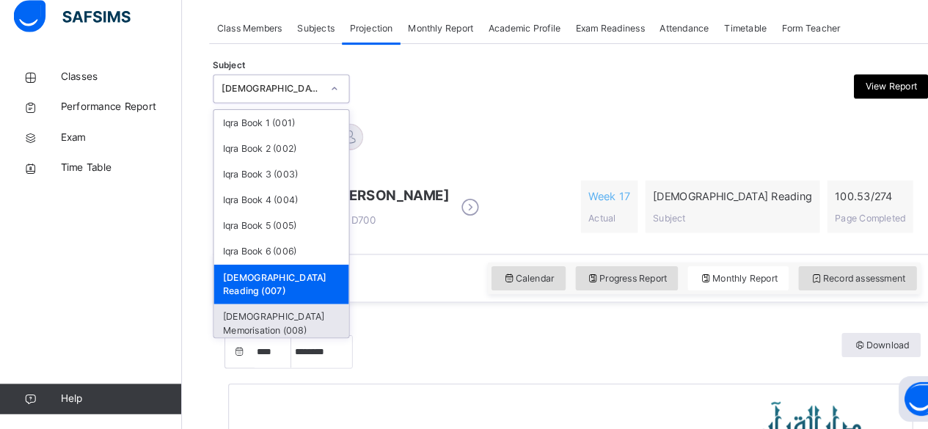
click at [260, 313] on div "[DEMOGRAPHIC_DATA] Memorisation (008)" at bounding box center [272, 327] width 131 height 38
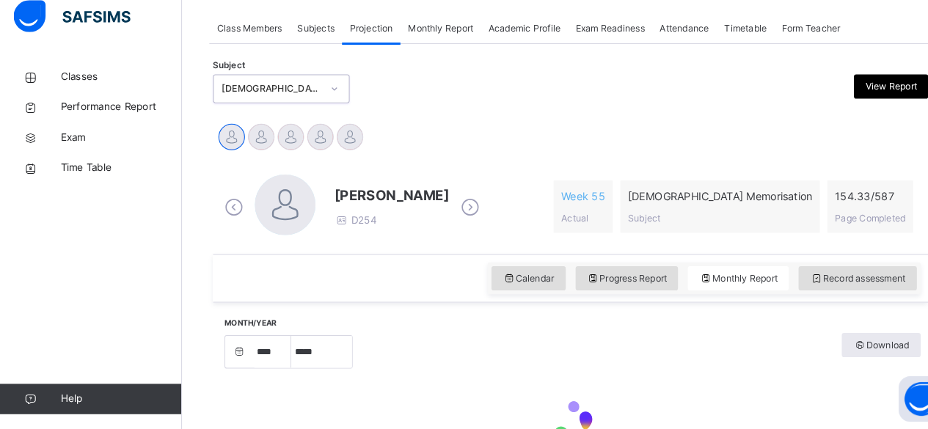
select select "****"
select select "*"
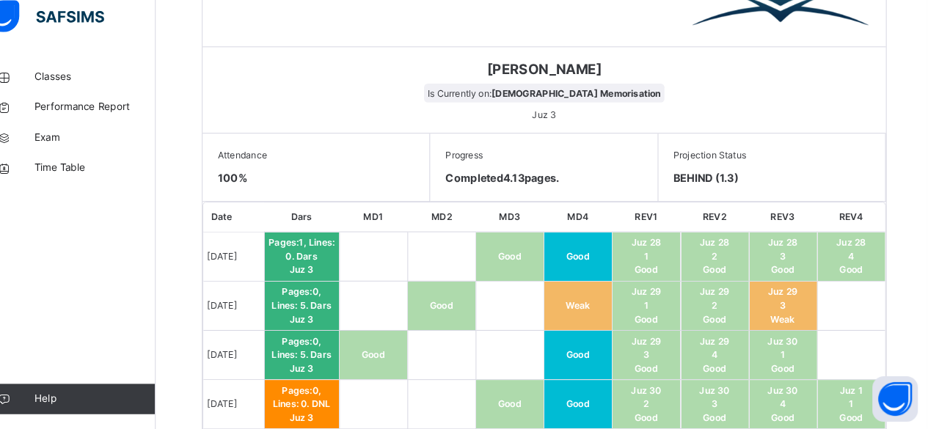
scroll to position [710, 0]
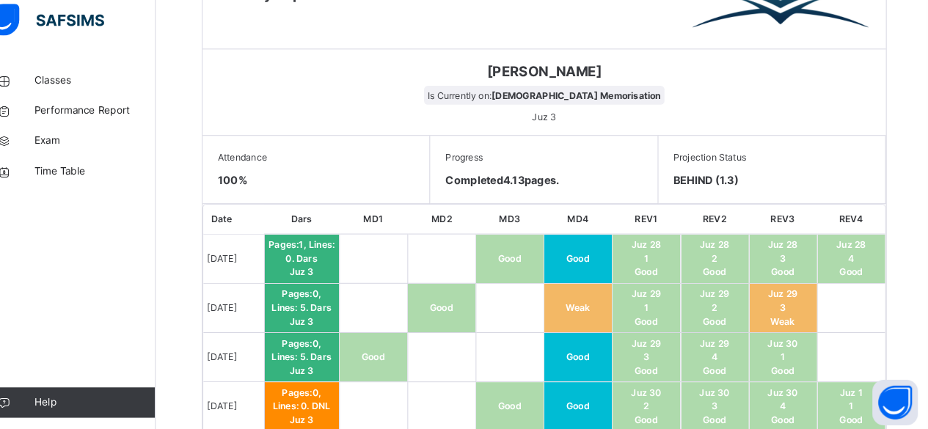
click at [732, 183] on span "BEHIND (1.3)" at bounding box center [772, 184] width 190 height 15
click at [415, 106] on div "Abubakr [PERSON_NAME] Is Currently on: [DEMOGRAPHIC_DATA] Memorisation [DEMOGRA…" at bounding box center [552, 100] width 661 height 84
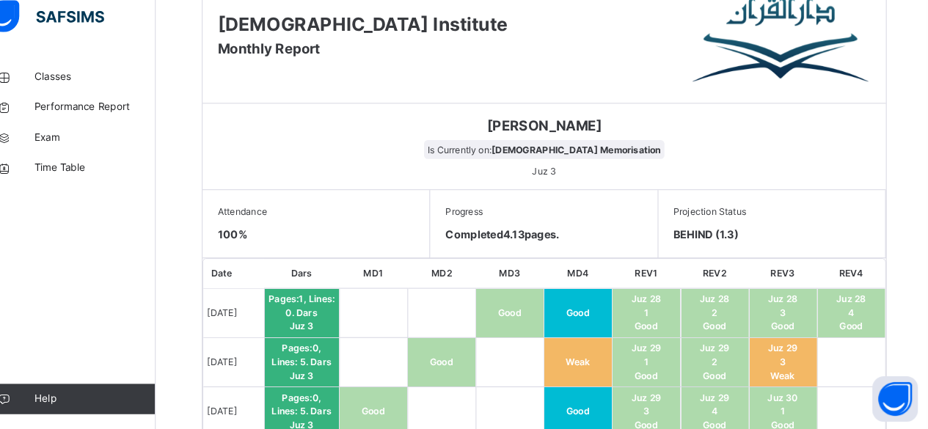
scroll to position [655, 0]
